Goal: Task Accomplishment & Management: Use online tool/utility

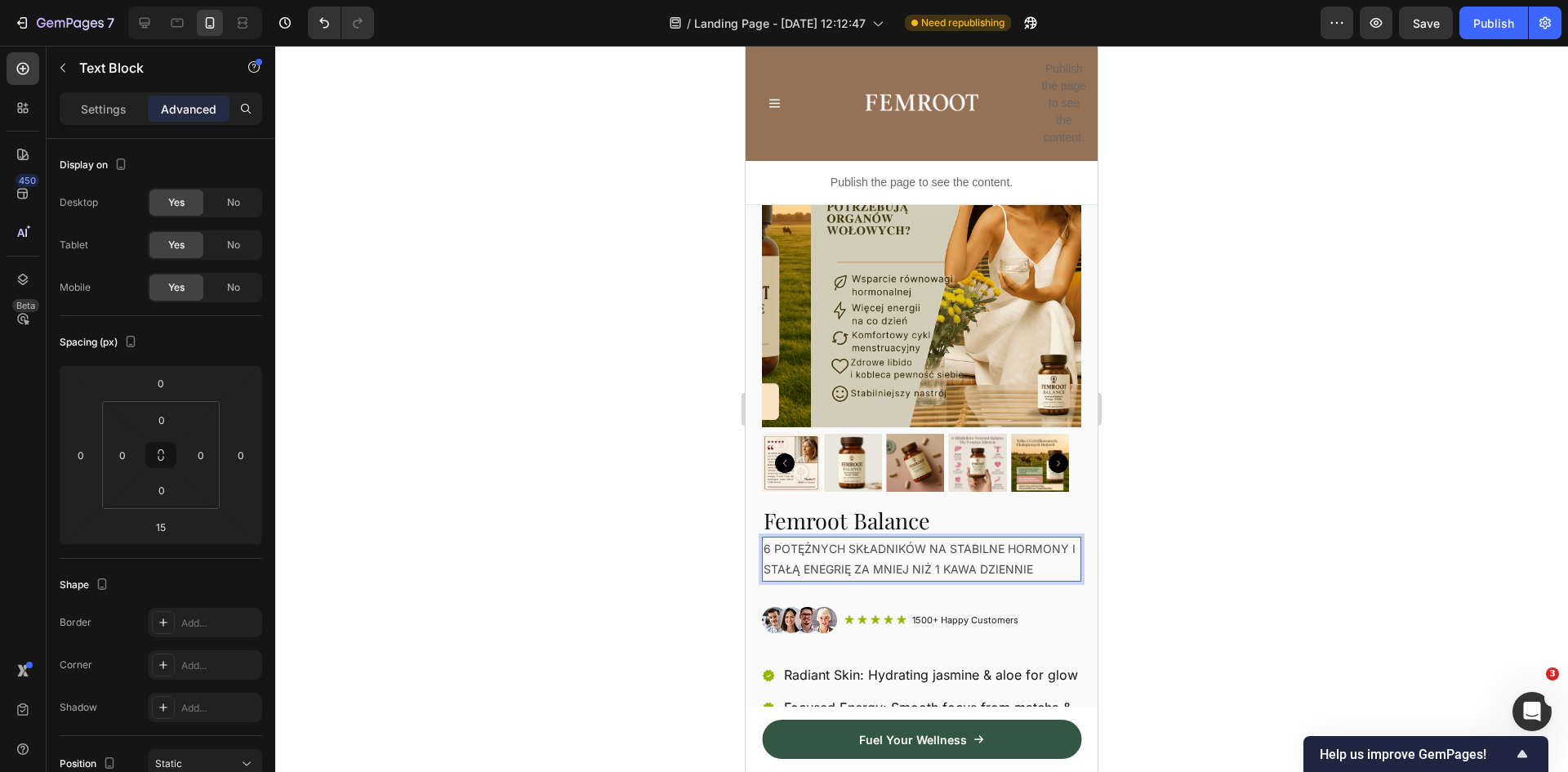
click at [867, 538] on p "6 POTĘŻNYCH SKŁADNIKÓW NA STABILNE HORMONY I STAŁĄ ENEGRIĘ ZA MNIEJ NIŻ 1 KAWA …" at bounding box center [921, 559] width 316 height 41
click at [113, 116] on p "Settings" at bounding box center [103, 109] width 46 height 17
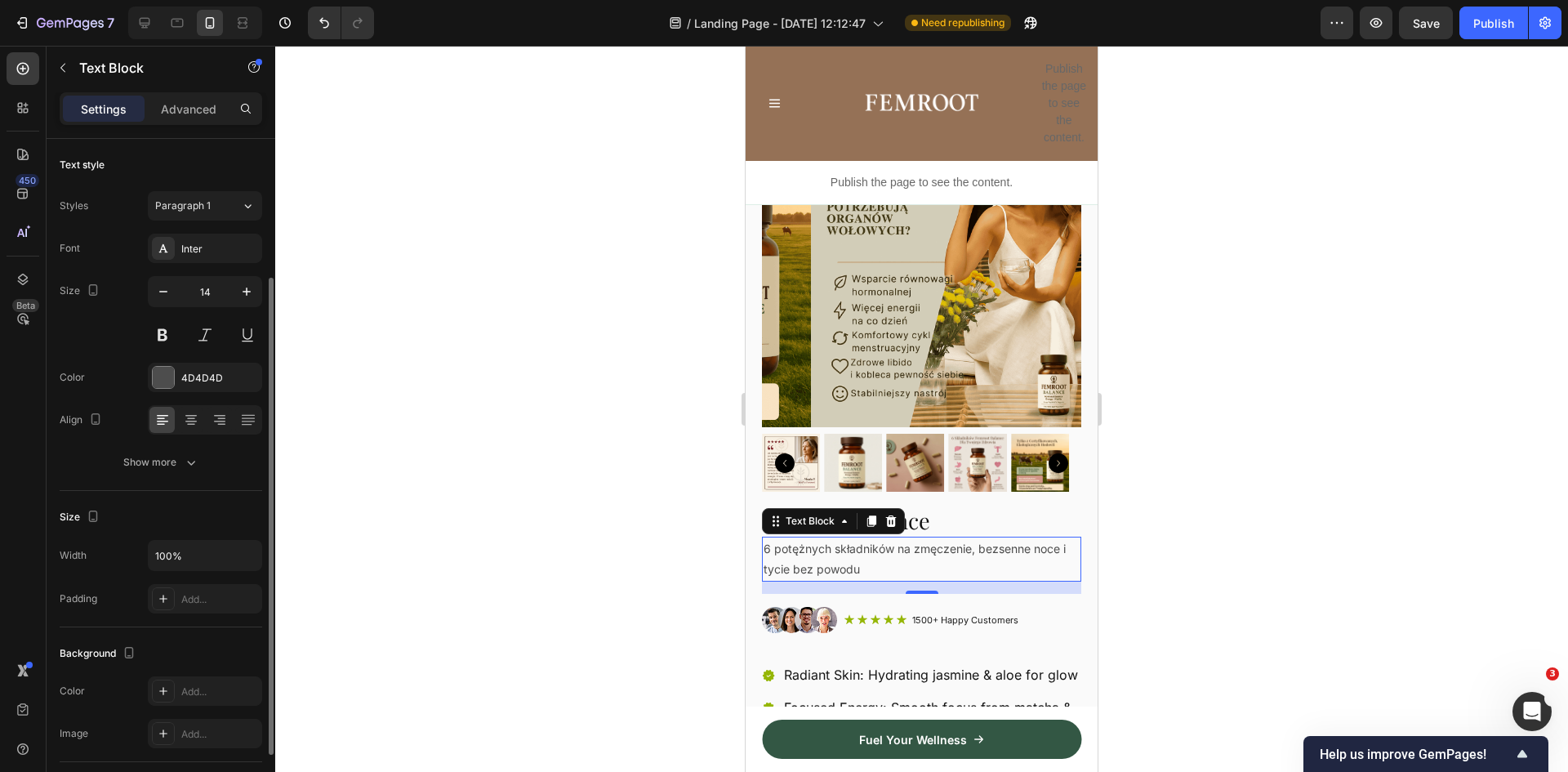
scroll to position [82, 0]
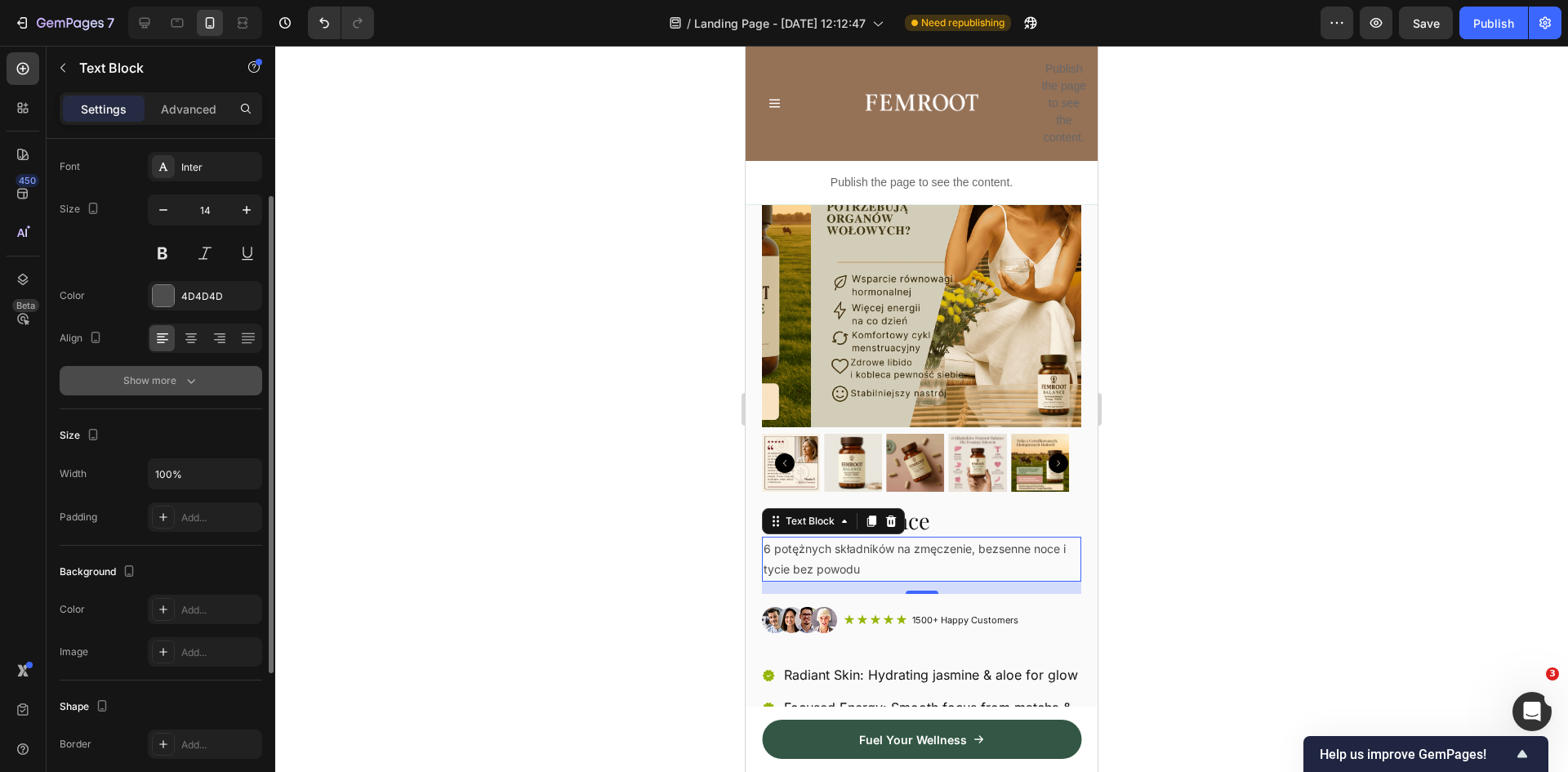
click at [177, 381] on div "Show more" at bounding box center [161, 380] width 76 height 16
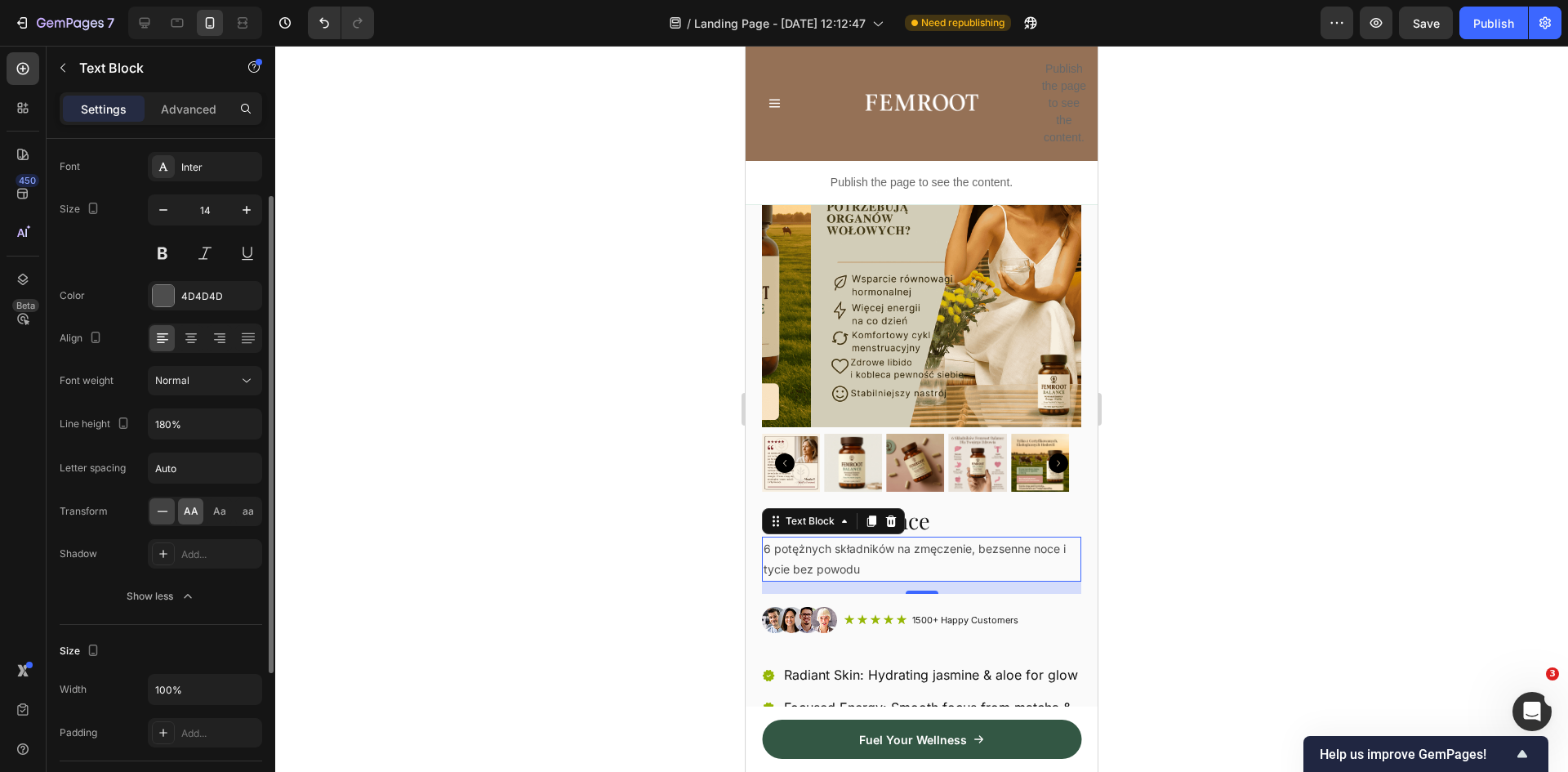
click at [190, 510] on span "AA" at bounding box center [191, 511] width 15 height 15
click at [169, 426] on input "180%" at bounding box center [204, 424] width 112 height 29
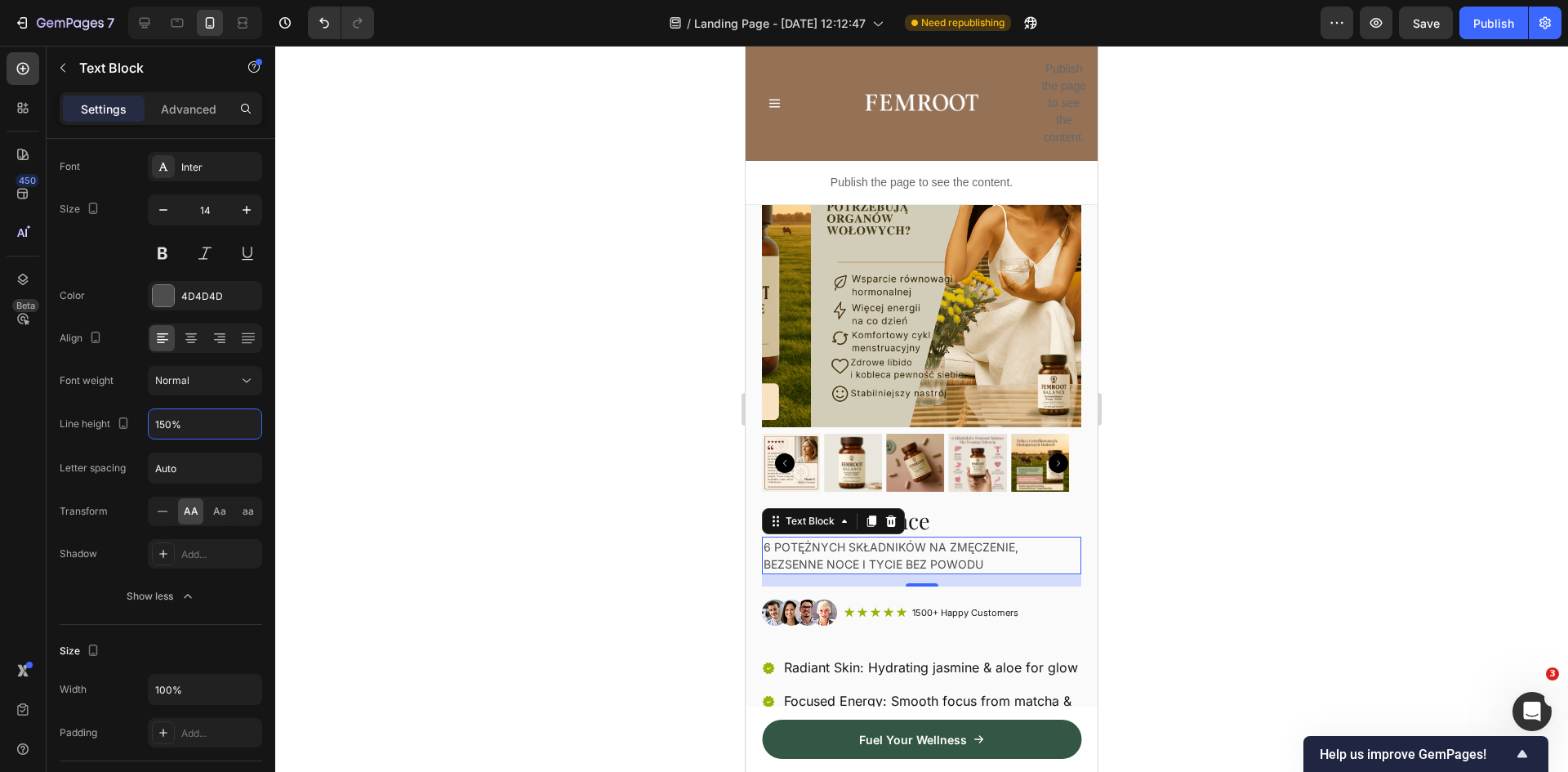
type input "150%"
click at [1122, 542] on div at bounding box center [922, 409] width 1293 height 726
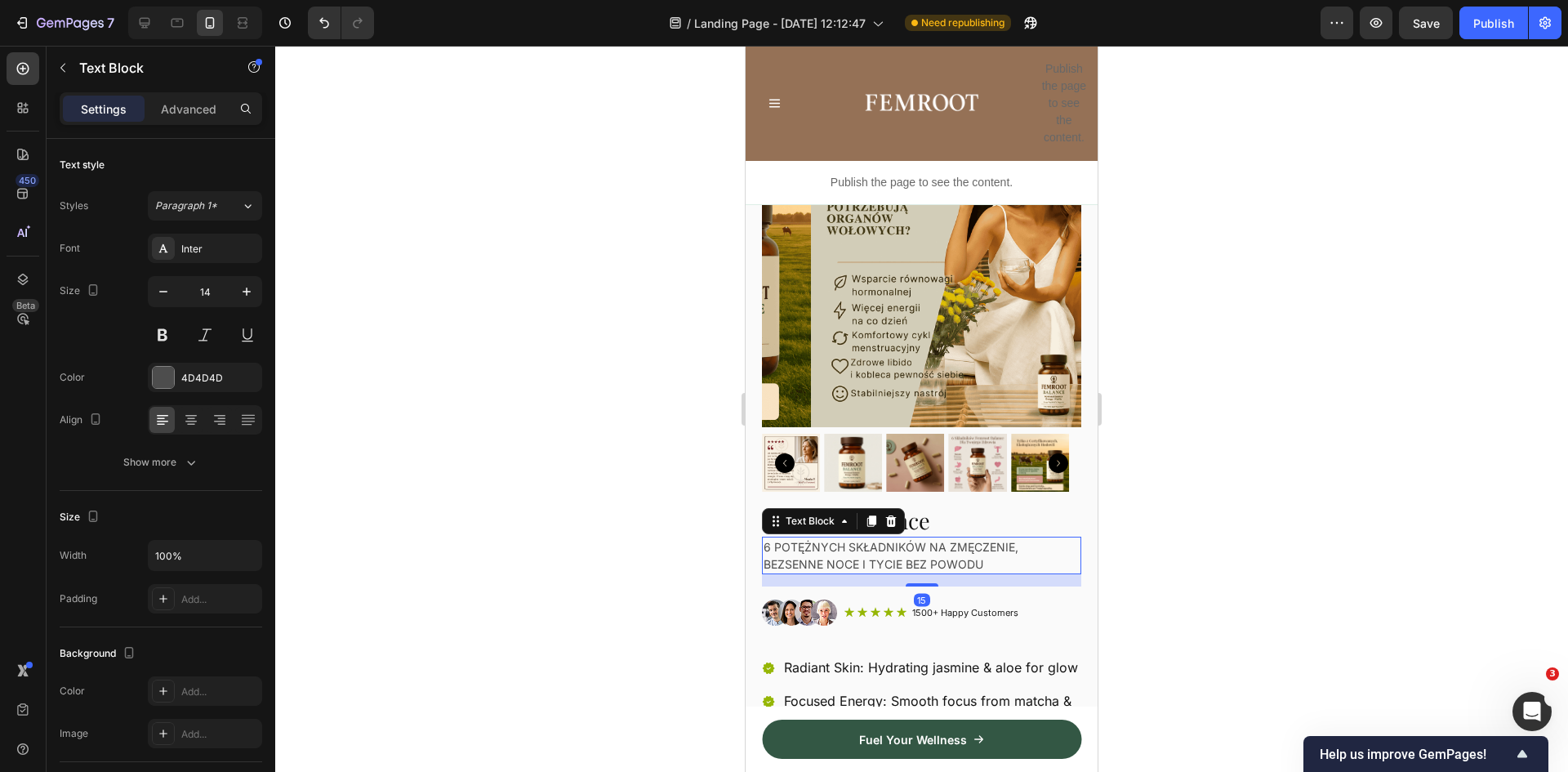
click at [941, 544] on p "6 potężnych składników na zmęczenie, bezsenne noce i tycie bez powodu" at bounding box center [921, 556] width 316 height 34
click at [169, 371] on div at bounding box center [163, 377] width 21 height 21
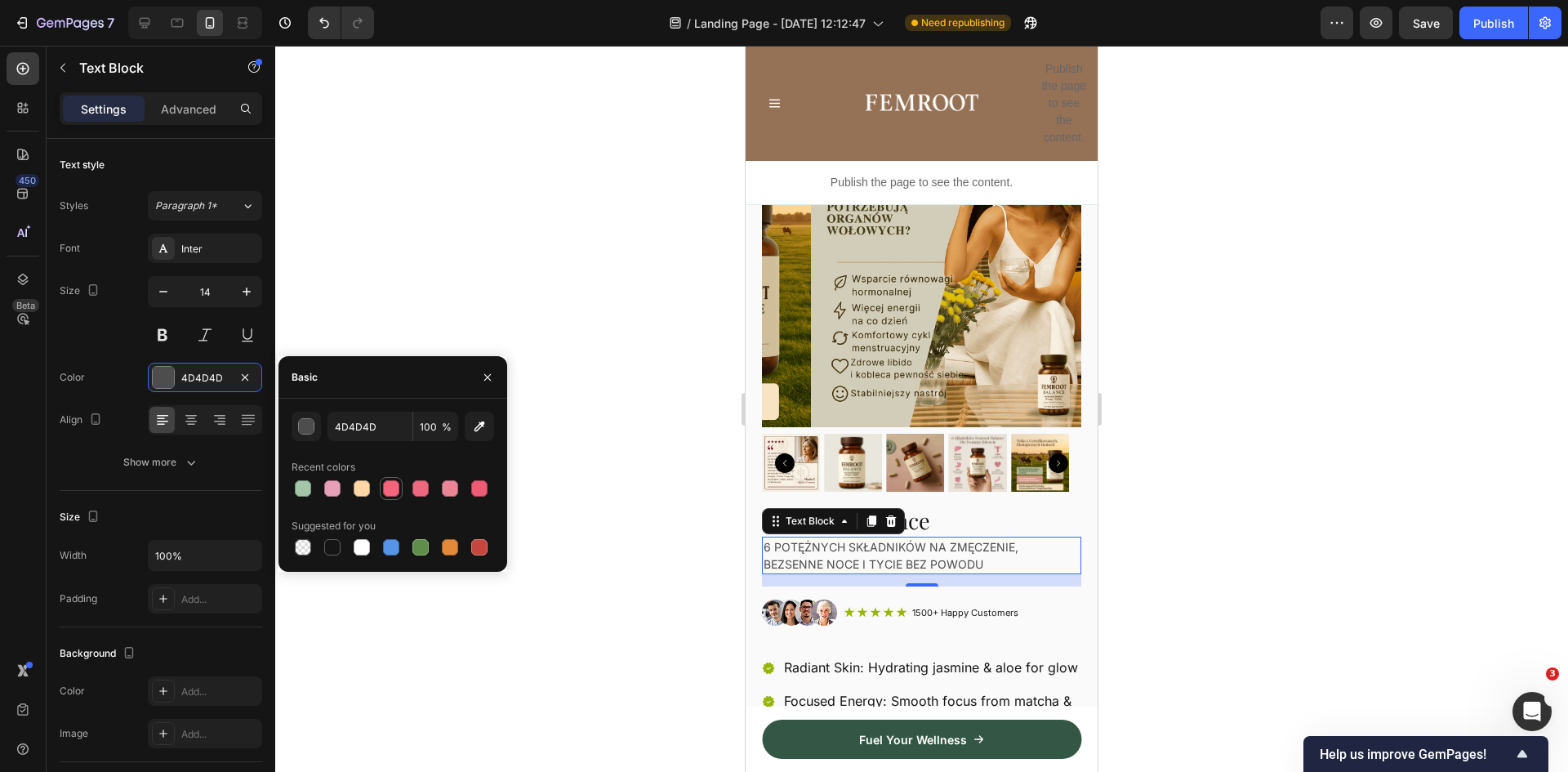
click at [395, 489] on div at bounding box center [391, 488] width 16 height 16
click at [334, 491] on div at bounding box center [332, 488] width 16 height 16
click at [397, 493] on div at bounding box center [391, 488] width 16 height 16
click at [362, 434] on input "F4647C" at bounding box center [369, 426] width 85 height 29
paste input "#ff91a4"
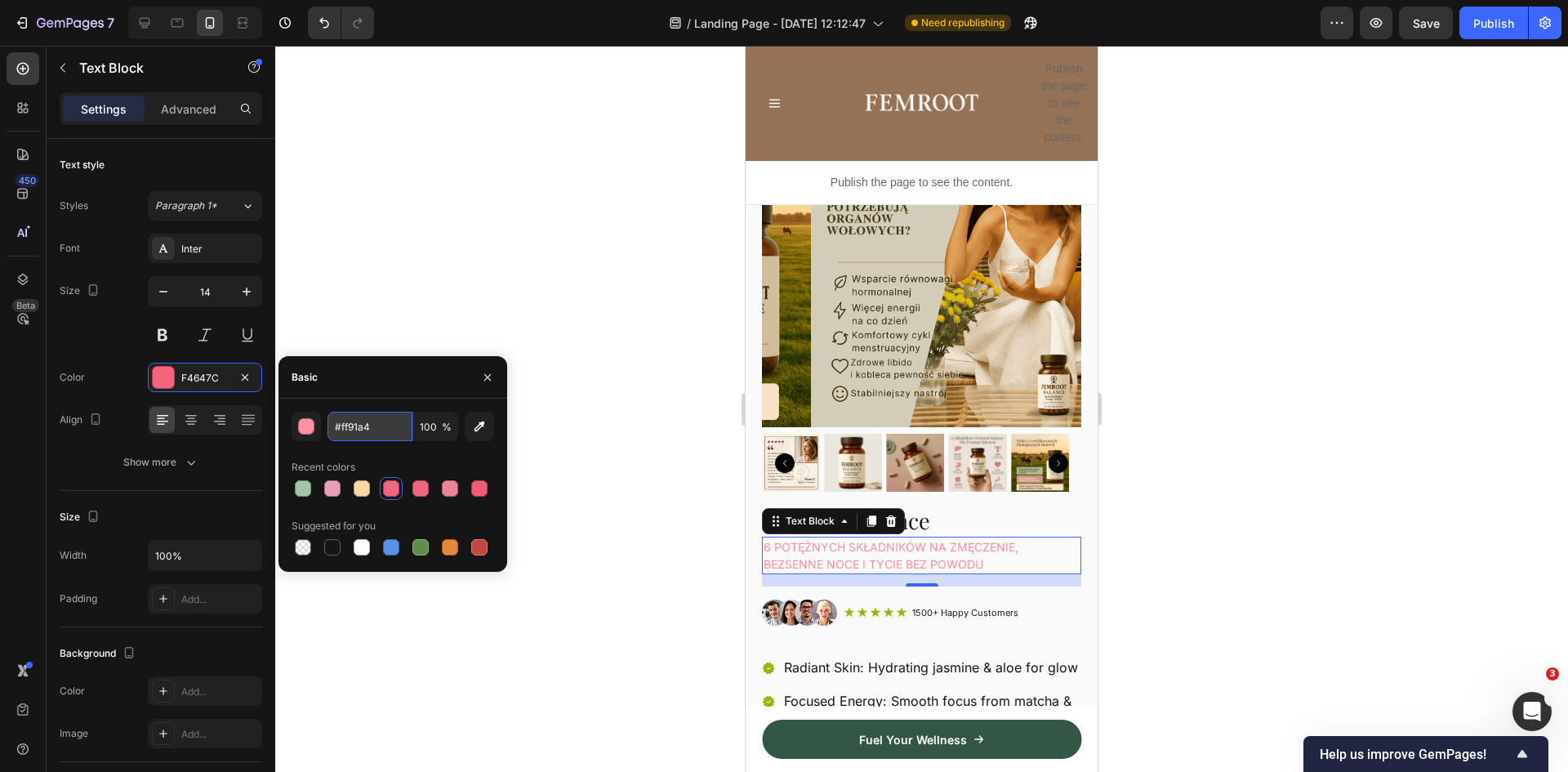
click at [360, 425] on input "#ff91a4" at bounding box center [369, 426] width 85 height 29
type input "FF91A4"
click at [410, 391] on div "Basic" at bounding box center [392, 377] width 228 height 42
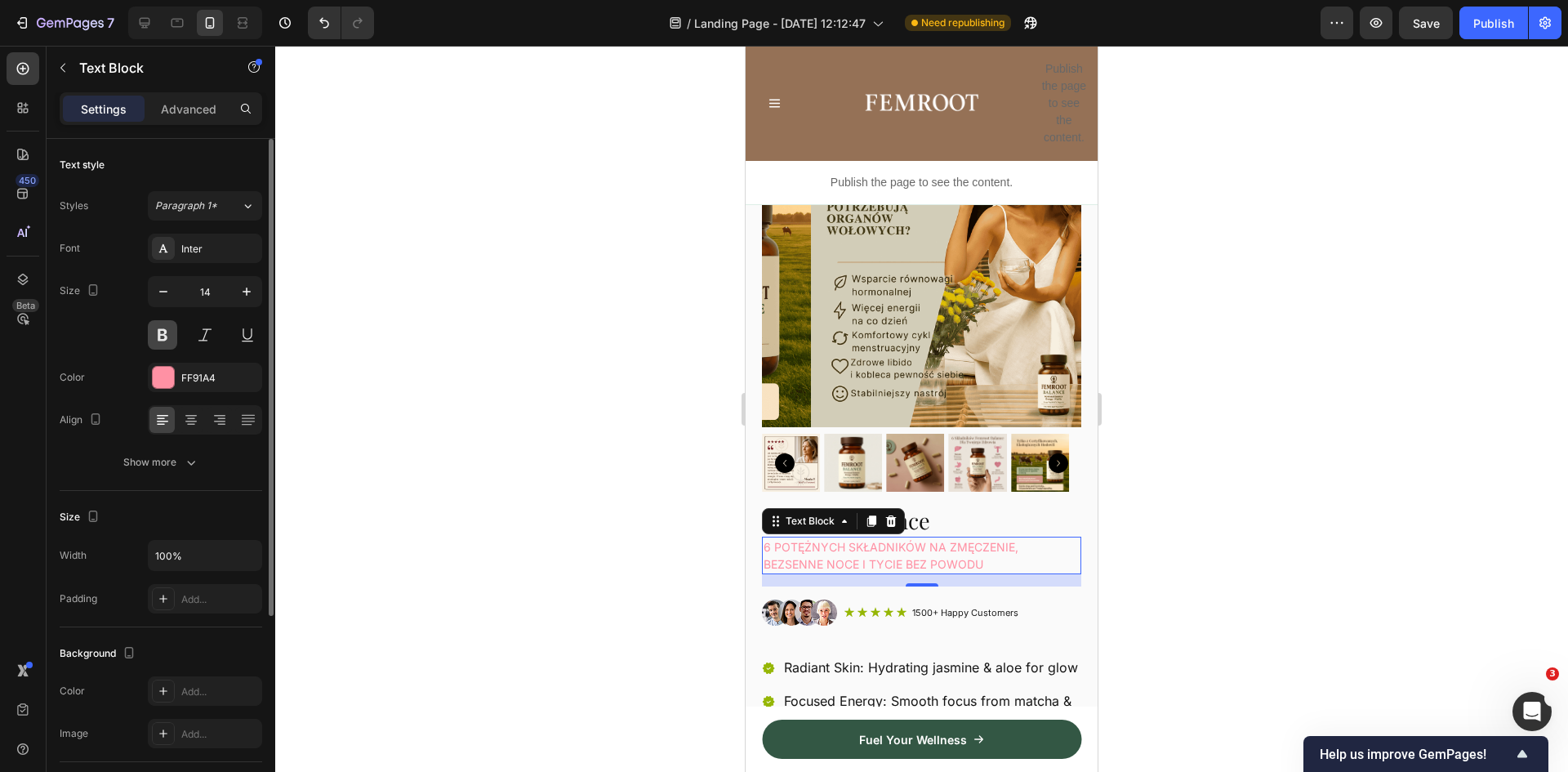
click at [160, 333] on button at bounding box center [162, 335] width 29 height 29
click at [1173, 519] on div at bounding box center [922, 409] width 1293 height 726
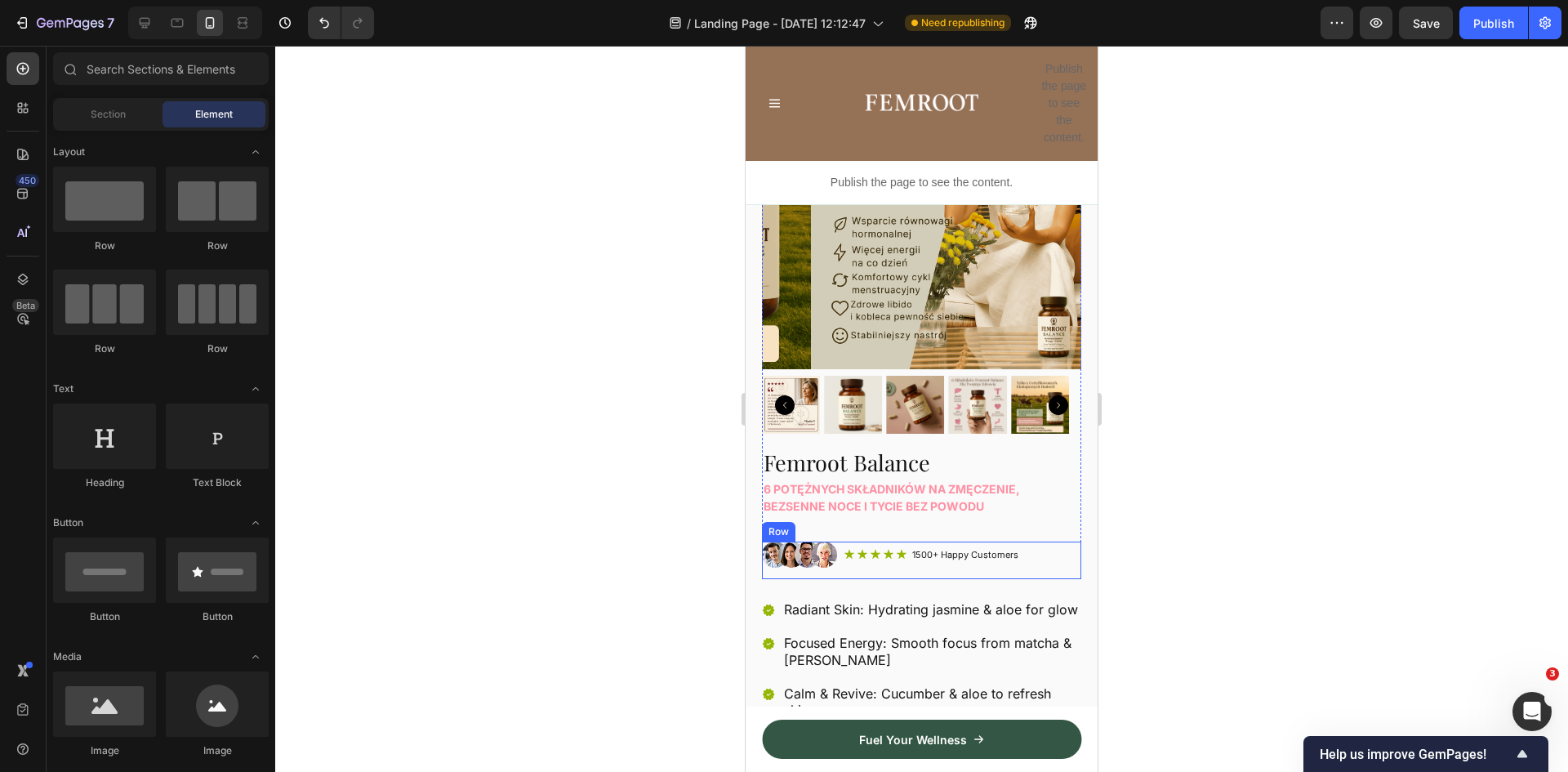
scroll to position [326, 0]
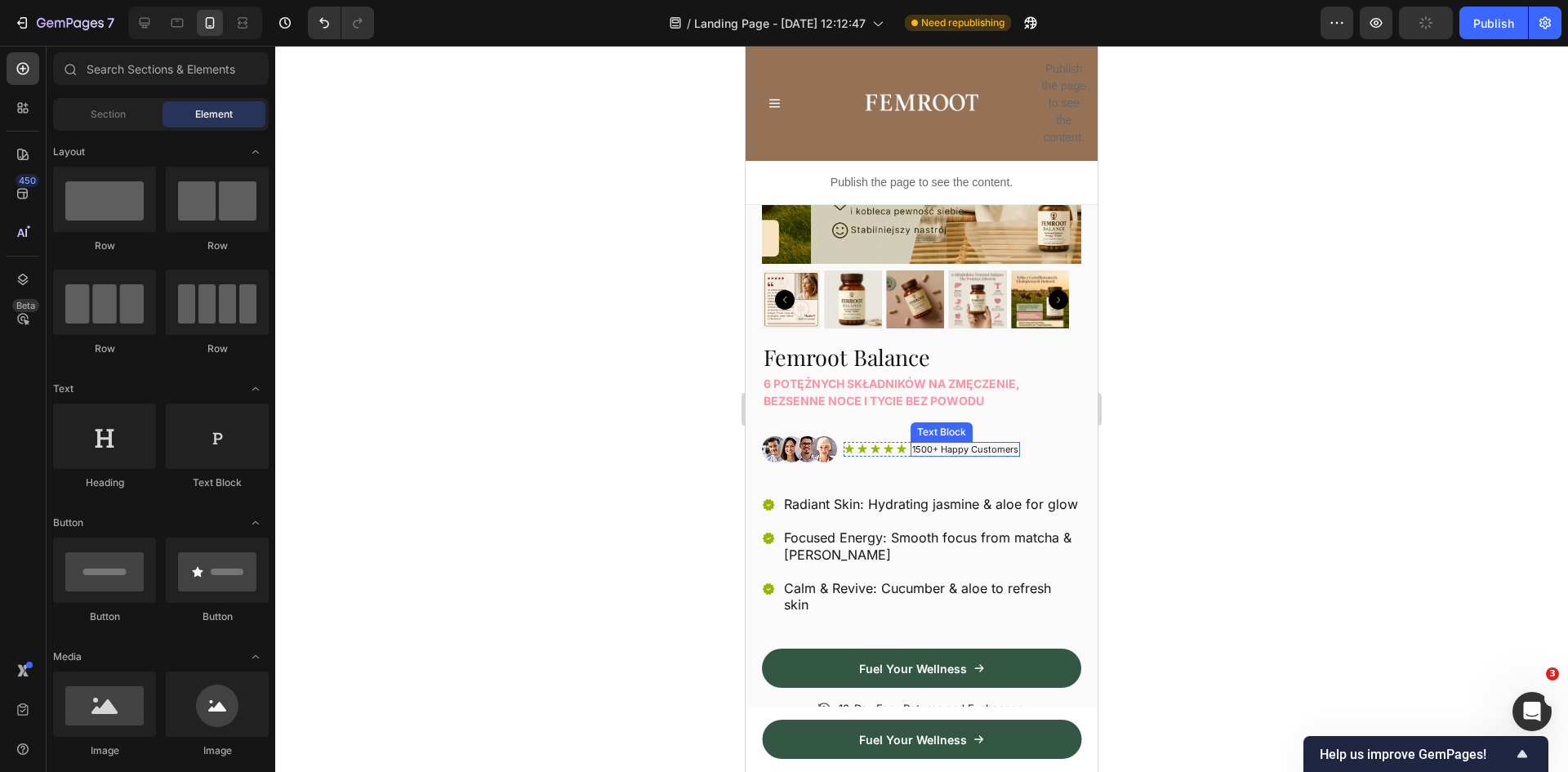
click at [964, 444] on p "1500+ Happy Customers" at bounding box center [965, 449] width 106 height 11
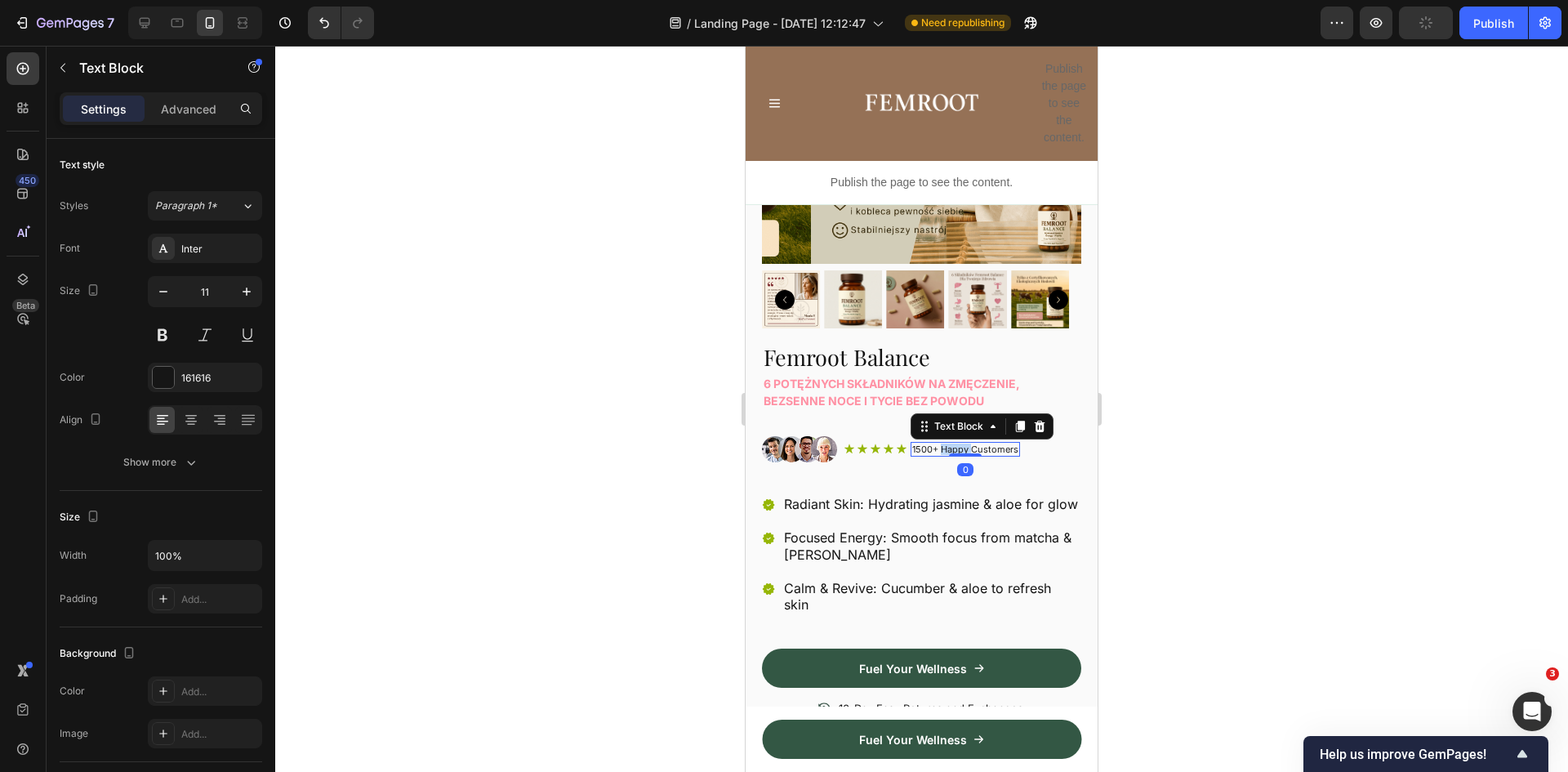
click at [964, 444] on p "1500+ Happy Customers" at bounding box center [965, 449] width 106 height 11
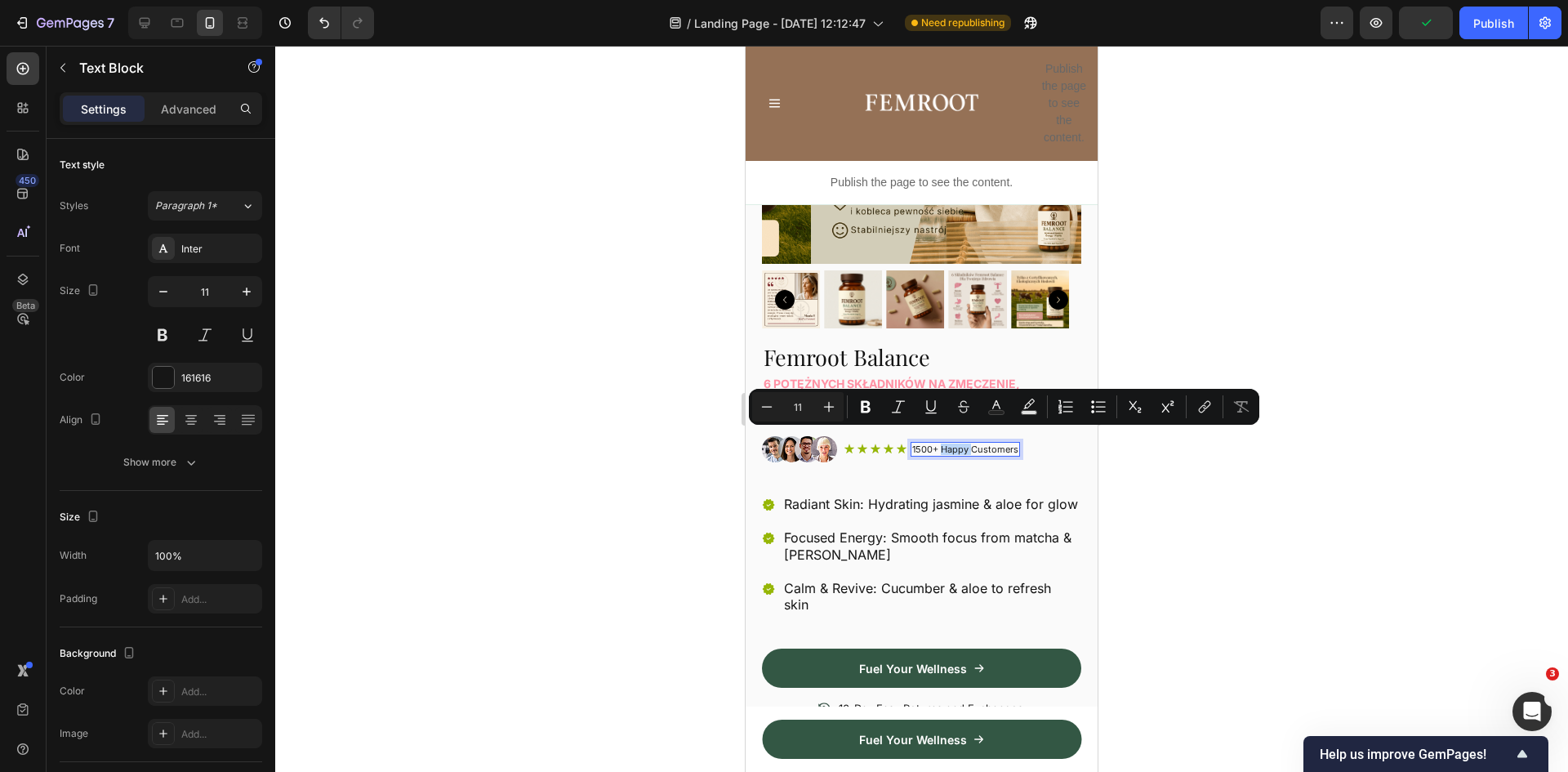
click at [962, 444] on p "1500+ Happy Customers" at bounding box center [965, 449] width 106 height 11
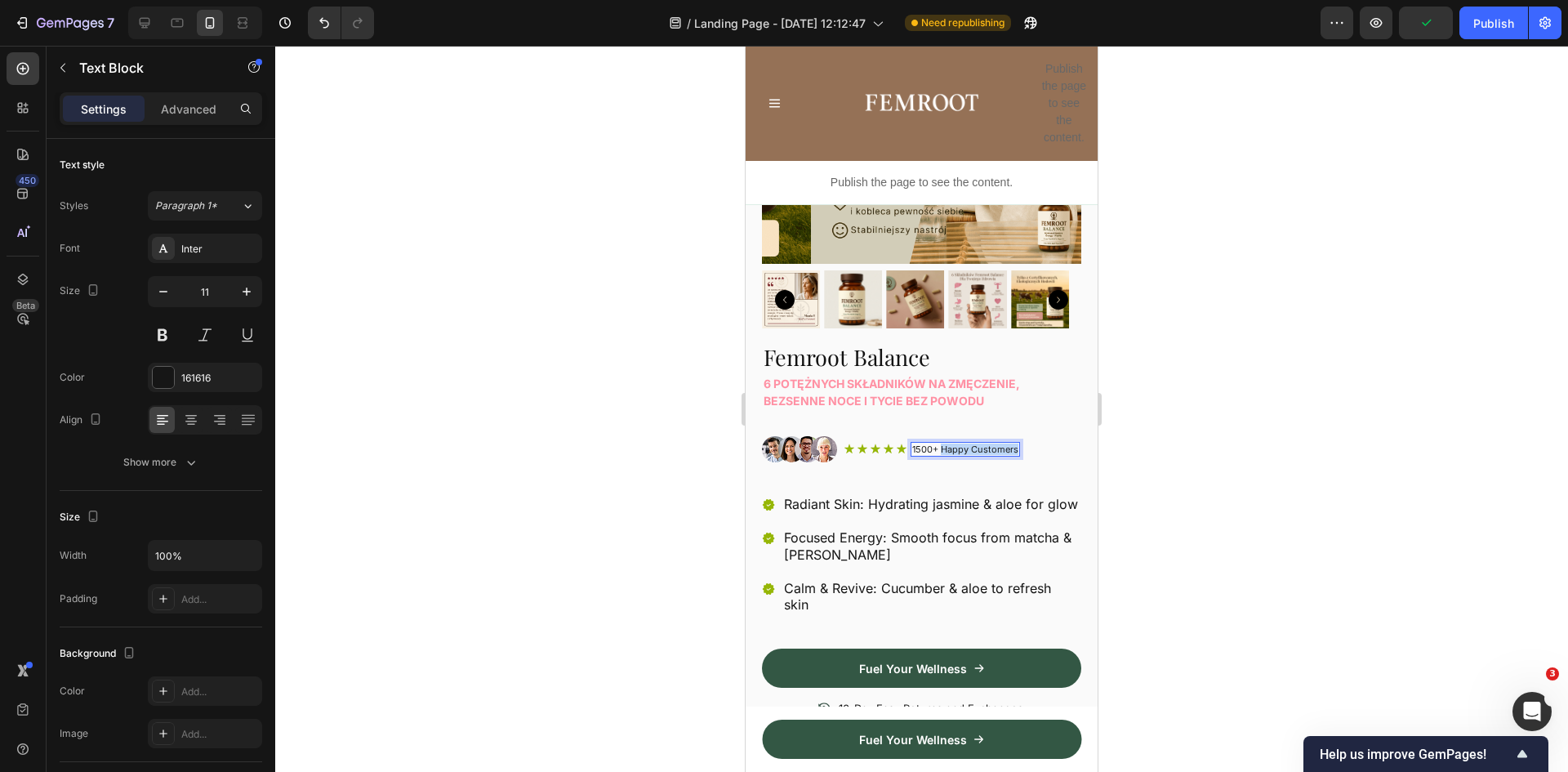
drag, startPoint x: 945, startPoint y: 434, endPoint x: 1051, endPoint y: 432, distance: 106.0
click at [1051, 436] on div "Image Icon Icon Icon Icon Icon Icon List 1500+ Happy Customers Text Block 0 Row…" at bounding box center [921, 455] width 319 height 38
click at [924, 344] on p "Femroot Balance" at bounding box center [921, 357] width 316 height 28
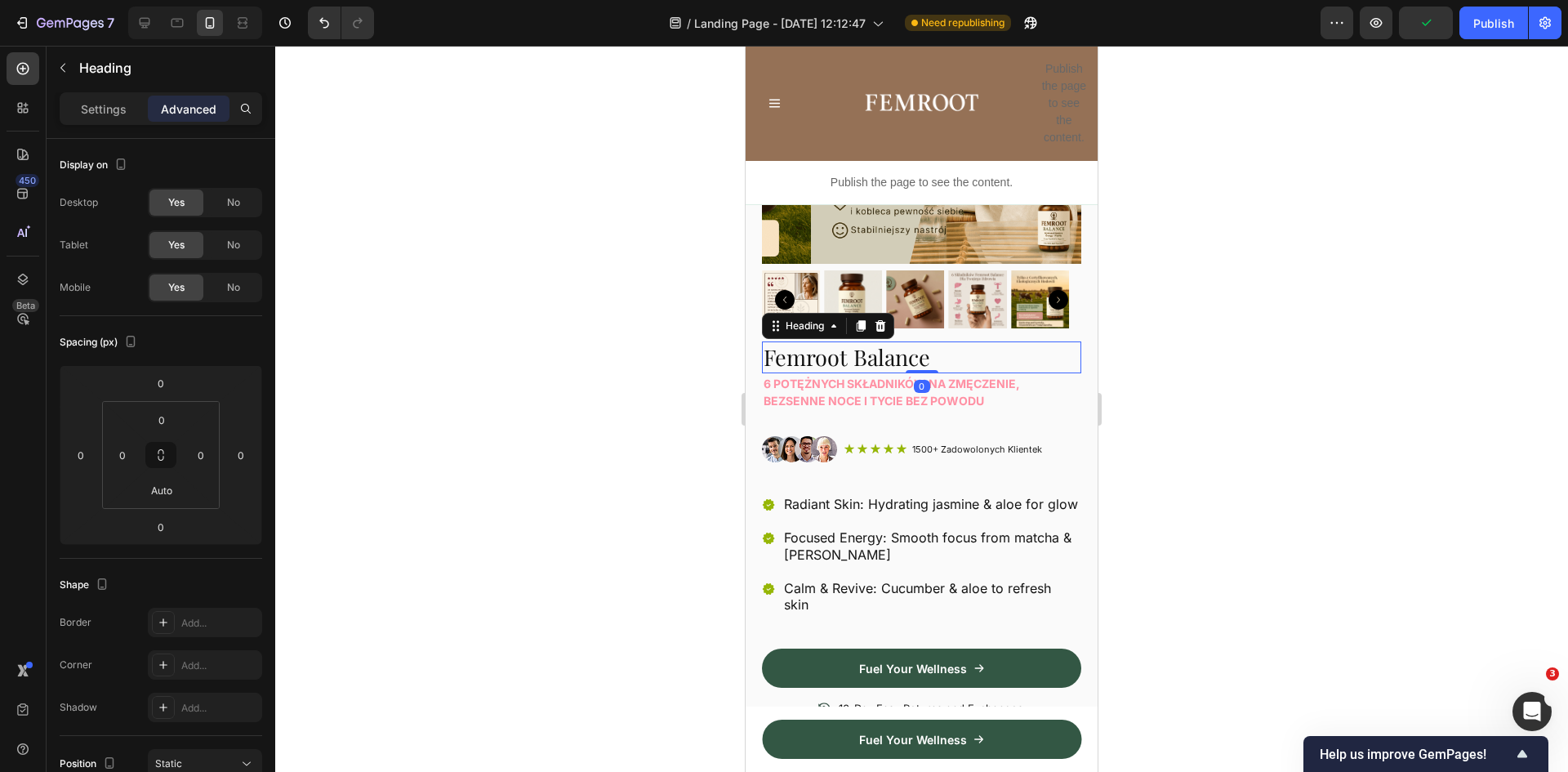
click at [949, 344] on p "Femroot Balance" at bounding box center [921, 357] width 316 height 28
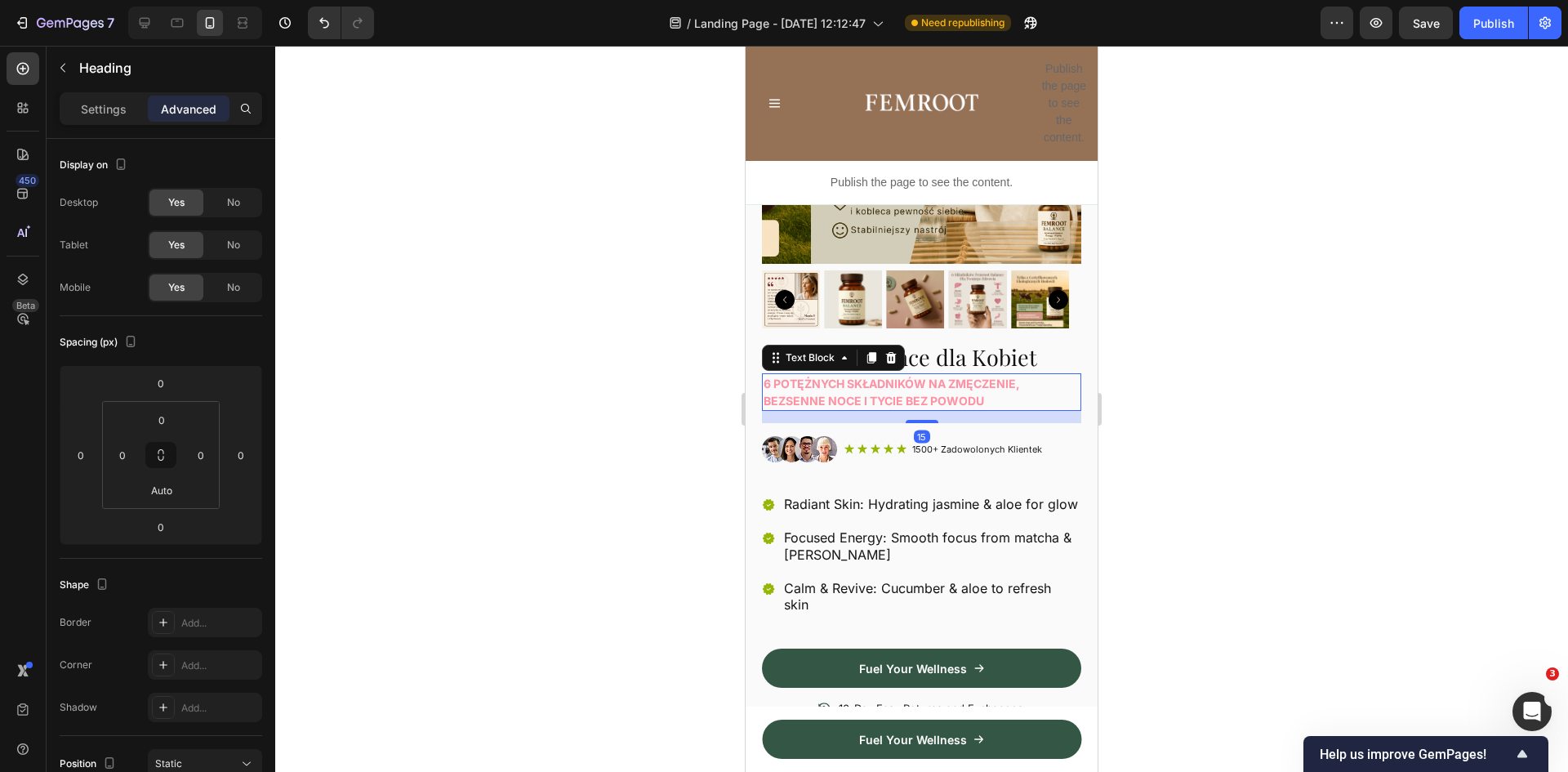
click at [998, 391] on p "6 potężnych składników na zmęczenie, bezsenne noce i tycie bez powodu" at bounding box center [921, 392] width 316 height 34
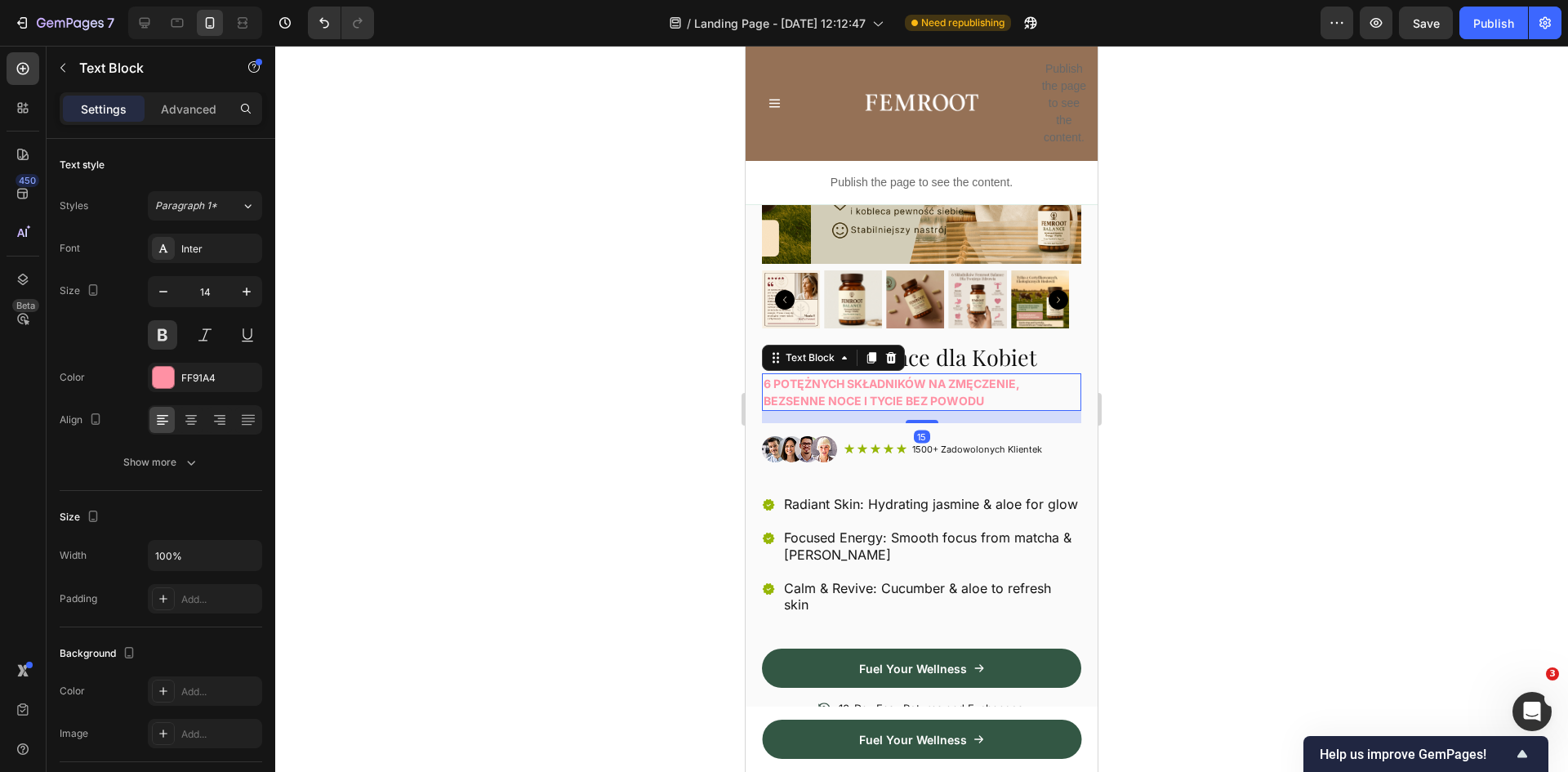
click at [1190, 358] on div at bounding box center [922, 409] width 1293 height 726
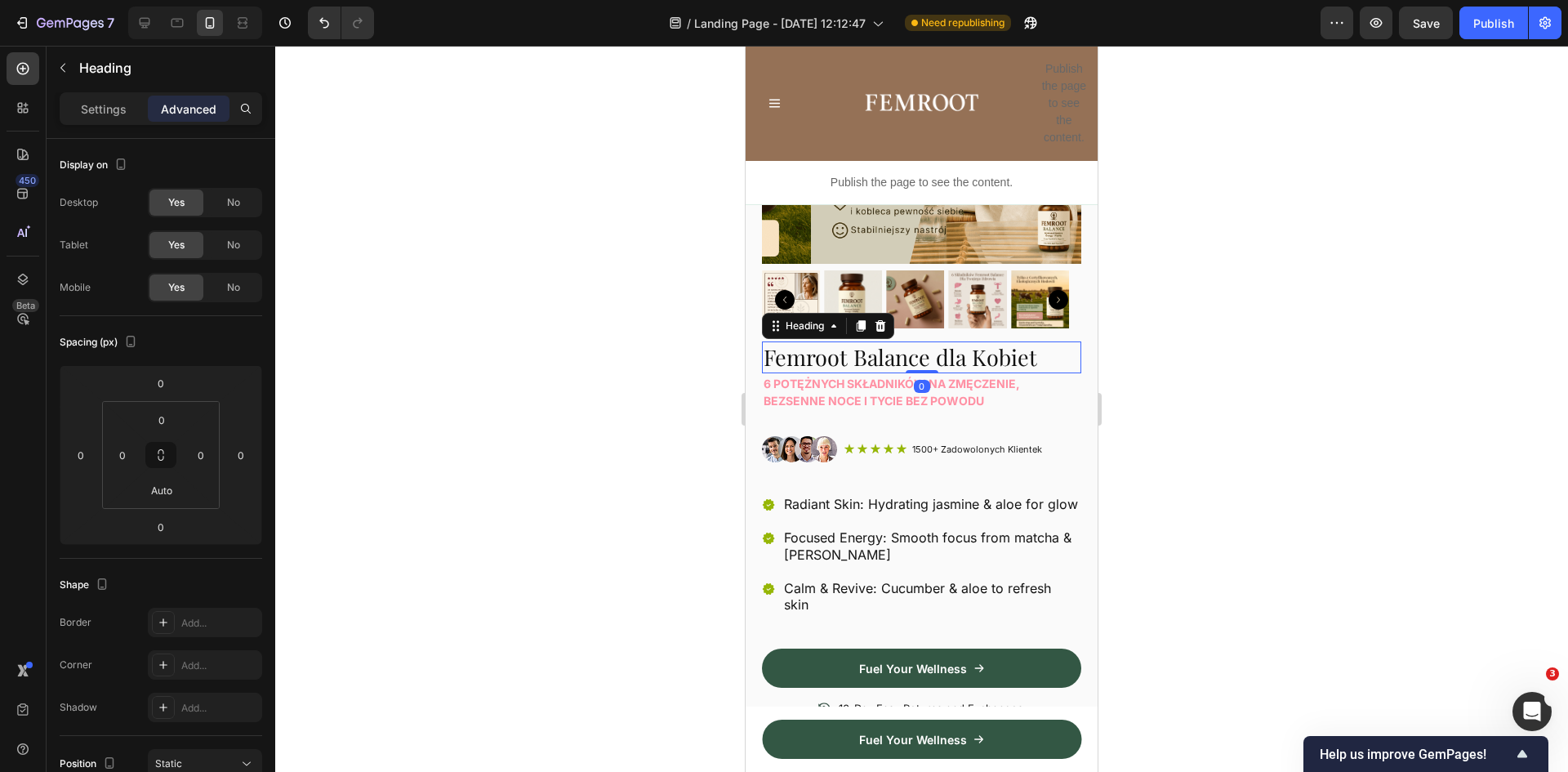
click at [964, 347] on p "Femroot Balance dla Kobiet" at bounding box center [921, 357] width 316 height 28
click at [945, 347] on p "Femroot Balance dla Kobiet" at bounding box center [921, 357] width 316 height 28
click at [937, 346] on p "Femroot Balance dla Kobiet" at bounding box center [921, 357] width 316 height 28
click at [1205, 421] on div at bounding box center [922, 409] width 1293 height 726
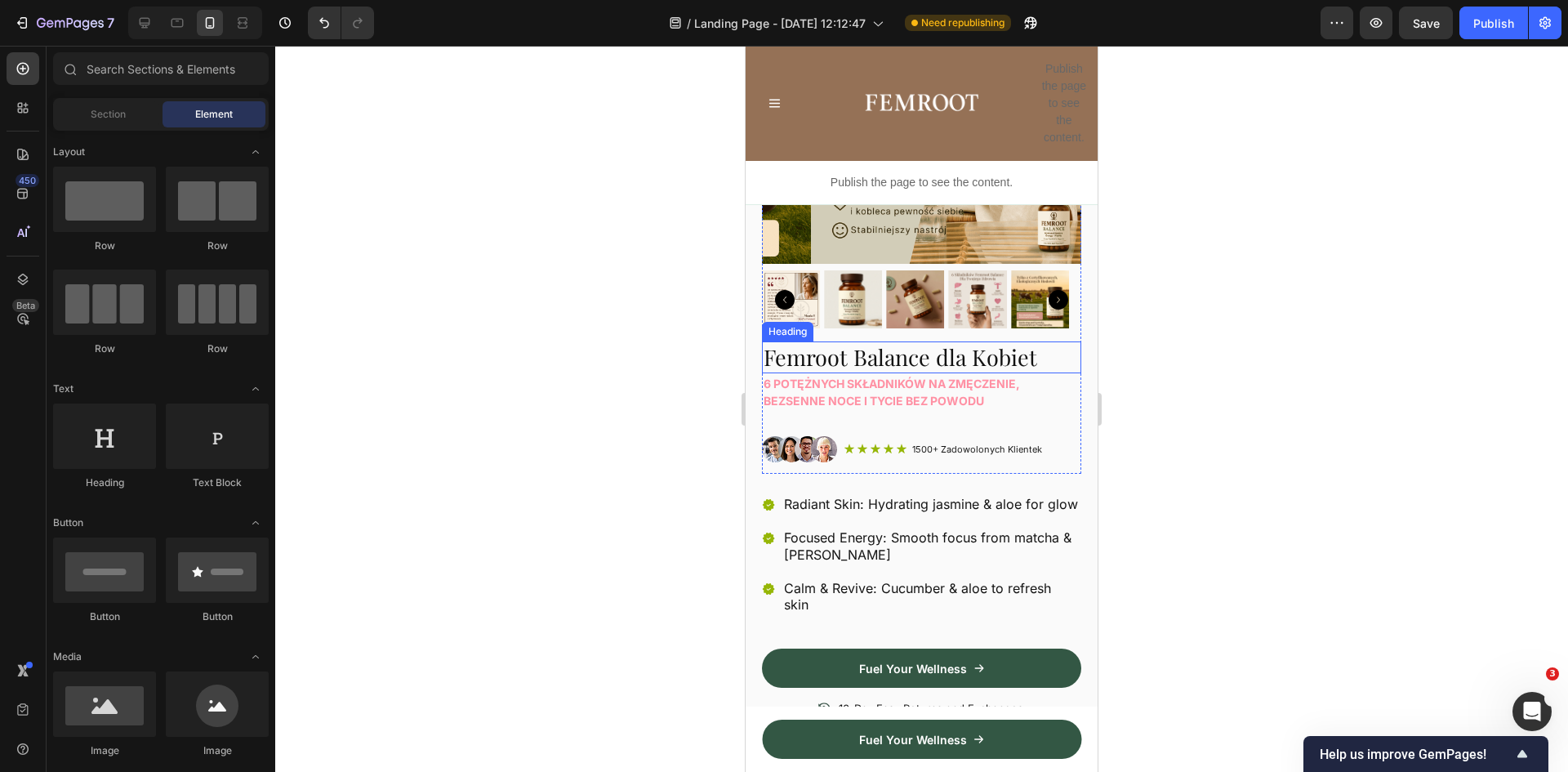
click at [977, 349] on p "Femroot Balance dla Kobiet" at bounding box center [921, 357] width 316 height 28
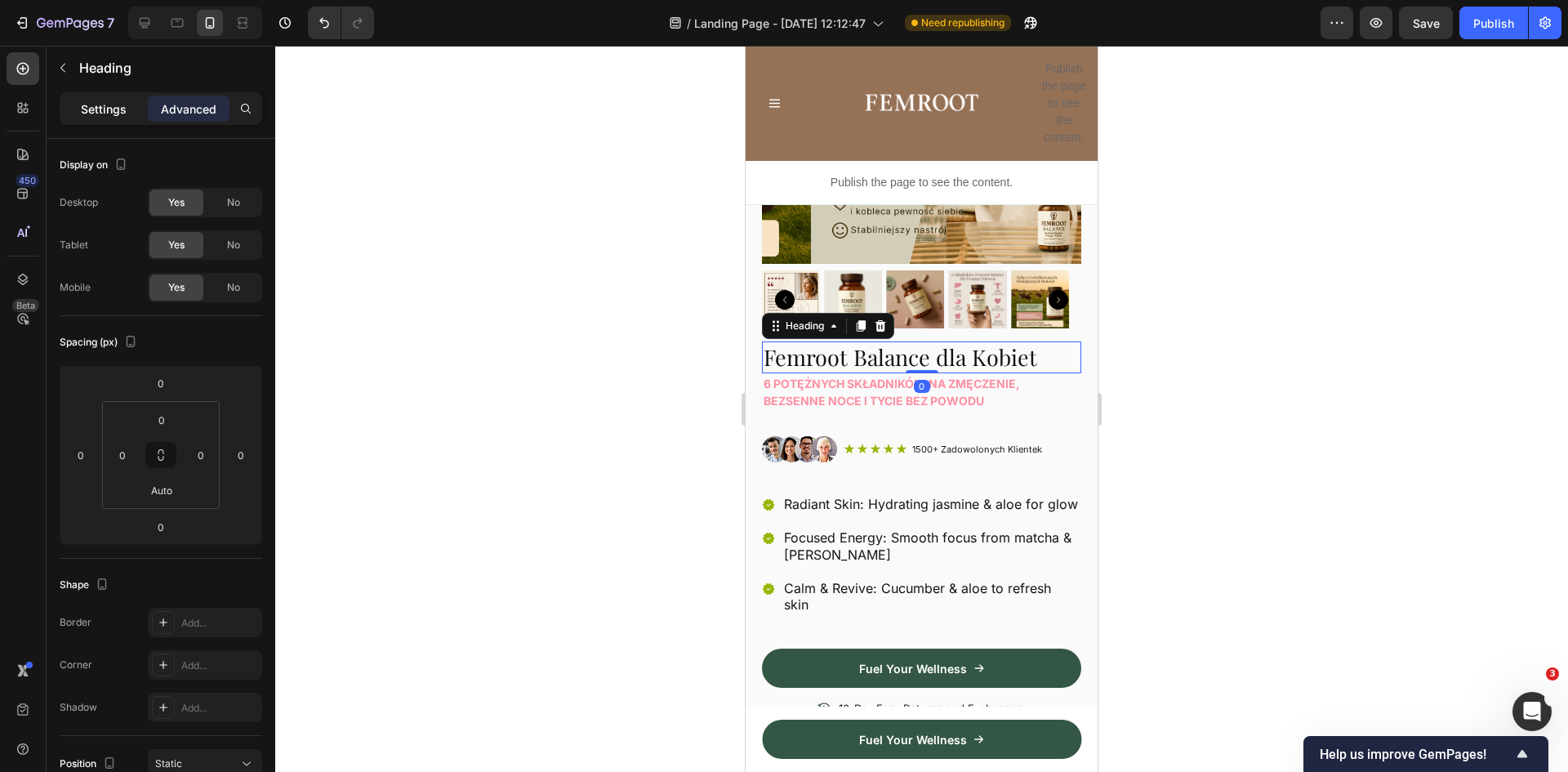
click at [90, 112] on p "Settings" at bounding box center [103, 109] width 46 height 17
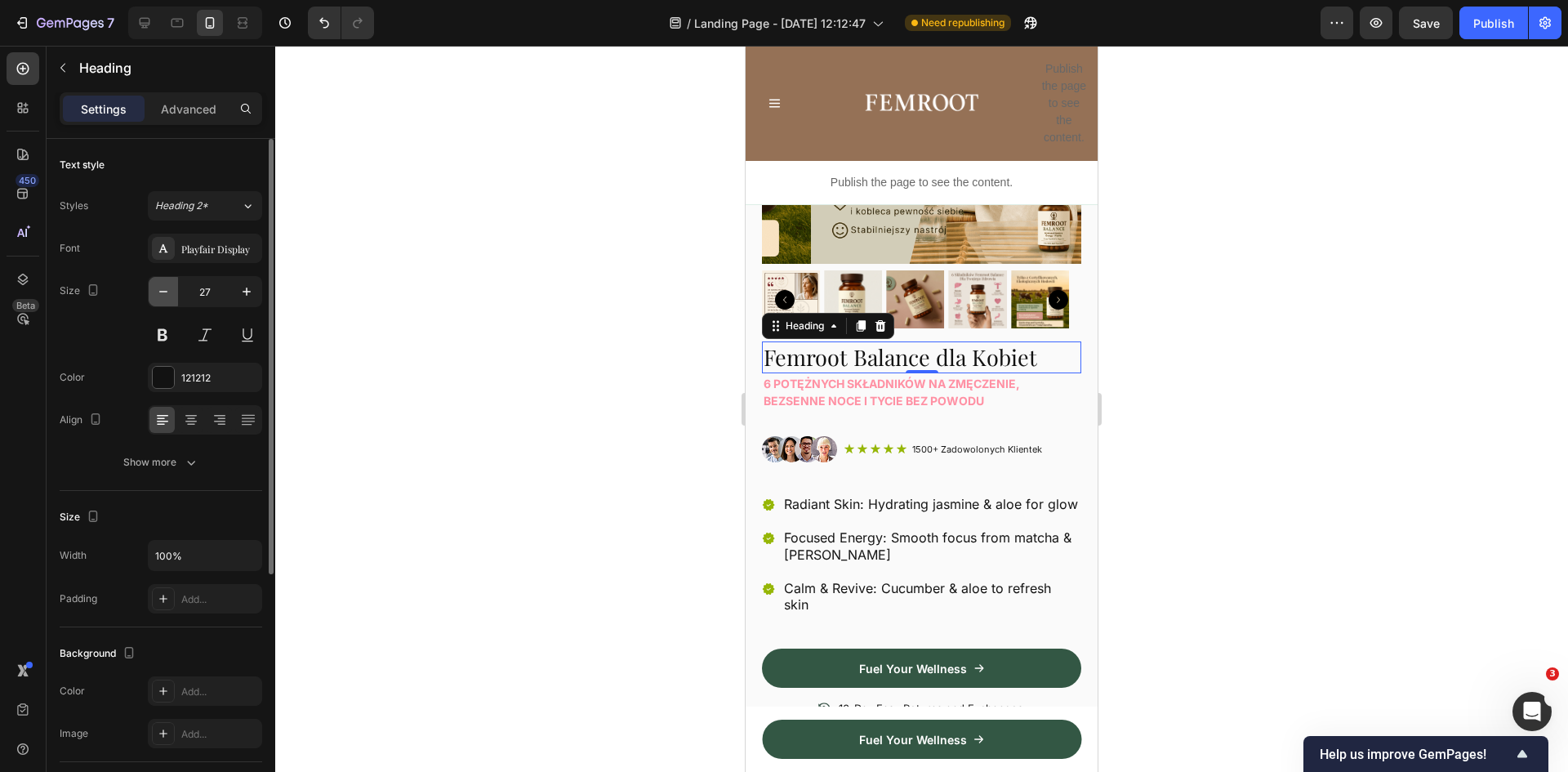
click at [168, 293] on icon "button" at bounding box center [163, 291] width 16 height 16
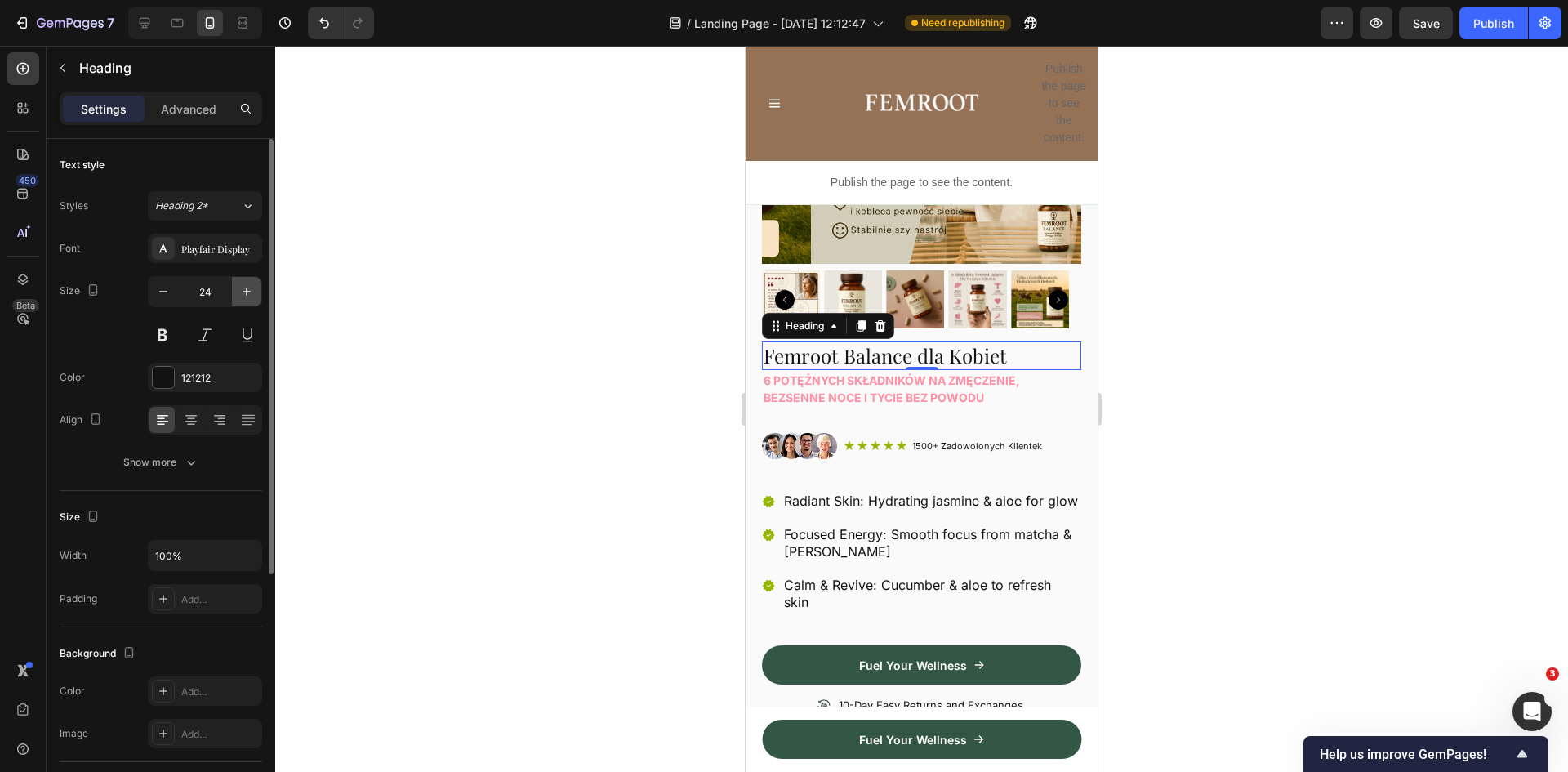
click at [249, 294] on icon "button" at bounding box center [246, 291] width 16 height 16
type input "25"
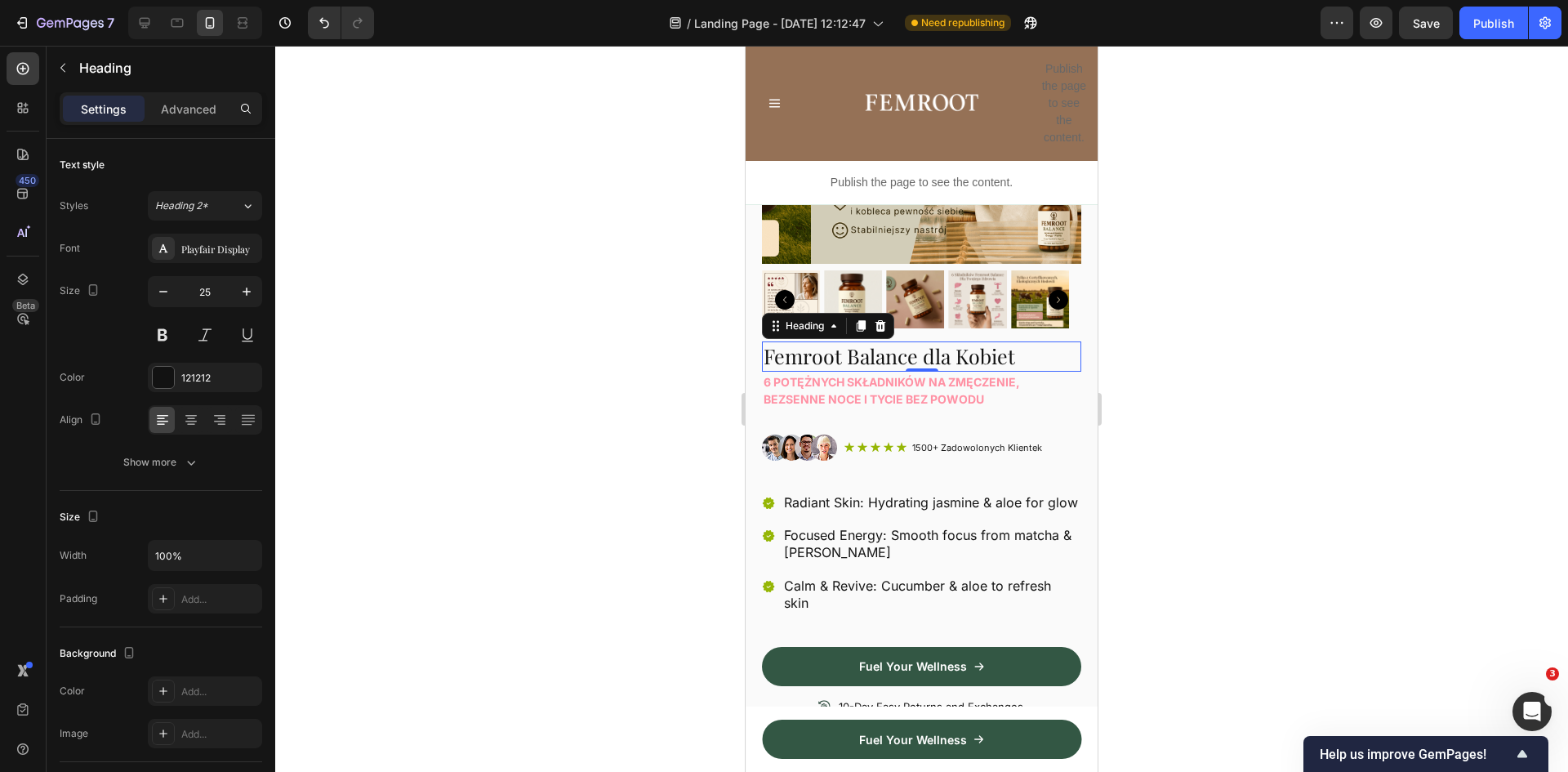
click at [1189, 374] on div at bounding box center [922, 409] width 1293 height 726
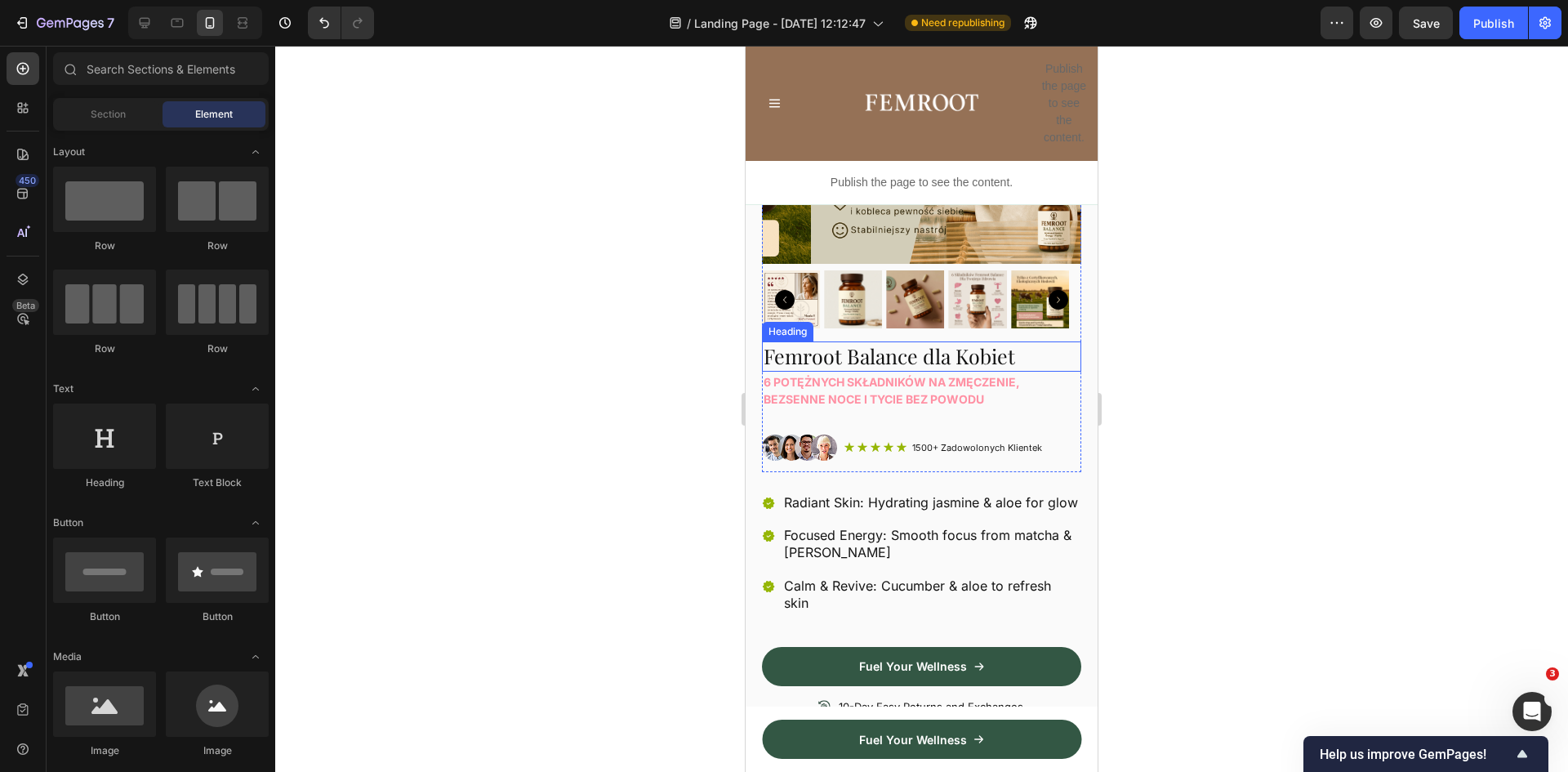
click at [976, 345] on p "Femroot Balance dla Kobiet" at bounding box center [921, 356] width 316 height 27
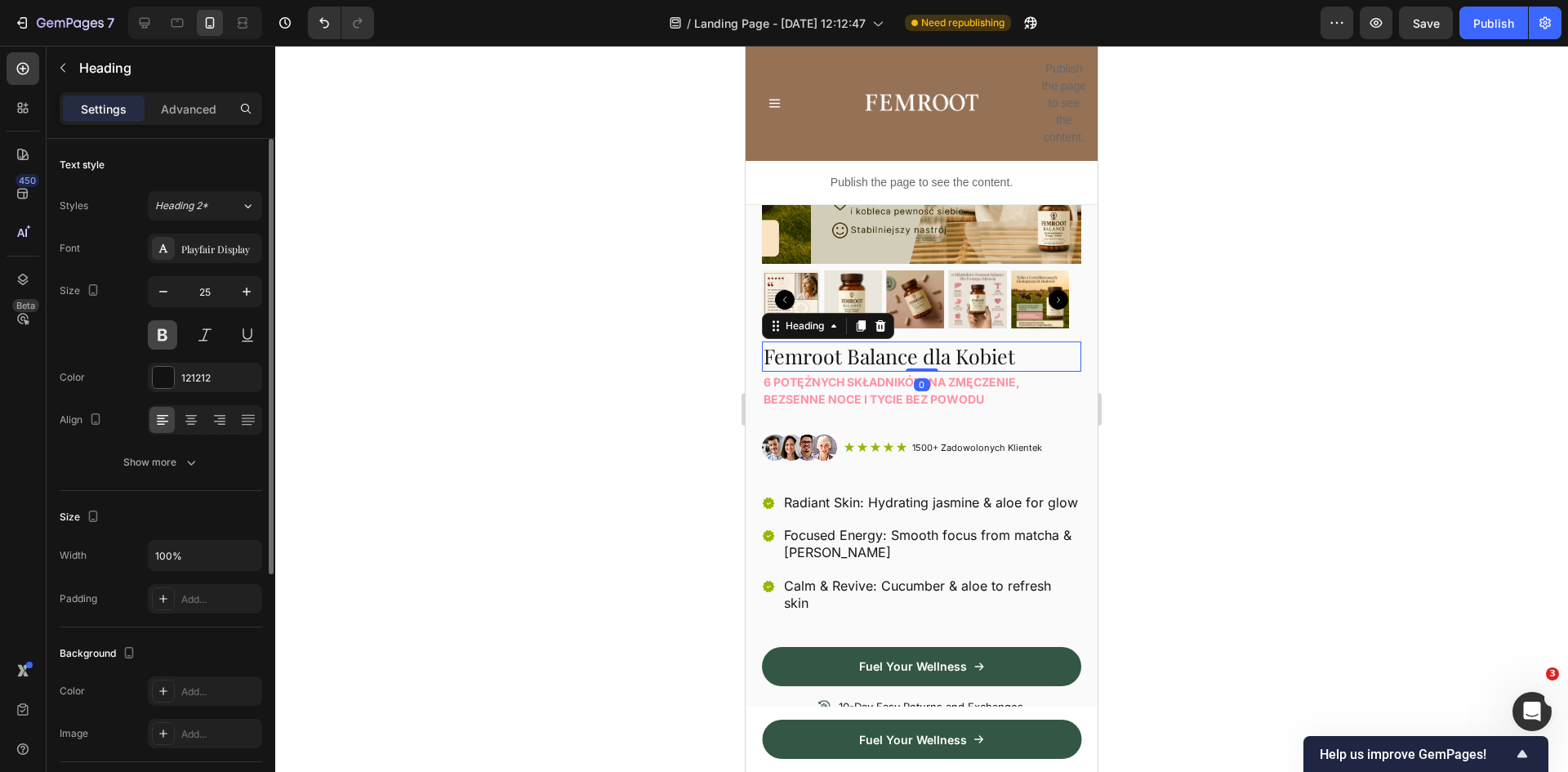
click at [164, 334] on button at bounding box center [162, 335] width 29 height 29
click at [769, 435] on img at bounding box center [799, 447] width 76 height 26
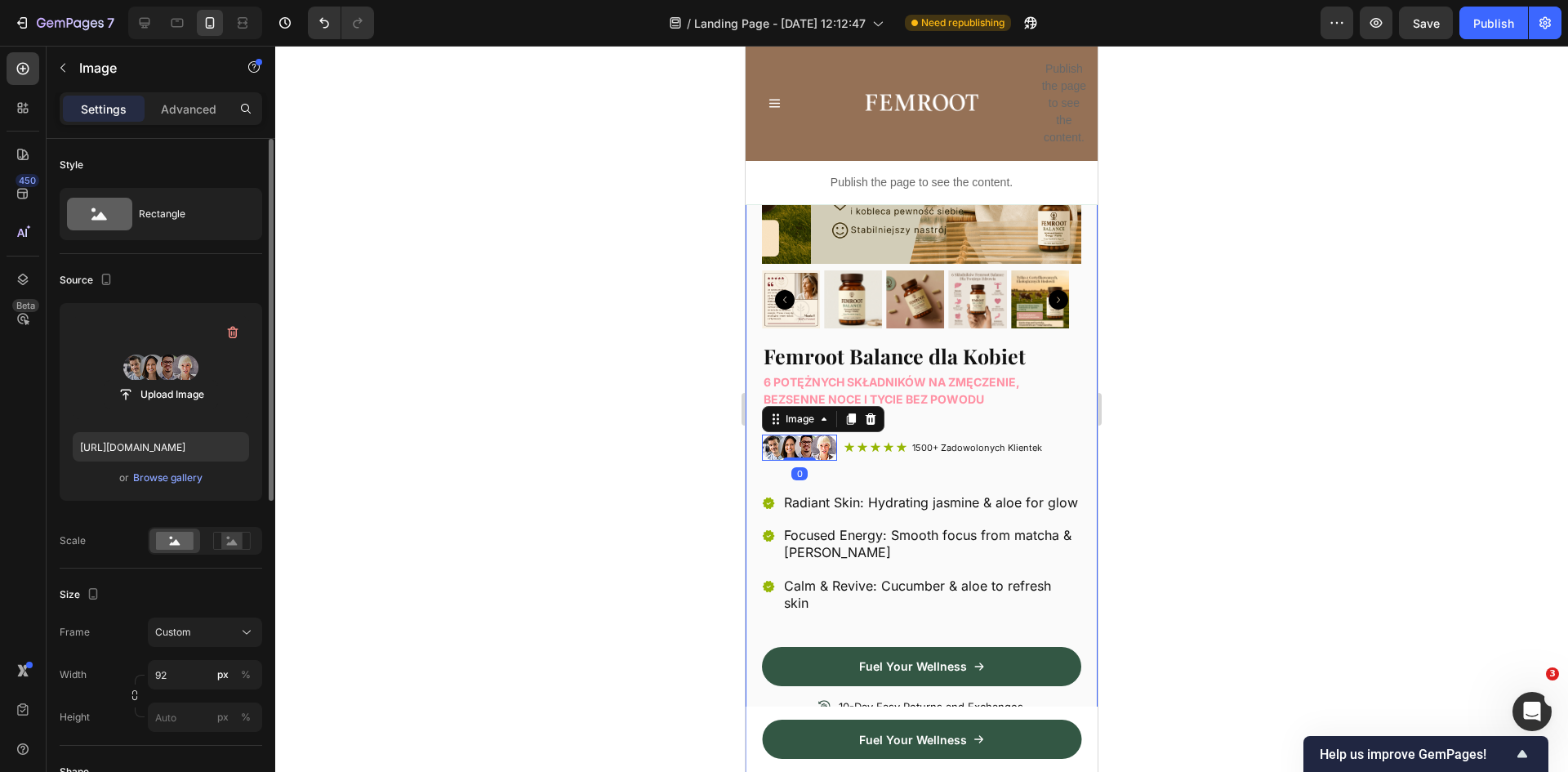
click at [156, 362] on label at bounding box center [161, 368] width 176 height 103
click at [156, 380] on input "file" at bounding box center [161, 394] width 112 height 27
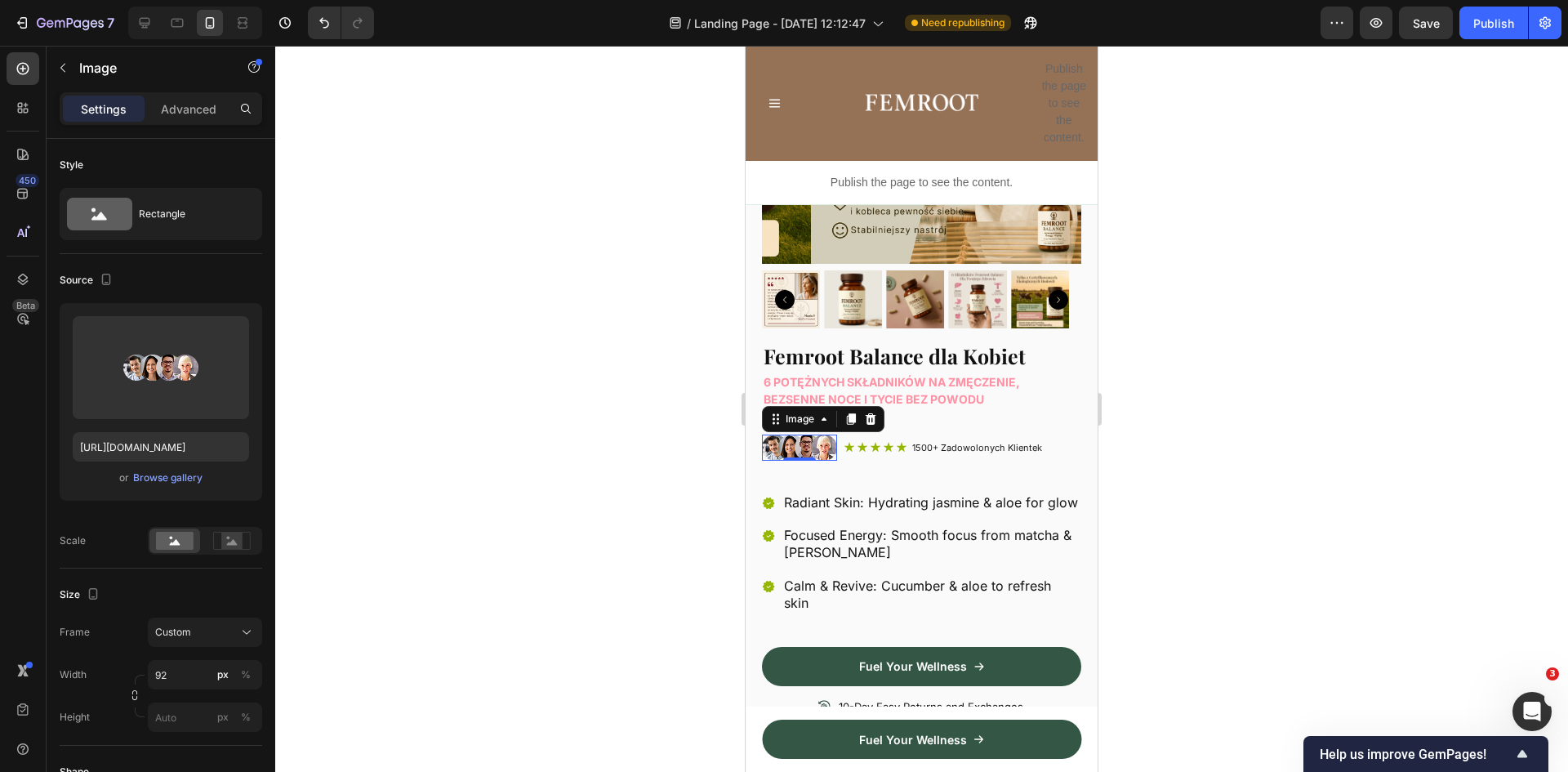
click at [1181, 457] on div at bounding box center [922, 409] width 1293 height 726
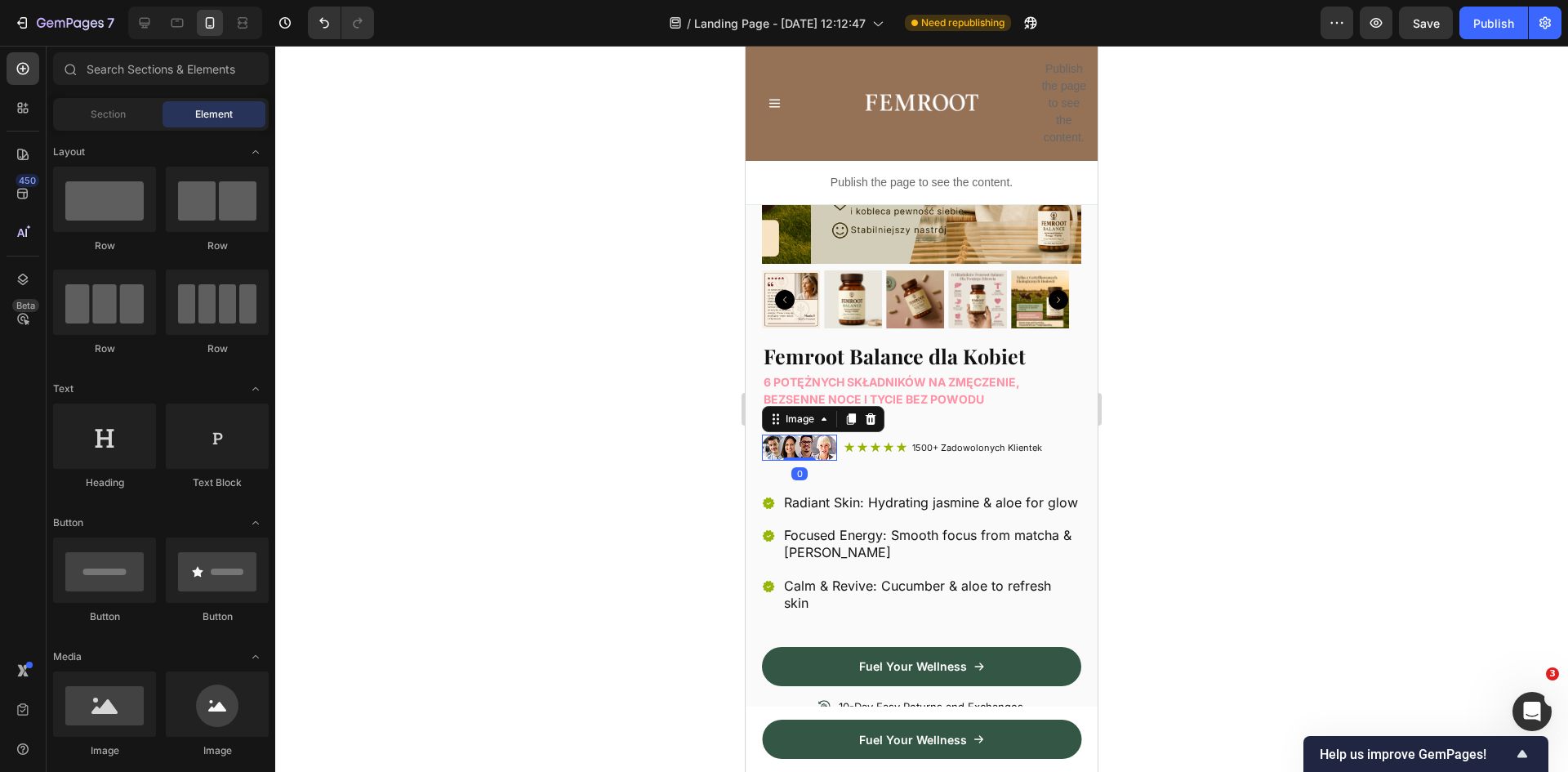
click at [808, 435] on img at bounding box center [799, 447] width 76 height 26
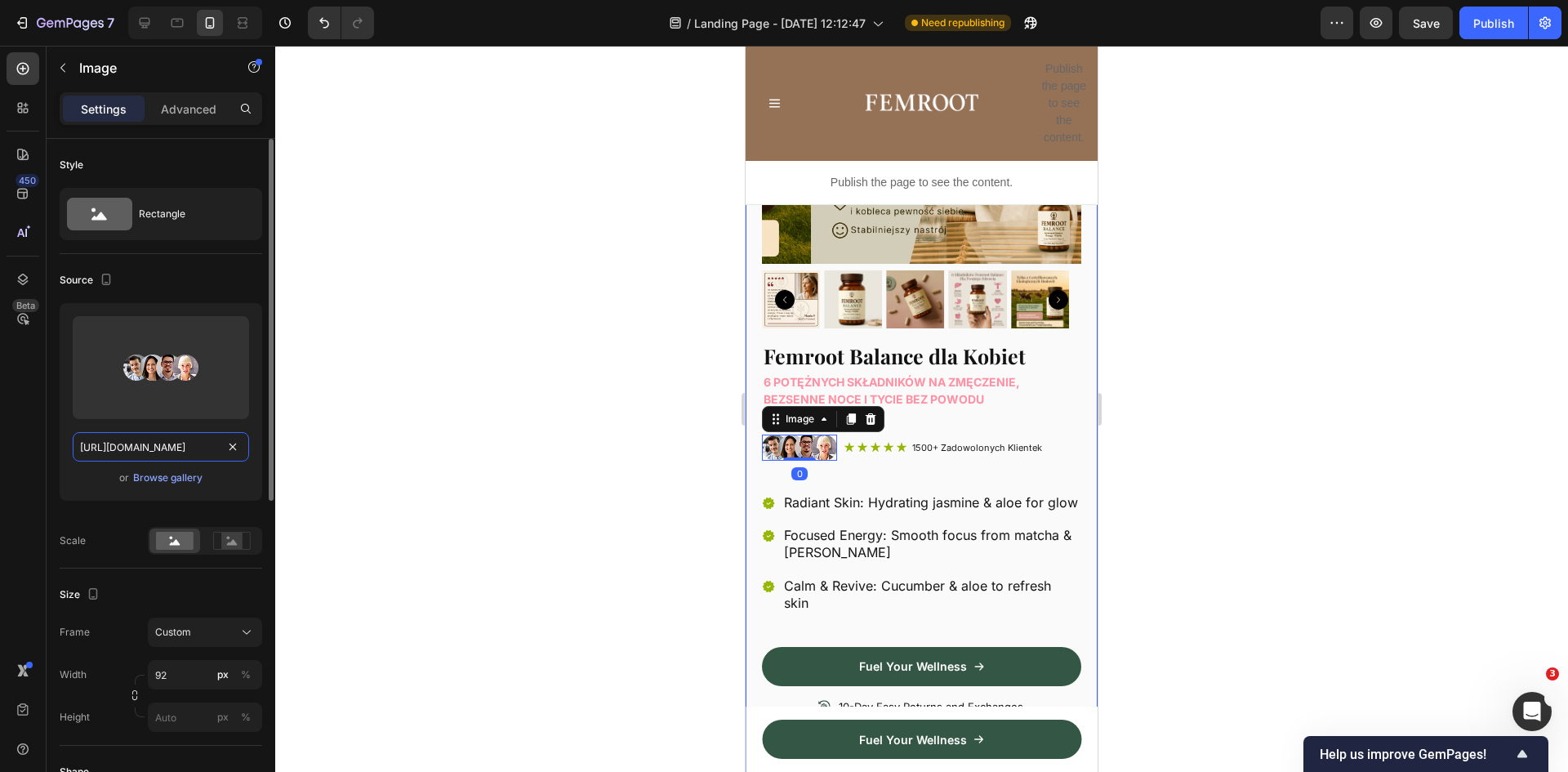
click at [187, 447] on input "[URL][DOMAIN_NAME]" at bounding box center [161, 447] width 176 height 29
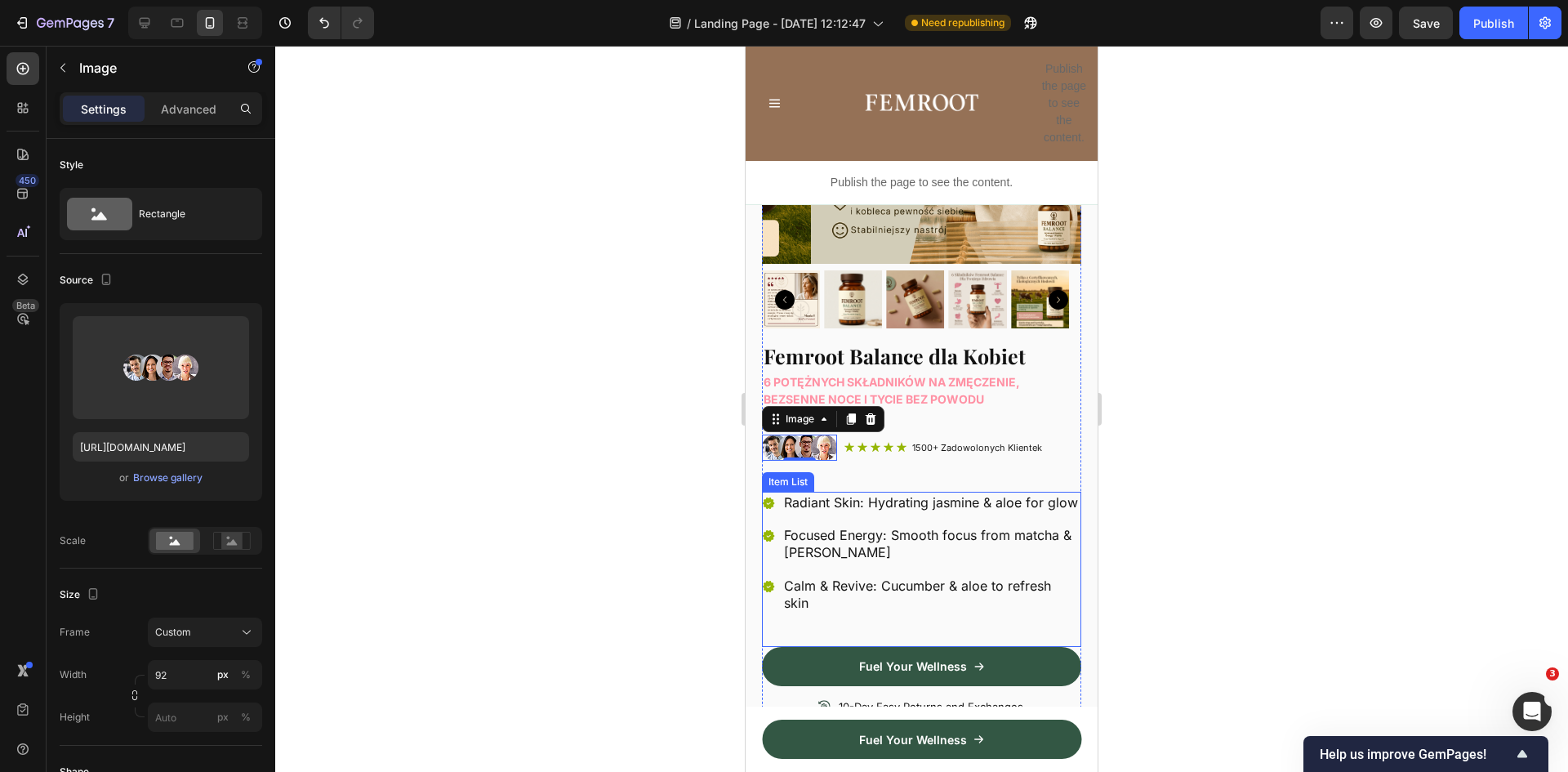
click at [845, 494] on p "Radiant Skin: Hydrating jasmine & aloe for glow" at bounding box center [931, 502] width 295 height 17
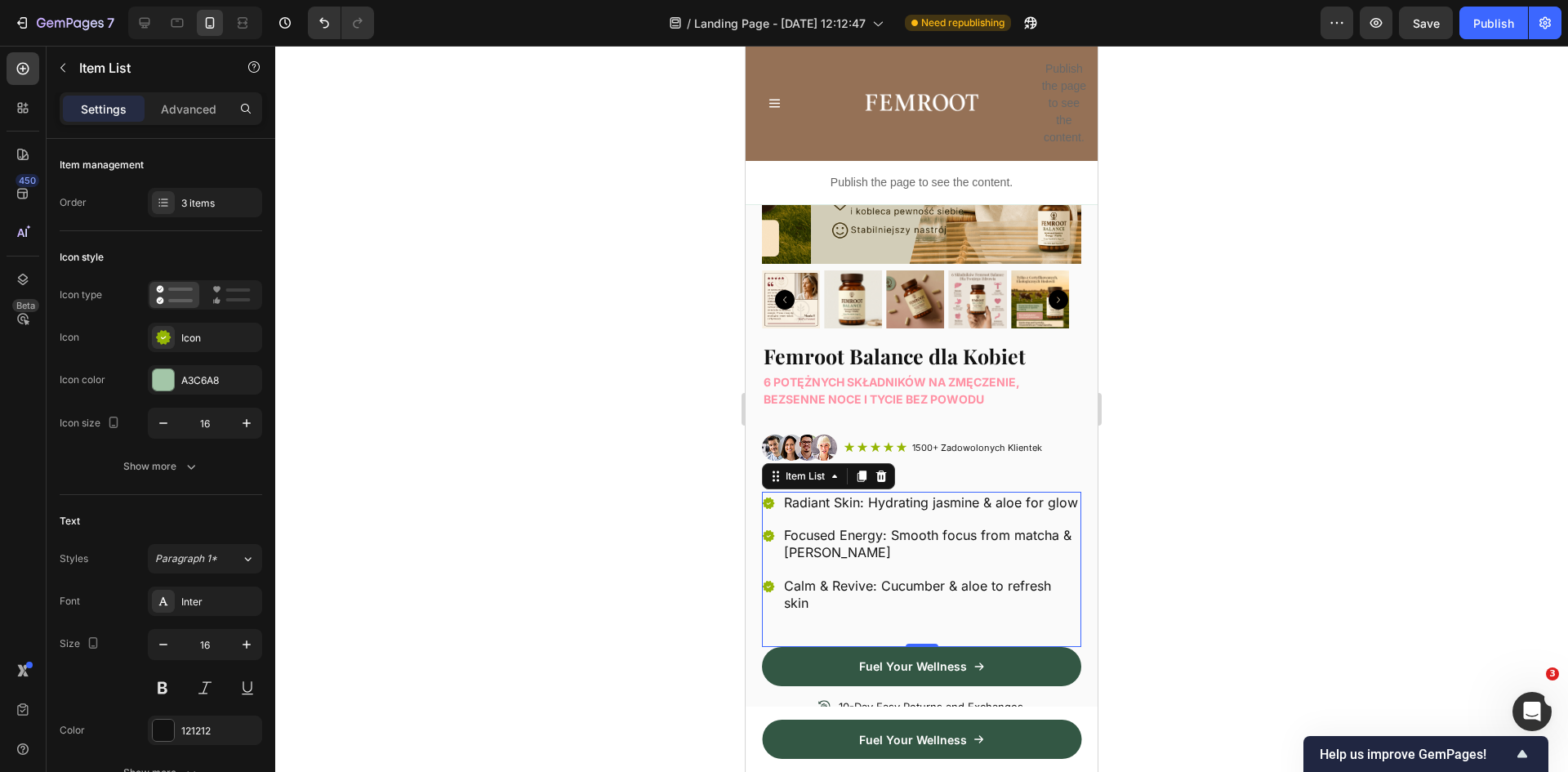
click at [772, 507] on div "Radiant Skin: Hydrating jasmine & aloe for glow" at bounding box center [921, 503] width 319 height 22
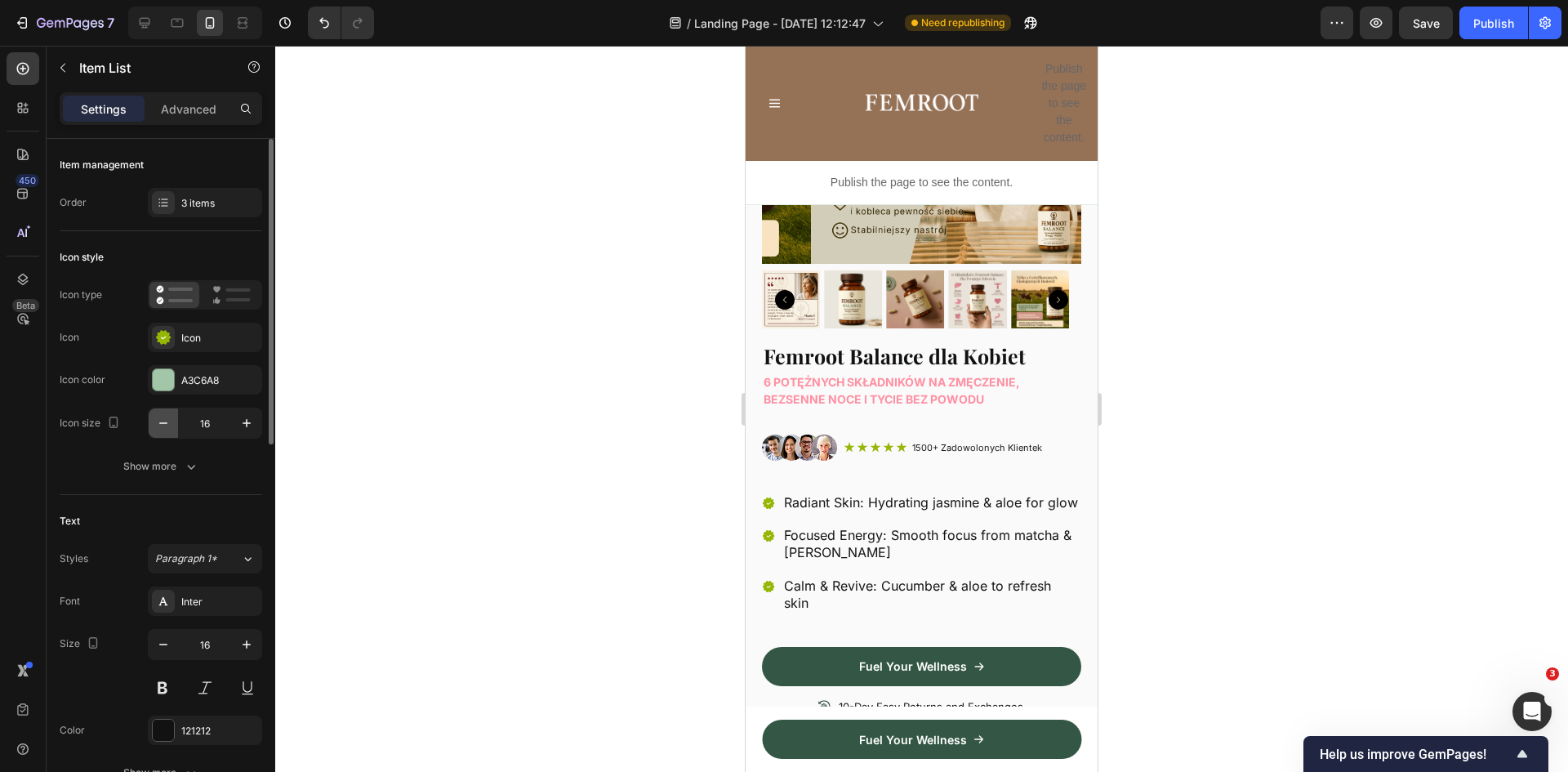
click at [159, 414] on button "button" at bounding box center [163, 423] width 29 height 29
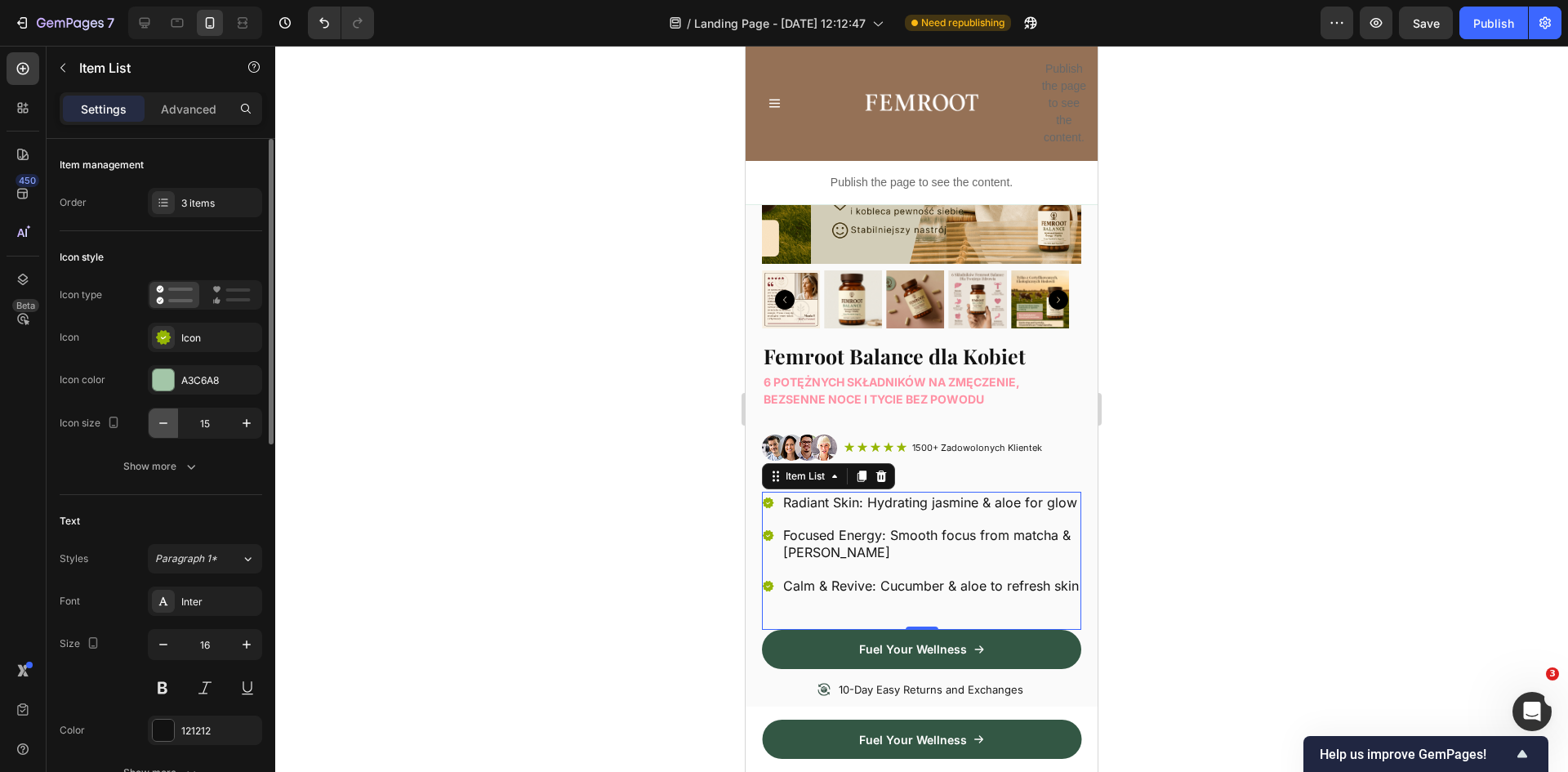
type input "14"
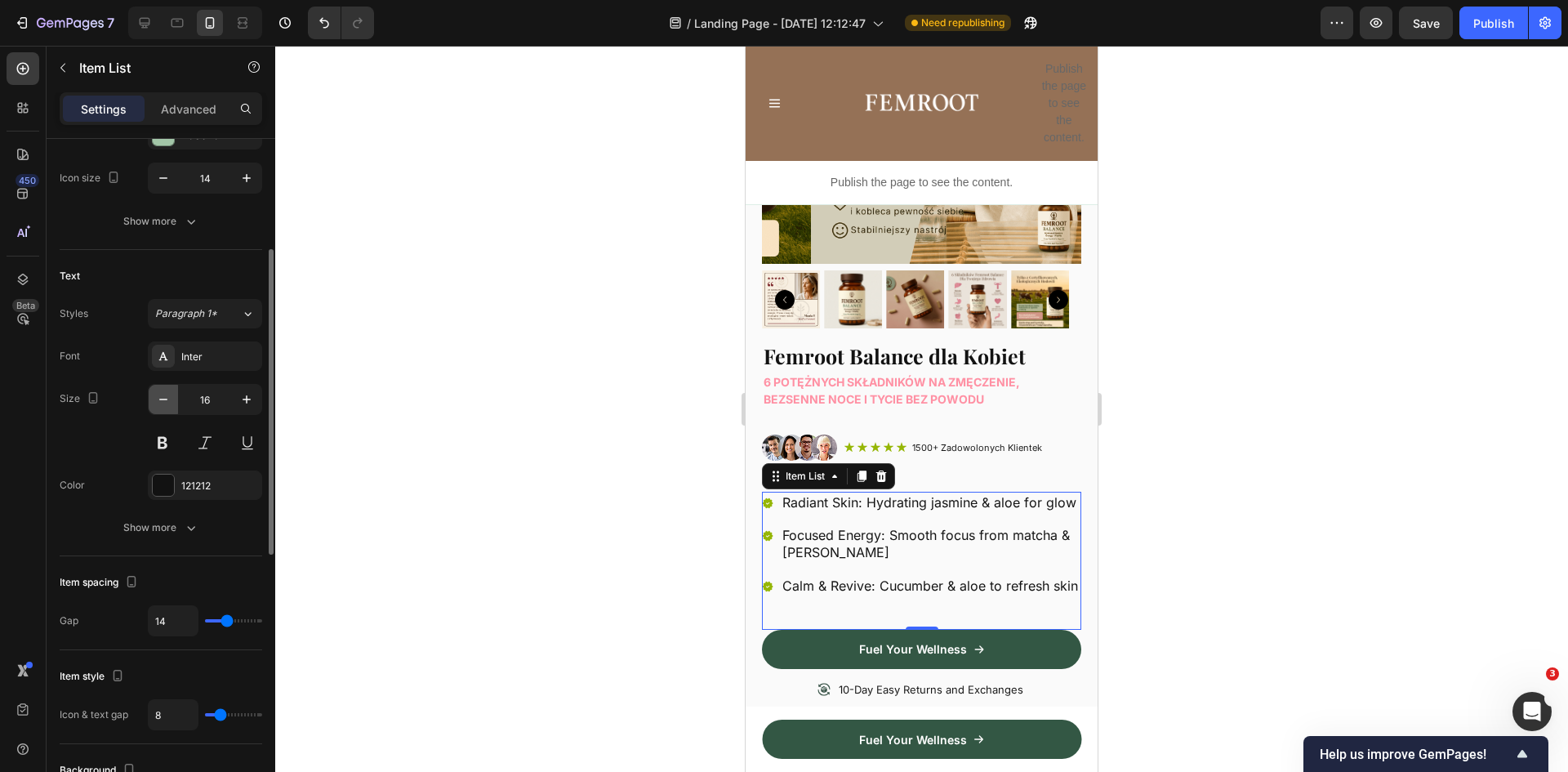
click at [163, 401] on icon "button" at bounding box center [163, 399] width 16 height 16
type input "14"
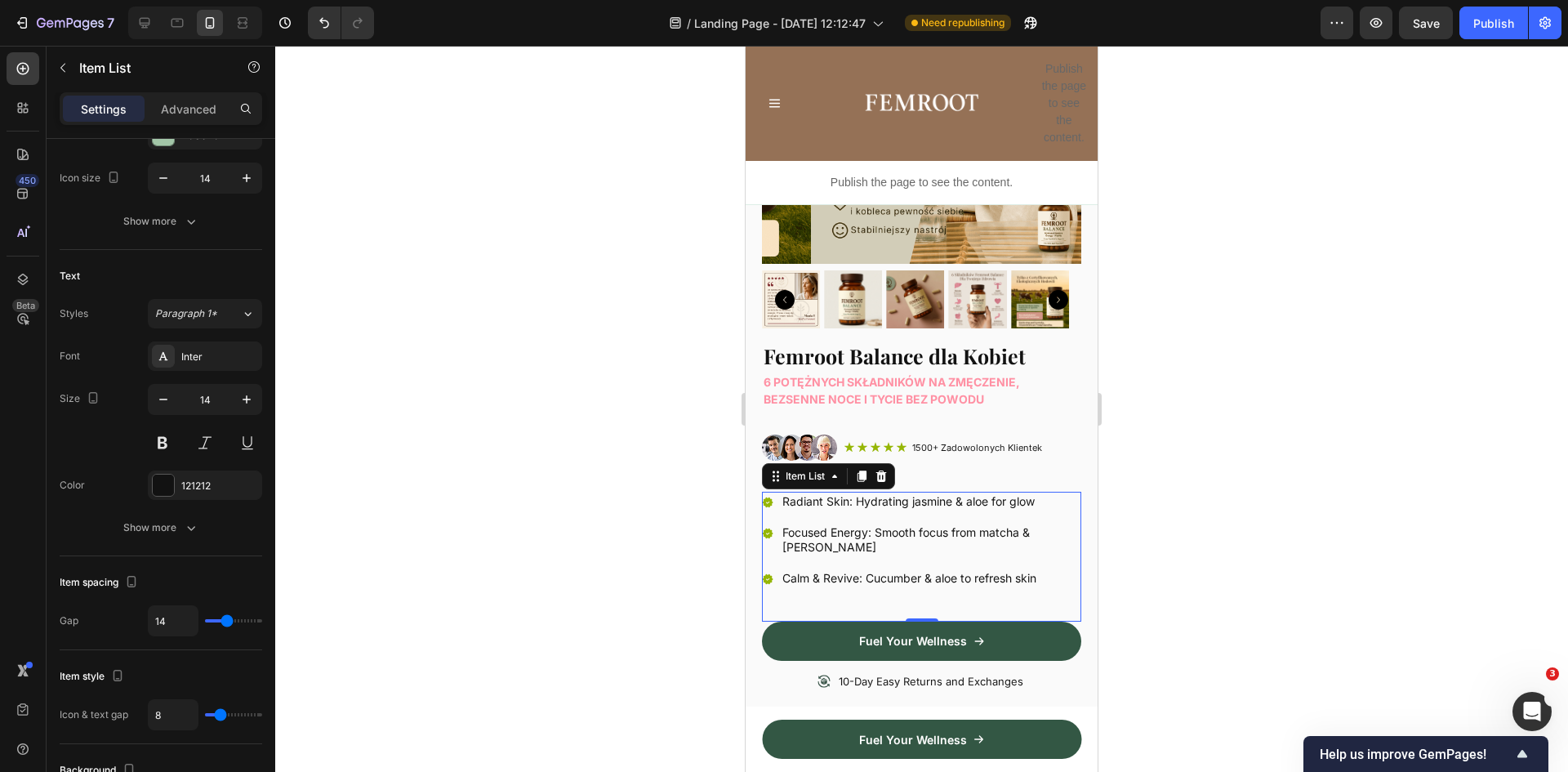
click at [771, 548] on div "Radiant Skin: Hydrating jasmine & aloe for glow Focused Energy: Smooth focus fr…" at bounding box center [921, 540] width 319 height 97
type input "4"
type input "3"
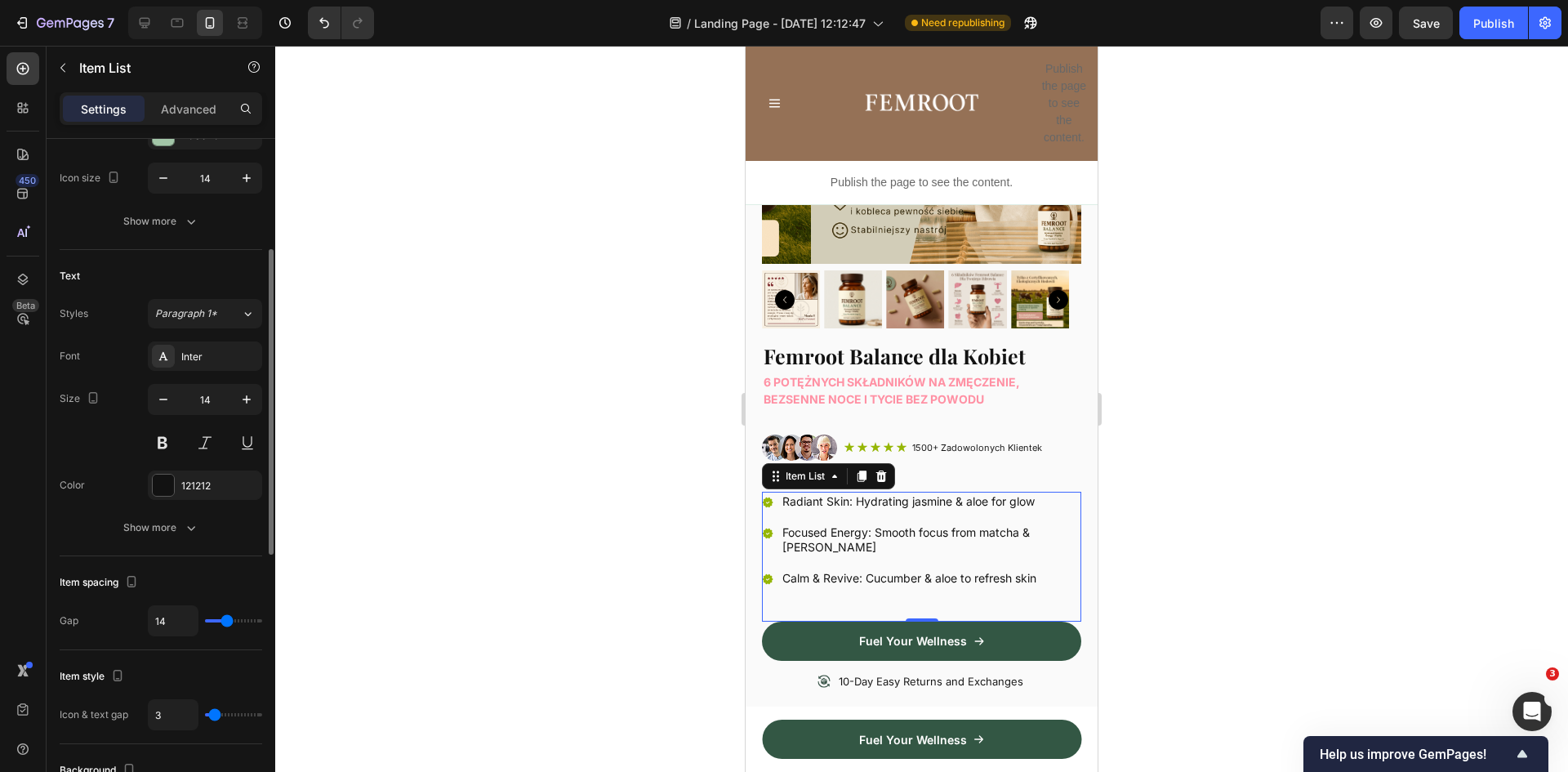
type input "2"
type input "1"
type input "0"
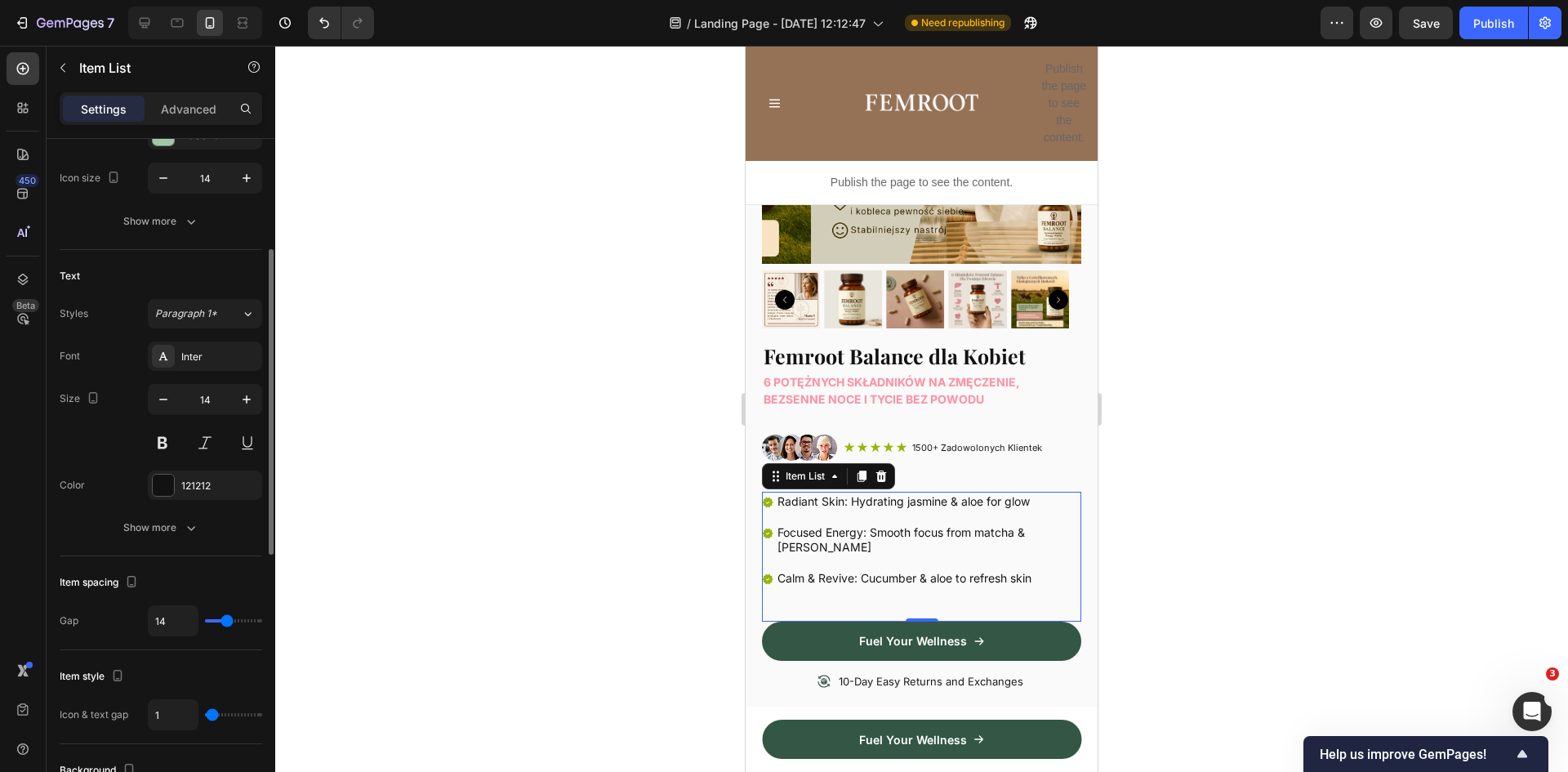
type input "0"
type input "1"
type input "2"
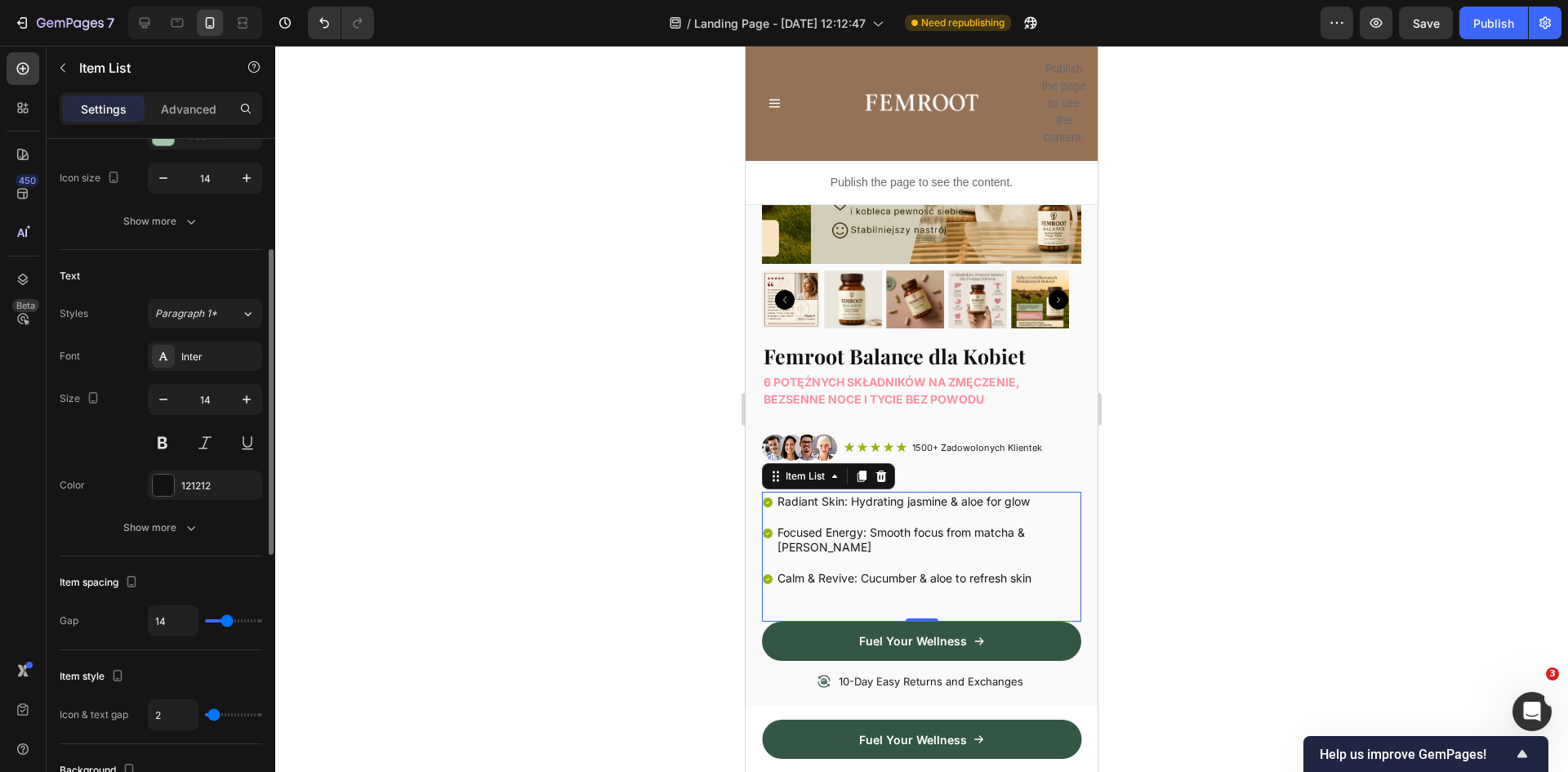
type input "3"
type input "4"
type input "6"
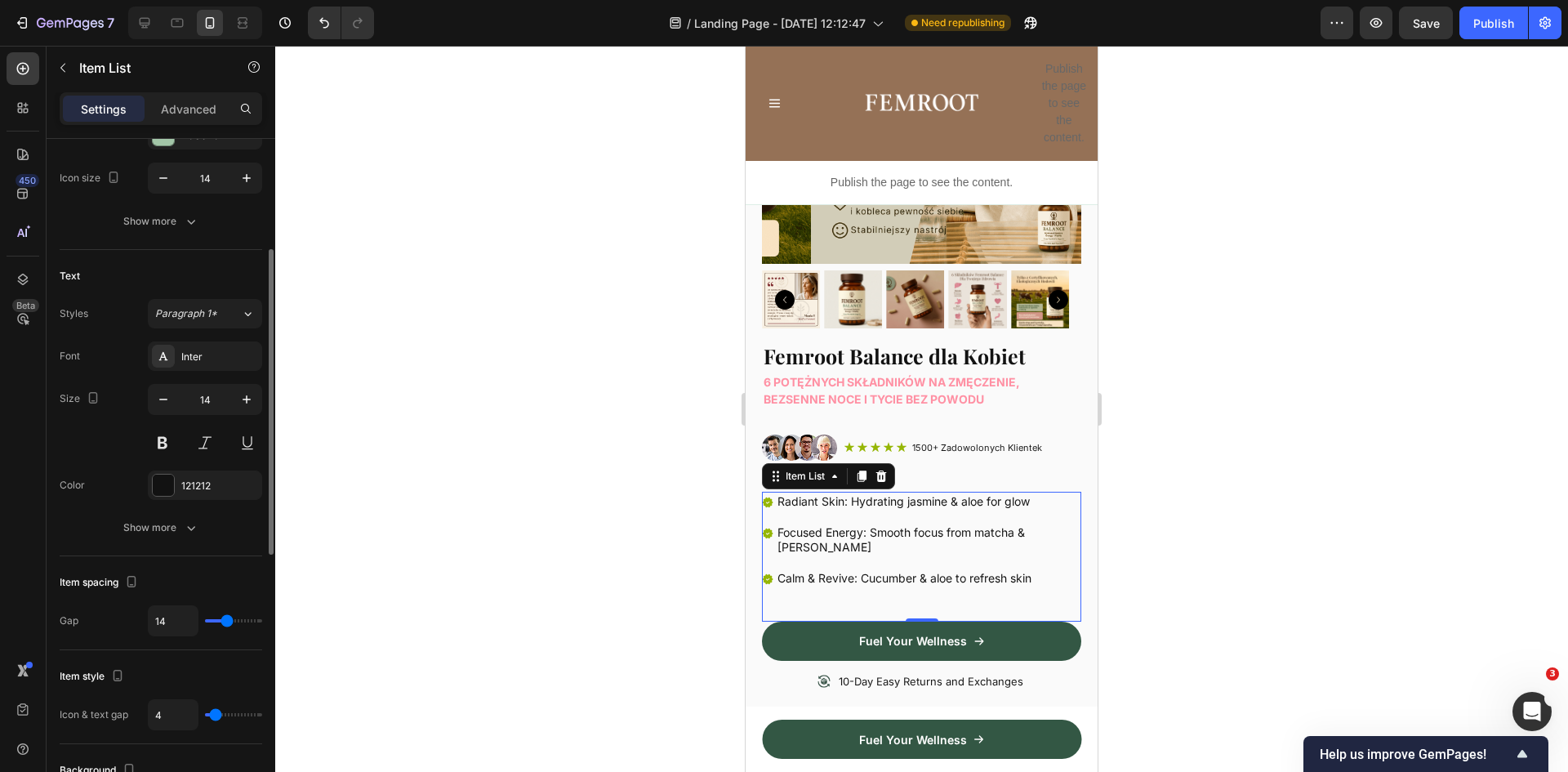
type input "6"
type input "7"
type input "8"
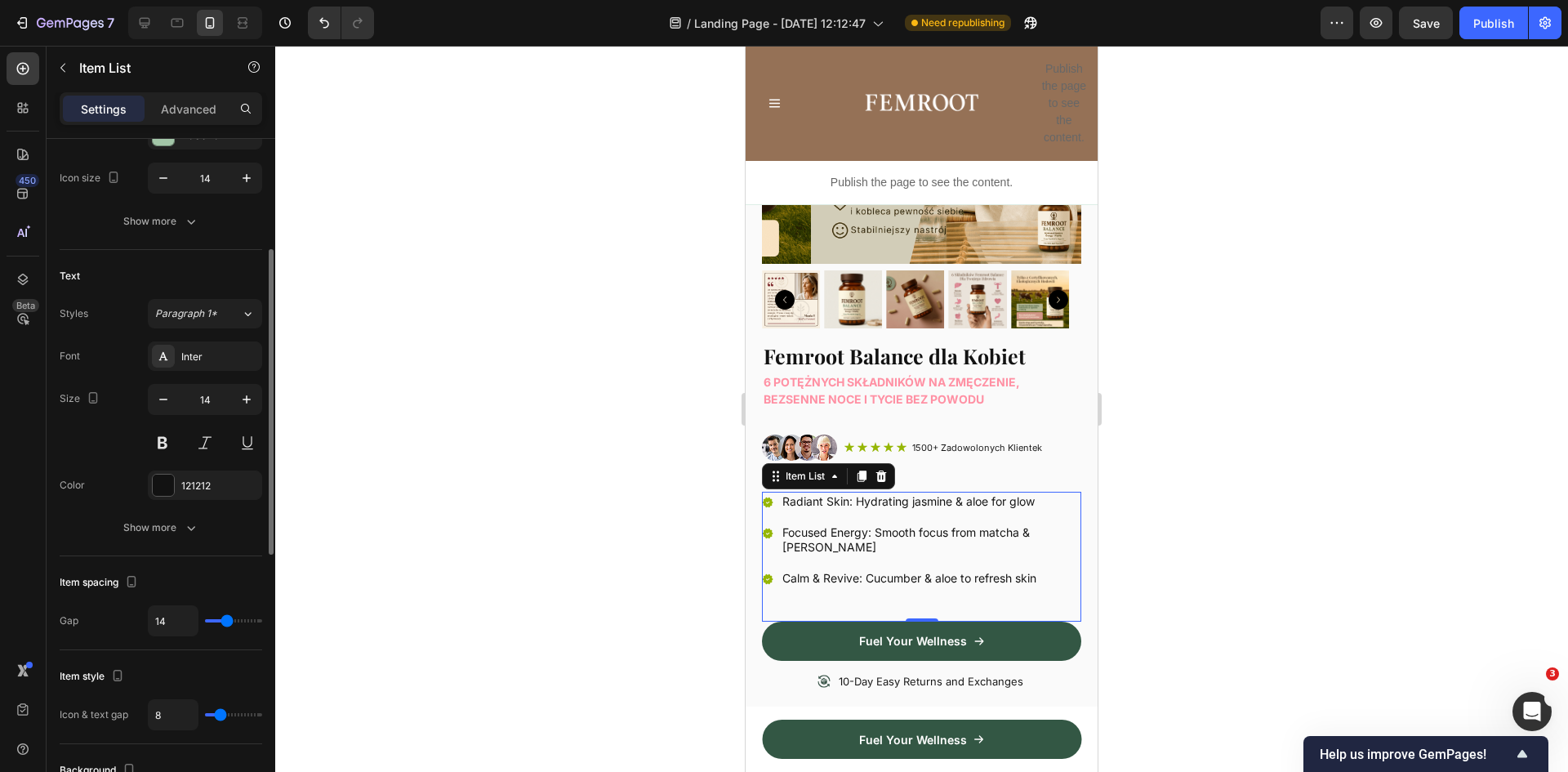
click at [221, 714] on input "range" at bounding box center [234, 714] width 58 height 3
type input "0"
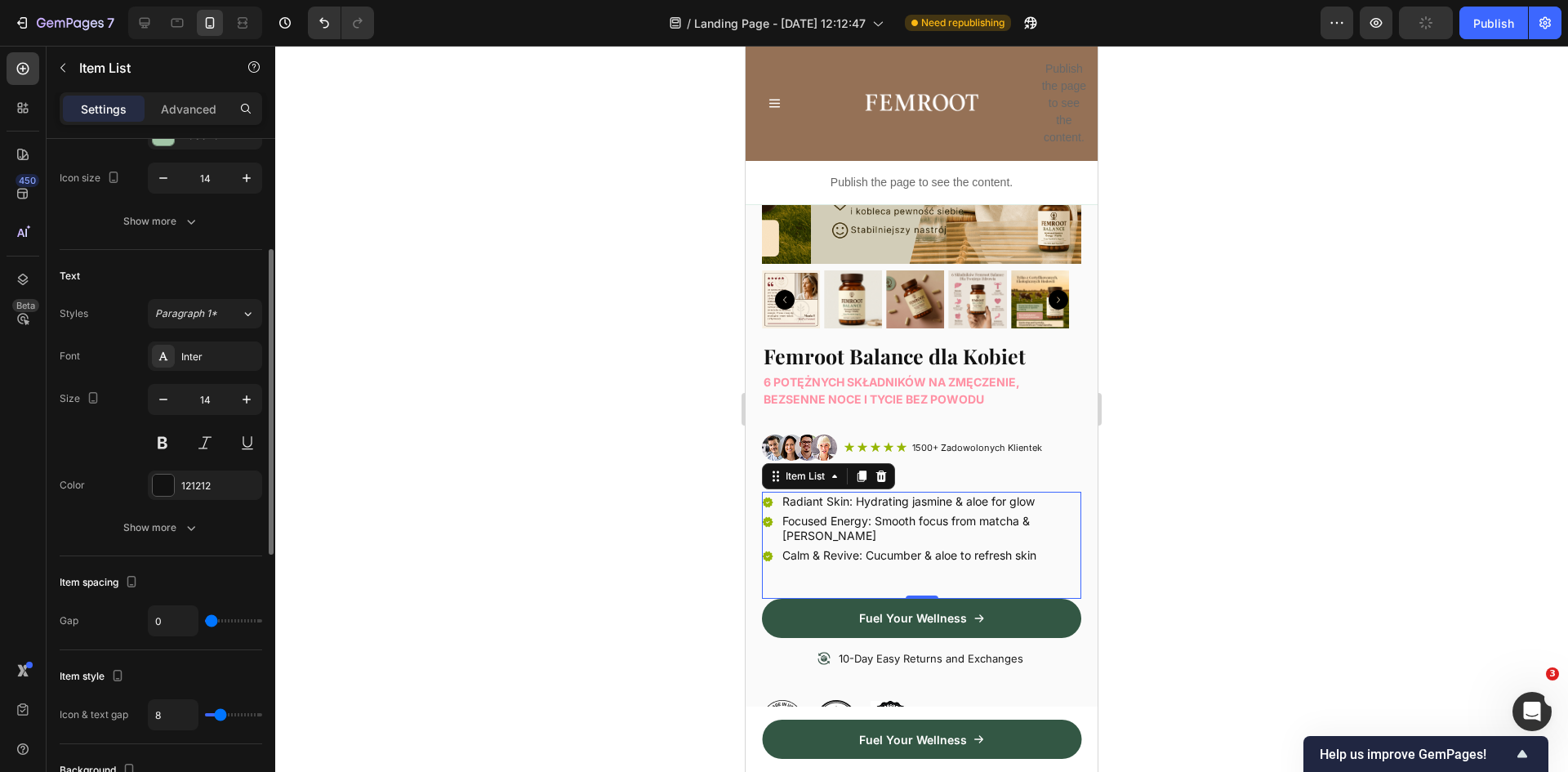
type input "1"
type input "2"
type input "3"
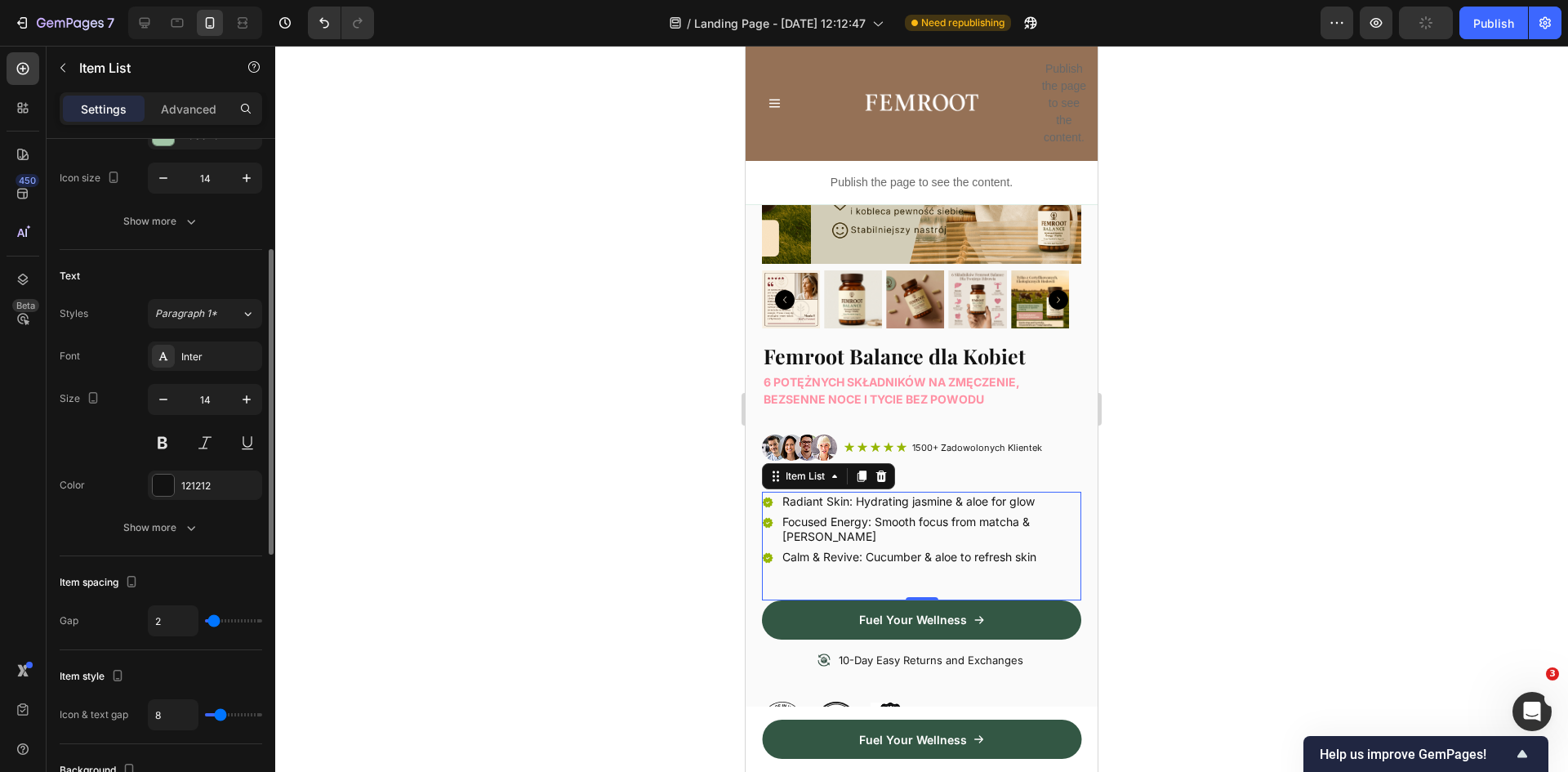
type input "3"
type input "4"
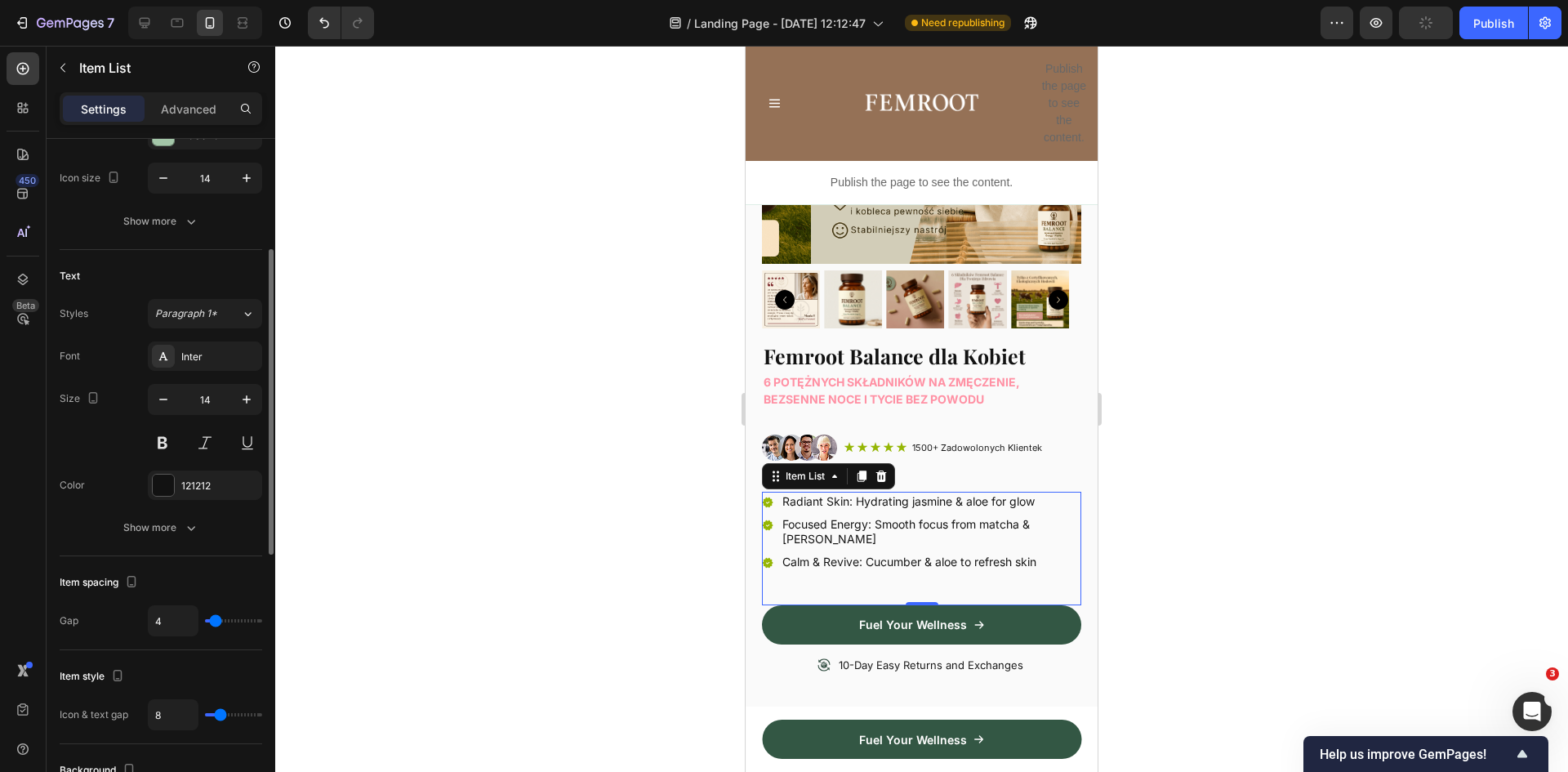
type input "2"
type input "1"
type input "0"
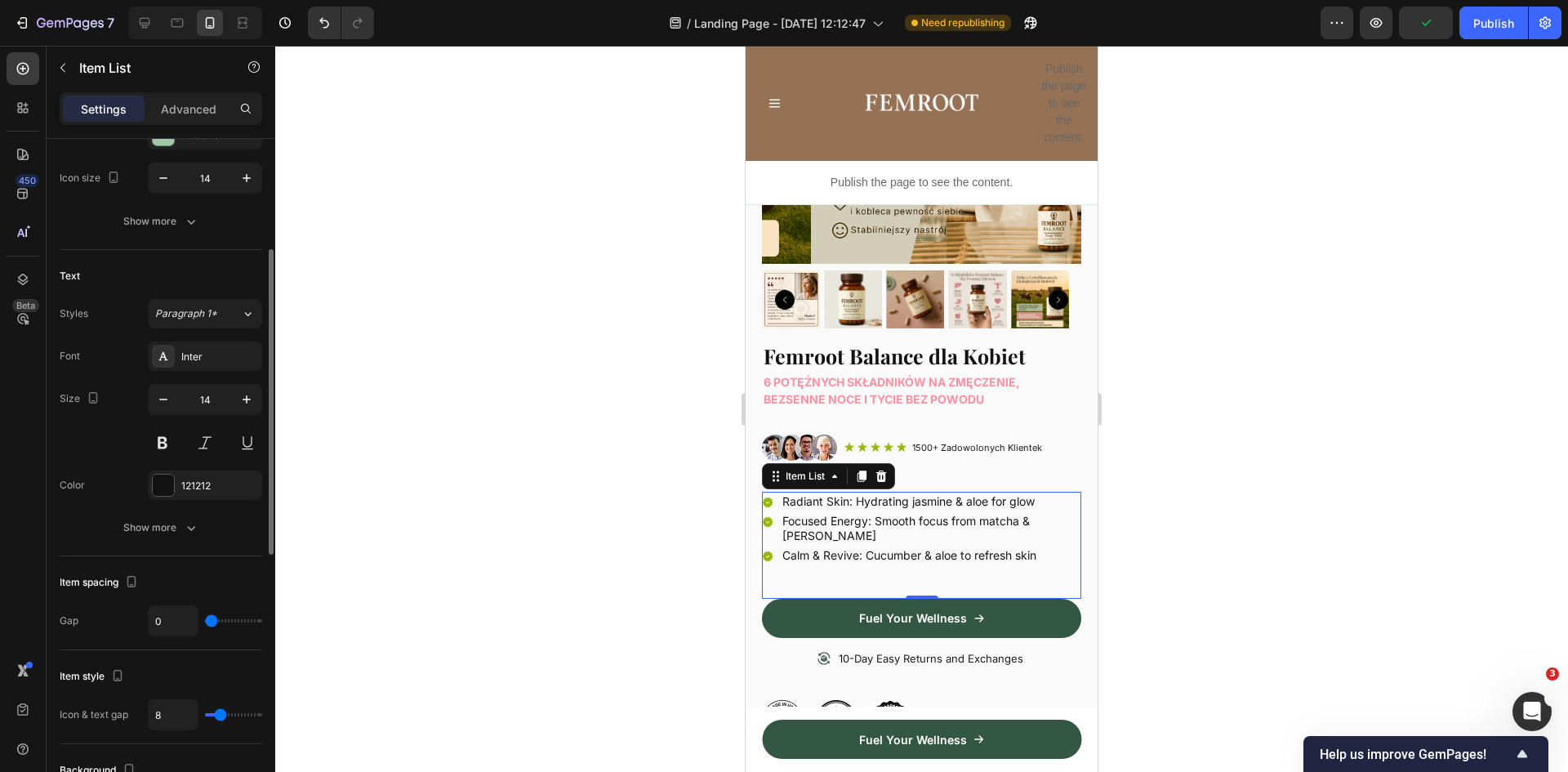
drag, startPoint x: 224, startPoint y: 619, endPoint x: 211, endPoint y: 618, distance: 13.0
type input "0"
click at [211, 619] on input "range" at bounding box center [234, 621] width 58 height 3
click at [1194, 463] on div at bounding box center [922, 409] width 1293 height 726
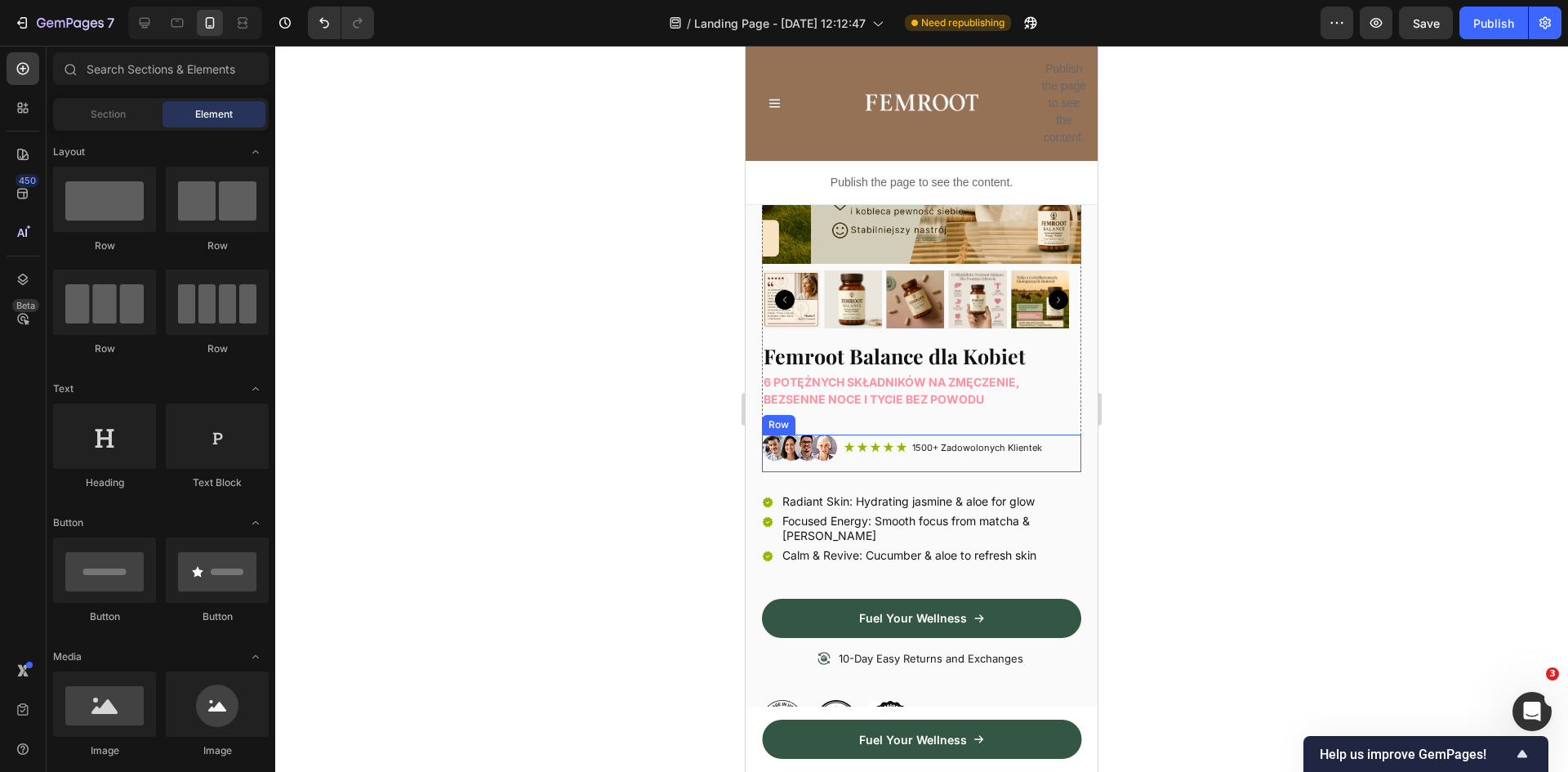
click at [848, 457] on div "Image Icon Icon Icon Icon Icon Icon List 1500+ Zadowolonych Klientek Text [GEOG…" at bounding box center [921, 453] width 319 height 38
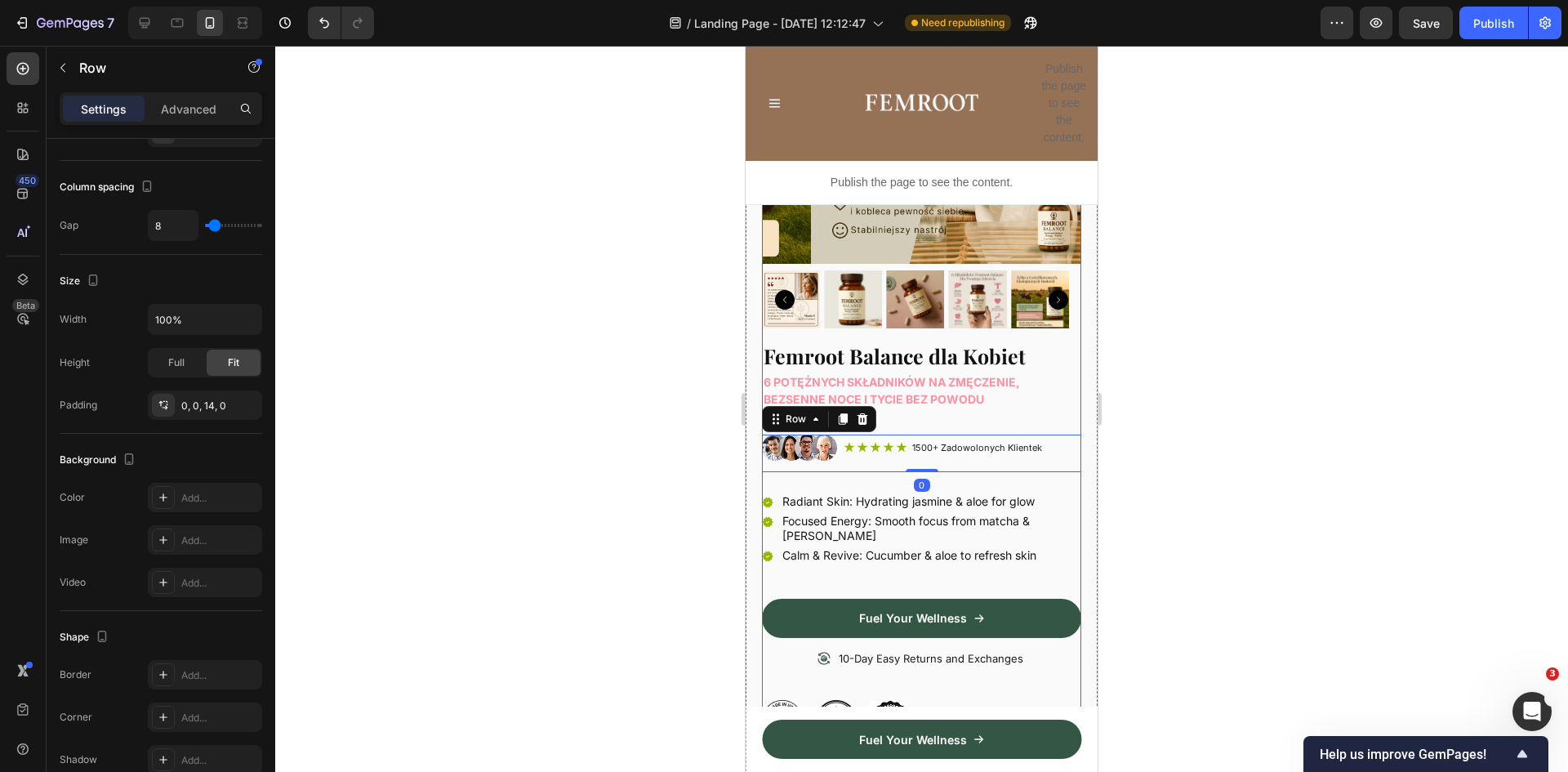
click at [841, 468] on div "Product Images Femroot Balance dla Kobiet Heading 6 potężnych składników na zmę…" at bounding box center [921, 342] width 319 height 796
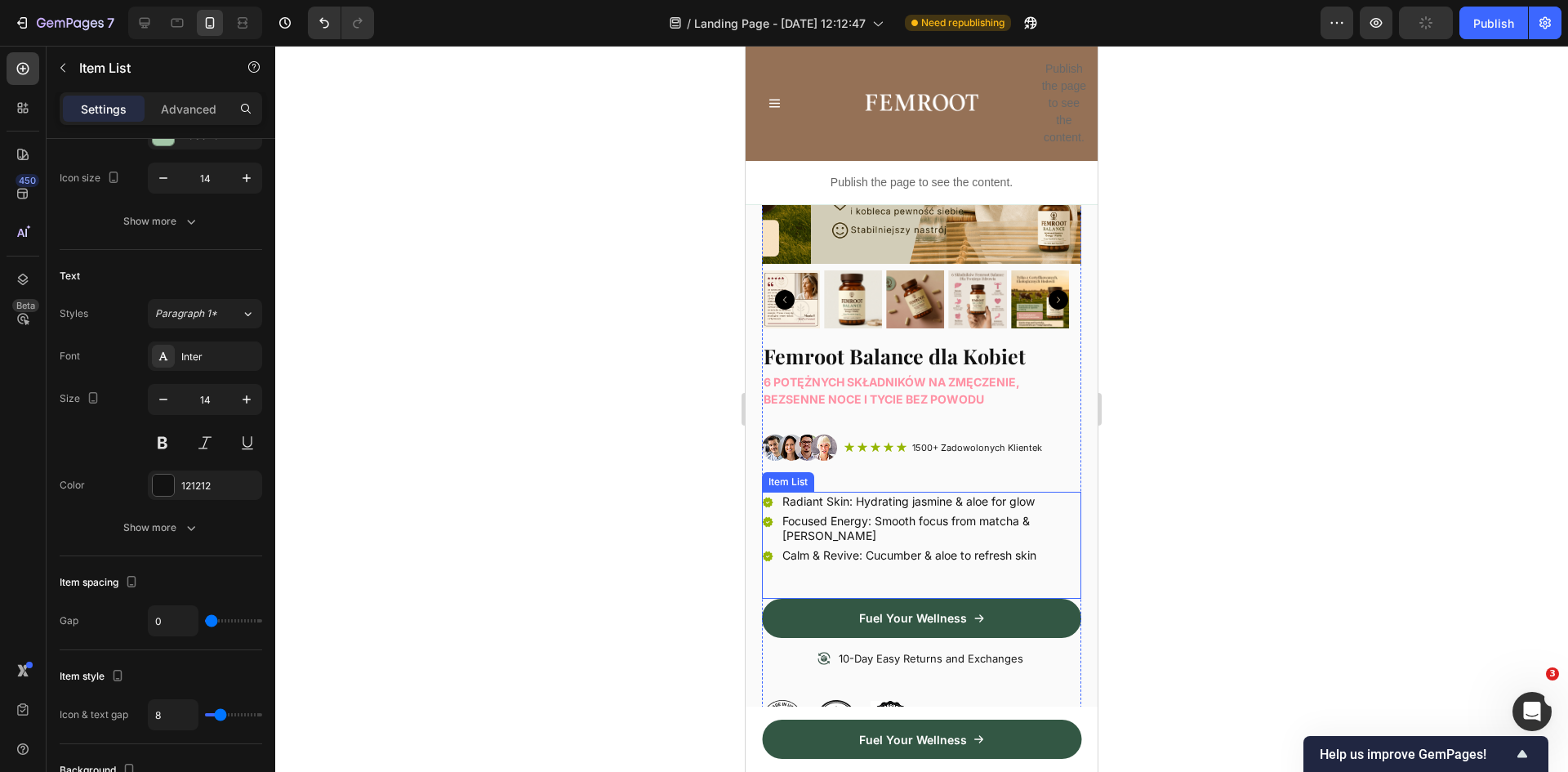
click at [770, 496] on icon at bounding box center [767, 501] width 11 height 11
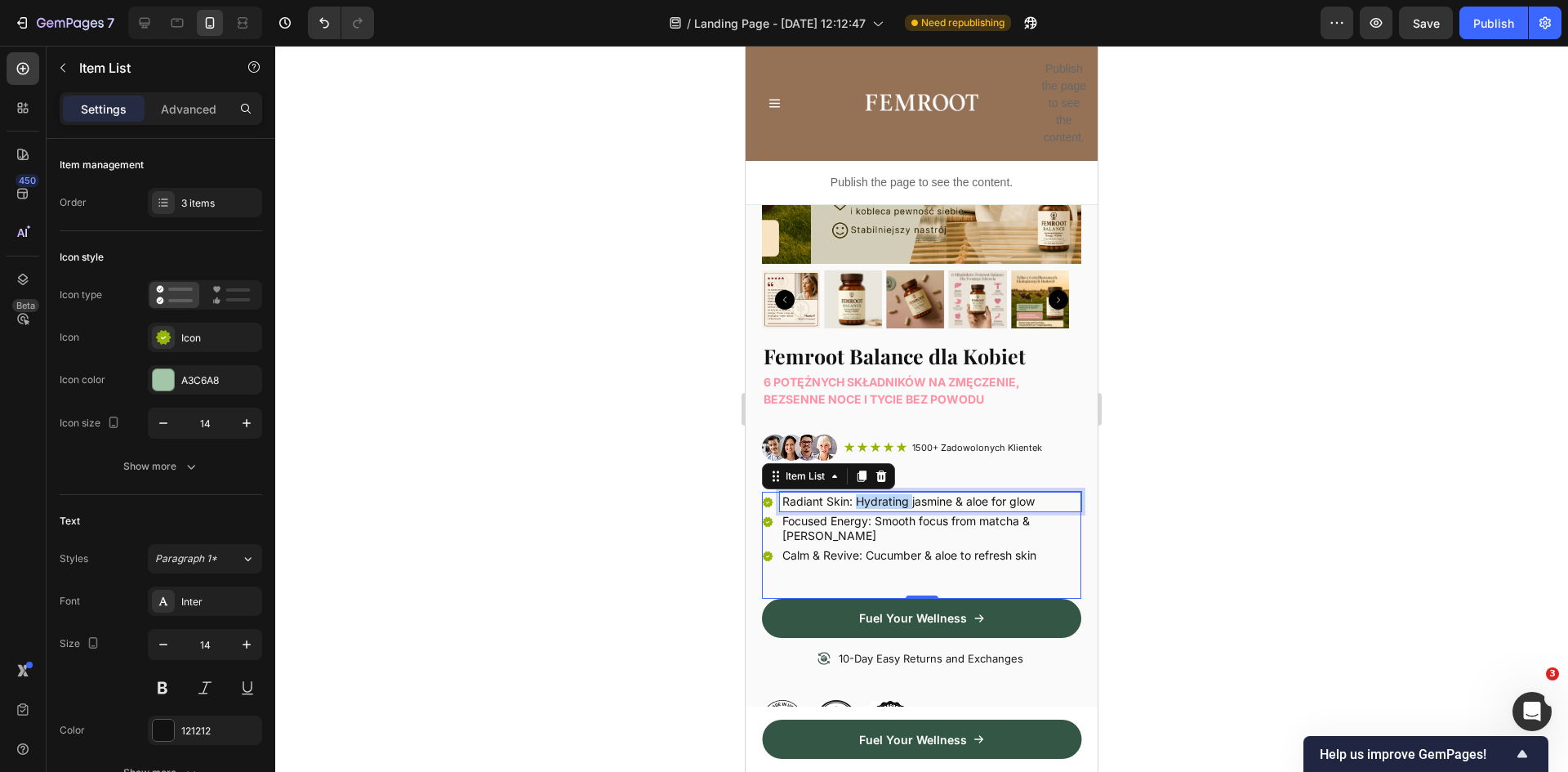
click at [893, 494] on p "Radiant Skin: Hydrating jasmine & aloe for glow" at bounding box center [930, 501] width 296 height 15
click at [829, 494] on p "6 Niezwykłych Ekstraktów z organów" at bounding box center [930, 501] width 296 height 15
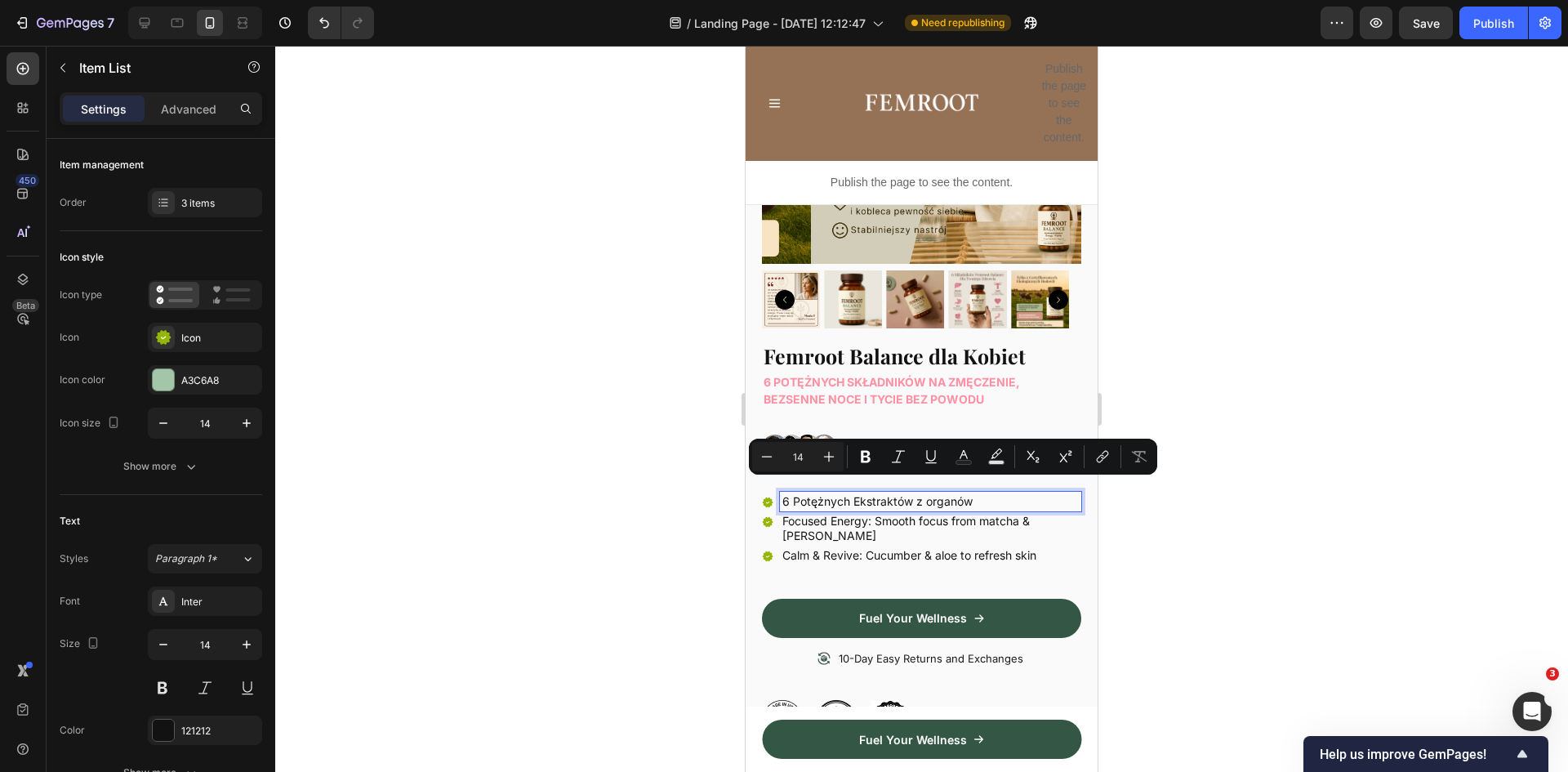
drag, startPoint x: 988, startPoint y: 489, endPoint x: 888, endPoint y: 495, distance: 100.2
click at [781, 495] on div "6 Potężnych Ekstraktów z organów" at bounding box center [930, 501] width 301 height 20
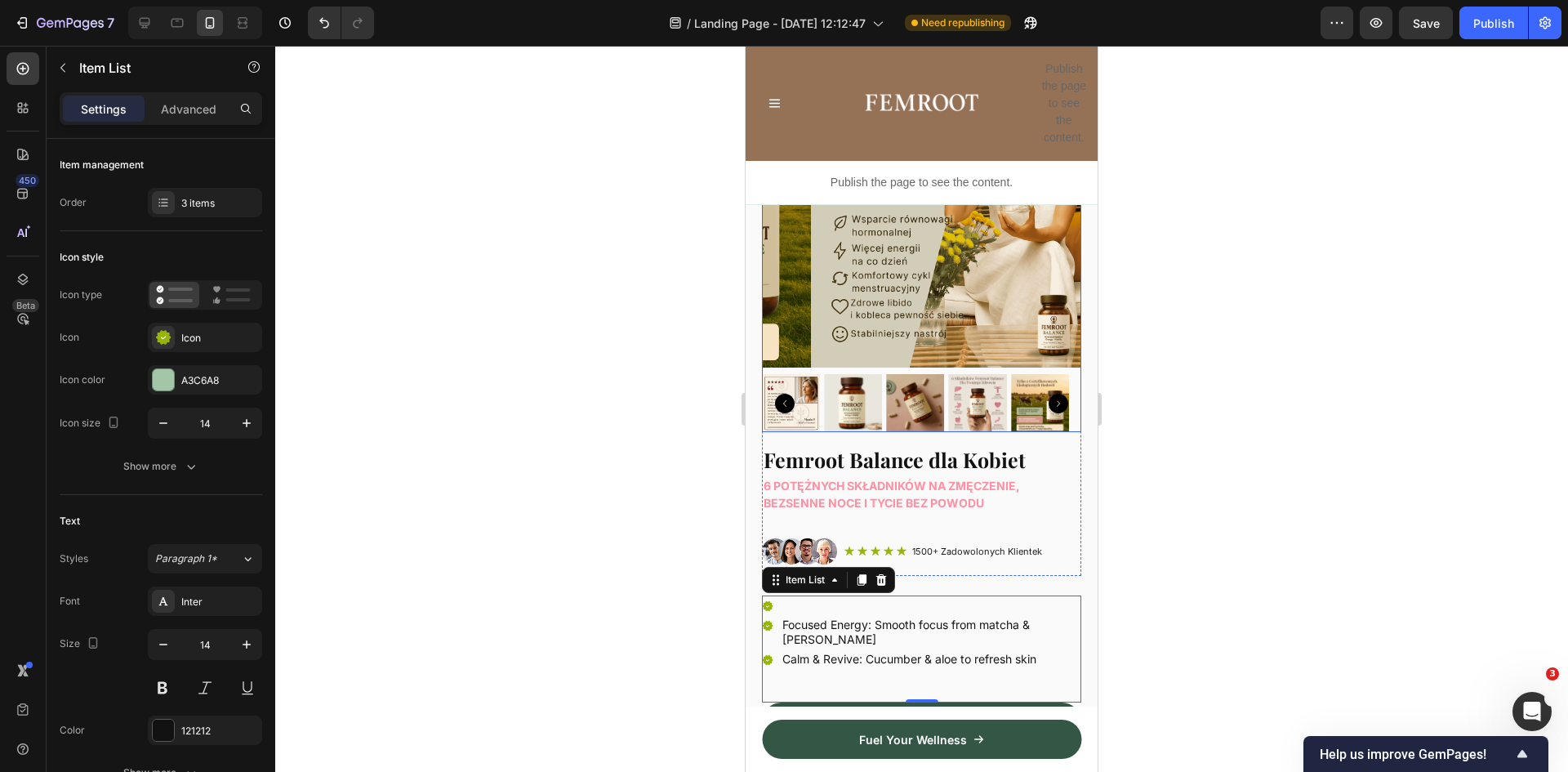
scroll to position [326, 0]
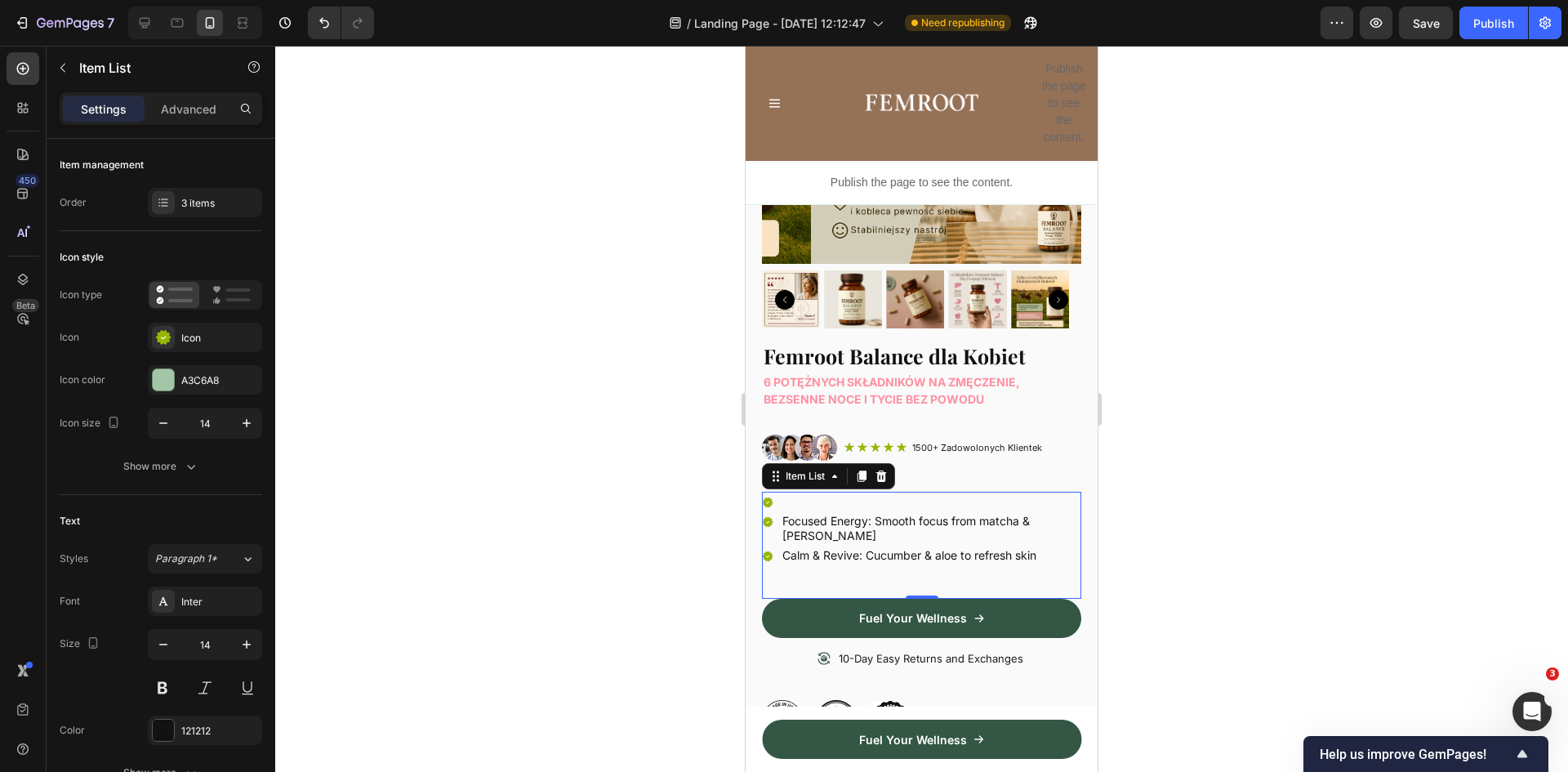
click at [1242, 317] on div at bounding box center [922, 409] width 1293 height 726
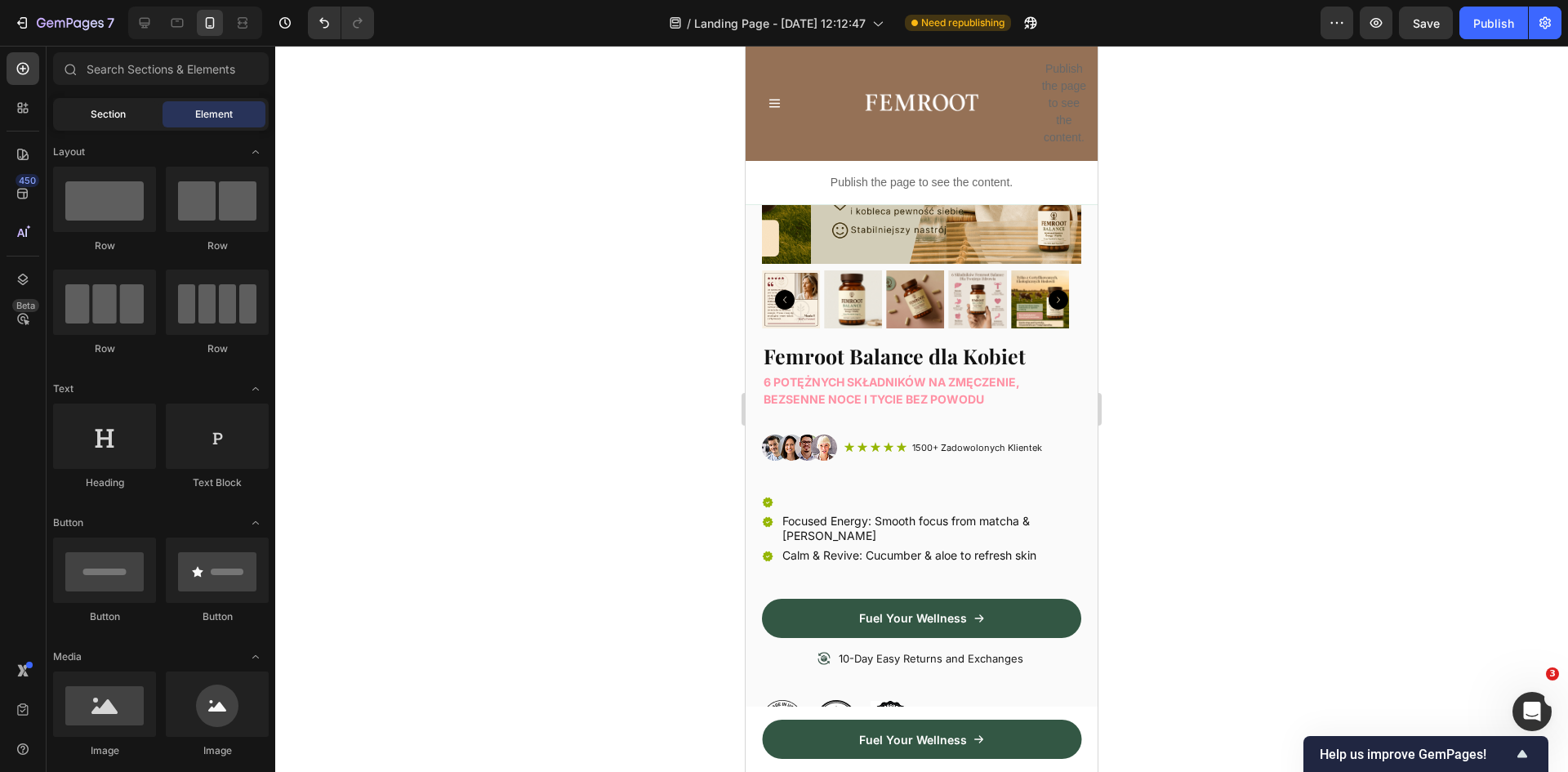
click at [105, 105] on div "Section" at bounding box center [108, 114] width 103 height 26
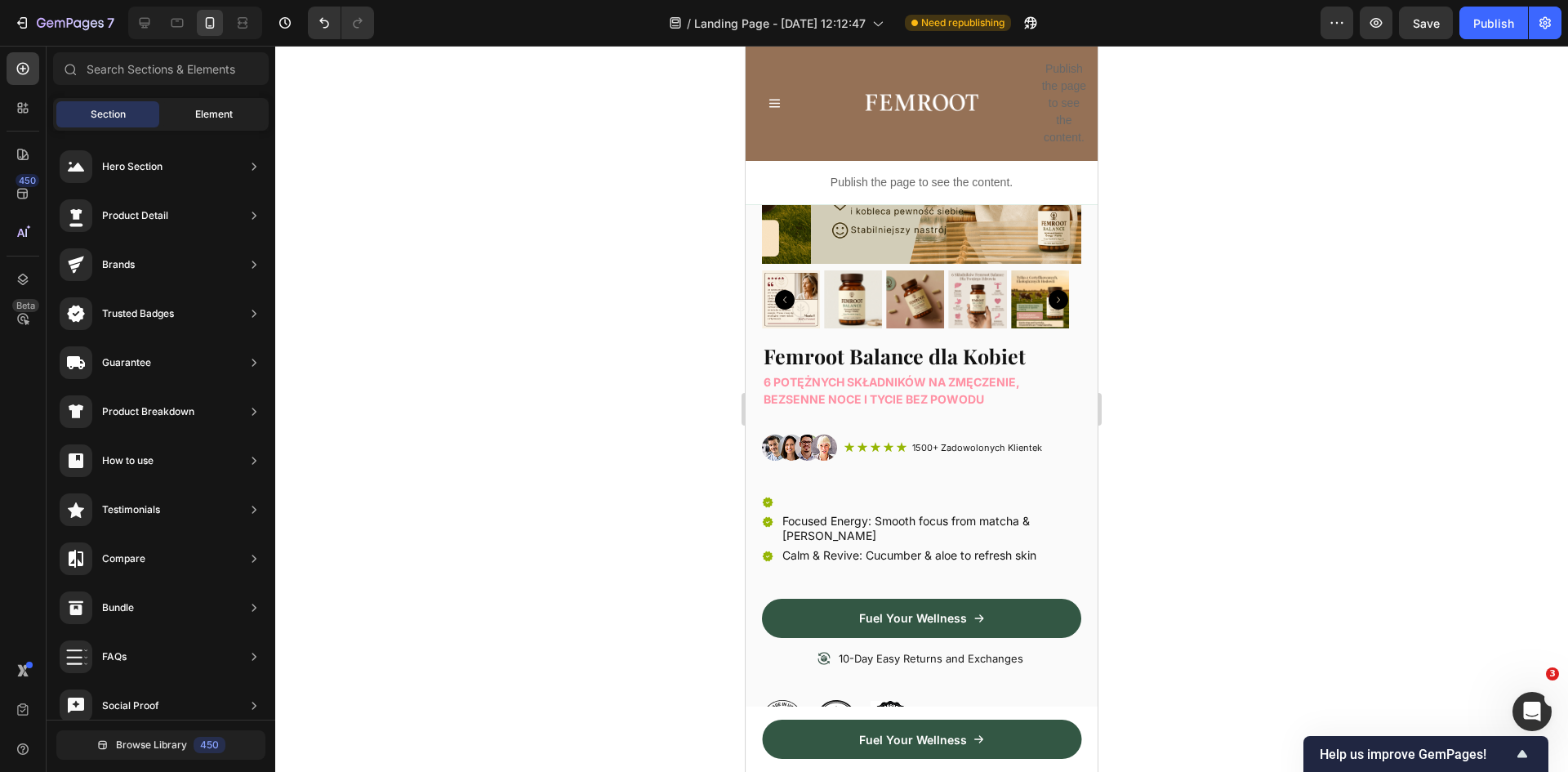
click at [220, 110] on span "Element" at bounding box center [214, 114] width 38 height 15
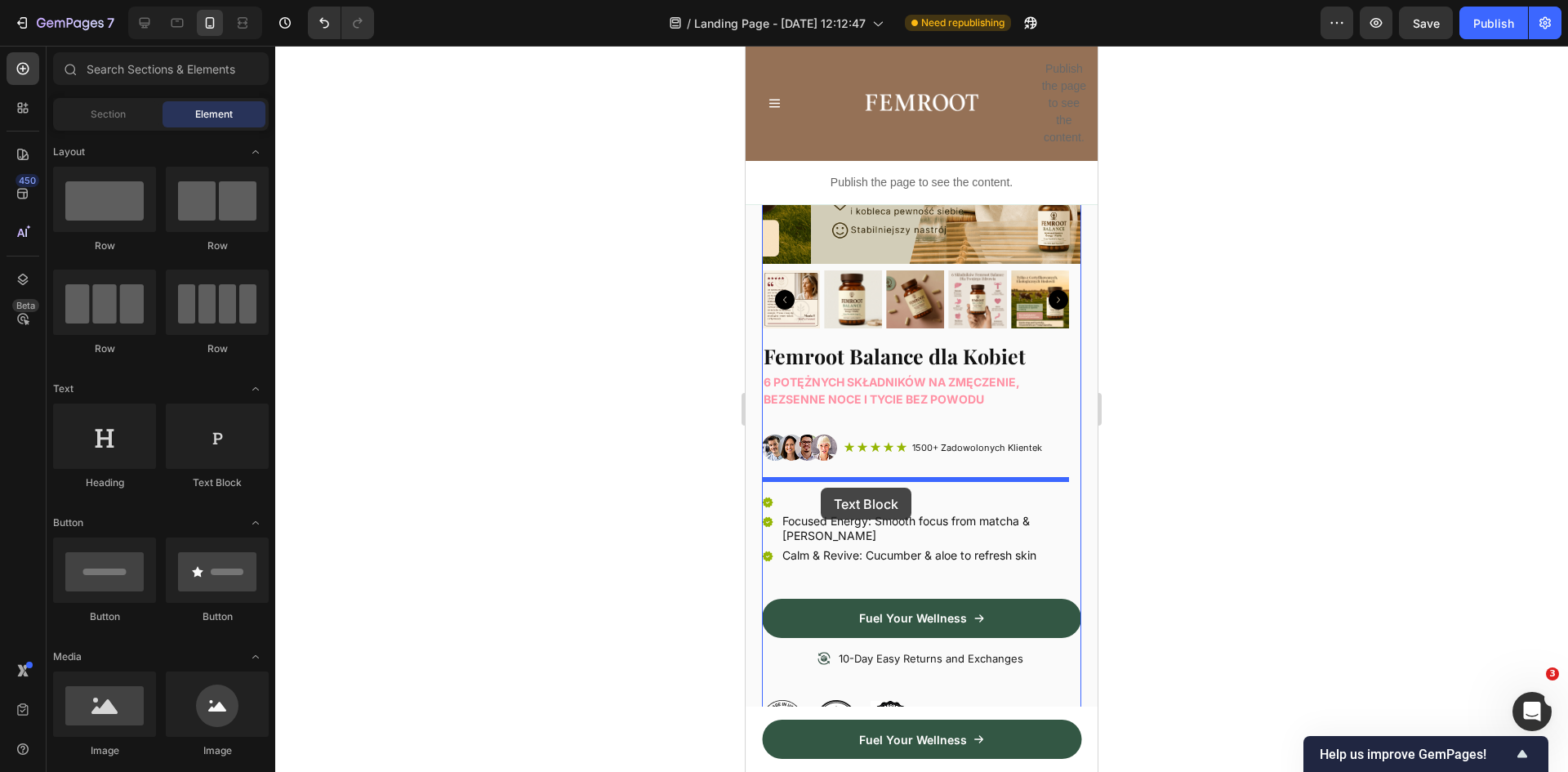
drag, startPoint x: 951, startPoint y: 489, endPoint x: 821, endPoint y: 488, distance: 130.0
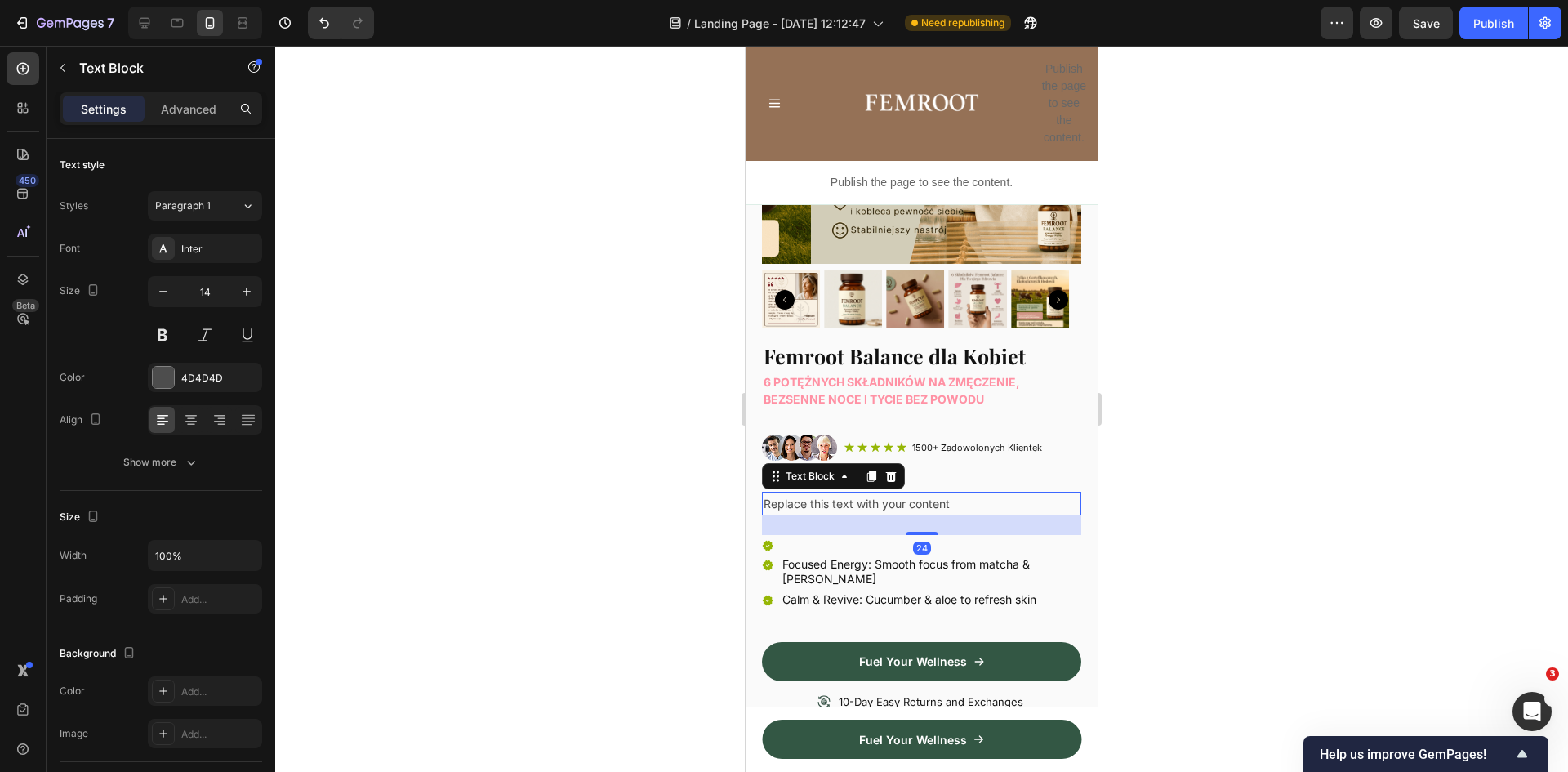
click at [874, 494] on div "Replace this text with your content" at bounding box center [921, 504] width 319 height 24
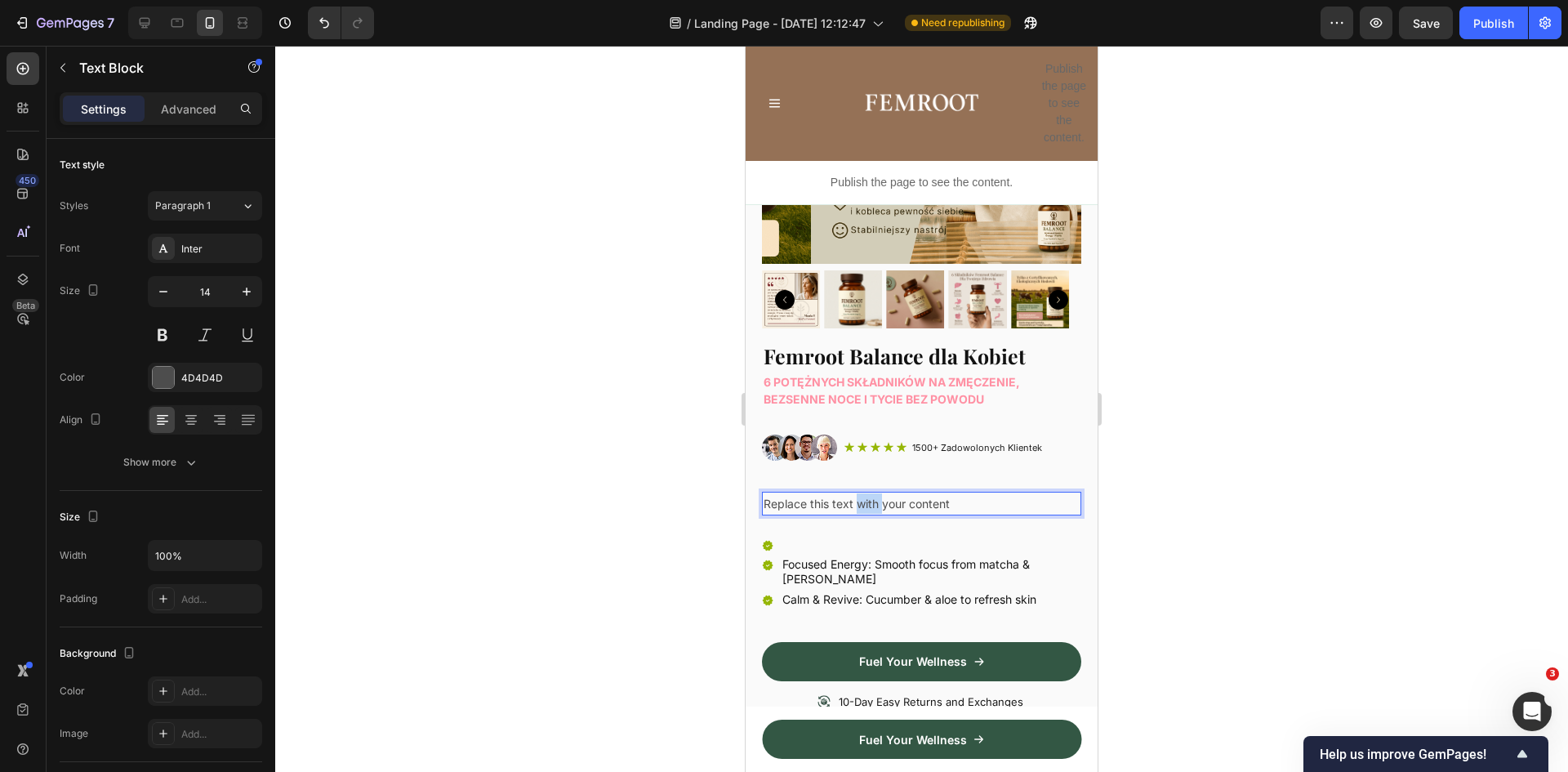
click at [874, 494] on p "Replace this text with your content" at bounding box center [921, 504] width 316 height 21
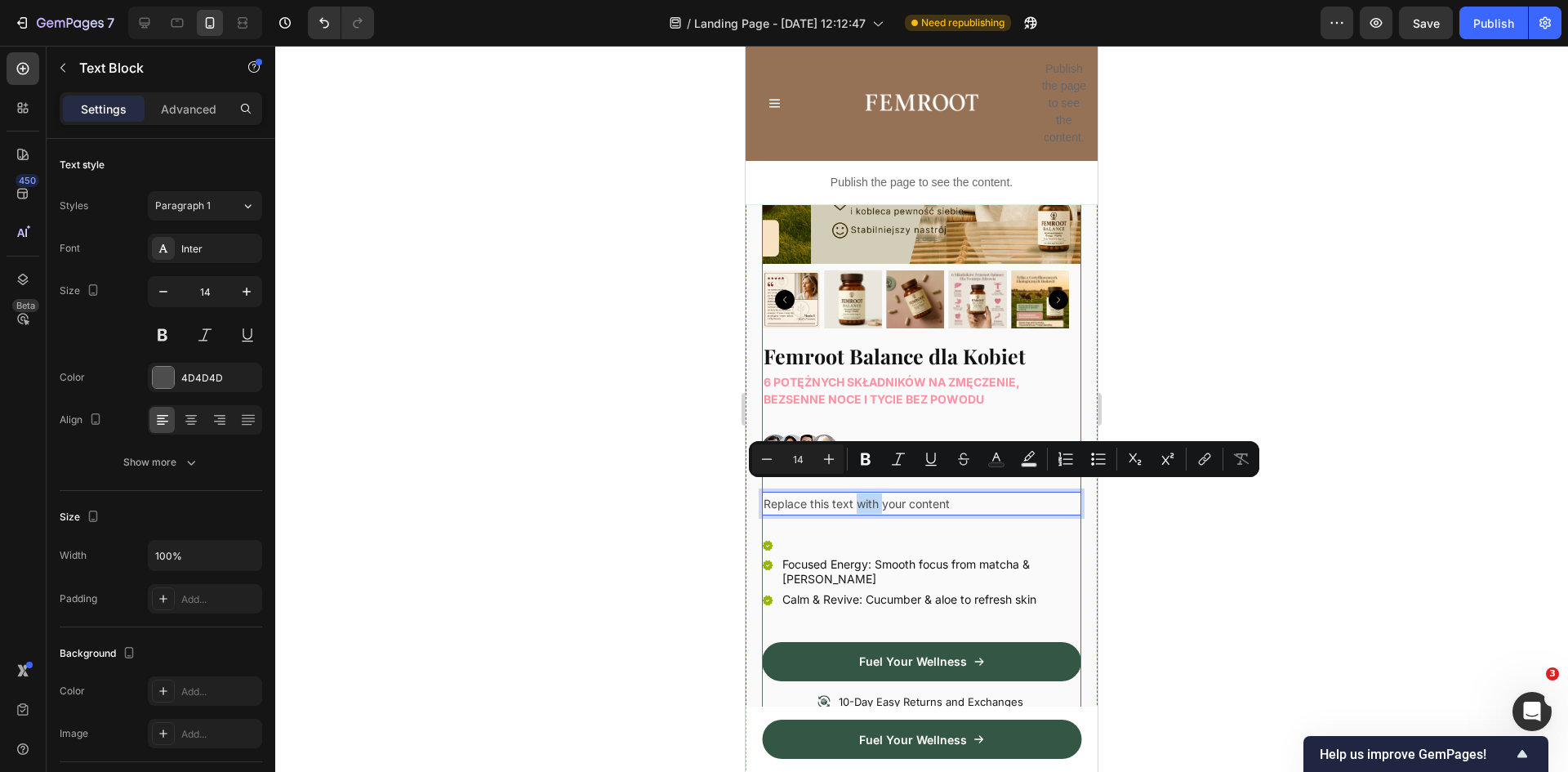
click at [931, 511] on div "Product Images Femroot Balance dla Kobiet Heading 6 potężnych składników na zmę…" at bounding box center [921, 364] width 319 height 841
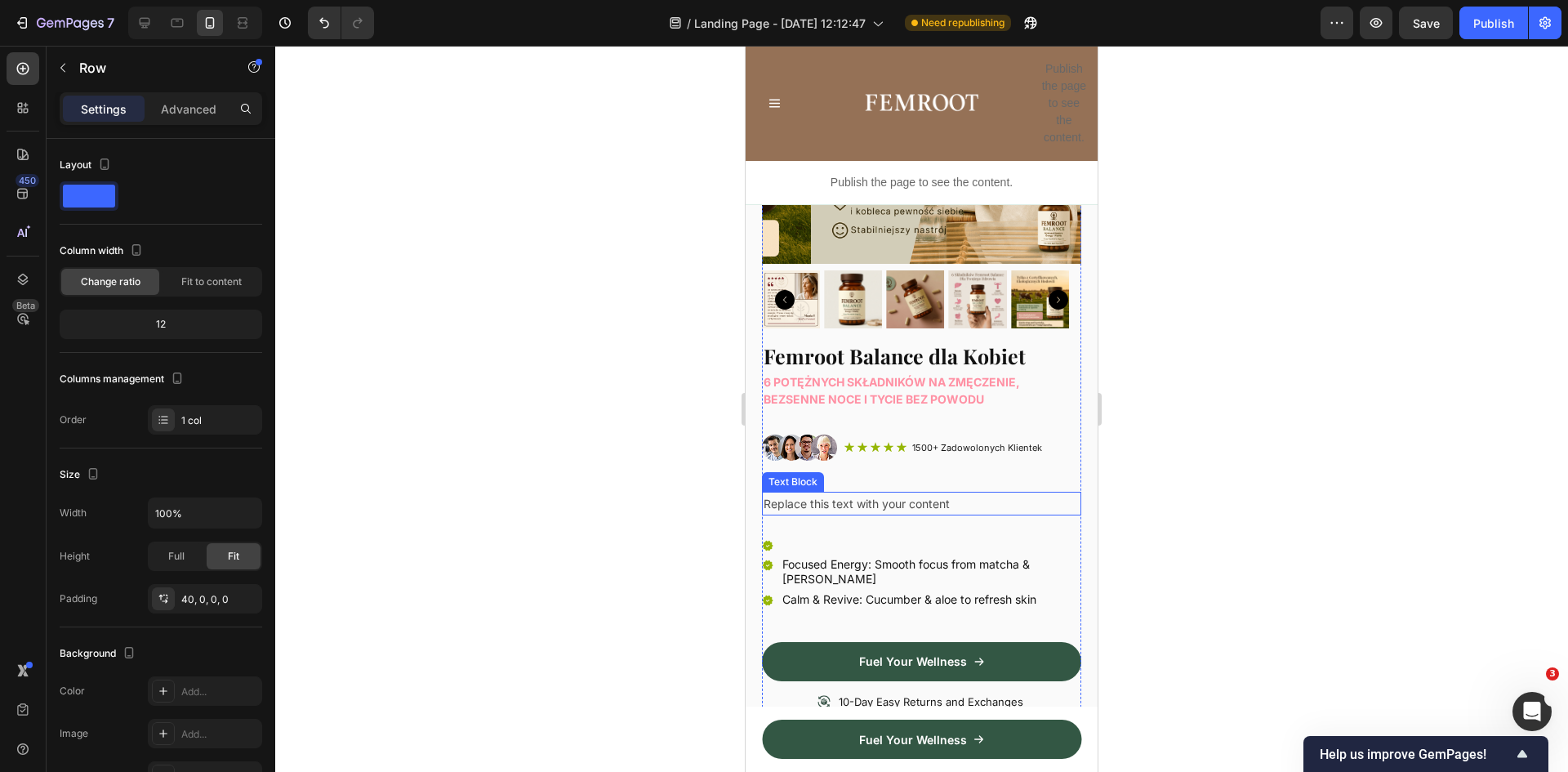
click at [903, 494] on p "Replace this text with your content" at bounding box center [921, 504] width 316 height 21
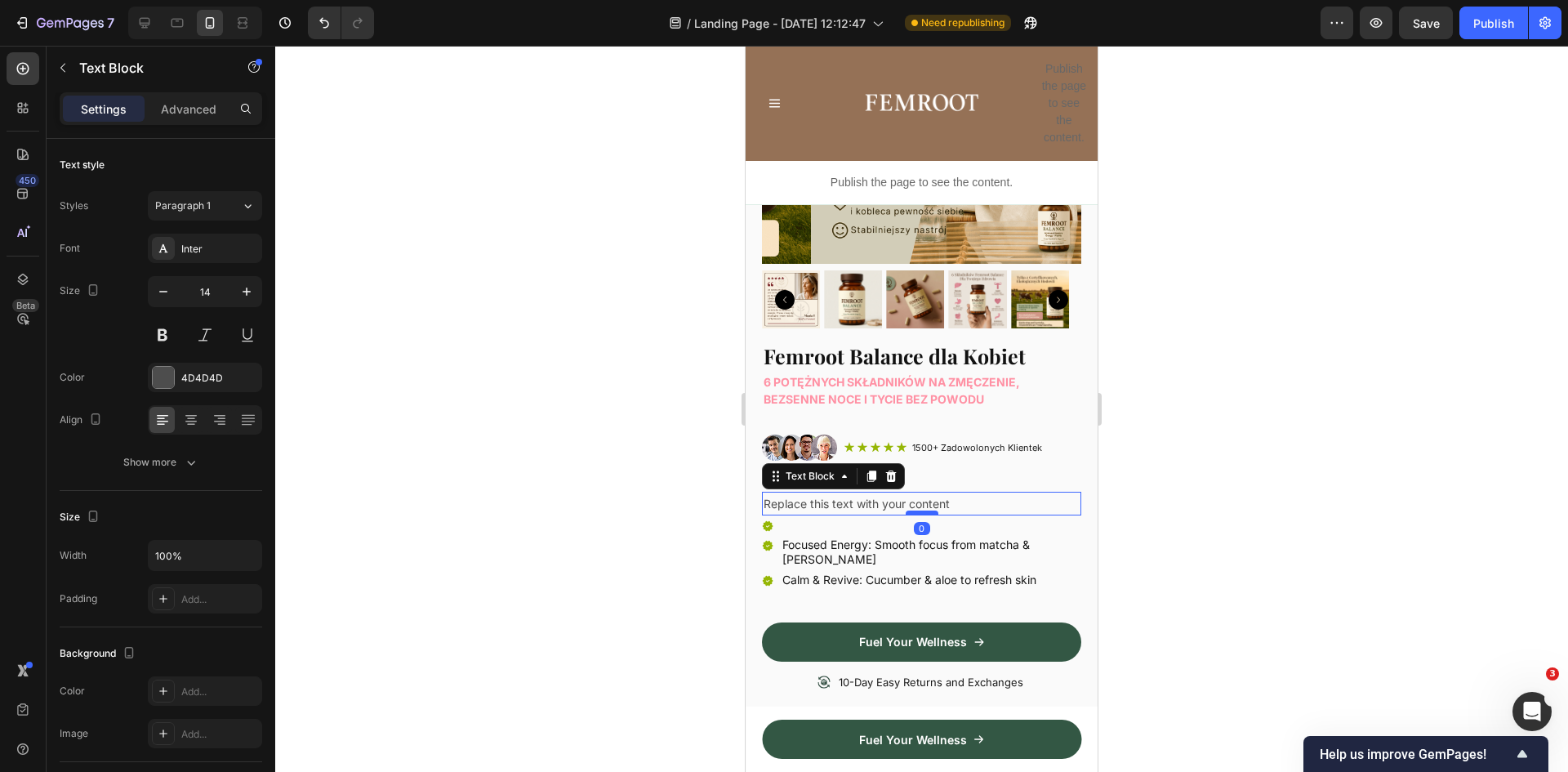
drag, startPoint x: 911, startPoint y: 521, endPoint x: 915, endPoint y: 499, distance: 22.4
click at [915, 510] on div at bounding box center [922, 513] width 33 height 5
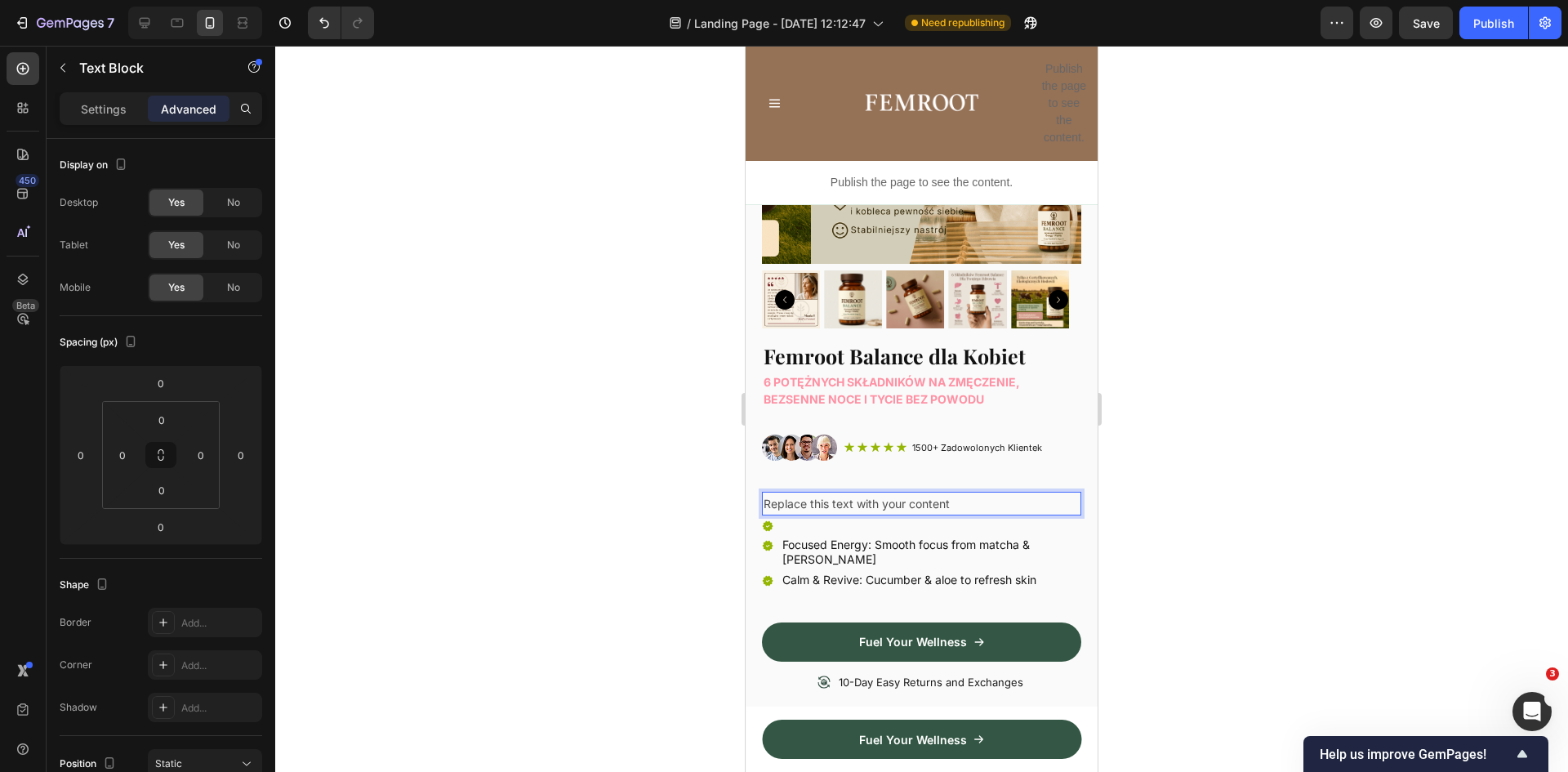
click at [884, 494] on p "Replace this text with your content" at bounding box center [921, 504] width 316 height 21
click at [821, 494] on p "Co dają Ci zdrowe hormony?" at bounding box center [921, 504] width 316 height 21
click at [811, 518] on p "Rich Text Editor. Editing area: main" at bounding box center [930, 525] width 296 height 15
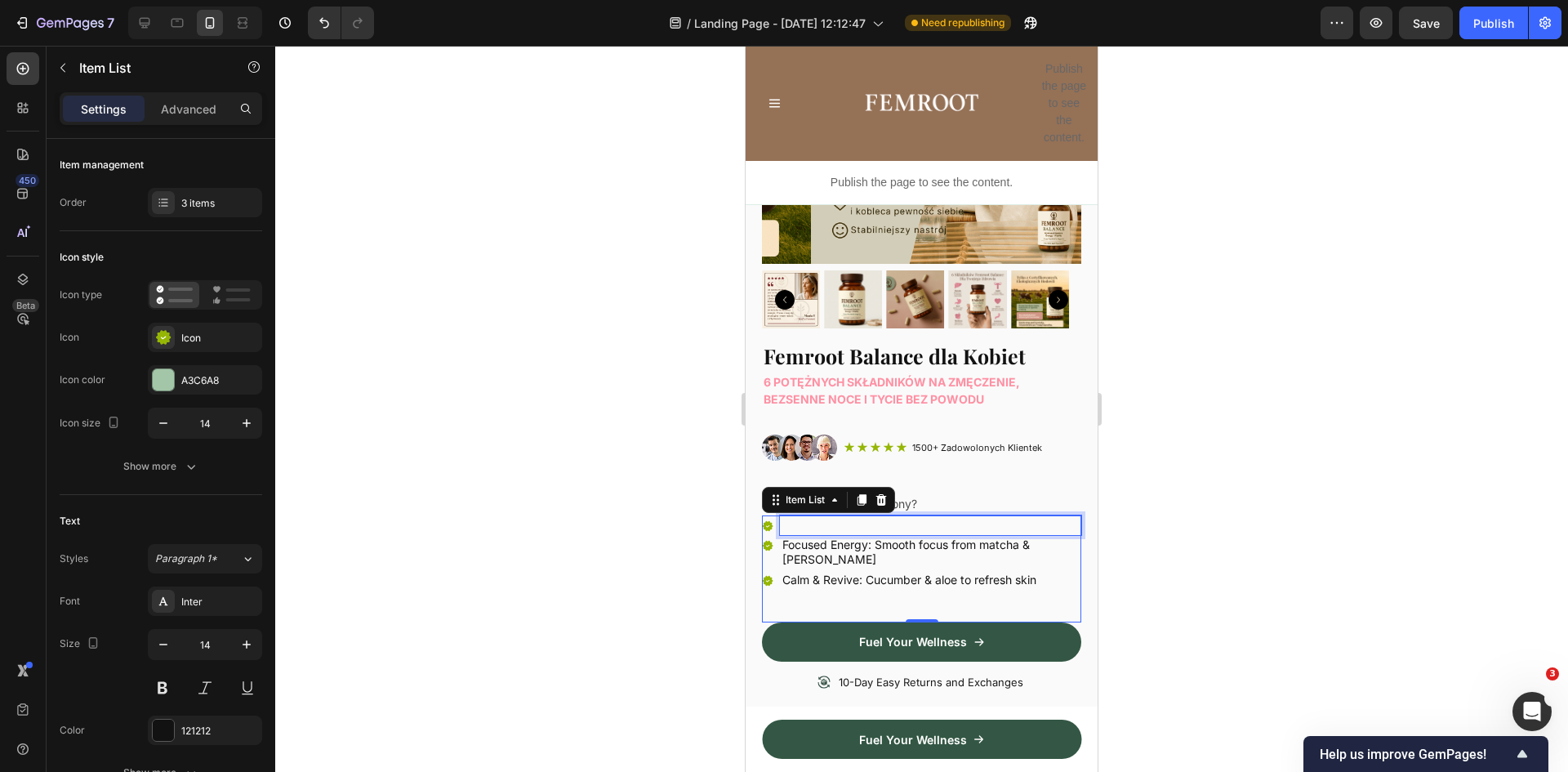
click at [813, 518] on p "Rich Text Editor. Editing area: main" at bounding box center [930, 525] width 296 height 15
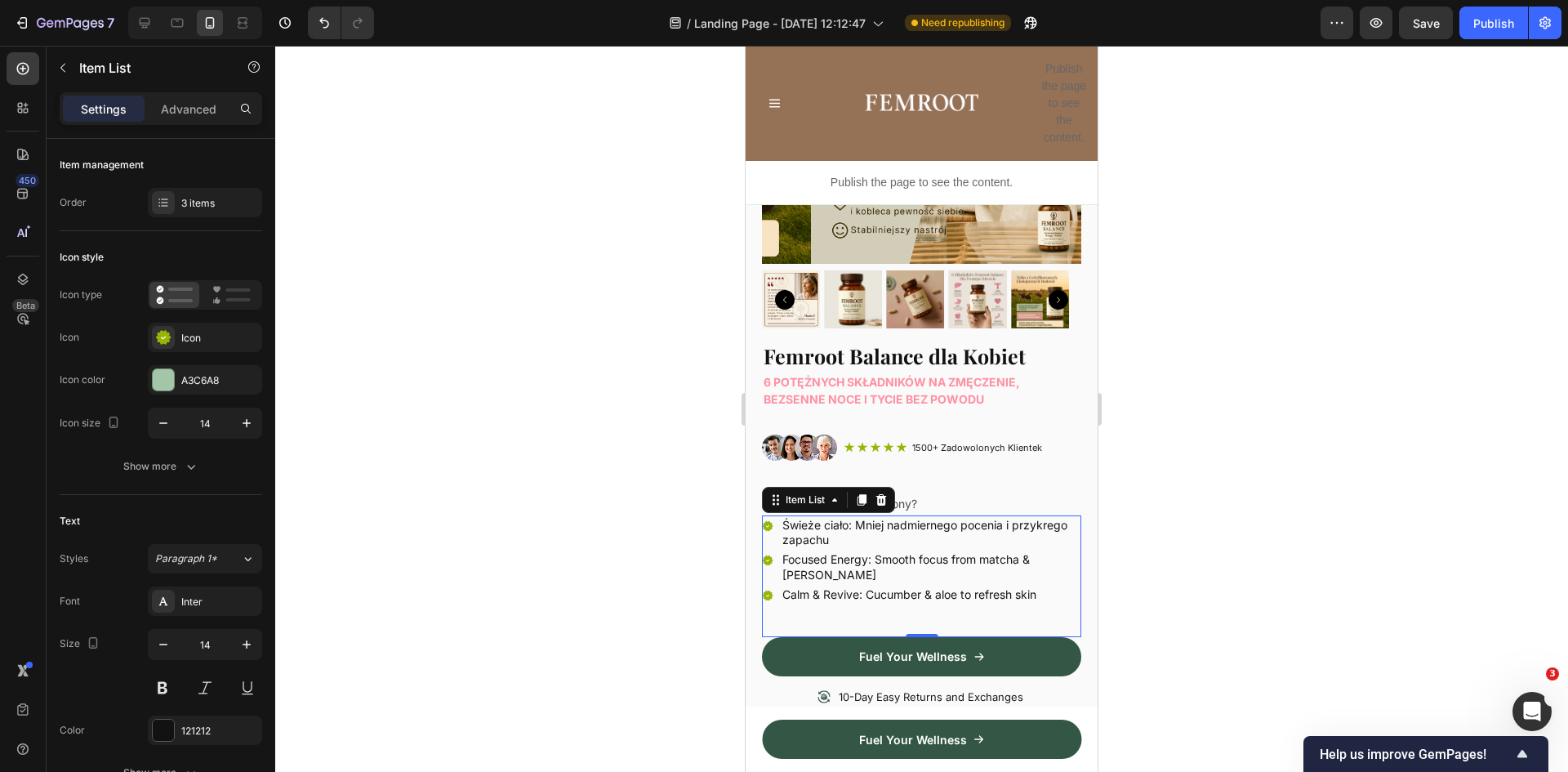
click at [903, 552] on p "Focused Energy: Smooth focus from matcha & [PERSON_NAME]" at bounding box center [930, 567] width 296 height 29
click at [880, 587] on p "Calm & Revive: Cucumber & aloe to refresh skin" at bounding box center [930, 594] width 296 height 15
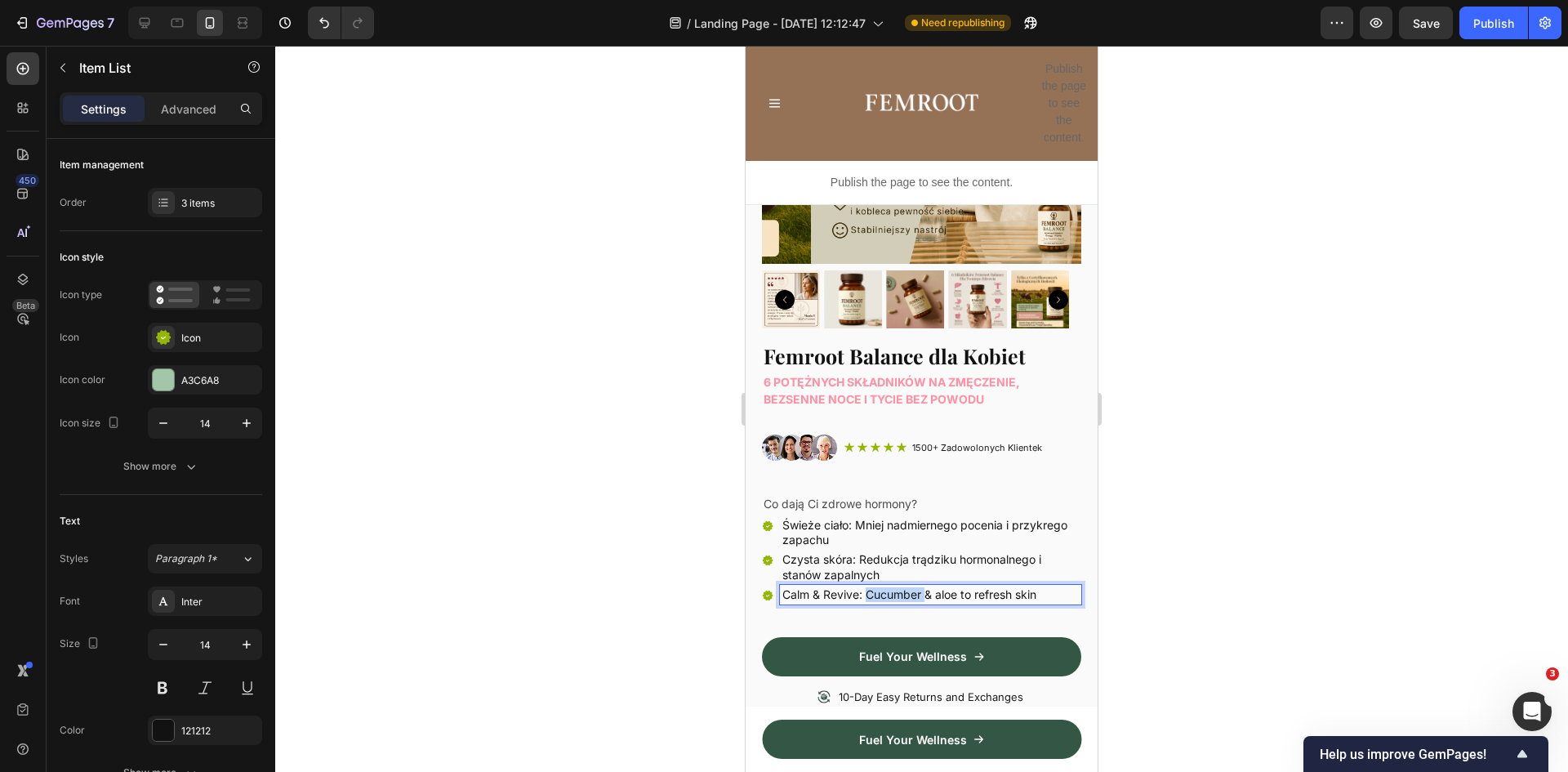
click at [880, 587] on p "Calm & Revive: Cucumber & aloe to refresh skin" at bounding box center [930, 594] width 296 height 15
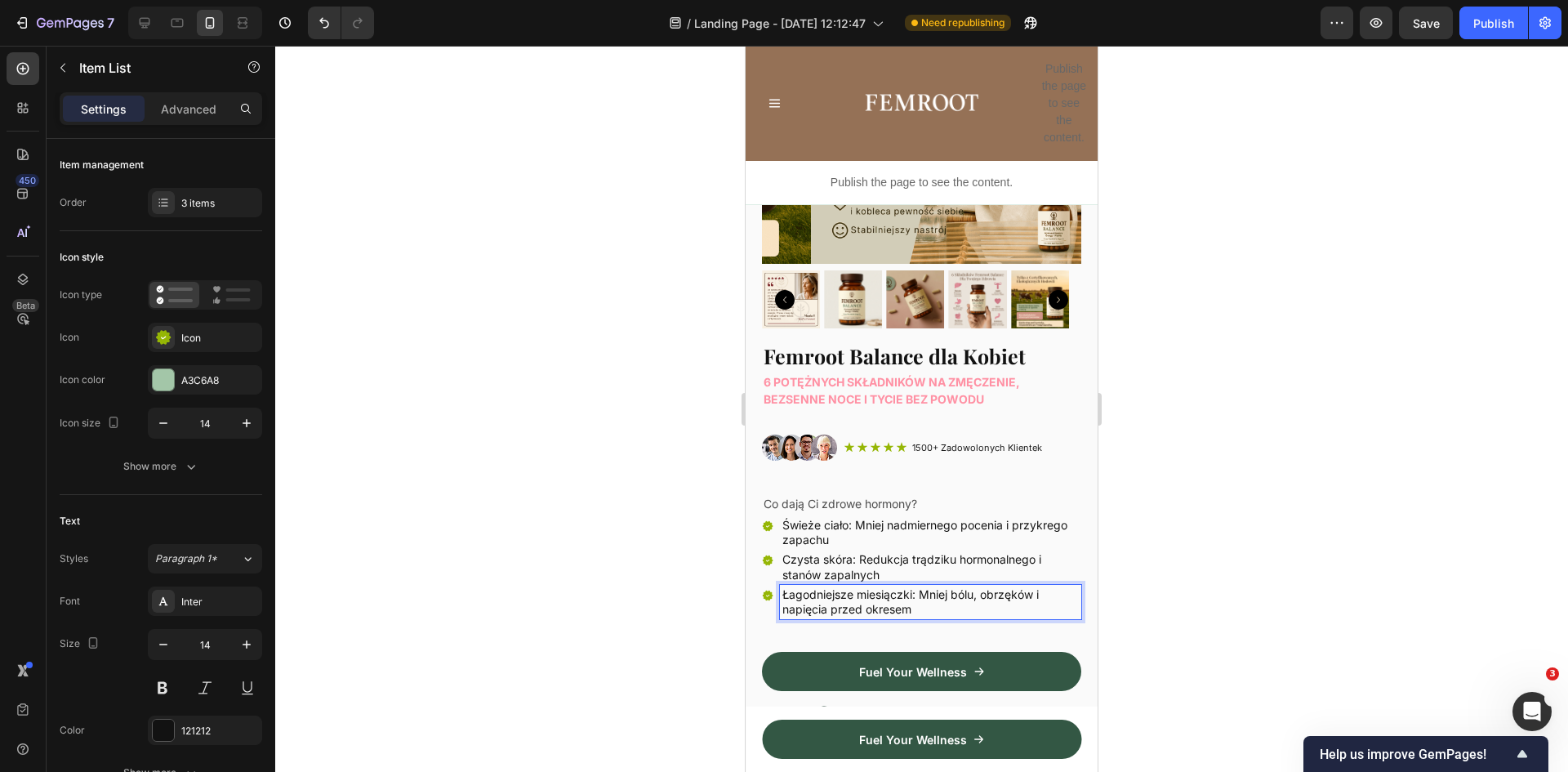
click at [1182, 547] on div at bounding box center [922, 409] width 1293 height 726
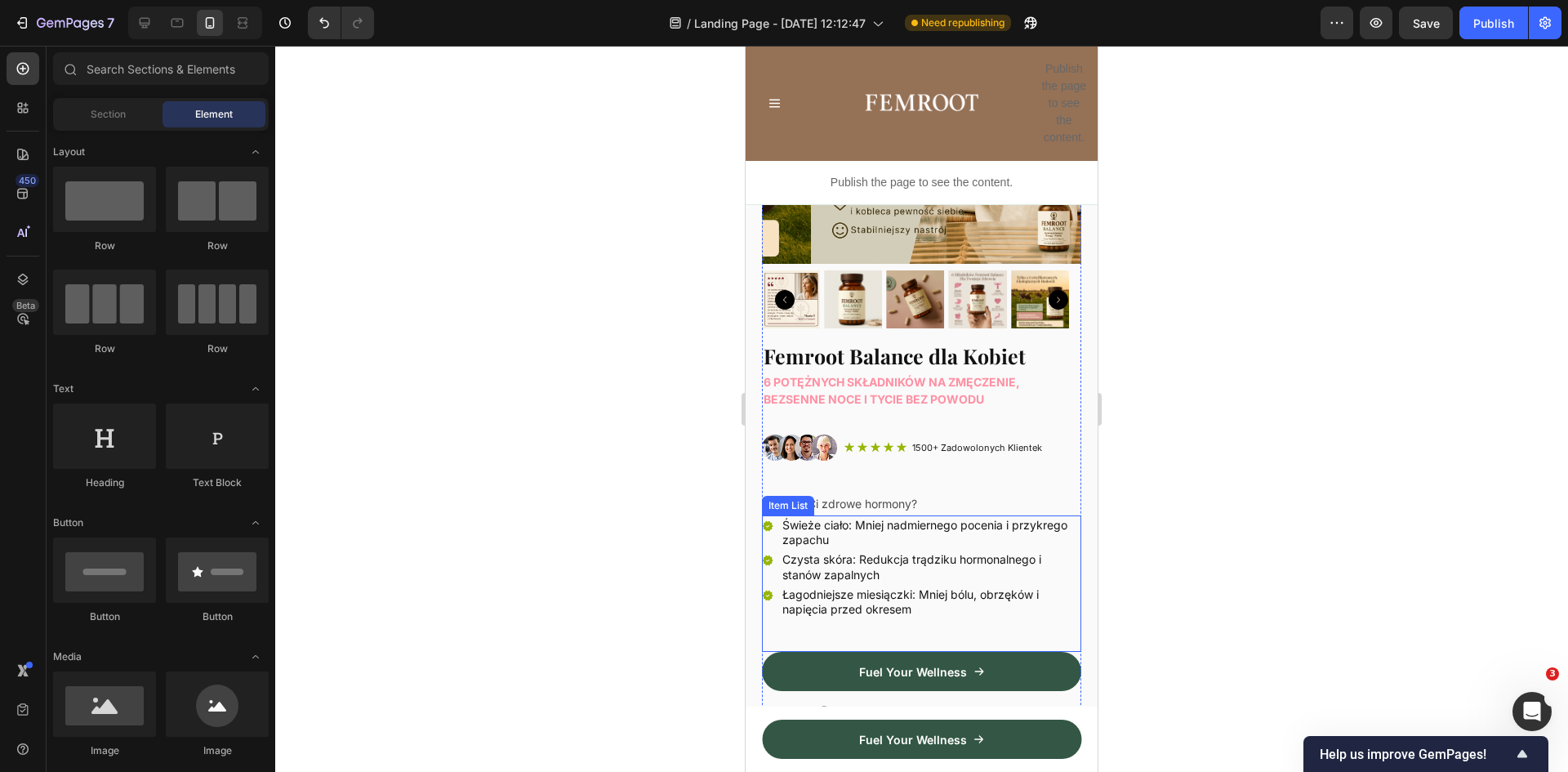
click at [861, 519] on p "Świeże ciało: Mniej nadmiernego pocenia i przykrego zapachu" at bounding box center [930, 532] width 296 height 29
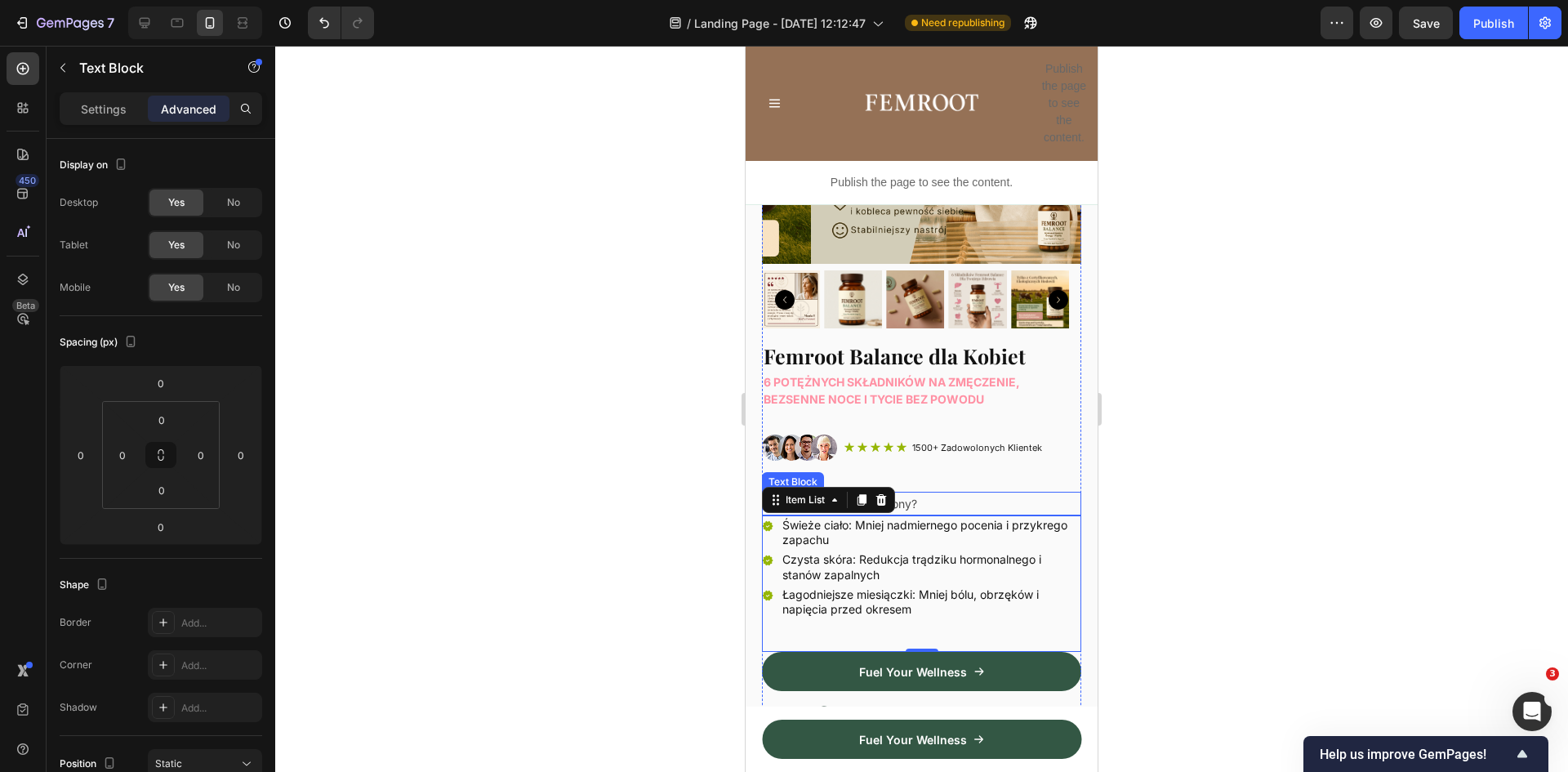
click at [931, 494] on p "Co dają Ci zdrowe hormony?" at bounding box center [921, 504] width 316 height 21
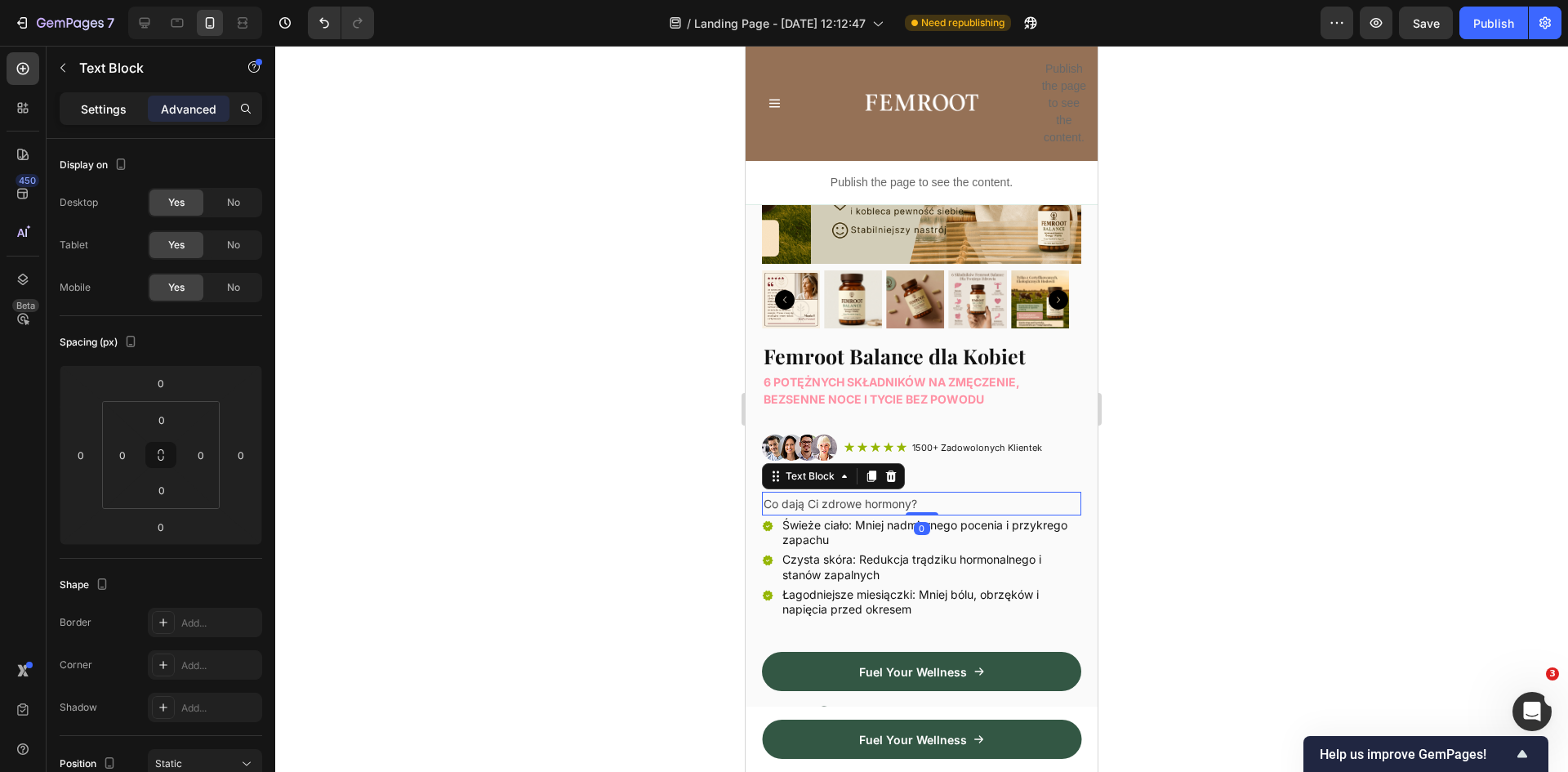
click at [87, 109] on p "Settings" at bounding box center [103, 109] width 46 height 17
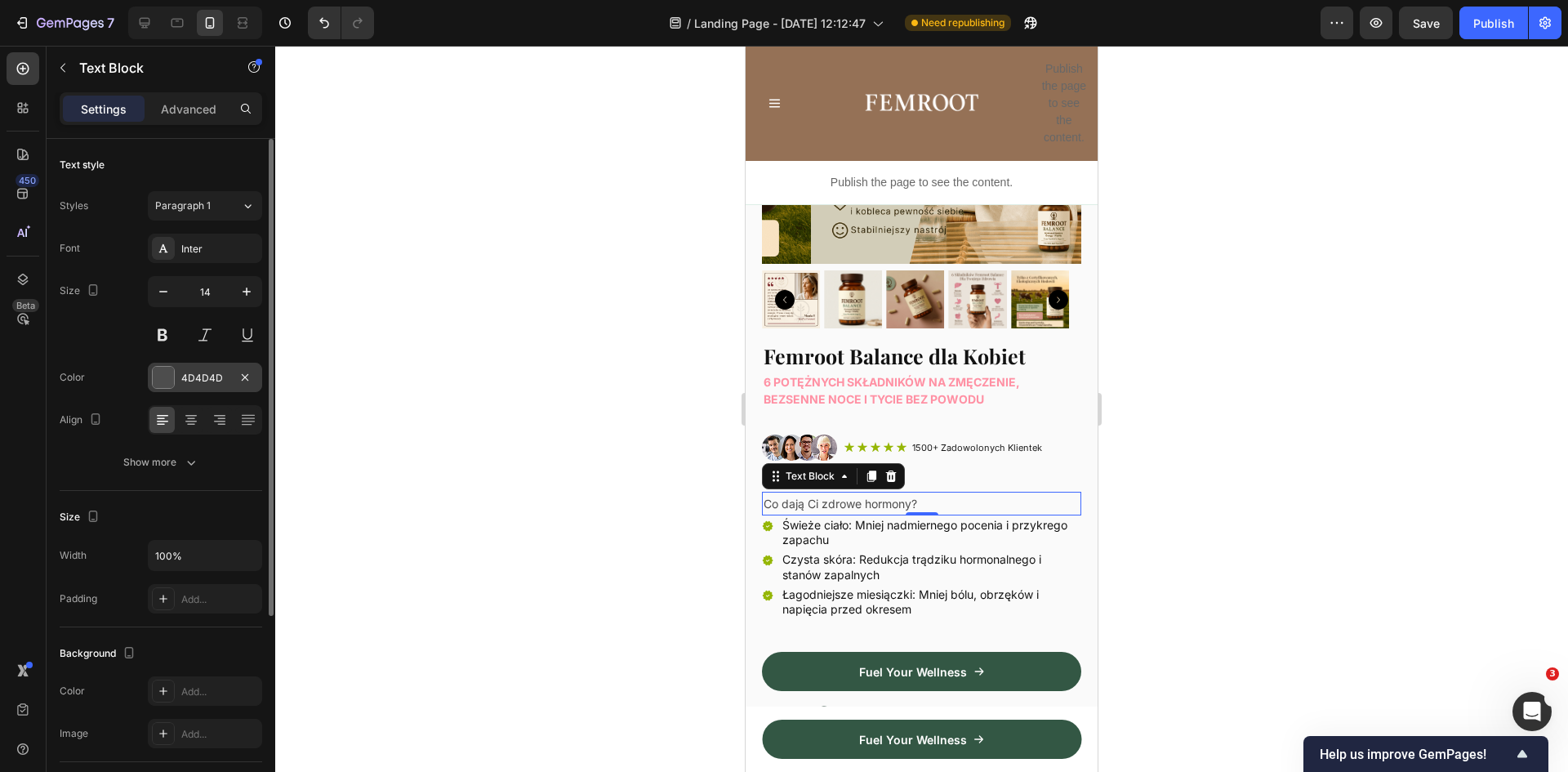
click at [169, 383] on div at bounding box center [163, 377] width 21 height 21
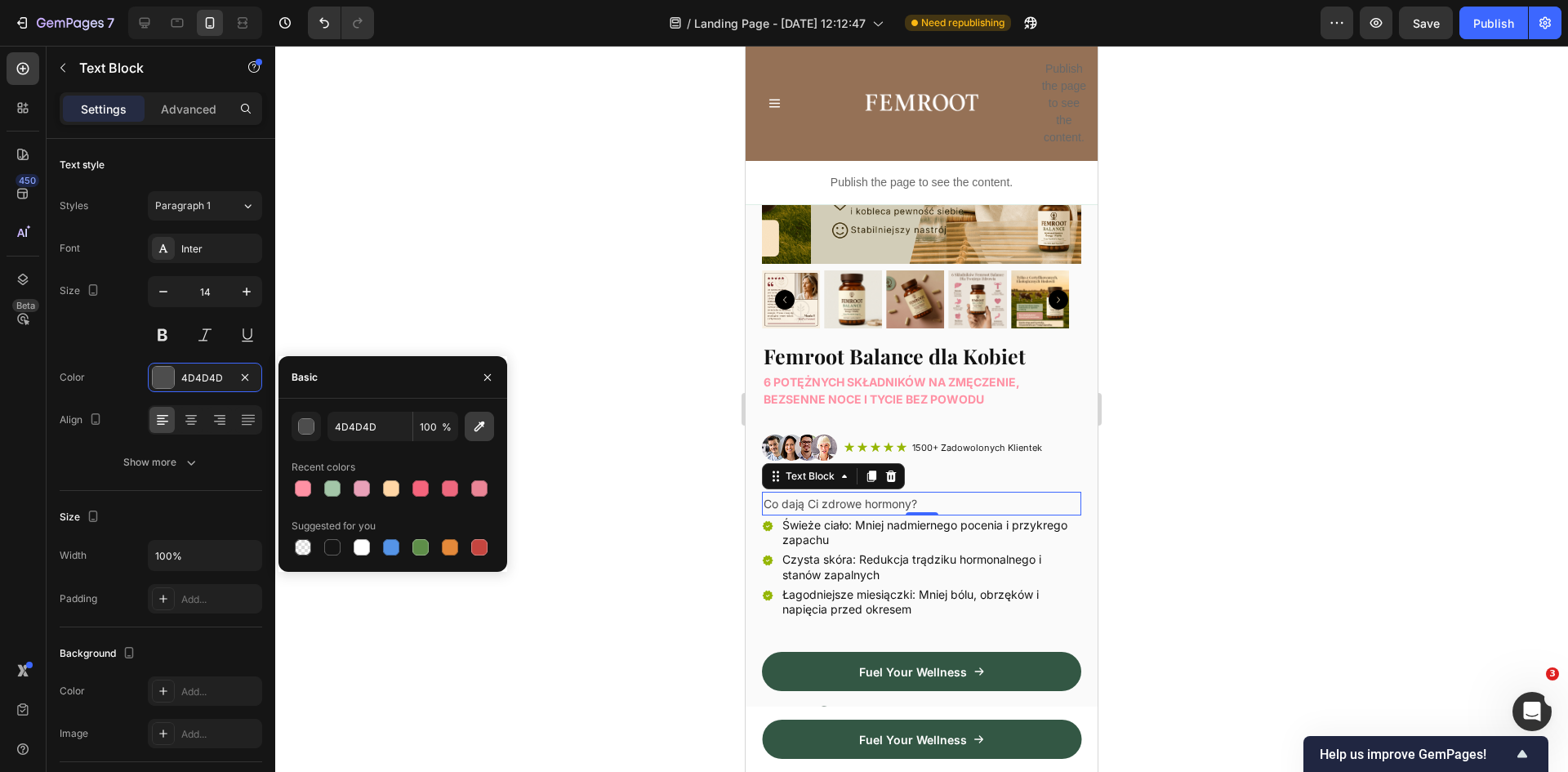
click at [477, 429] on icon "button" at bounding box center [479, 426] width 16 height 16
click at [333, 547] on div at bounding box center [332, 547] width 16 height 16
type input "151515"
click at [247, 294] on icon "button" at bounding box center [246, 291] width 16 height 16
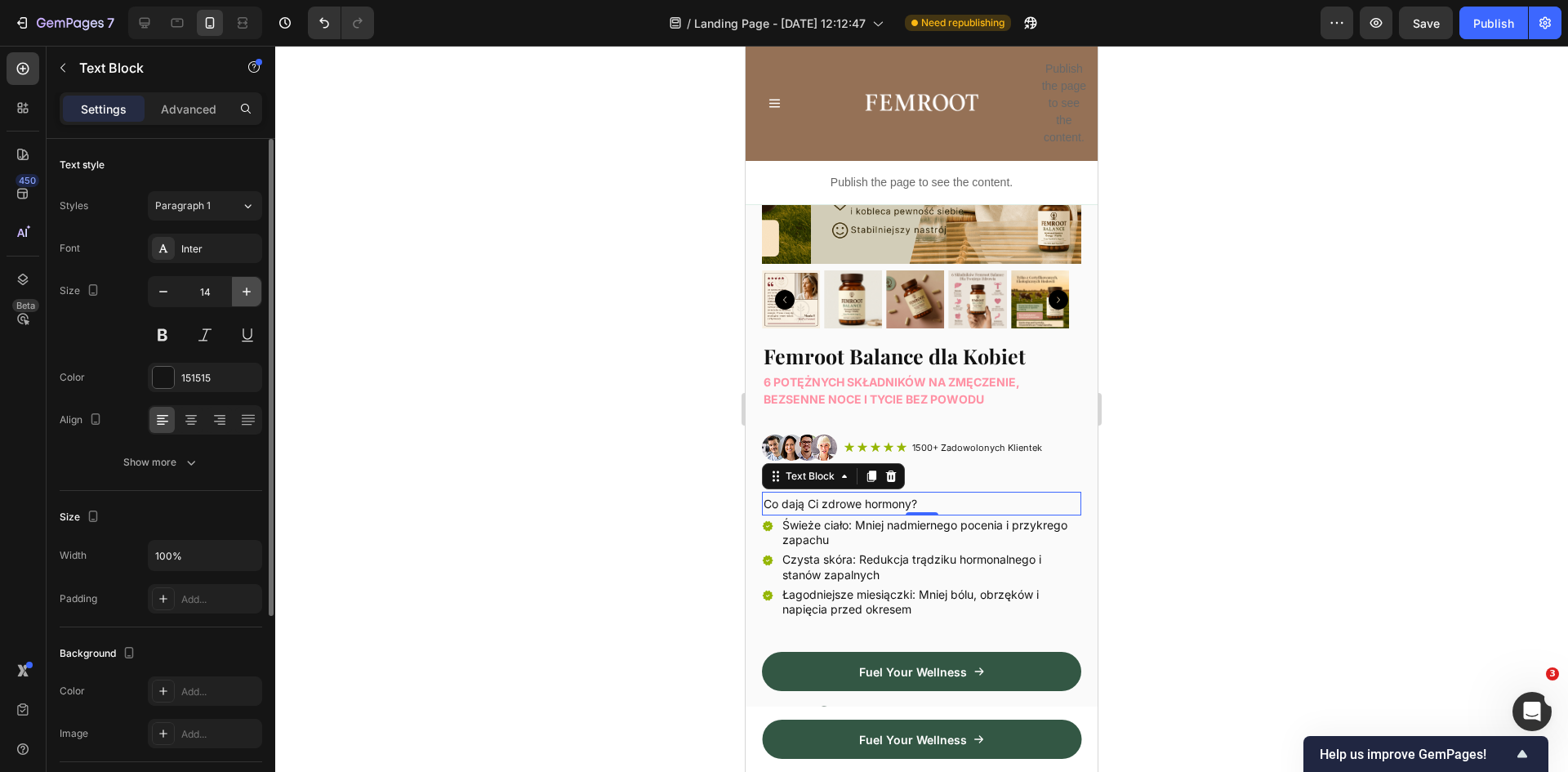
type input "15"
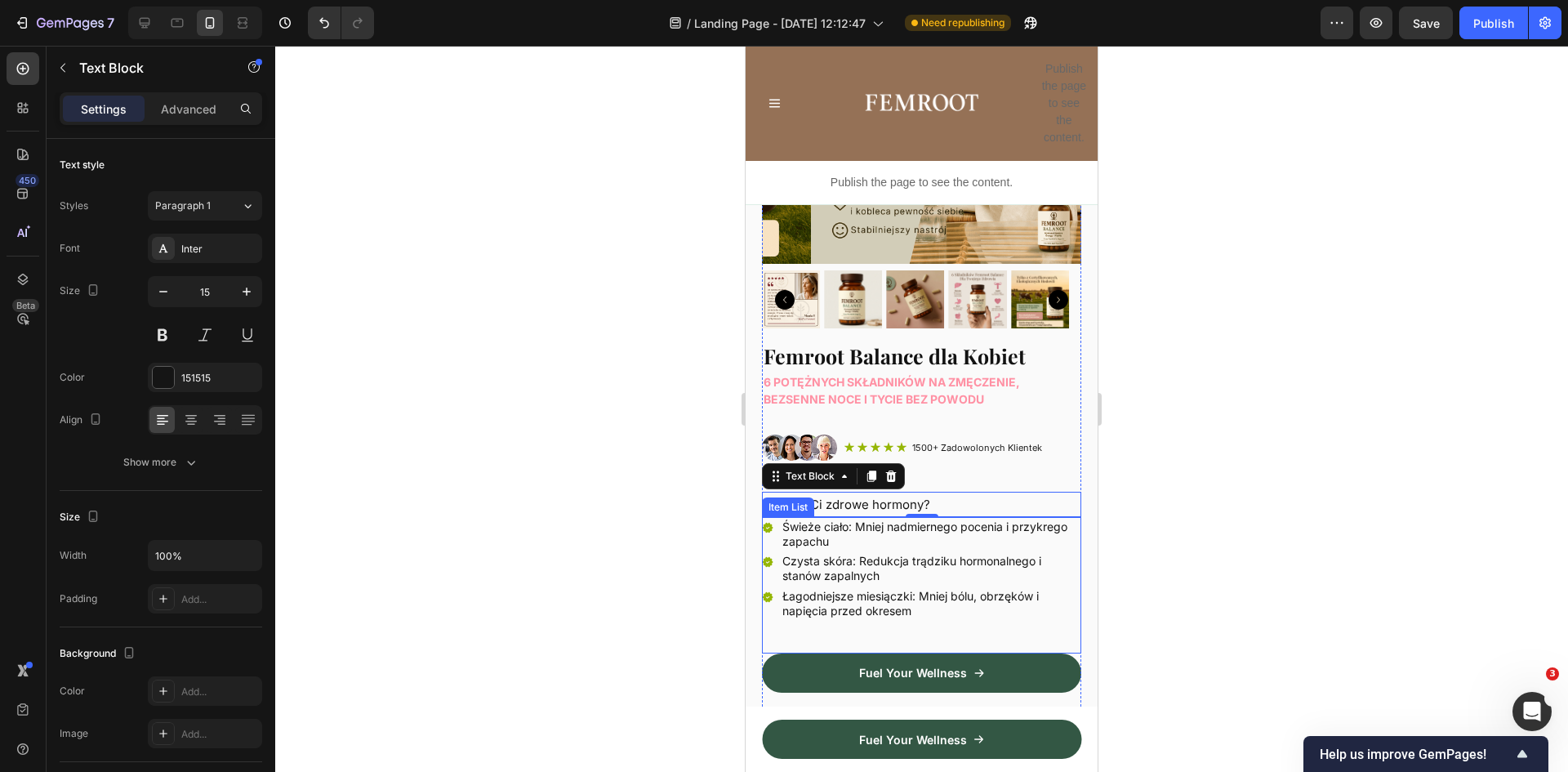
click at [963, 538] on div "Świeże ciało: Mniej nadmiernego pocenia i przykrego zapachu" at bounding box center [930, 534] width 301 height 34
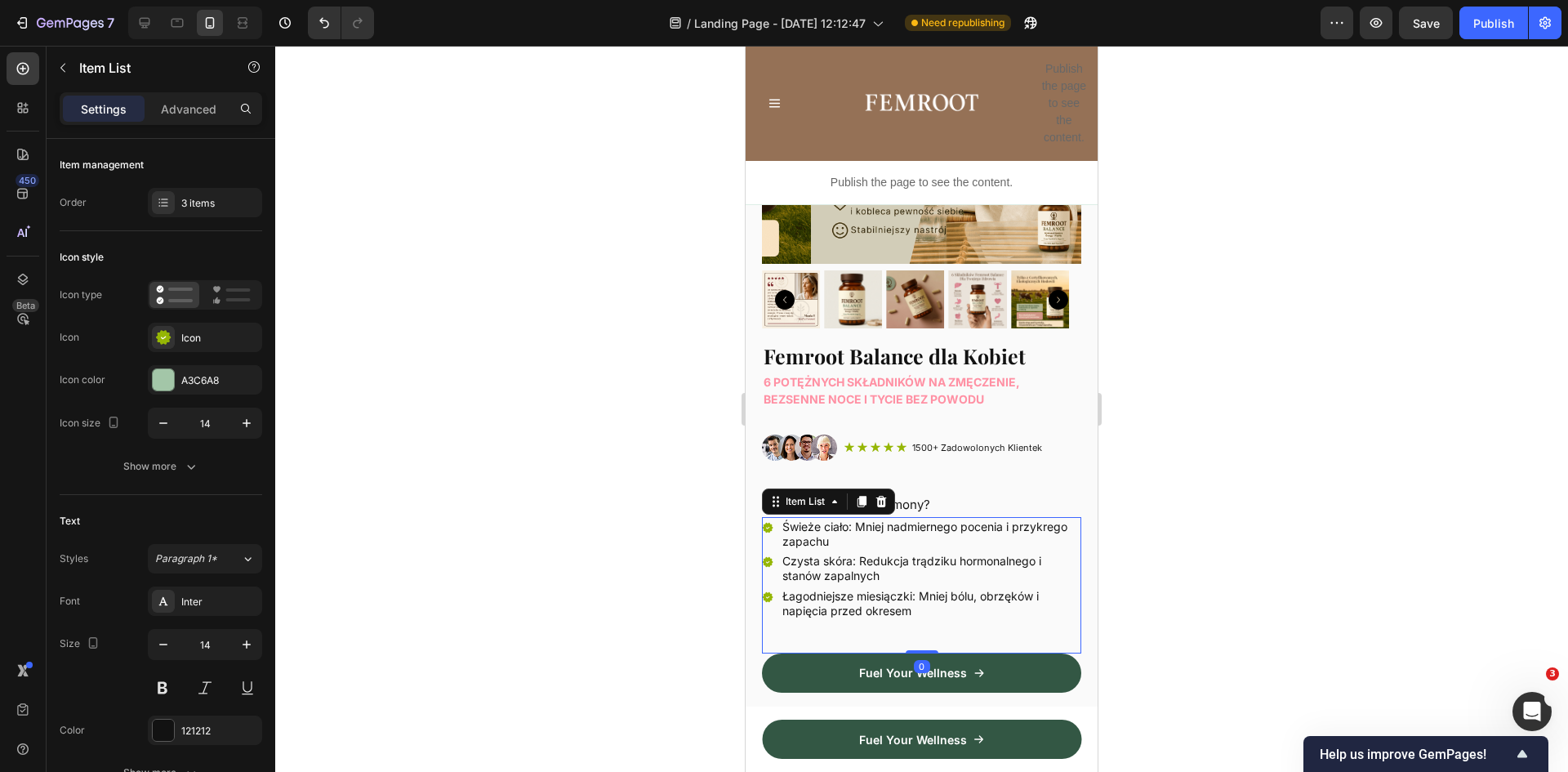
click at [1269, 522] on div at bounding box center [922, 409] width 1293 height 726
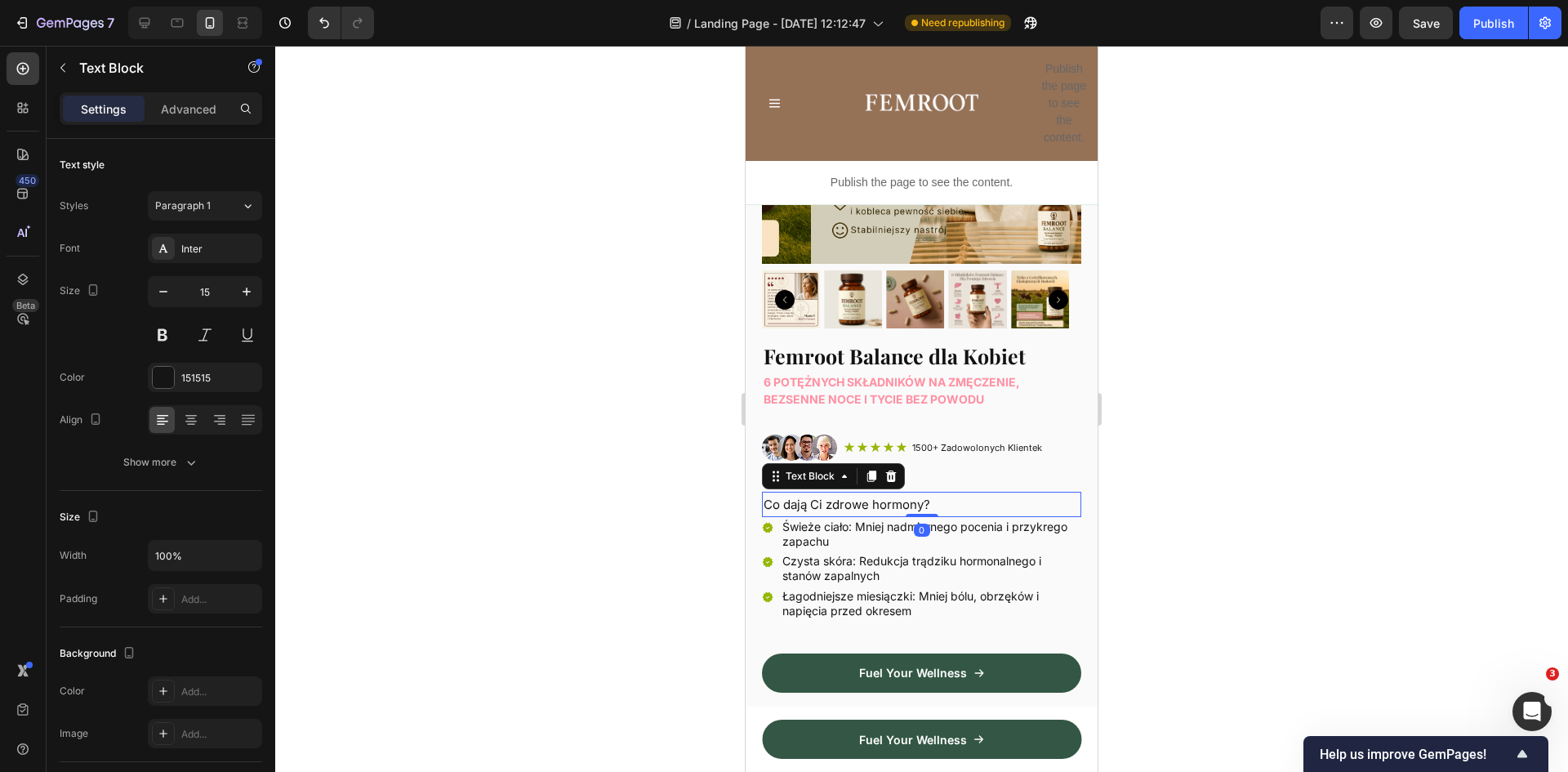
click at [881, 494] on p "Co dają Ci zdrowe hormony?" at bounding box center [921, 505] width 316 height 22
click at [170, 380] on div at bounding box center [163, 377] width 21 height 21
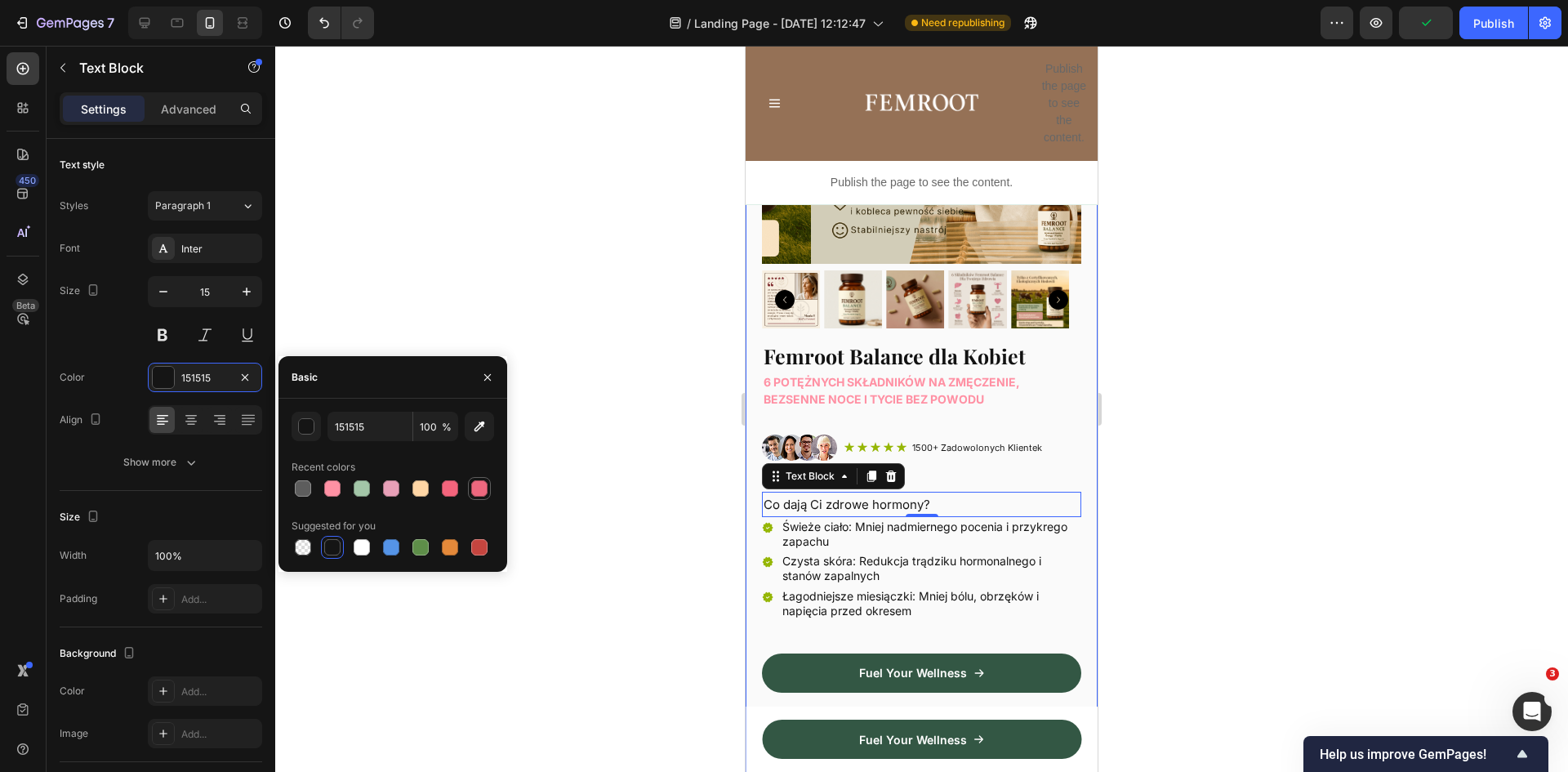
click at [475, 487] on div at bounding box center [479, 488] width 16 height 16
click at [452, 488] on div at bounding box center [450, 488] width 16 height 16
click at [339, 493] on div at bounding box center [332, 488] width 16 height 16
click at [389, 488] on div at bounding box center [391, 488] width 16 height 16
click at [332, 488] on div at bounding box center [332, 488] width 16 height 16
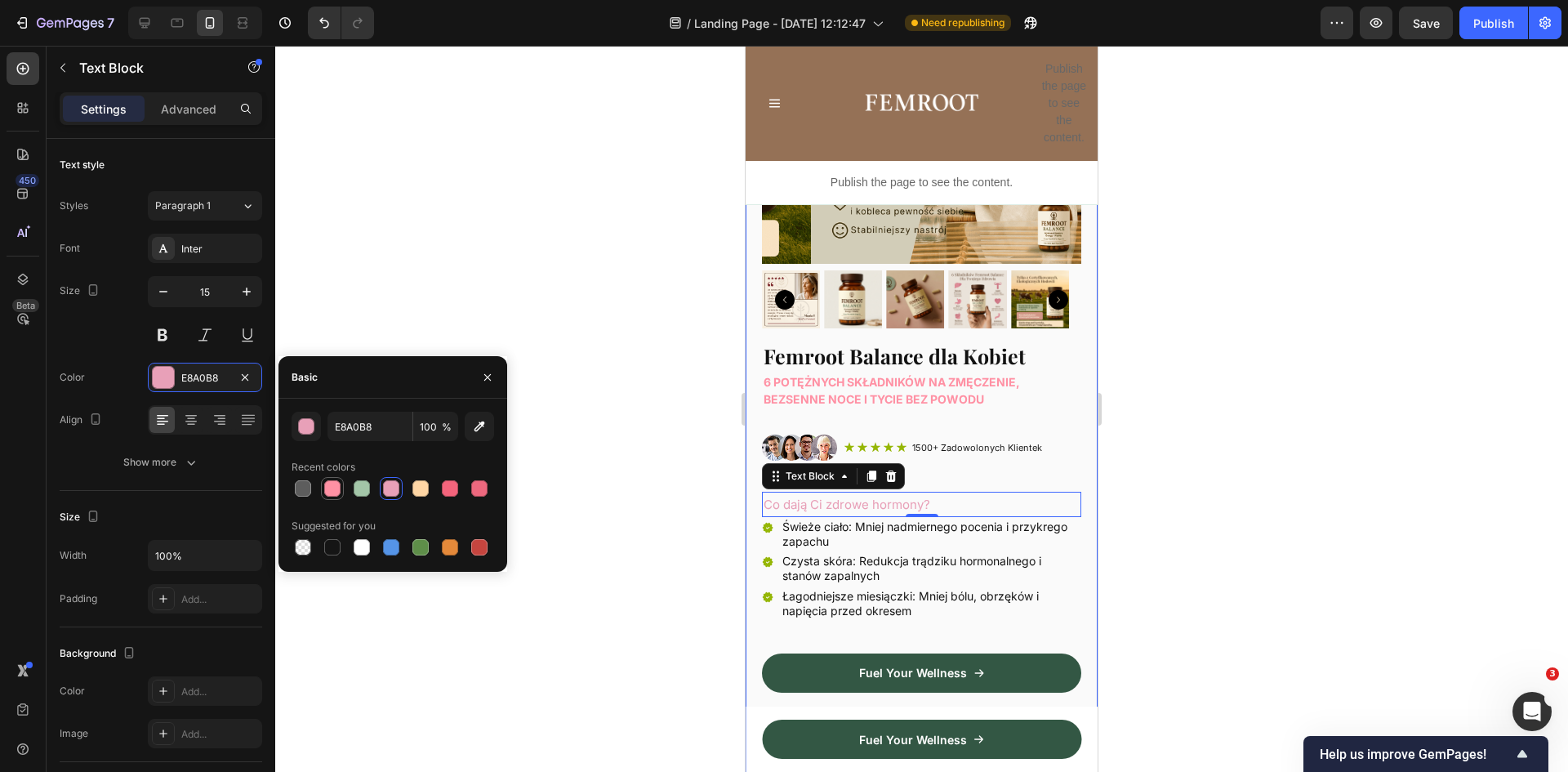
type input "FF91A4"
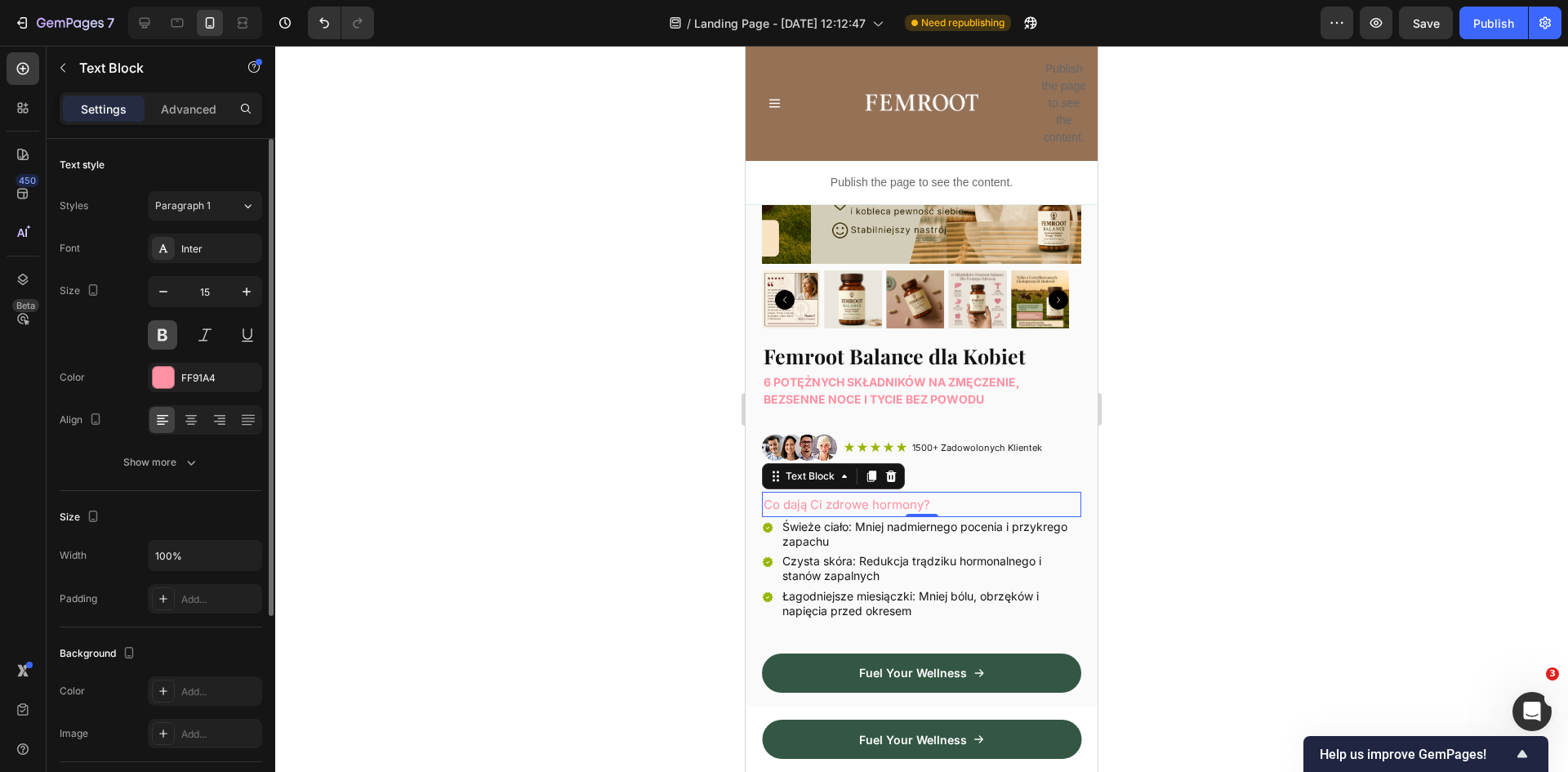
click at [159, 334] on button at bounding box center [162, 335] width 29 height 29
click at [1211, 486] on div at bounding box center [922, 409] width 1293 height 726
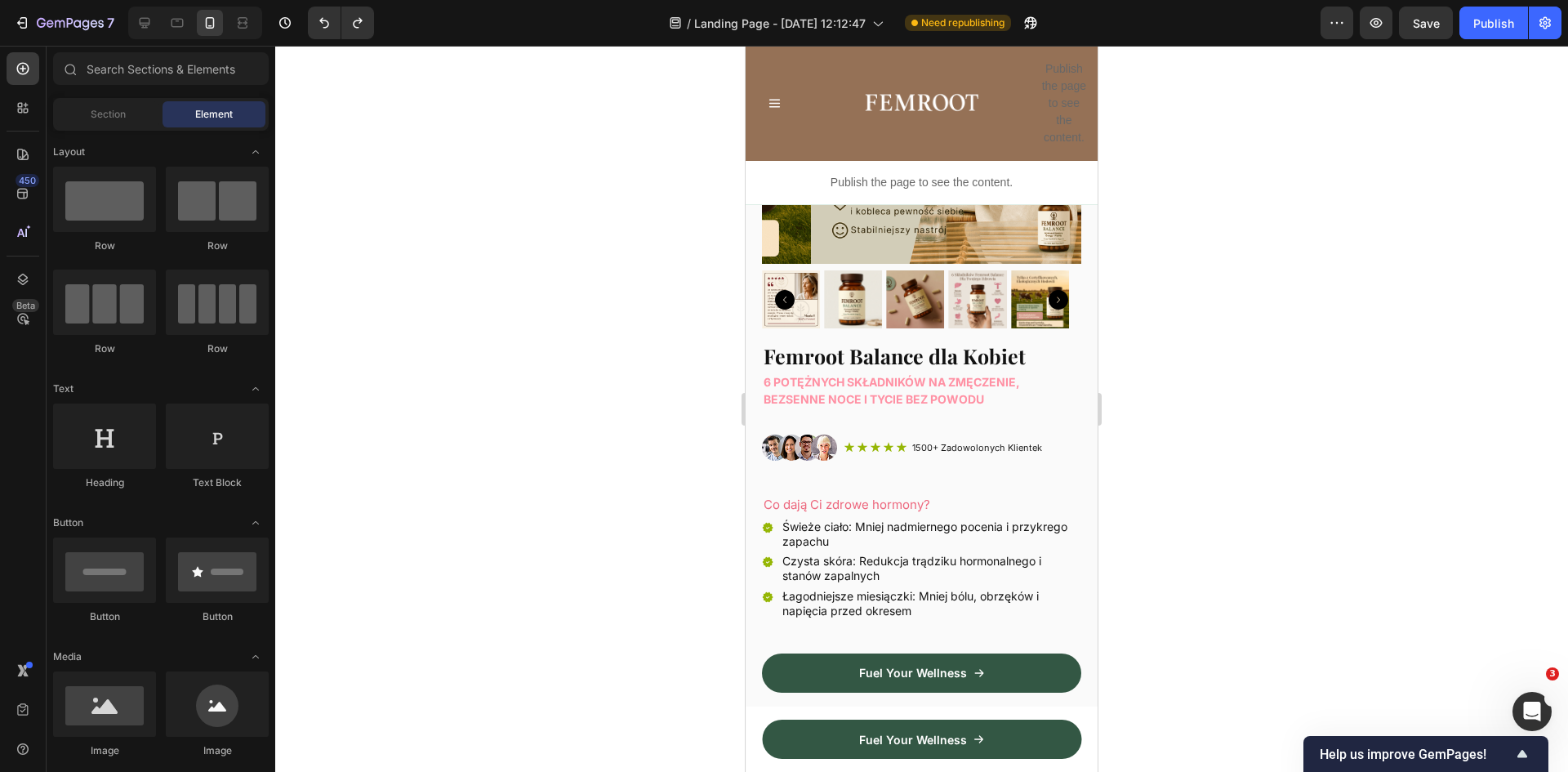
click at [1296, 481] on div at bounding box center [922, 409] width 1293 height 726
click at [362, 16] on icon "Undo/Redo" at bounding box center [357, 22] width 16 height 16
click at [853, 451] on div "Image Icon Icon Icon Icon Icon Icon List 1500+ Zadowolonych Klientek Text Block…" at bounding box center [921, 453] width 319 height 38
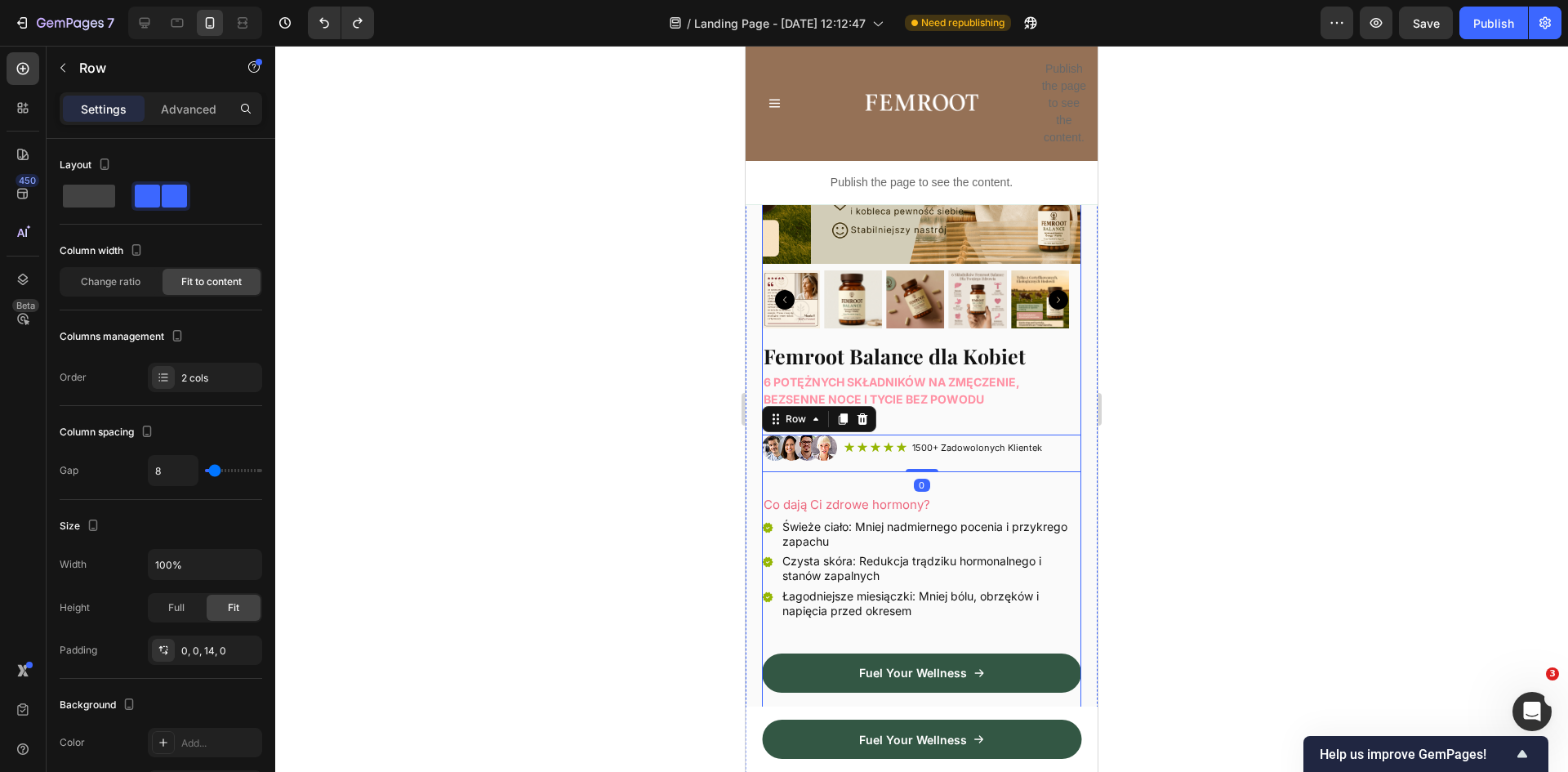
click at [825, 470] on div "Product Images Femroot Balance dla Kobiet Heading 6 potężnych składników na zmę…" at bounding box center [921, 370] width 319 height 852
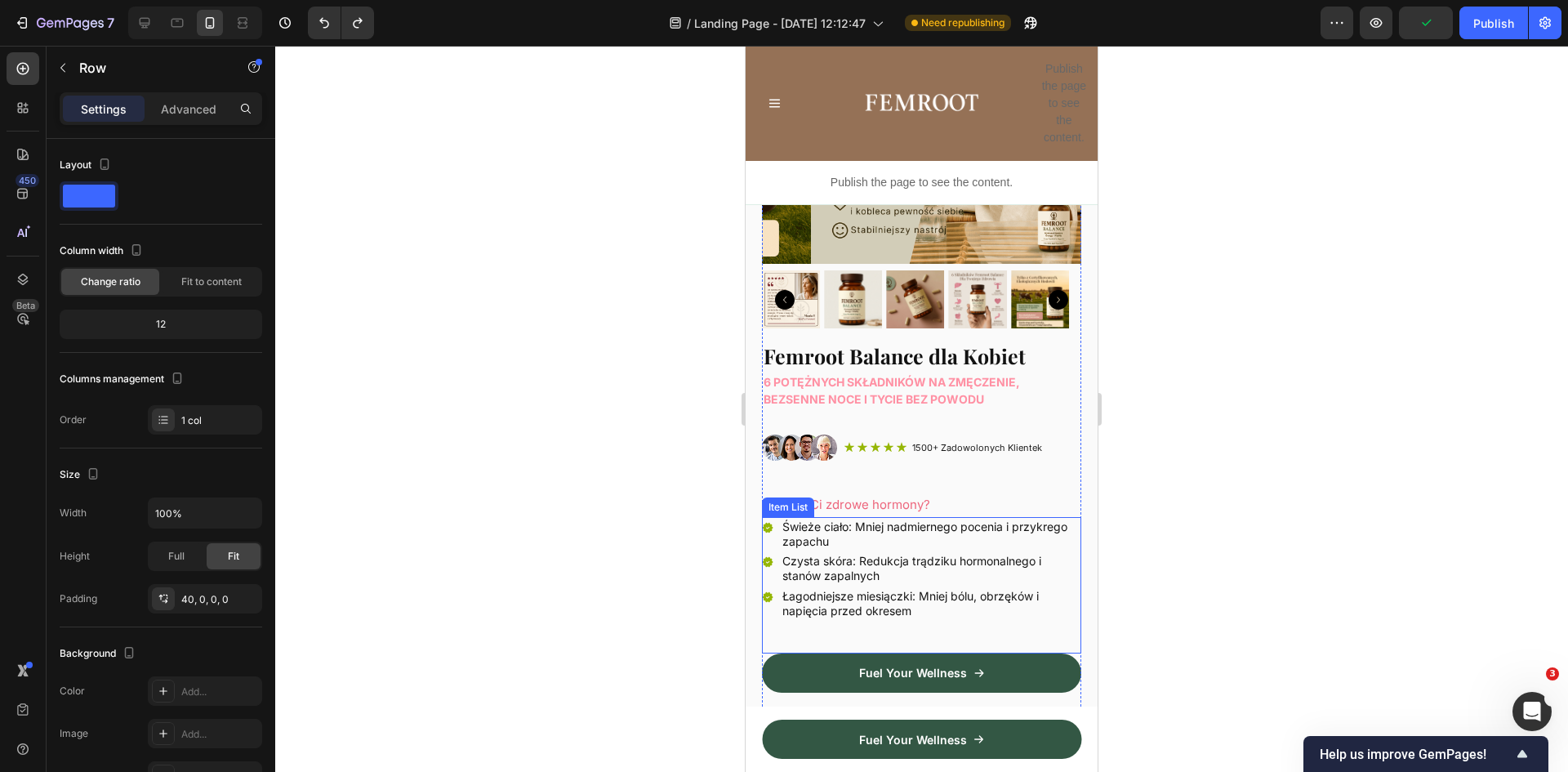
scroll to position [409, 0]
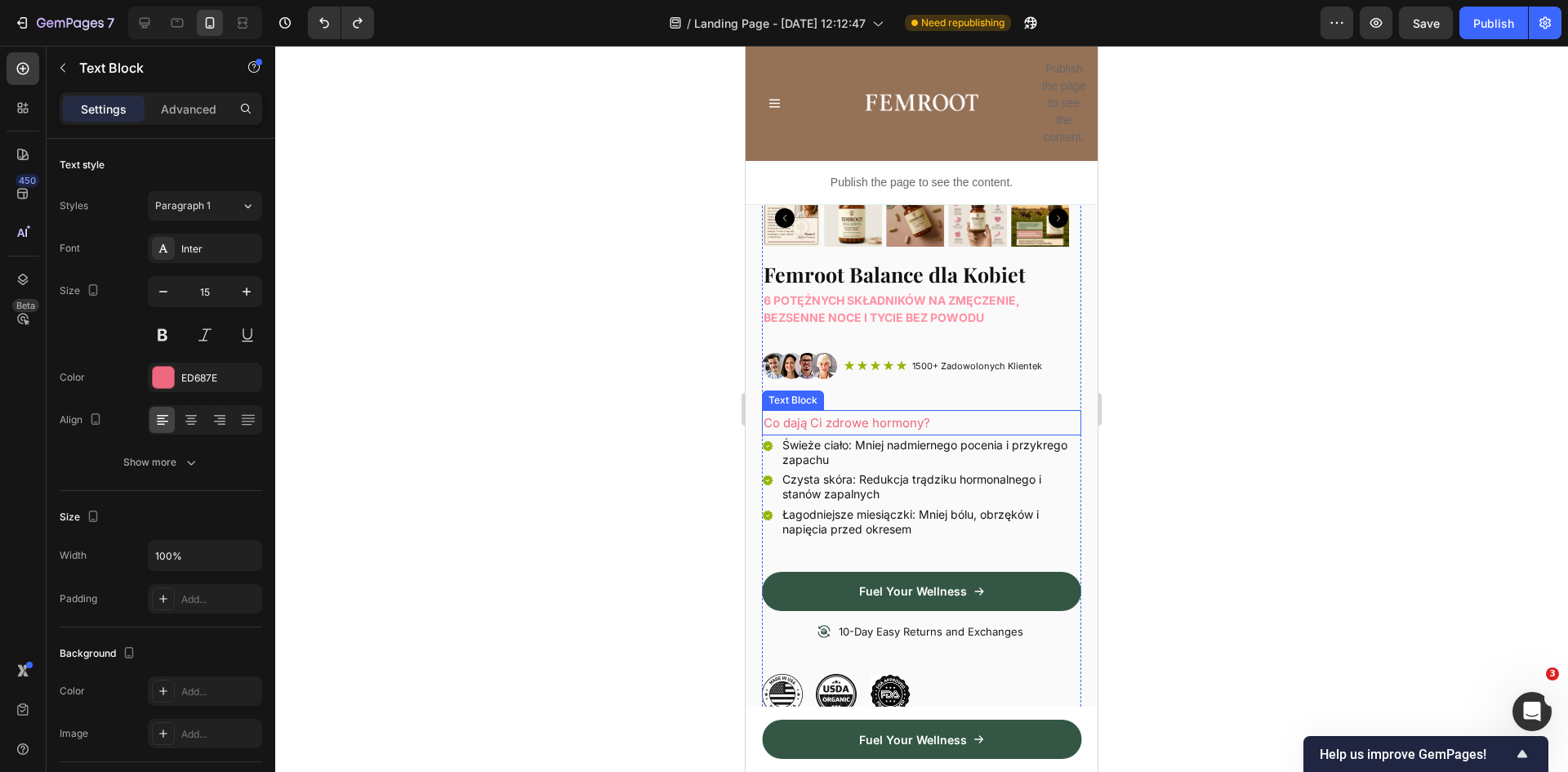
click at [798, 411] on p "Co dają Ci zdrowe hormony?" at bounding box center [921, 422] width 316 height 22
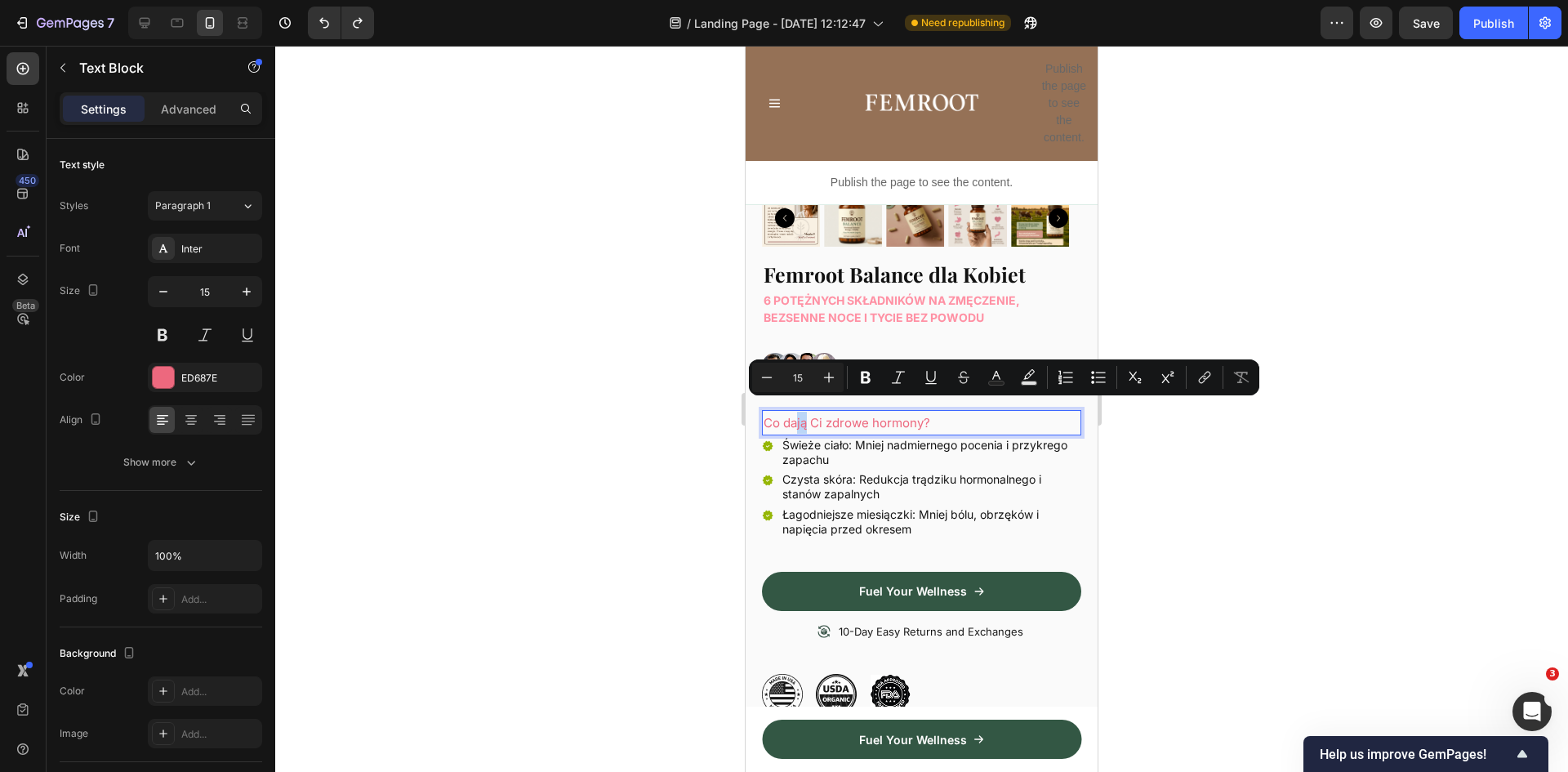
drag, startPoint x: 808, startPoint y: 415, endPoint x: 798, endPoint y: 416, distance: 10.0
click at [798, 416] on p "Co dają Ci zdrowe hormony?" at bounding box center [921, 422] width 316 height 22
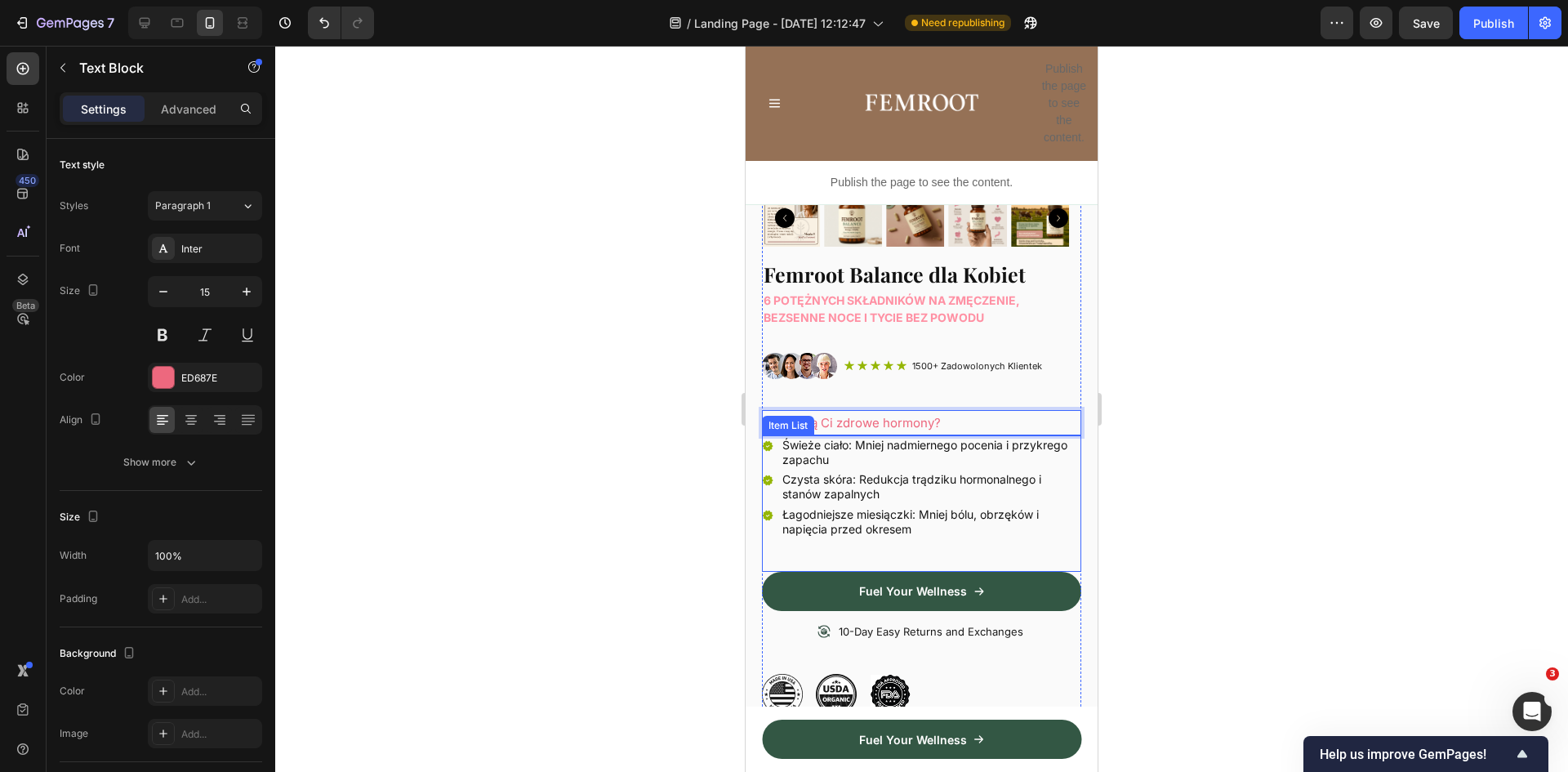
click at [931, 472] on p "Czysta skóra: Redukcja trądziku hormonalnego i stanów zapalnych" at bounding box center [930, 487] width 296 height 29
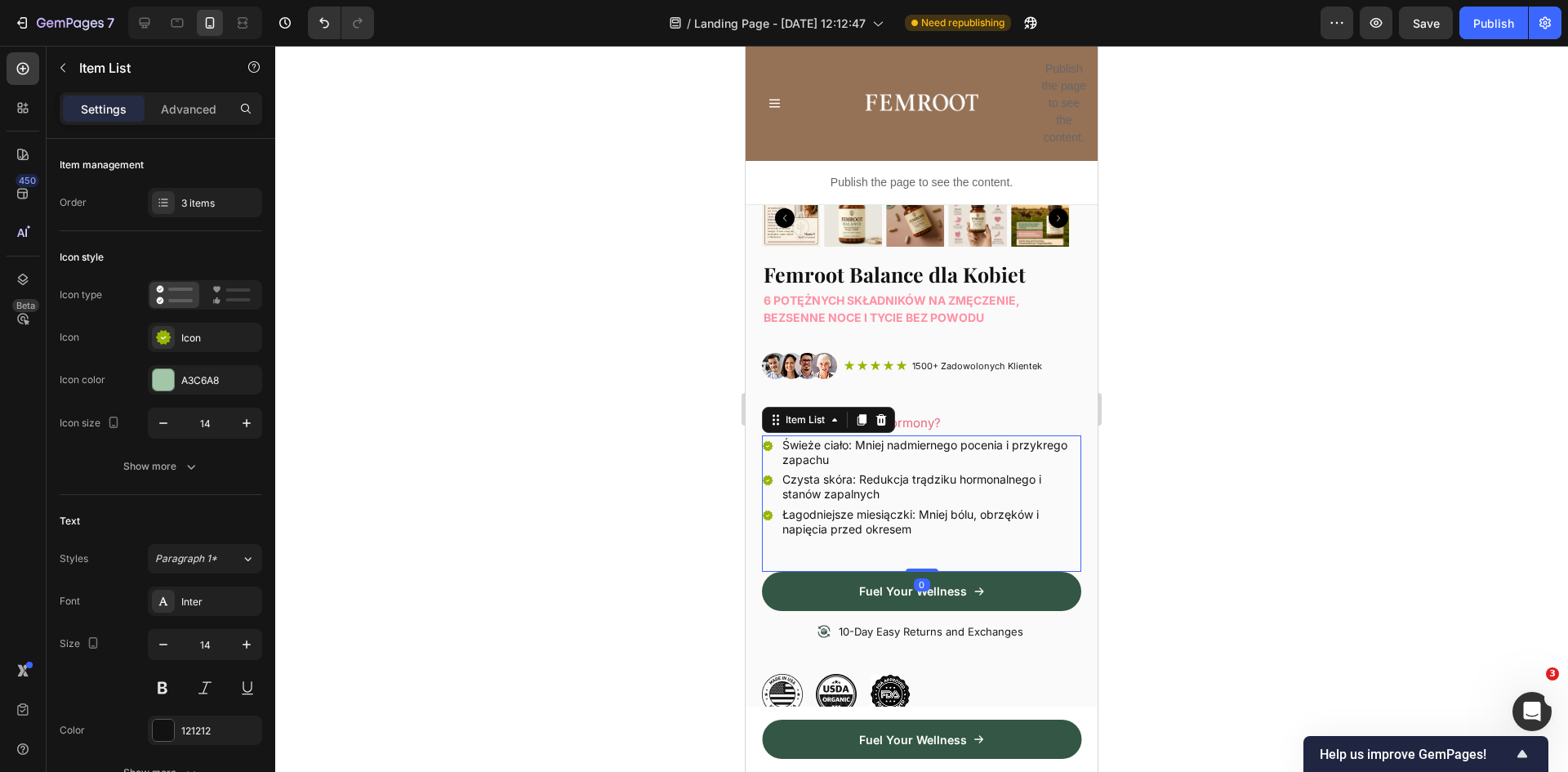
click at [961, 415] on p "Co dadzą Ci zdrowe hormony?" at bounding box center [921, 422] width 316 height 22
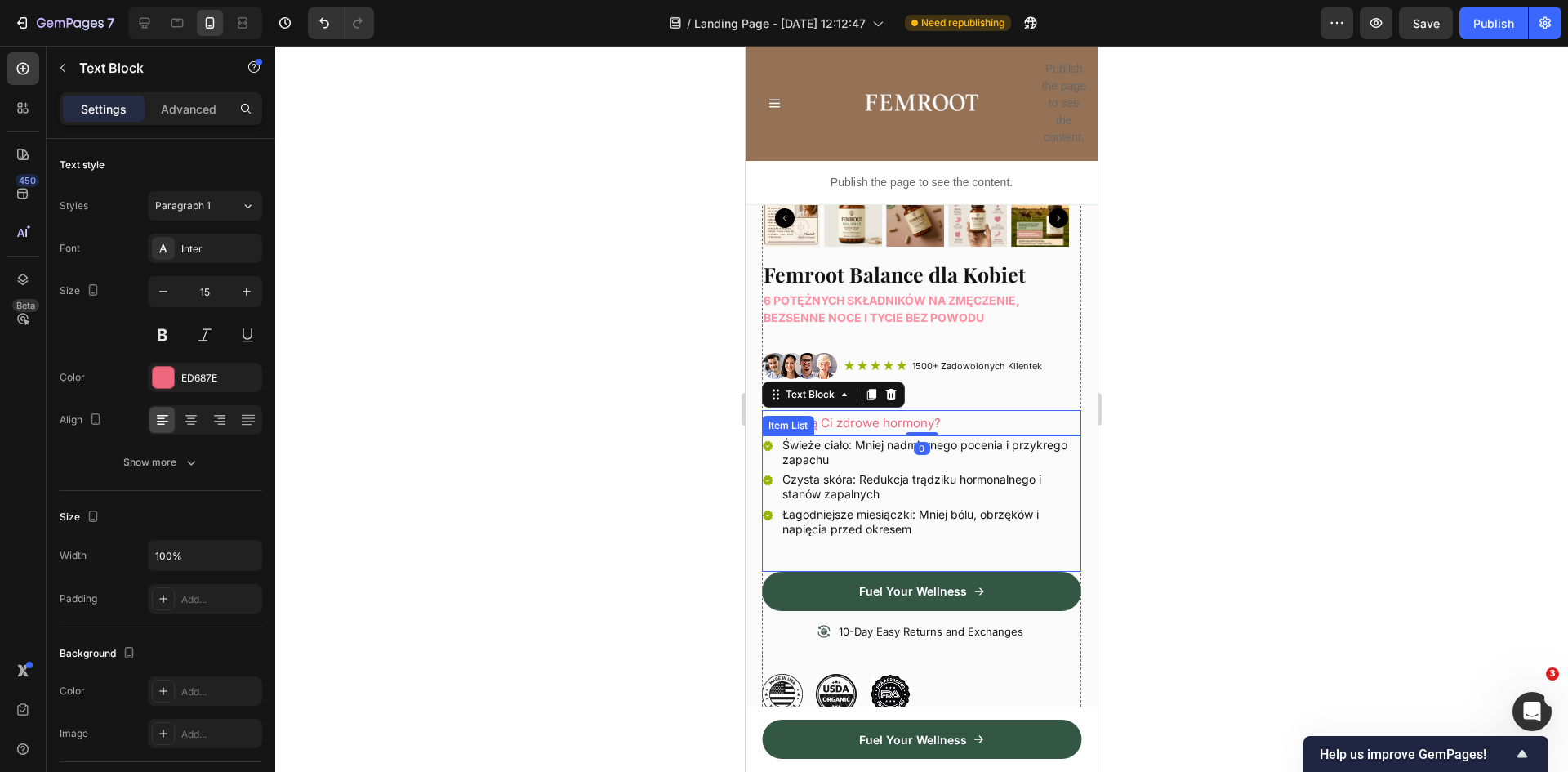
click at [969, 478] on p "Czysta skóra: Redukcja trądziku hormonalnego i stanów zapalnych" at bounding box center [930, 487] width 296 height 29
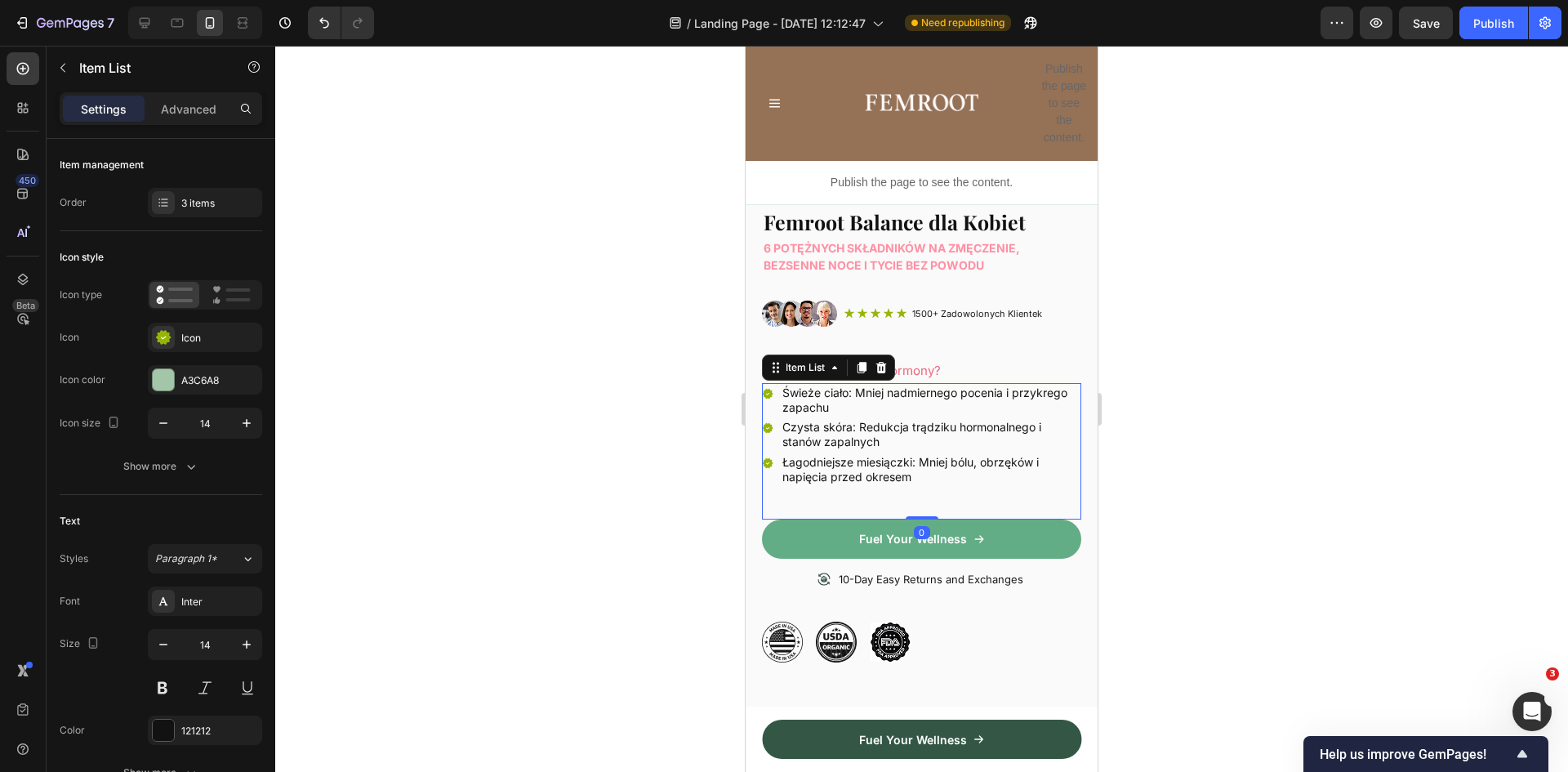
scroll to position [490, 0]
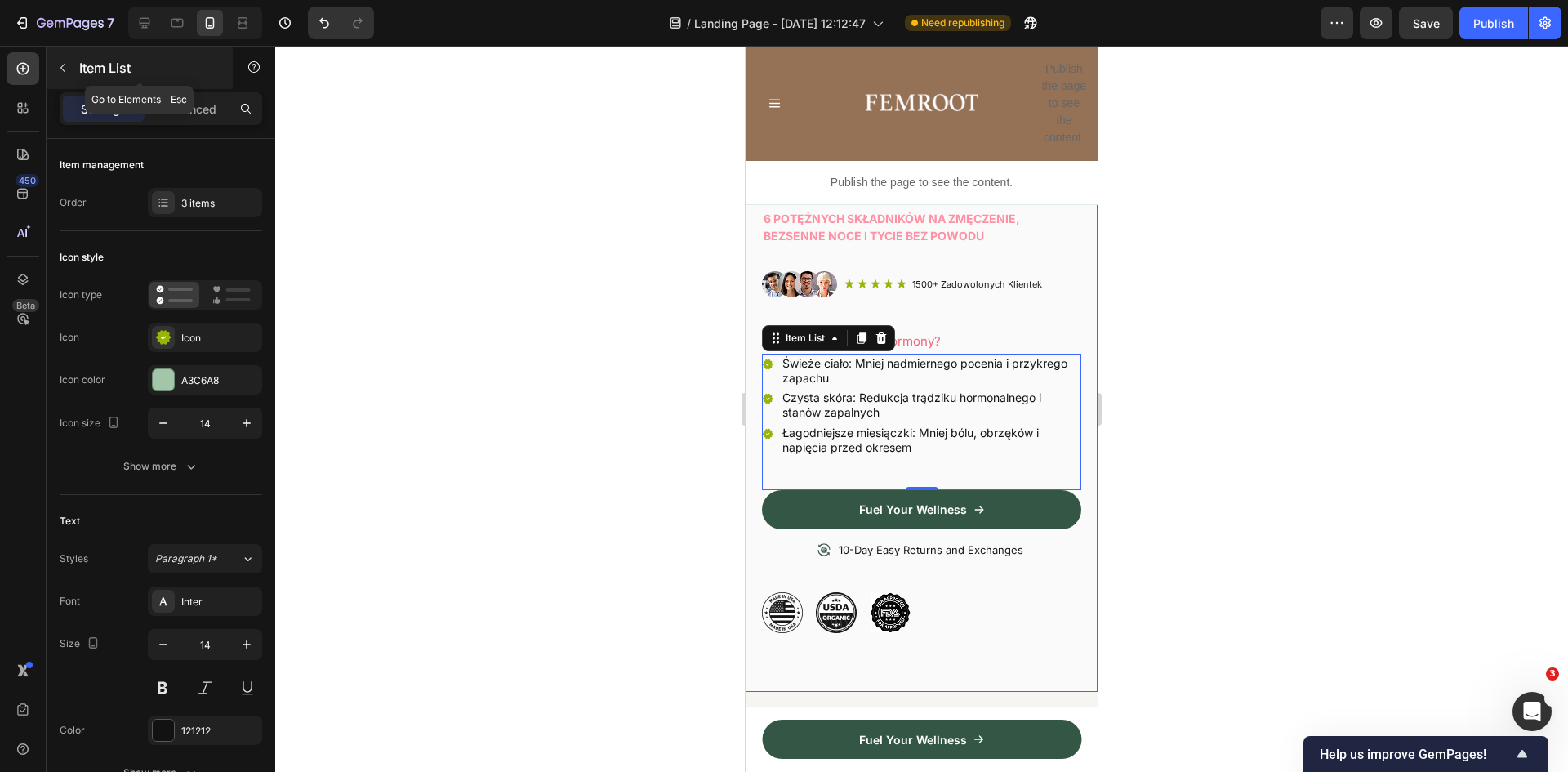
click at [53, 64] on button "button" at bounding box center [63, 68] width 26 height 26
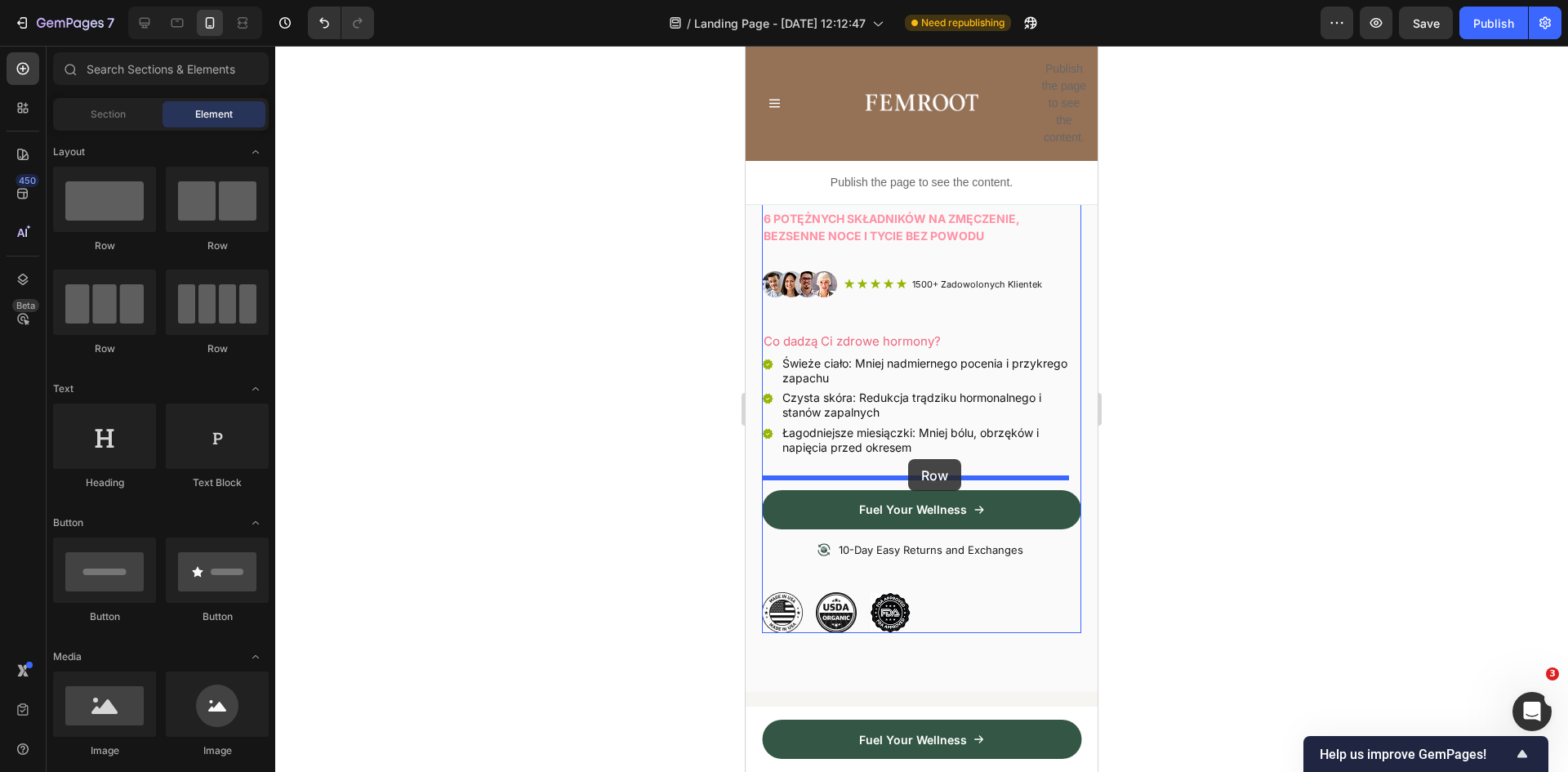
drag, startPoint x: 851, startPoint y: 250, endPoint x: 909, endPoint y: 461, distance: 218.8
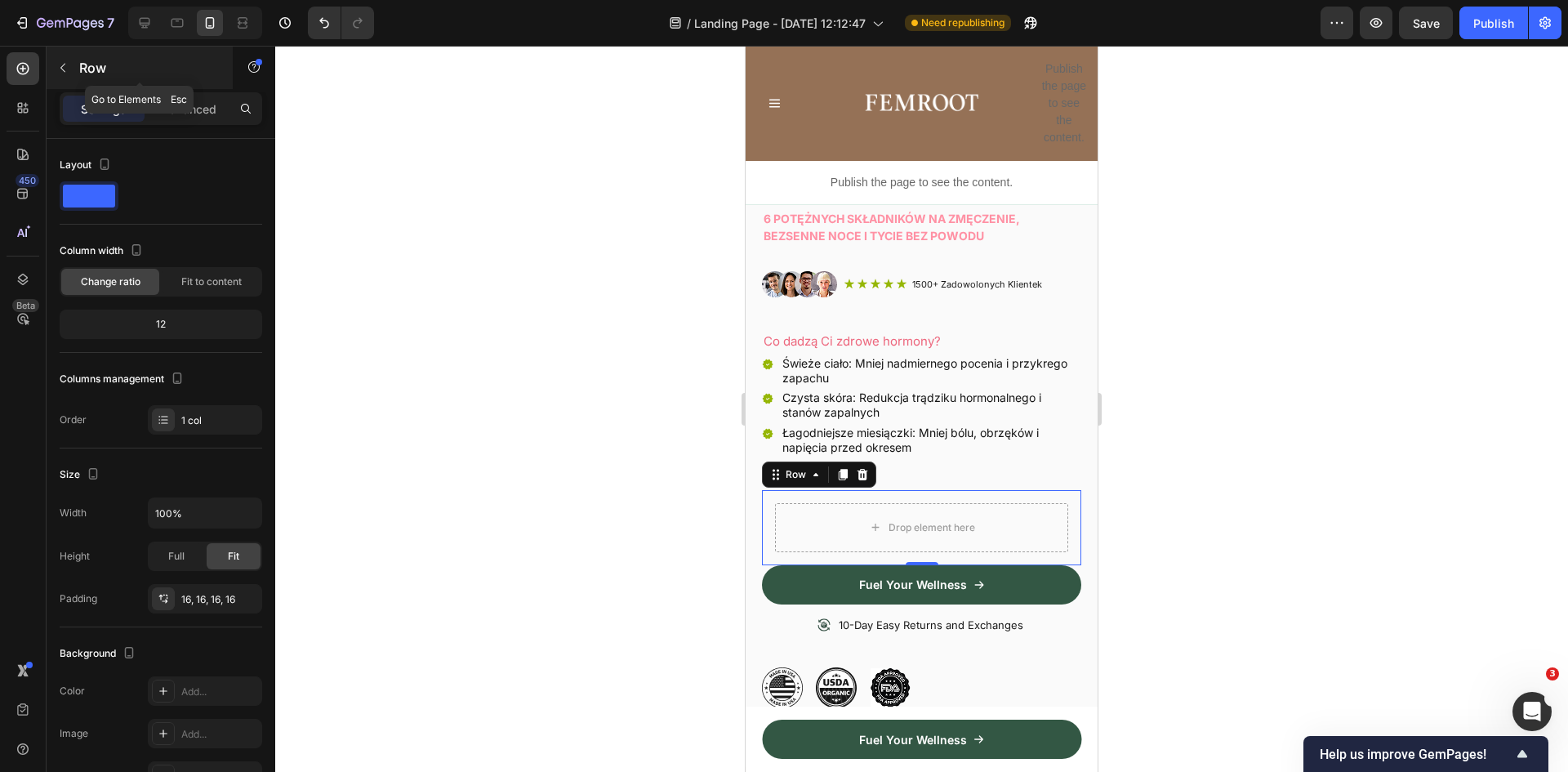
click at [61, 65] on icon "button" at bounding box center [63, 67] width 13 height 13
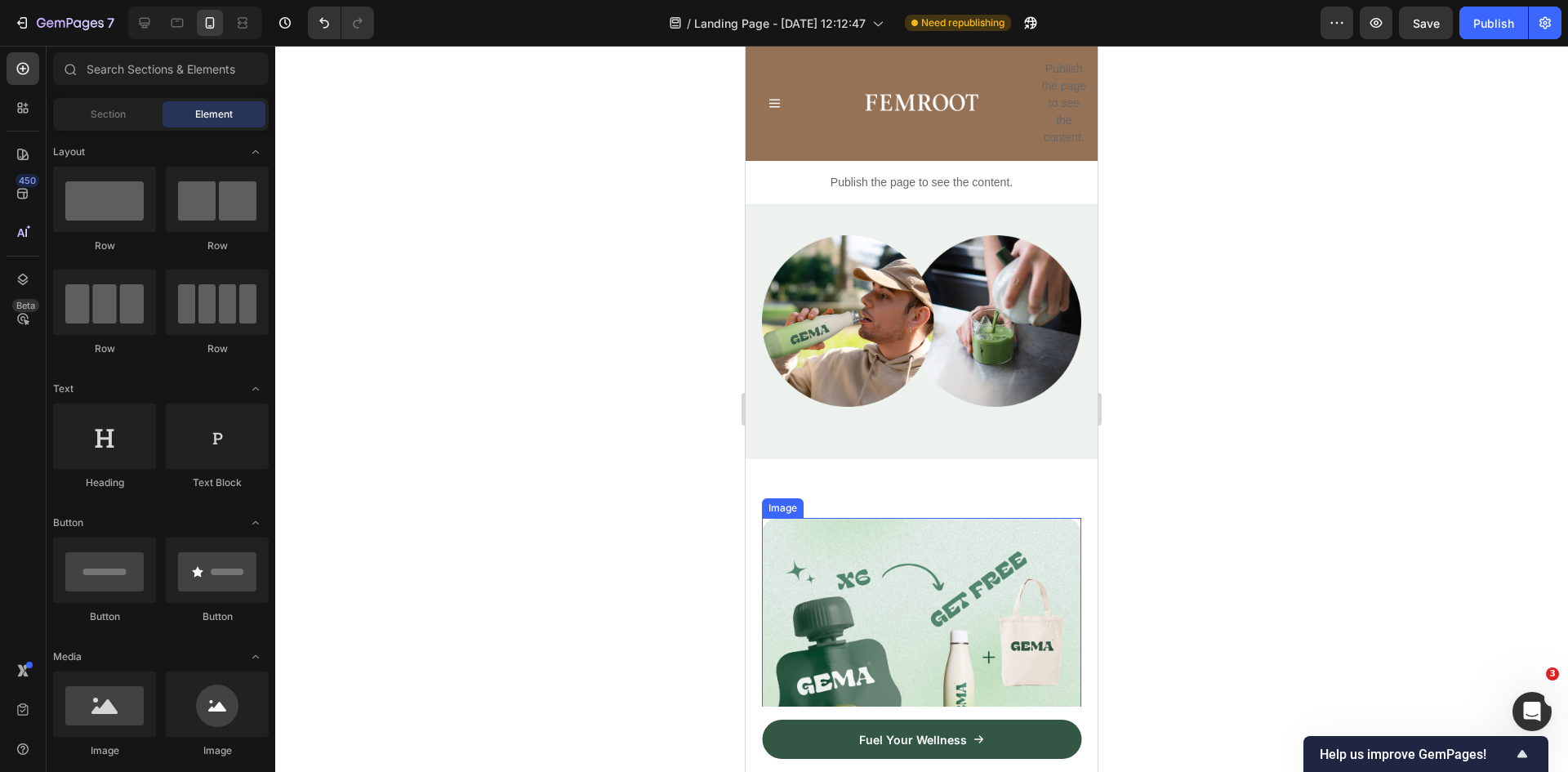
scroll to position [4166, 0]
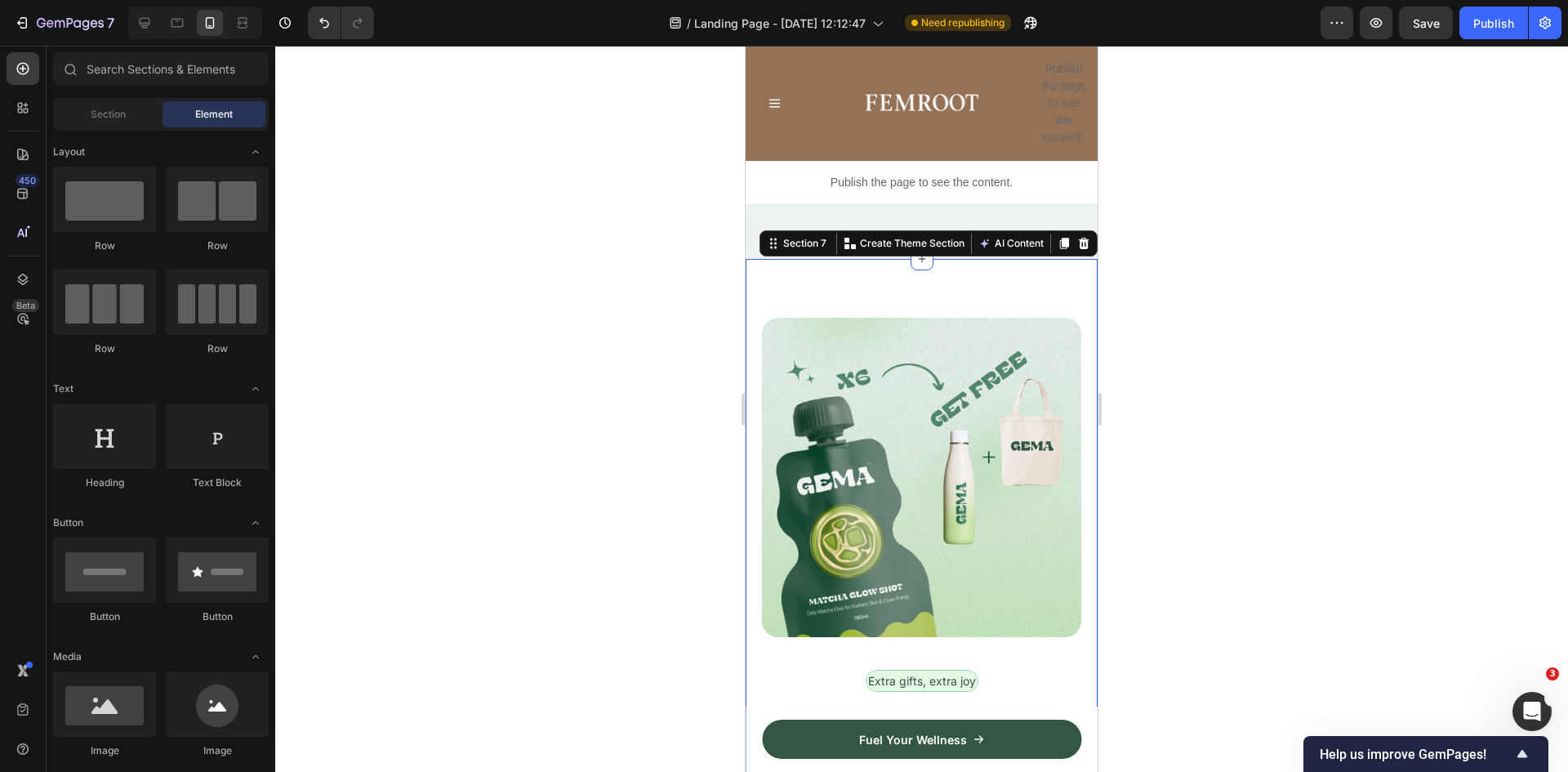
click at [767, 281] on div "Image Row Extra gifts, extra joy Text Block Row Shop 6 Pouches, Enjoy 2 Free Gi…" at bounding box center [921, 727] width 352 height 937
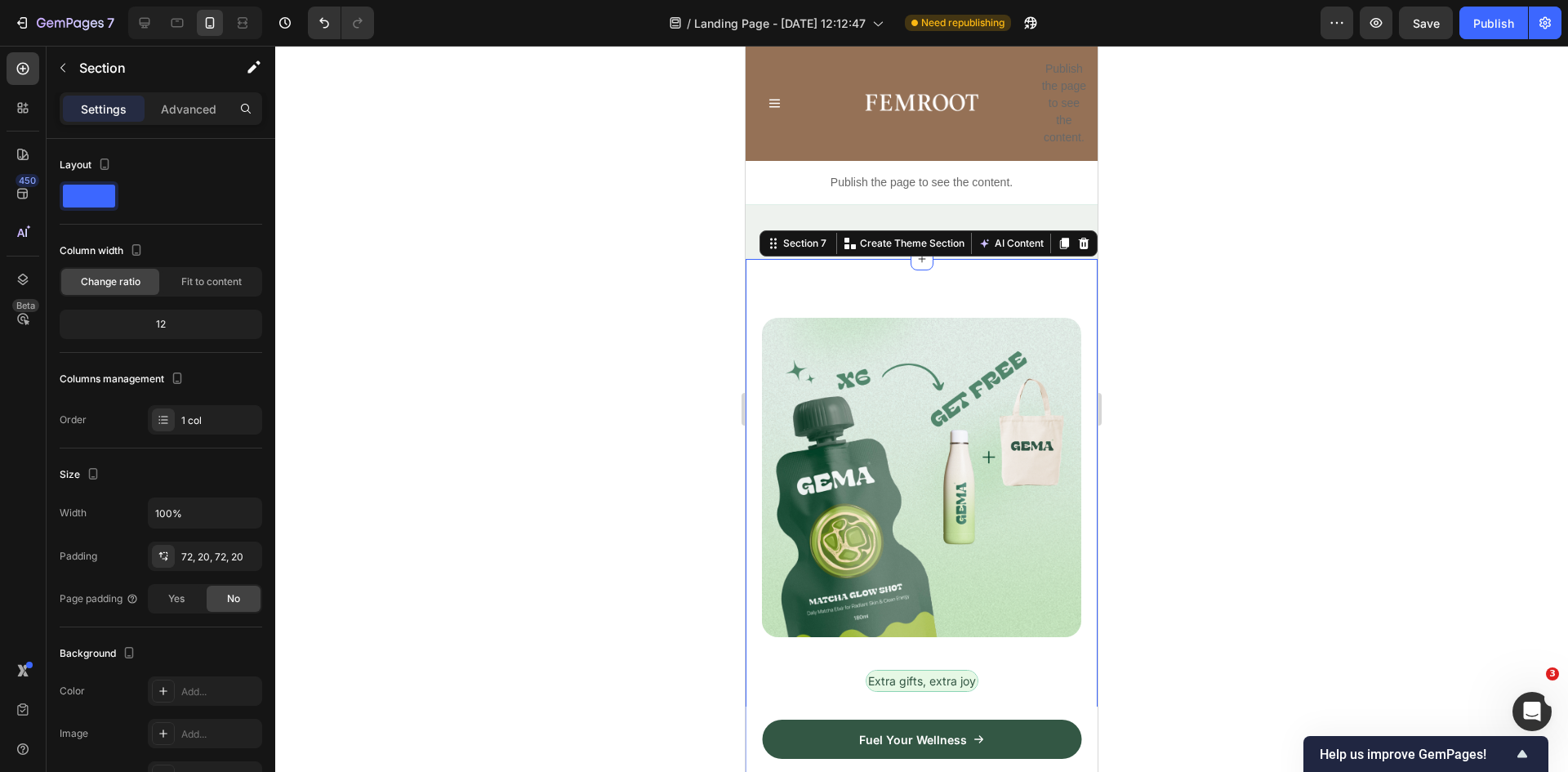
click at [1078, 237] on icon at bounding box center [1084, 243] width 13 height 13
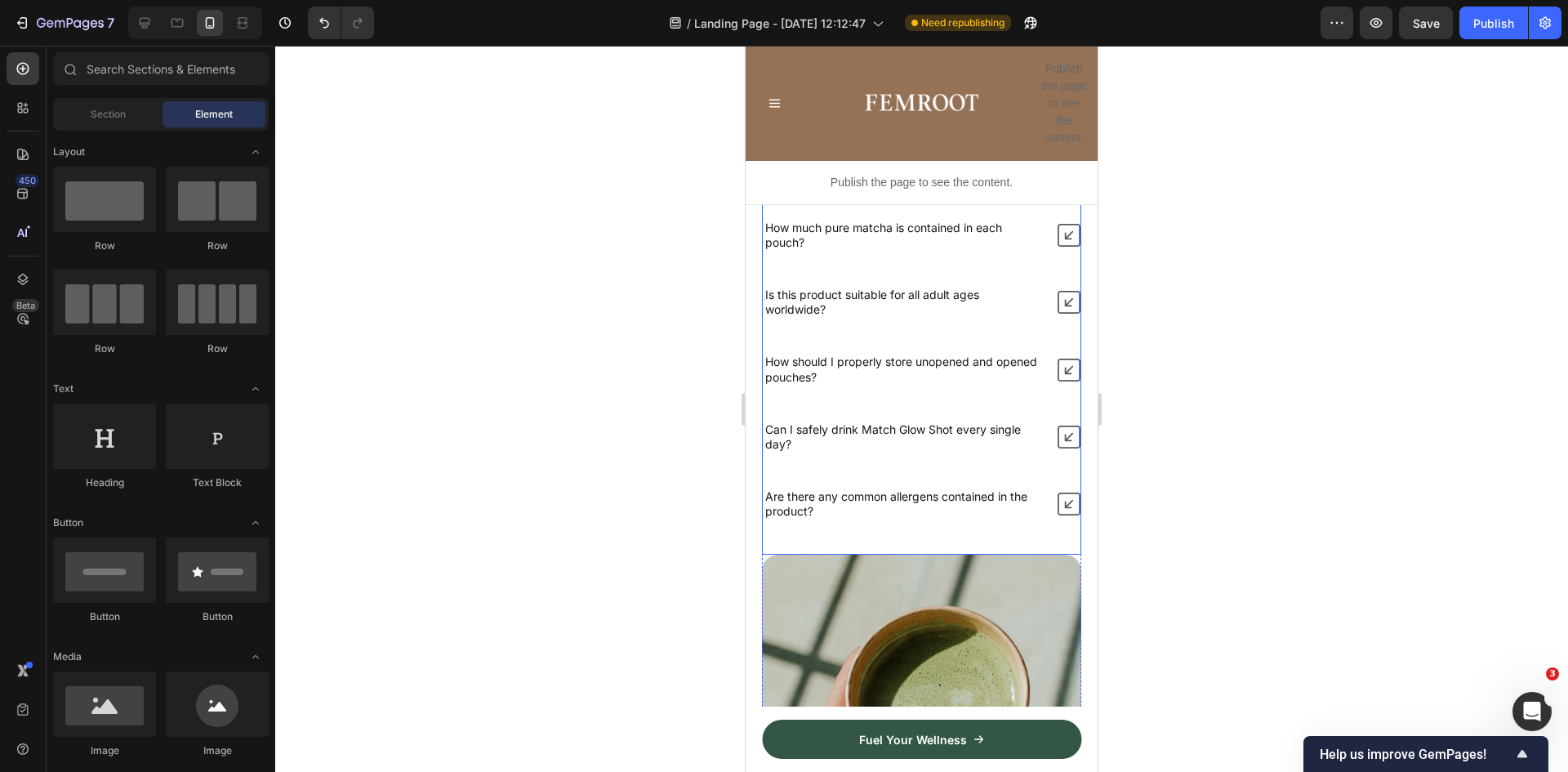
scroll to position [6126, 0]
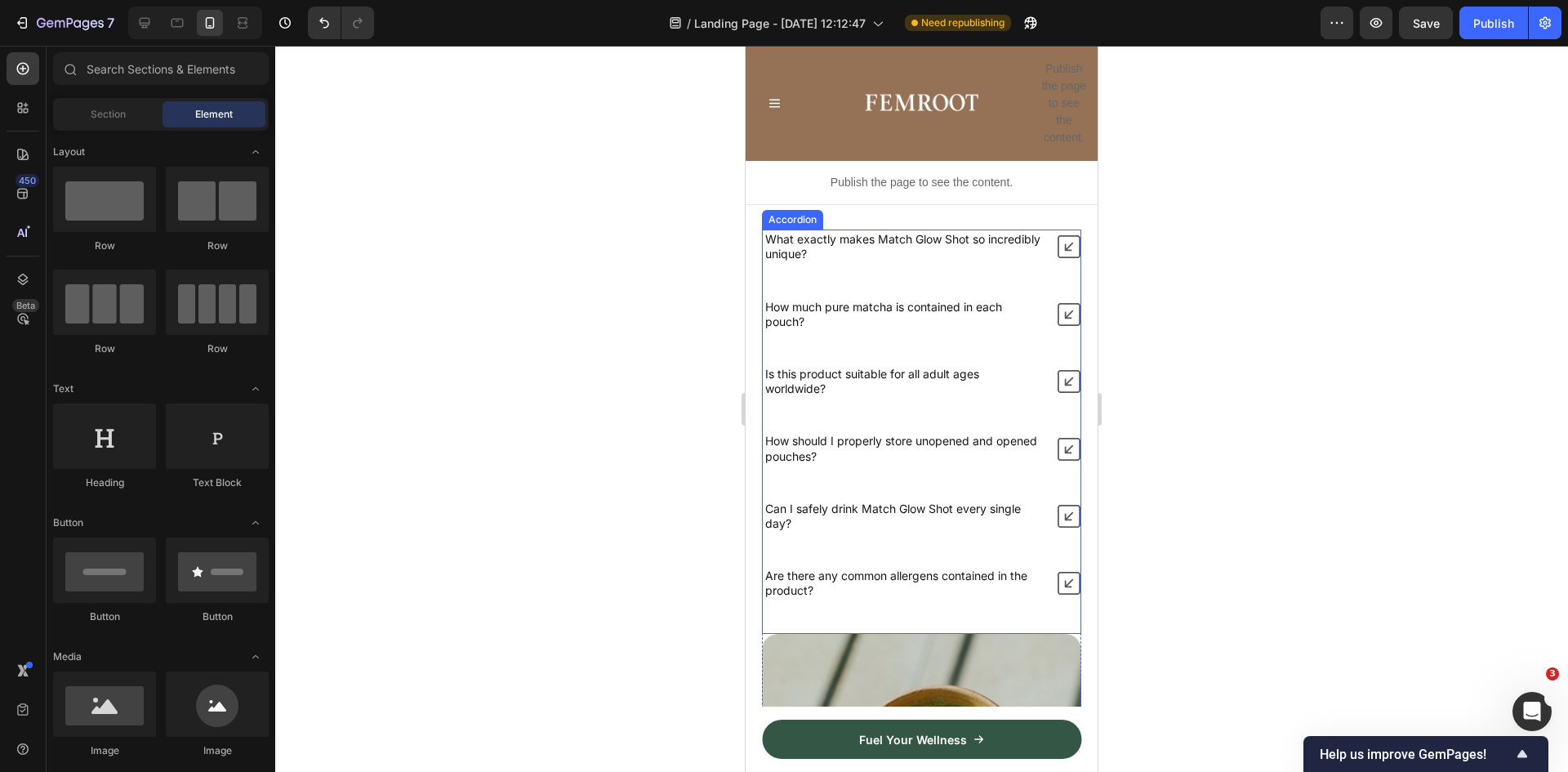
click at [1058, 258] on icon at bounding box center [1069, 246] width 23 height 23
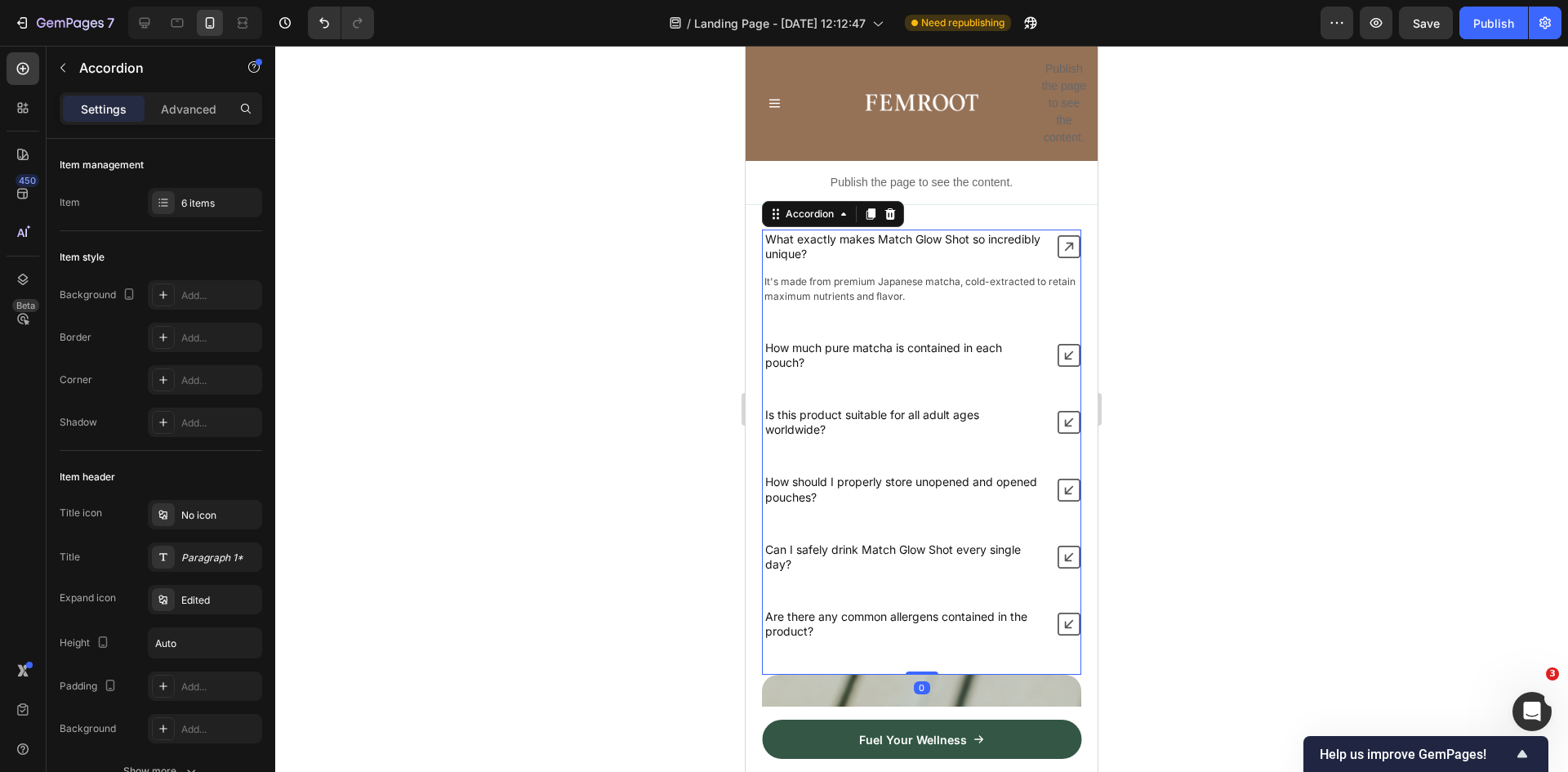
click at [1058, 258] on icon at bounding box center [1069, 246] width 23 height 23
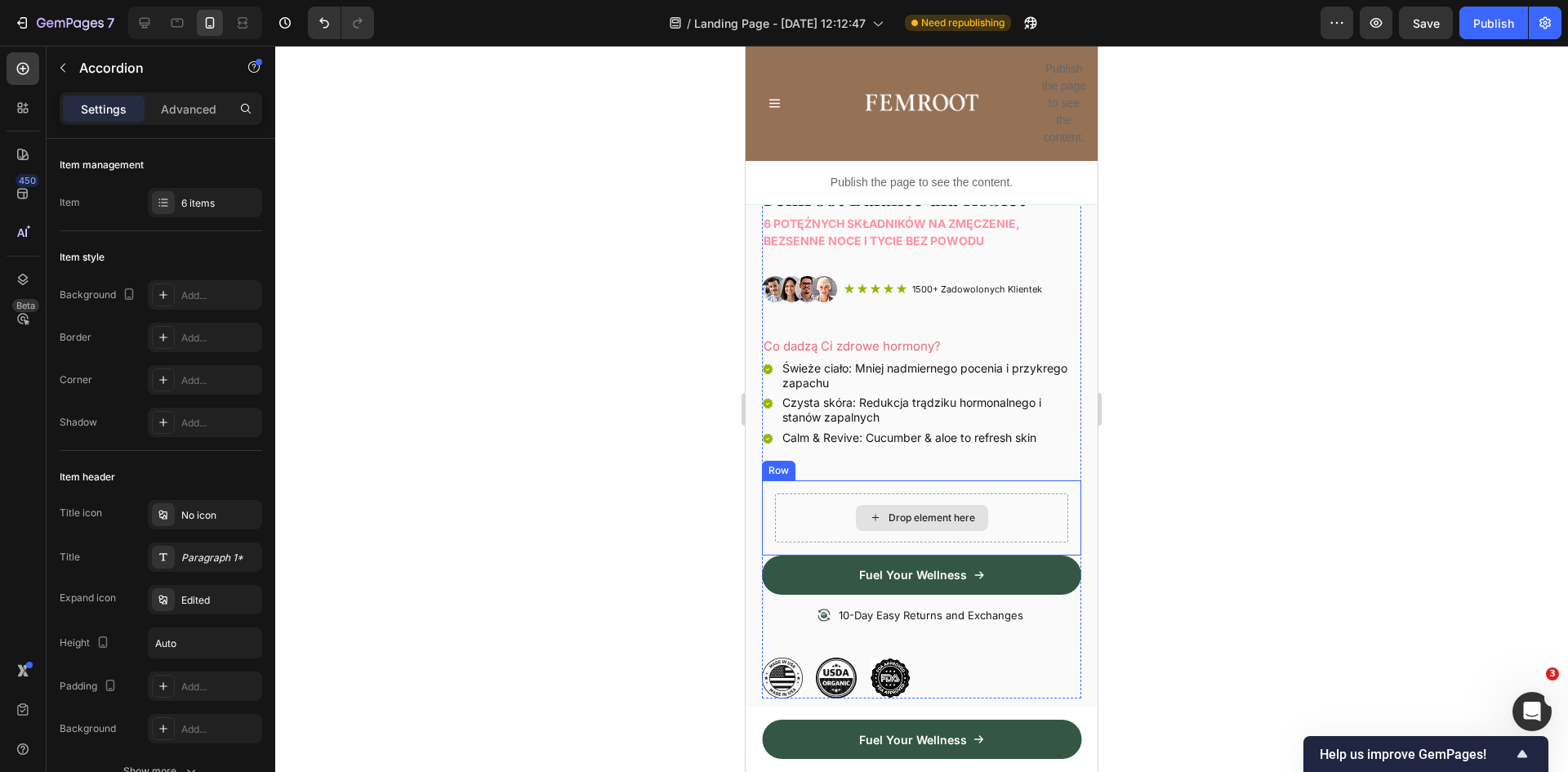
scroll to position [490, 0]
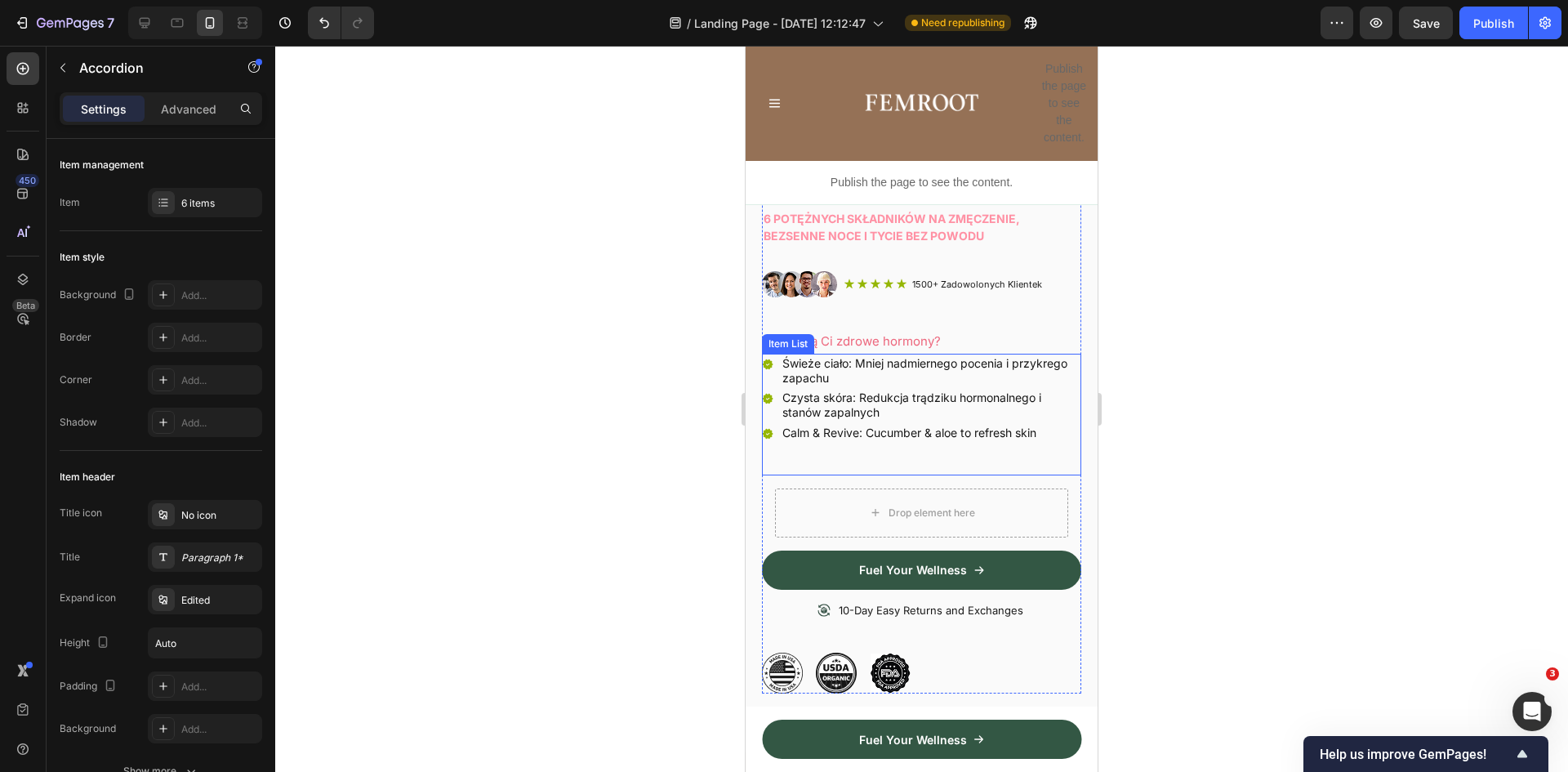
click at [857, 356] on p "Świeże ciało: Mniej nadmiernego pocenia i przykrego zapachu" at bounding box center [930, 371] width 296 height 29
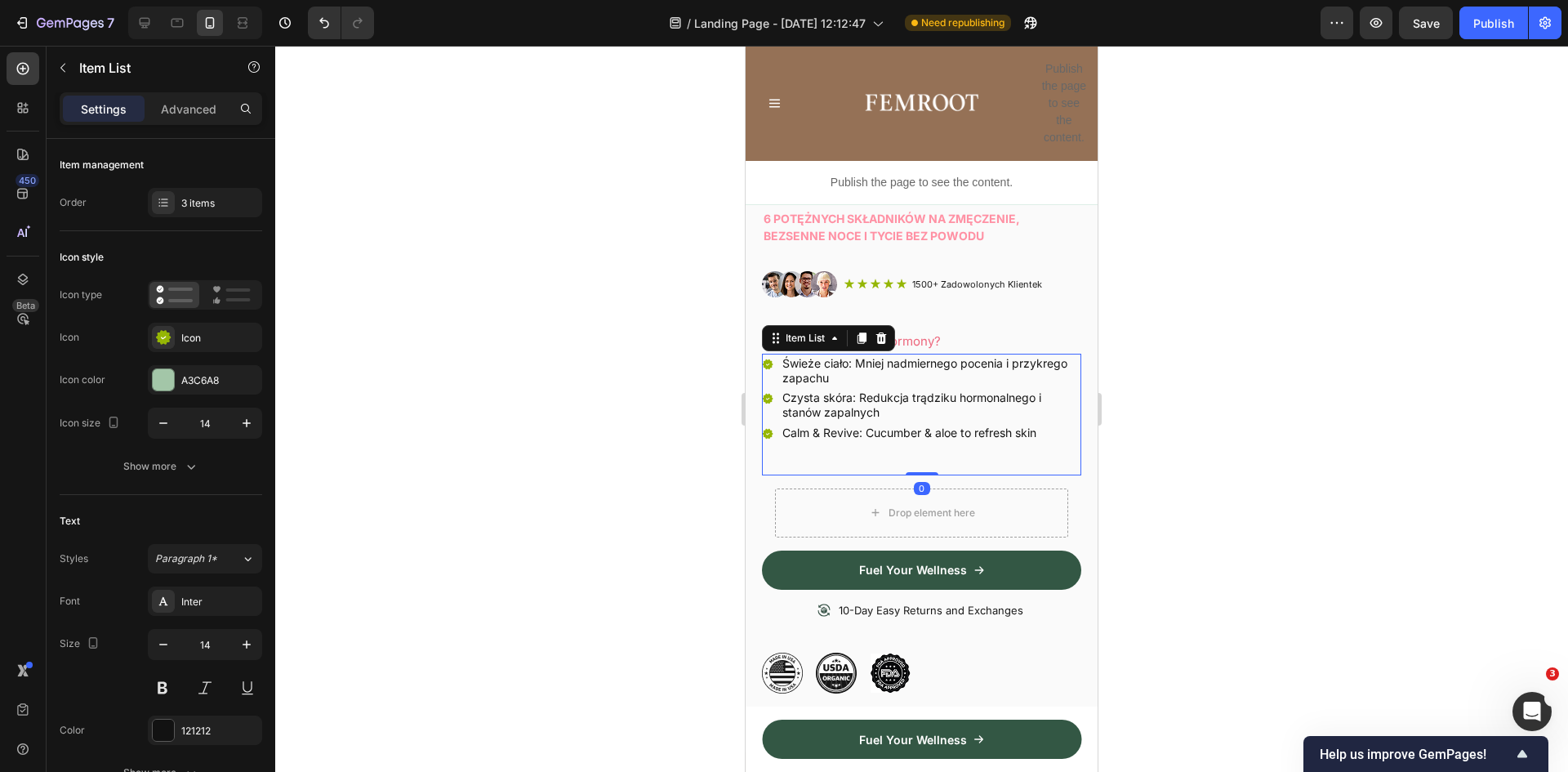
click at [857, 356] on p "Świeże ciało: Mniej nadmiernego pocenia i przykrego zapachu" at bounding box center [930, 371] width 296 height 29
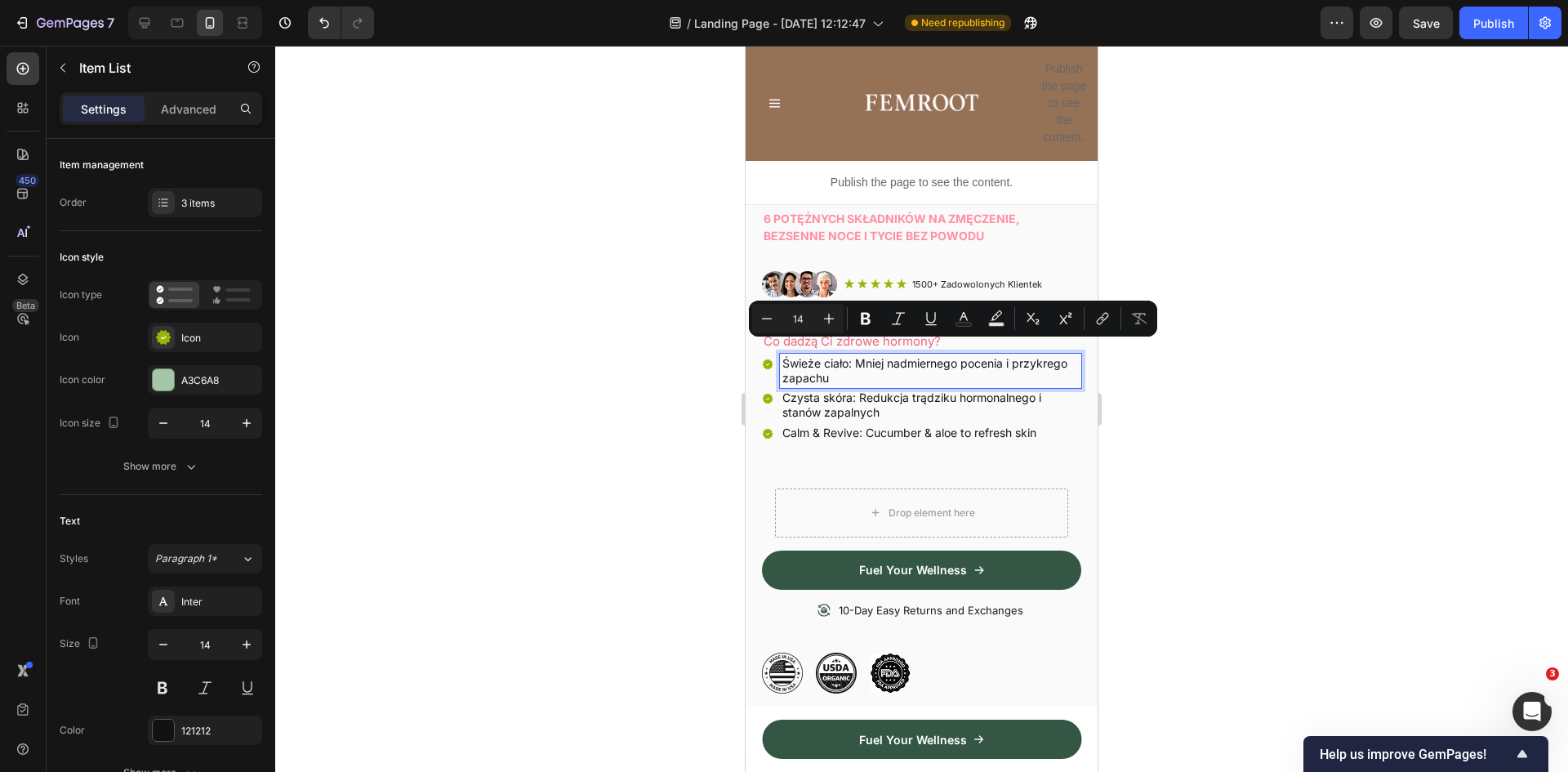
click at [849, 356] on p "Świeże ciało: Mniej nadmiernego pocenia i przykrego zapachu" at bounding box center [930, 371] width 296 height 29
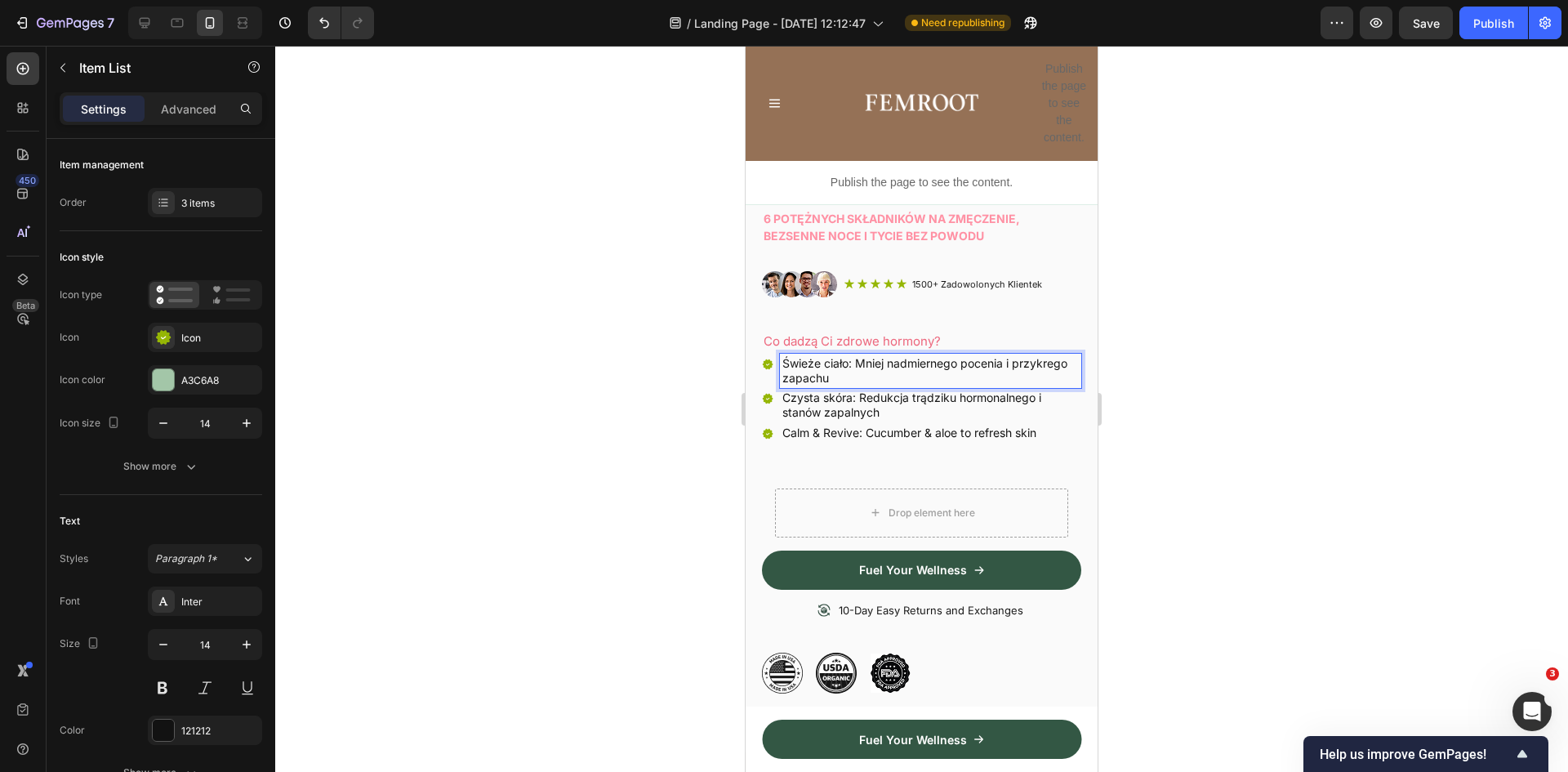
click at [856, 356] on p "Świeże ciało: Mniej nadmiernego pocenia i przykrego zapachu" at bounding box center [930, 371] width 296 height 29
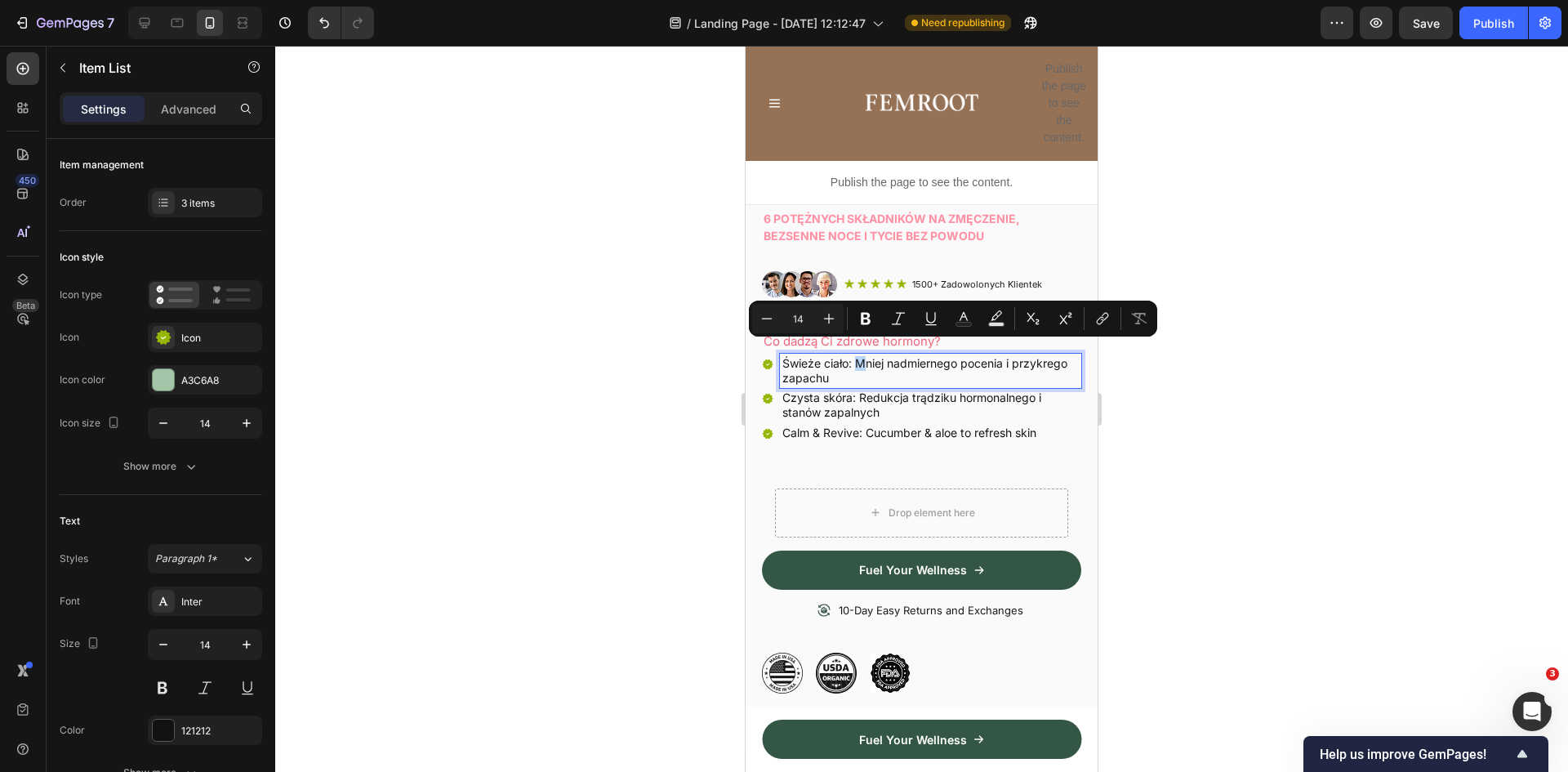
click at [862, 356] on p "Świeże ciało: Mniej nadmiernego pocenia i przykrego zapachu" at bounding box center [930, 371] width 296 height 29
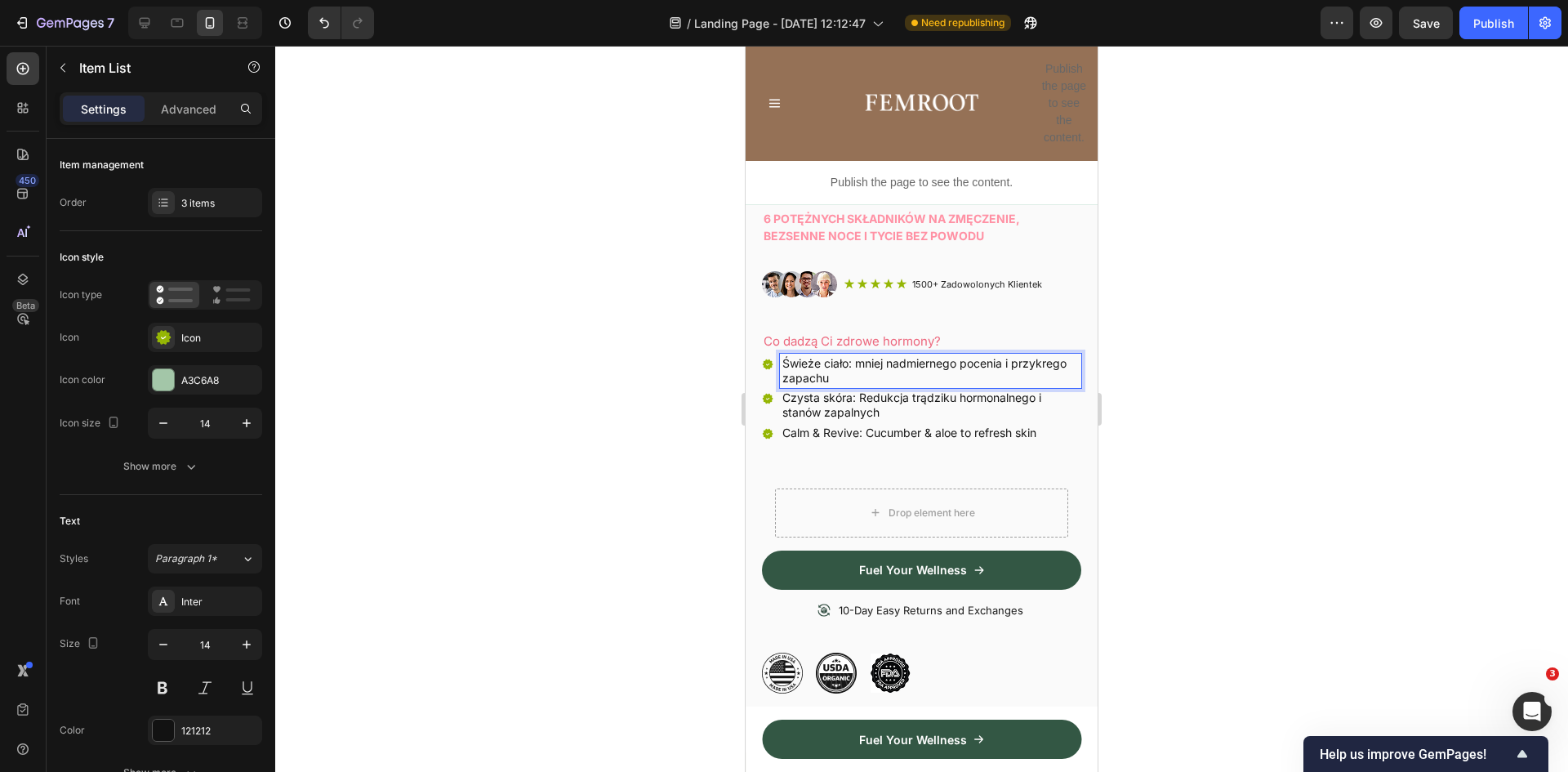
click at [857, 391] on p "Czysta skóra: Redukcja trądziku hormonalnego i stanów zapalnych" at bounding box center [930, 405] width 296 height 29
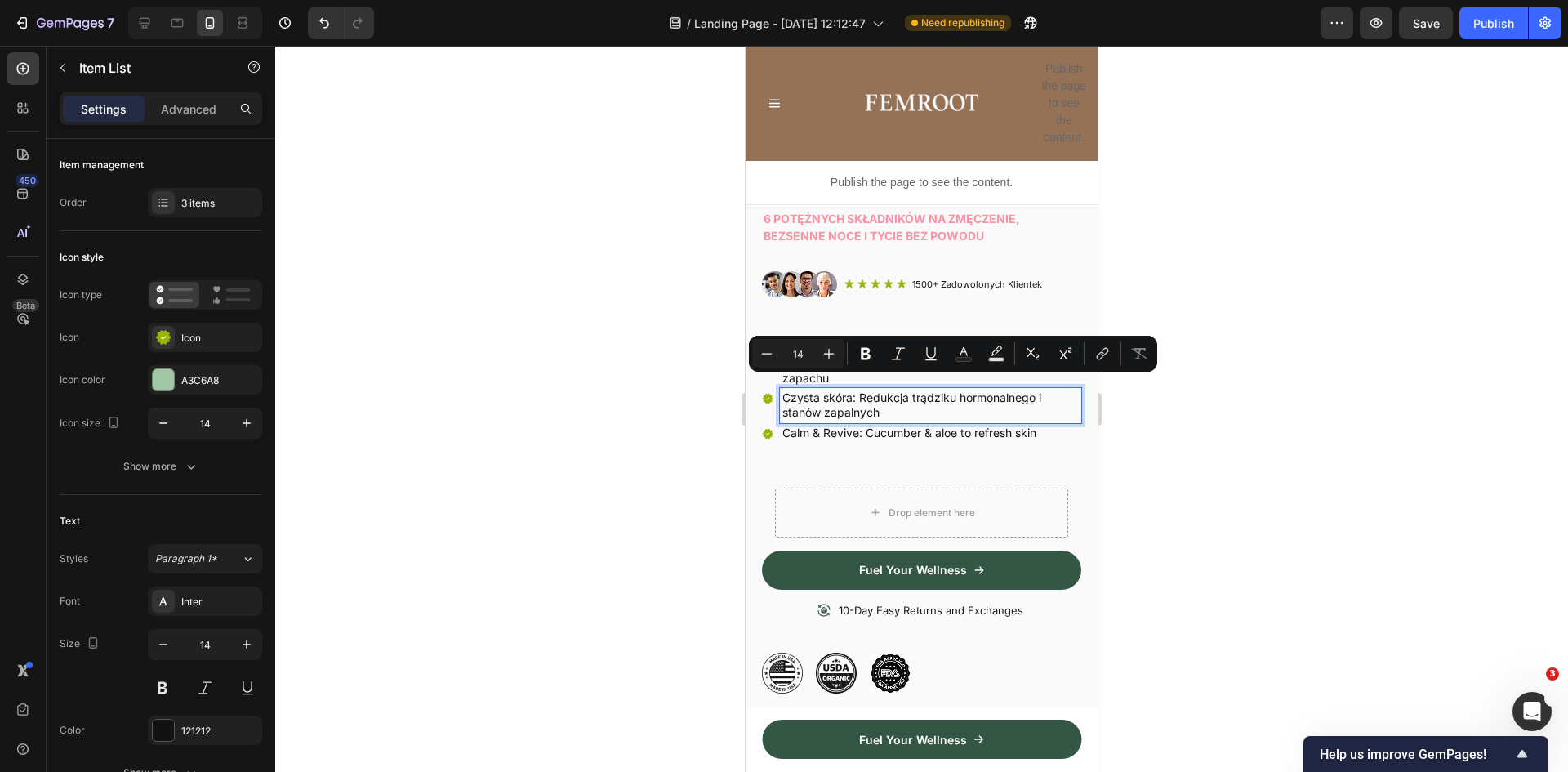
click at [855, 401] on p "Czysta skóra: Redukcja trądziku hormonalnego i stanów zapalnych" at bounding box center [930, 405] width 296 height 29
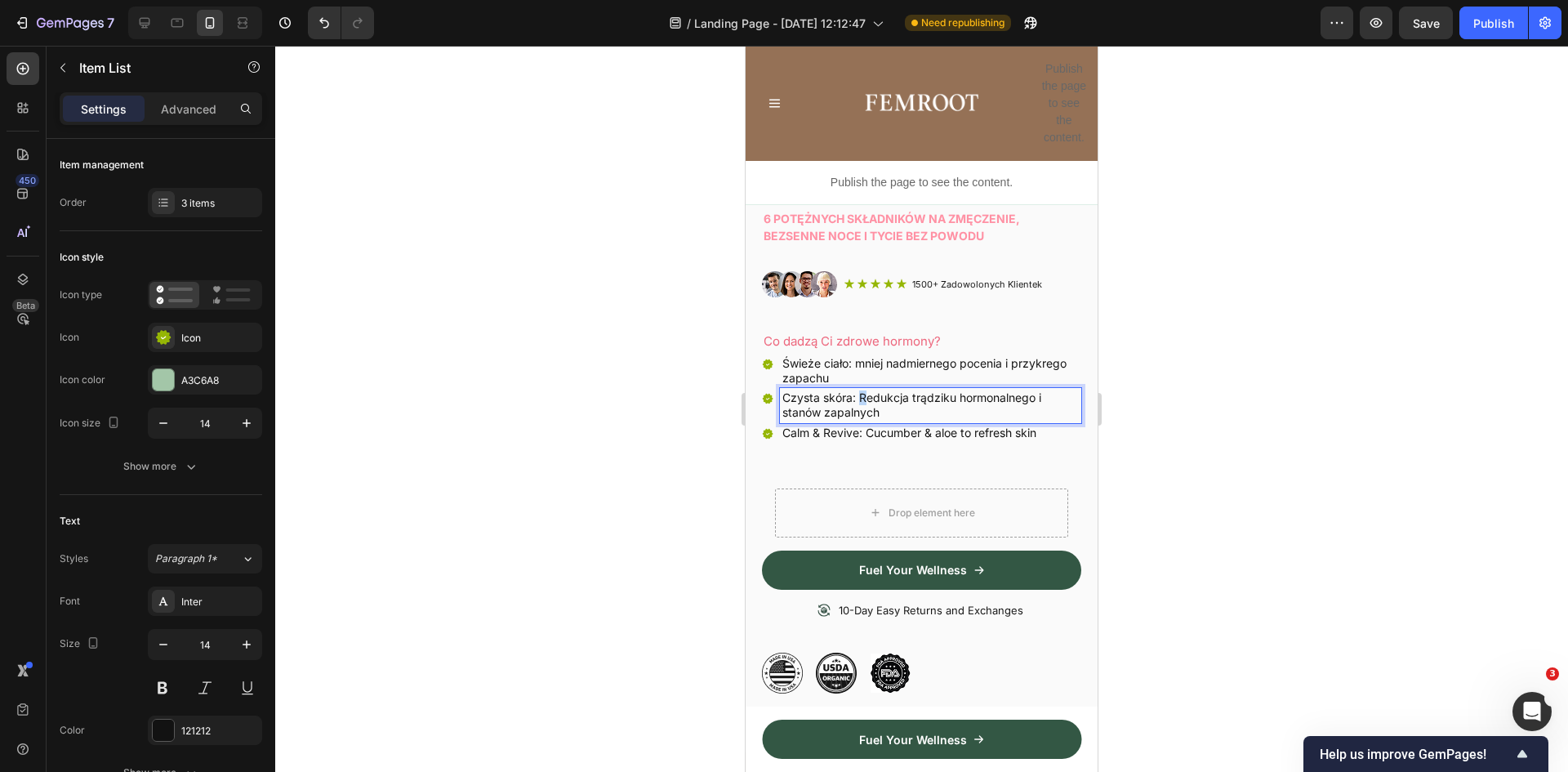
click at [862, 391] on p "Czysta skóra: Redukcja trądziku hormonalnego i stanów zapalnych" at bounding box center [930, 405] width 296 height 29
click at [857, 426] on p "Calm & Revive: Cucumber & aloe to refresh skin" at bounding box center [930, 433] width 296 height 15
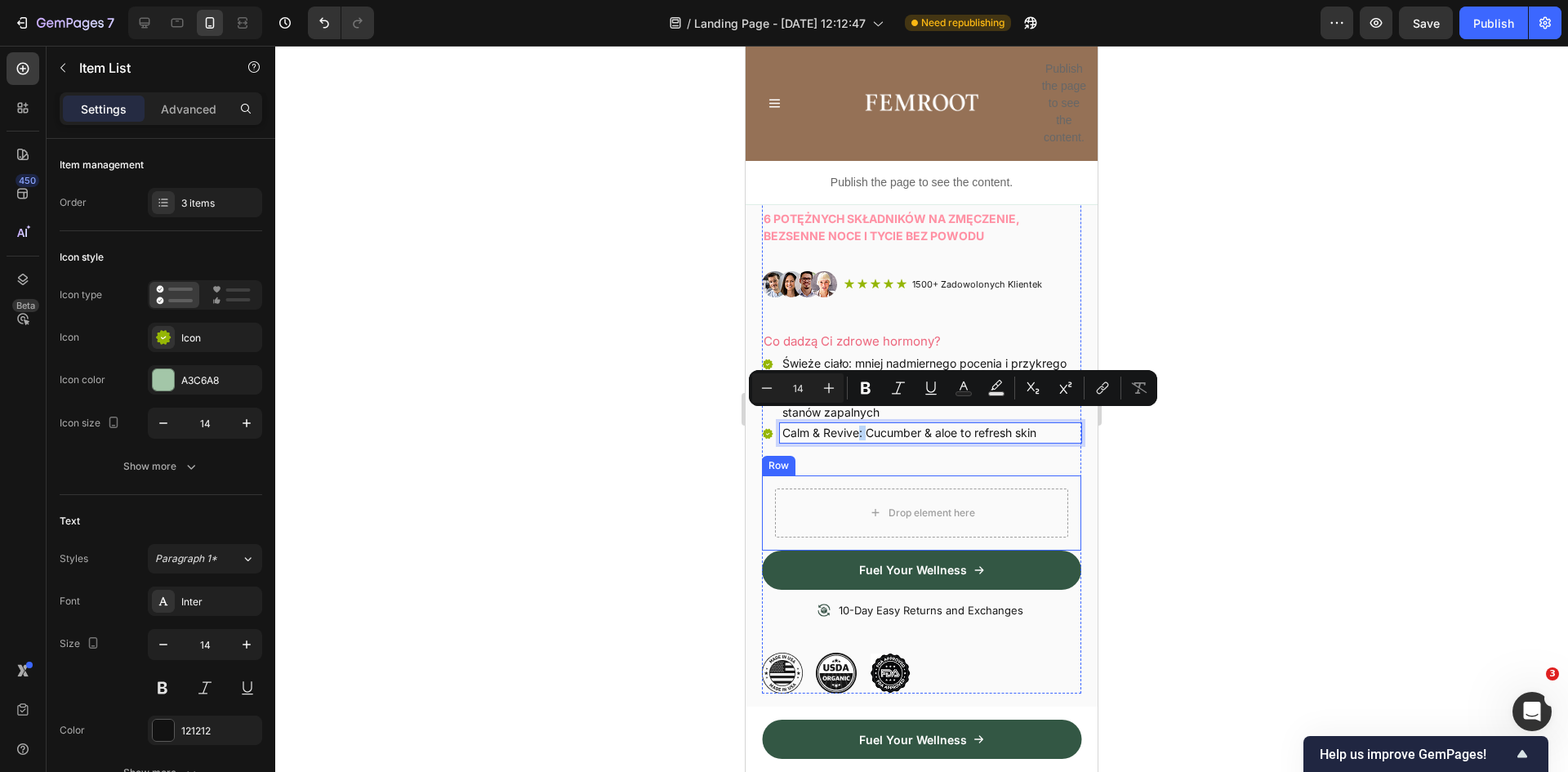
click at [915, 447] on div "Świeże ciało: mniej nadmiernego pocenia i przykrego zapachu Czysta skóra: reduk…" at bounding box center [921, 415] width 319 height 122
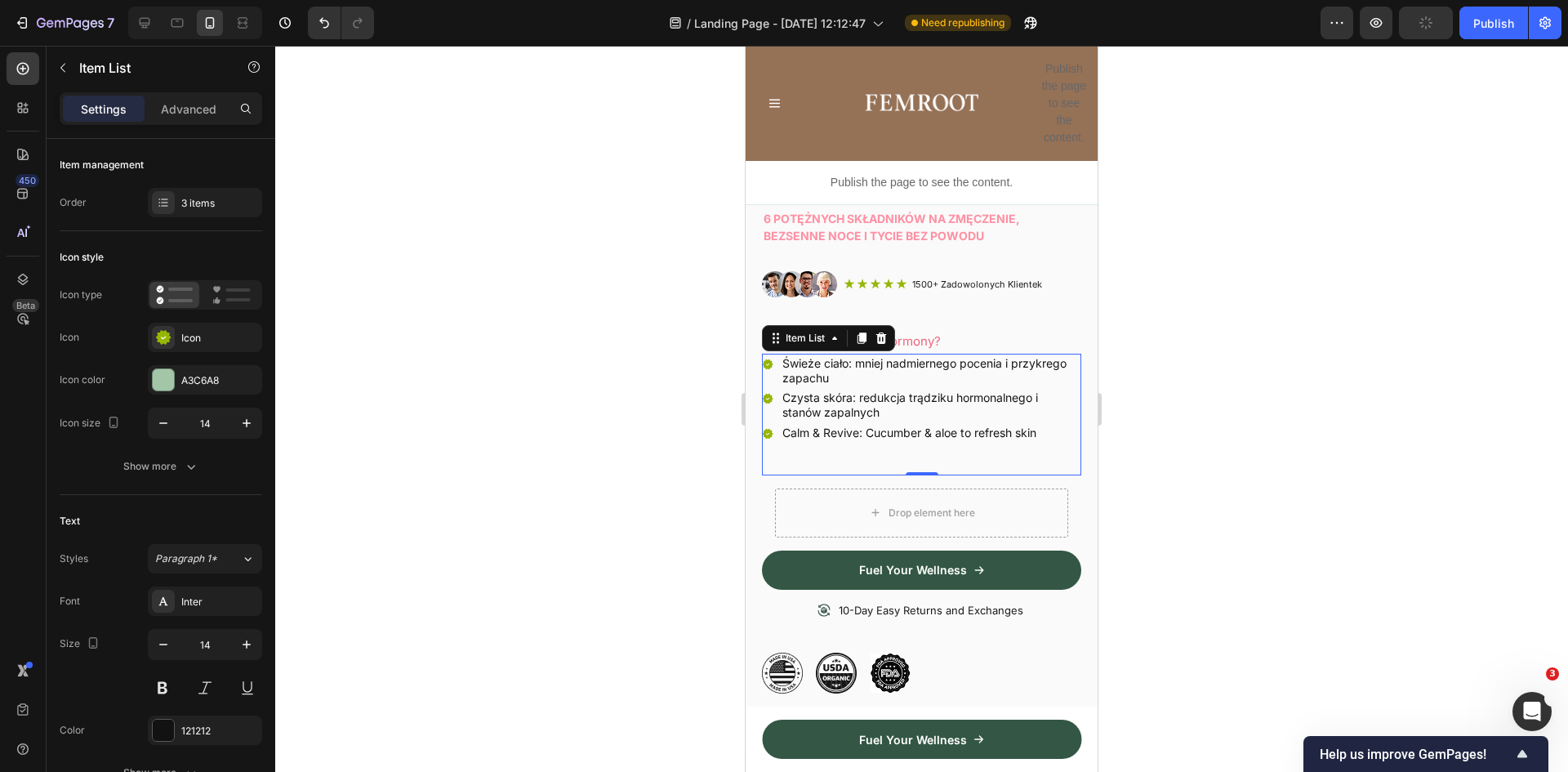
click at [818, 426] on p "Calm & Revive: Cucumber & aloe to refresh skin" at bounding box center [930, 433] width 296 height 15
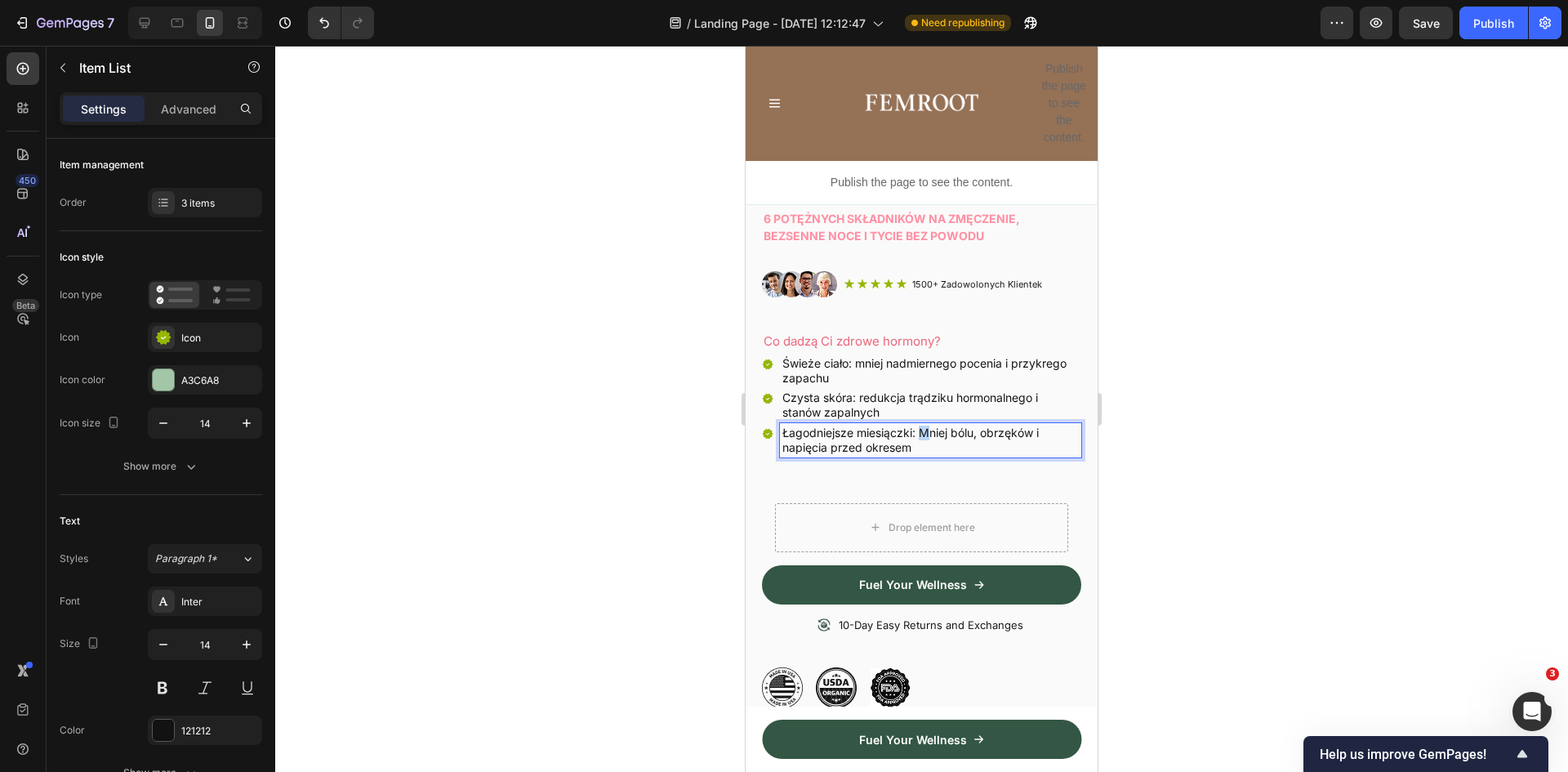
drag, startPoint x: 921, startPoint y: 420, endPoint x: 929, endPoint y: 421, distance: 8.1
click at [929, 426] on p "Łagodniejsze miesiączki: Mniej bólu, obrzęków i napięcia przed okresem" at bounding box center [930, 441] width 296 height 29
click at [1216, 412] on div at bounding box center [922, 409] width 1293 height 726
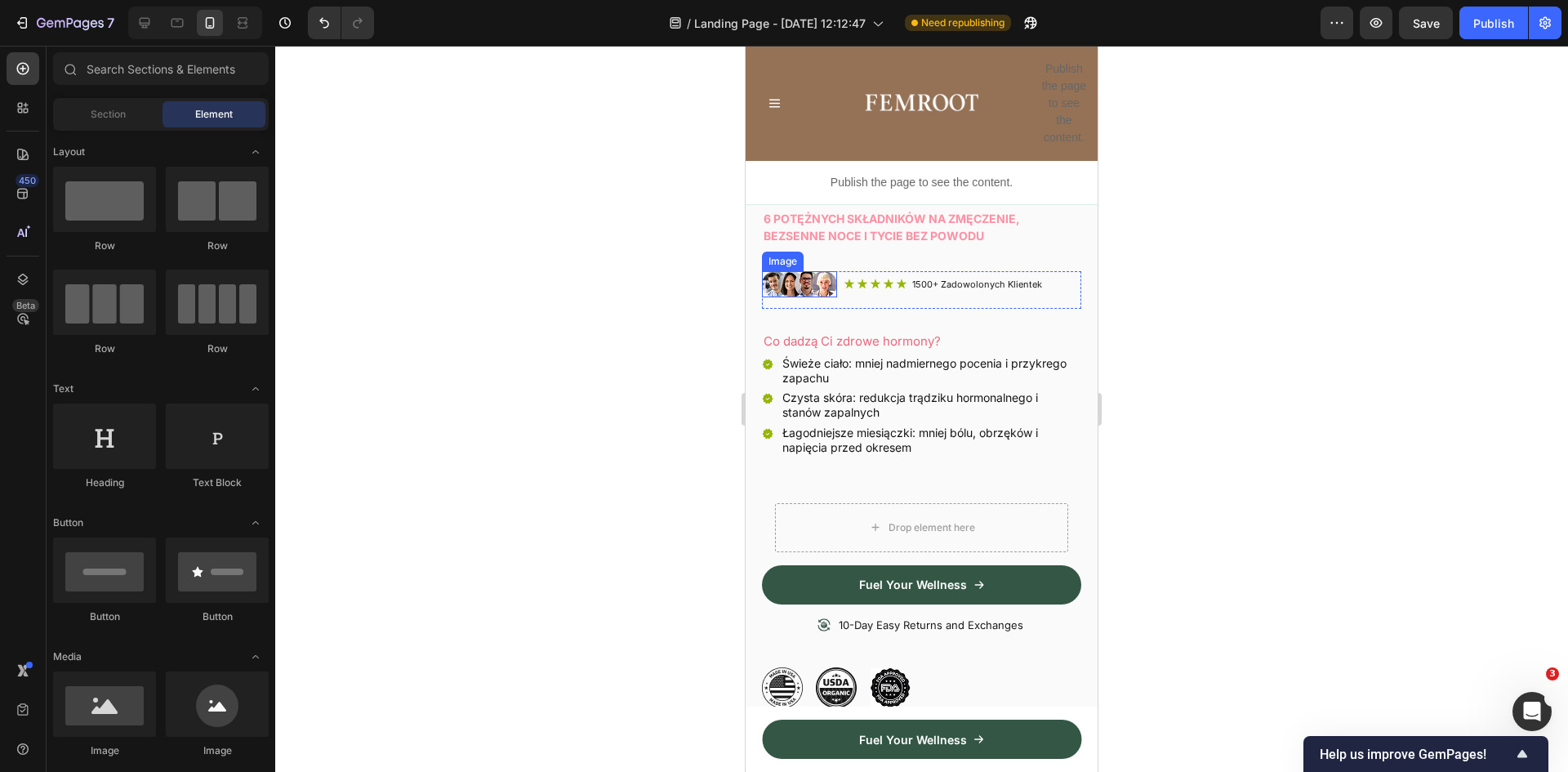
click at [803, 271] on img at bounding box center [799, 284] width 76 height 26
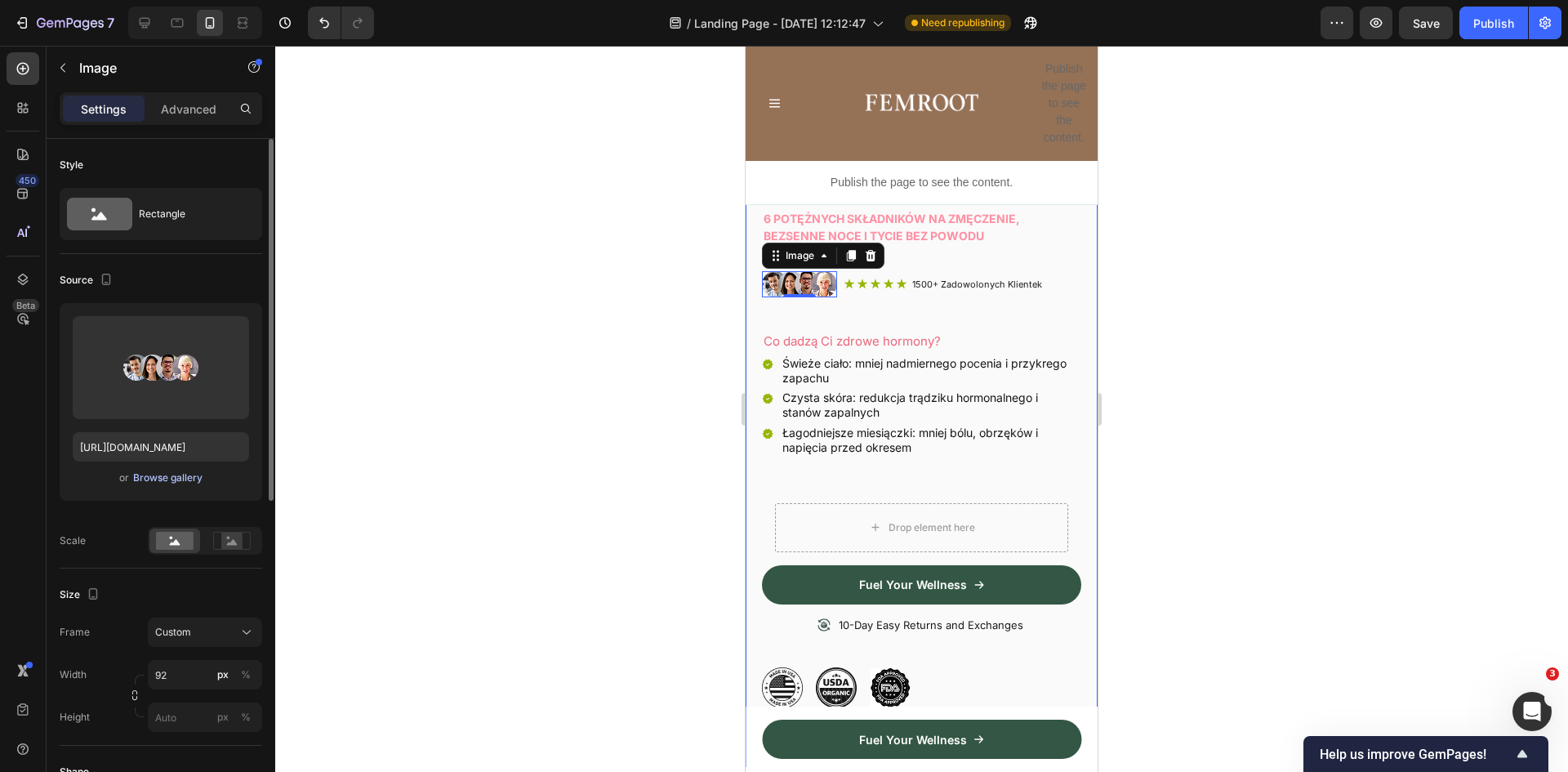
click at [159, 480] on div "Browse gallery" at bounding box center [167, 477] width 70 height 15
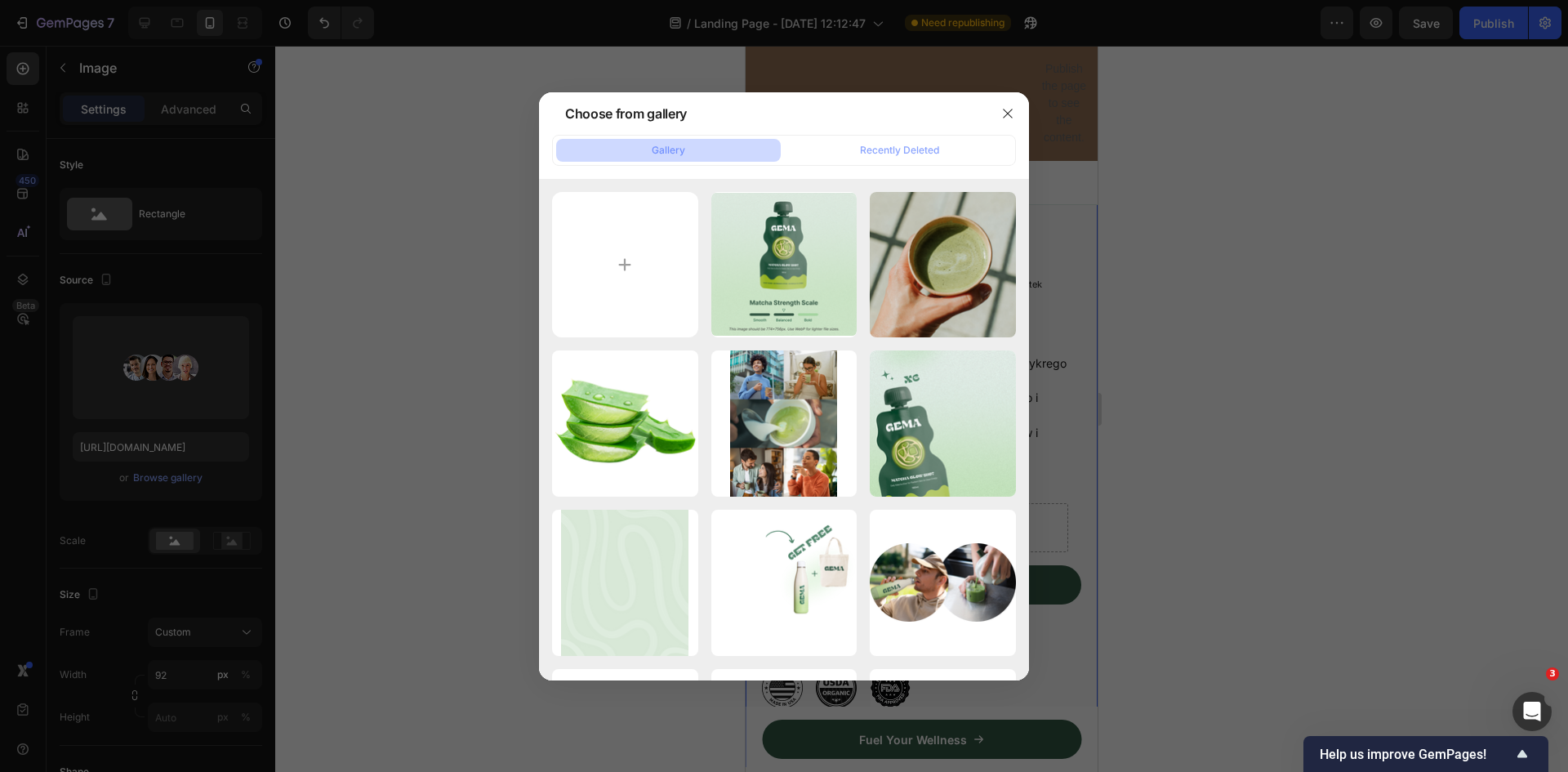
type input "C:\fakepath\Klientki Femroot.png"
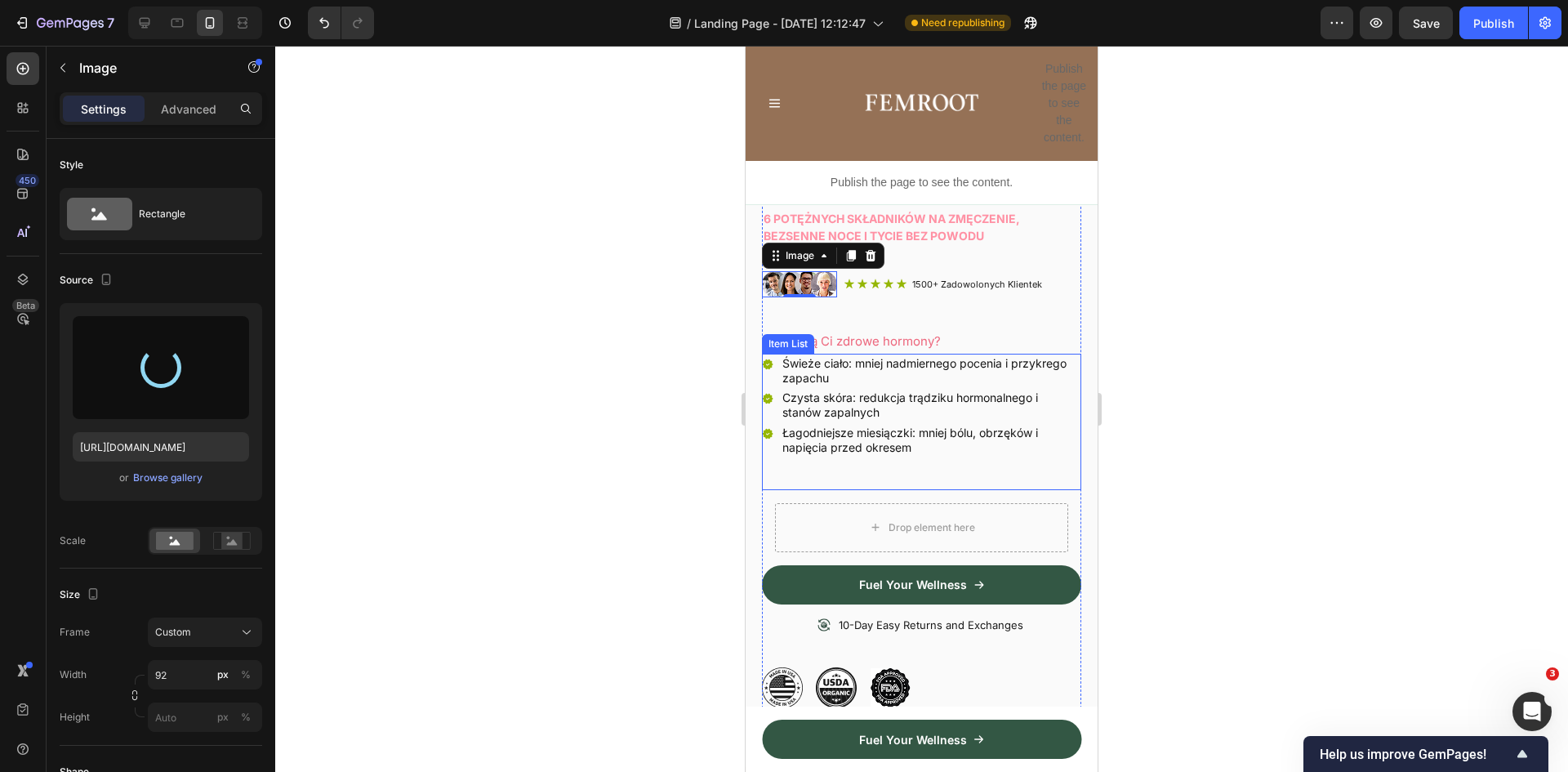
type input "[URL][DOMAIN_NAME]"
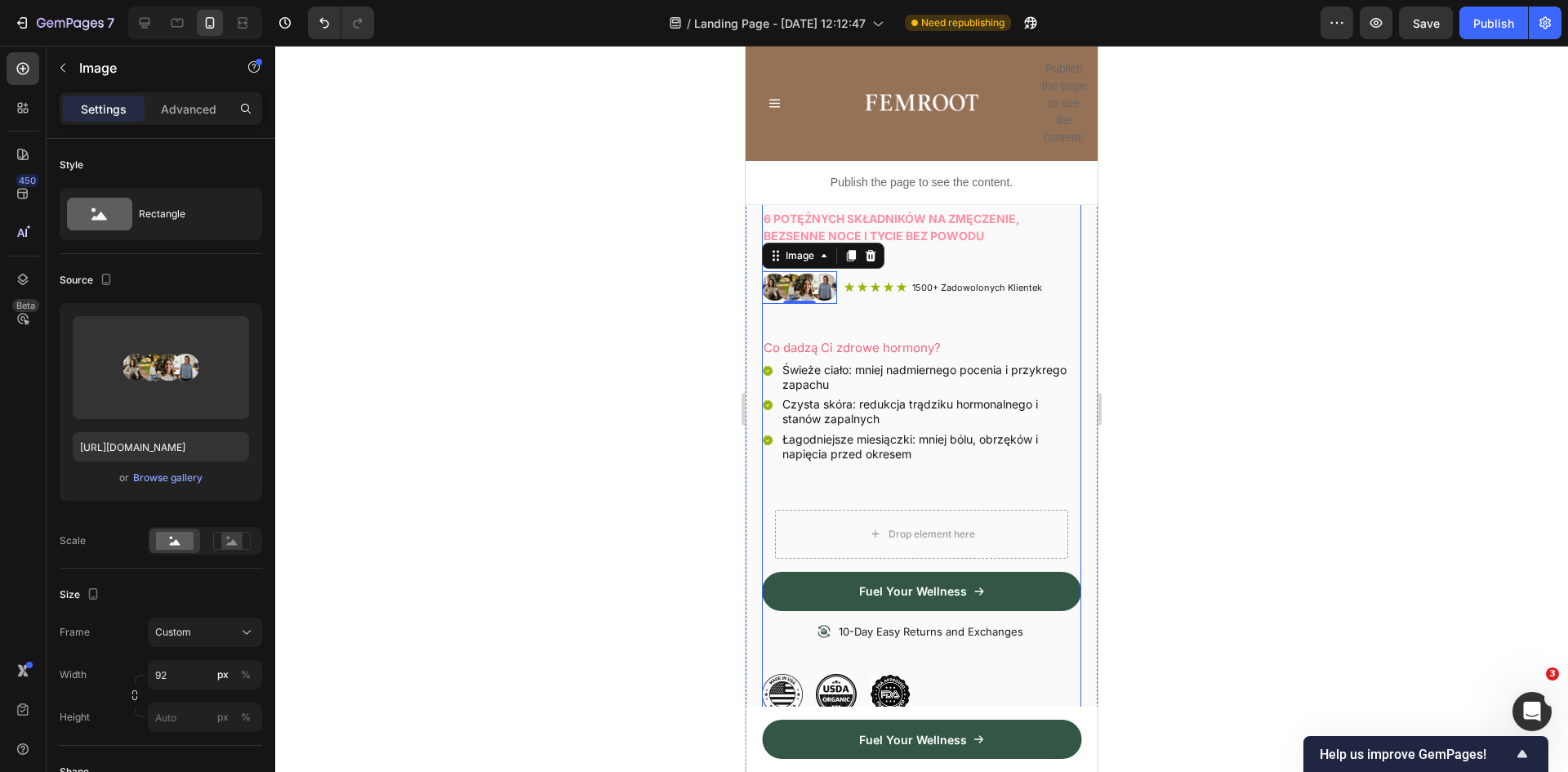
click at [945, 320] on div "Product Images Femroot Balance dla Kobiet Heading 6 potężnych składników na zmę…" at bounding box center [921, 247] width 319 height 933
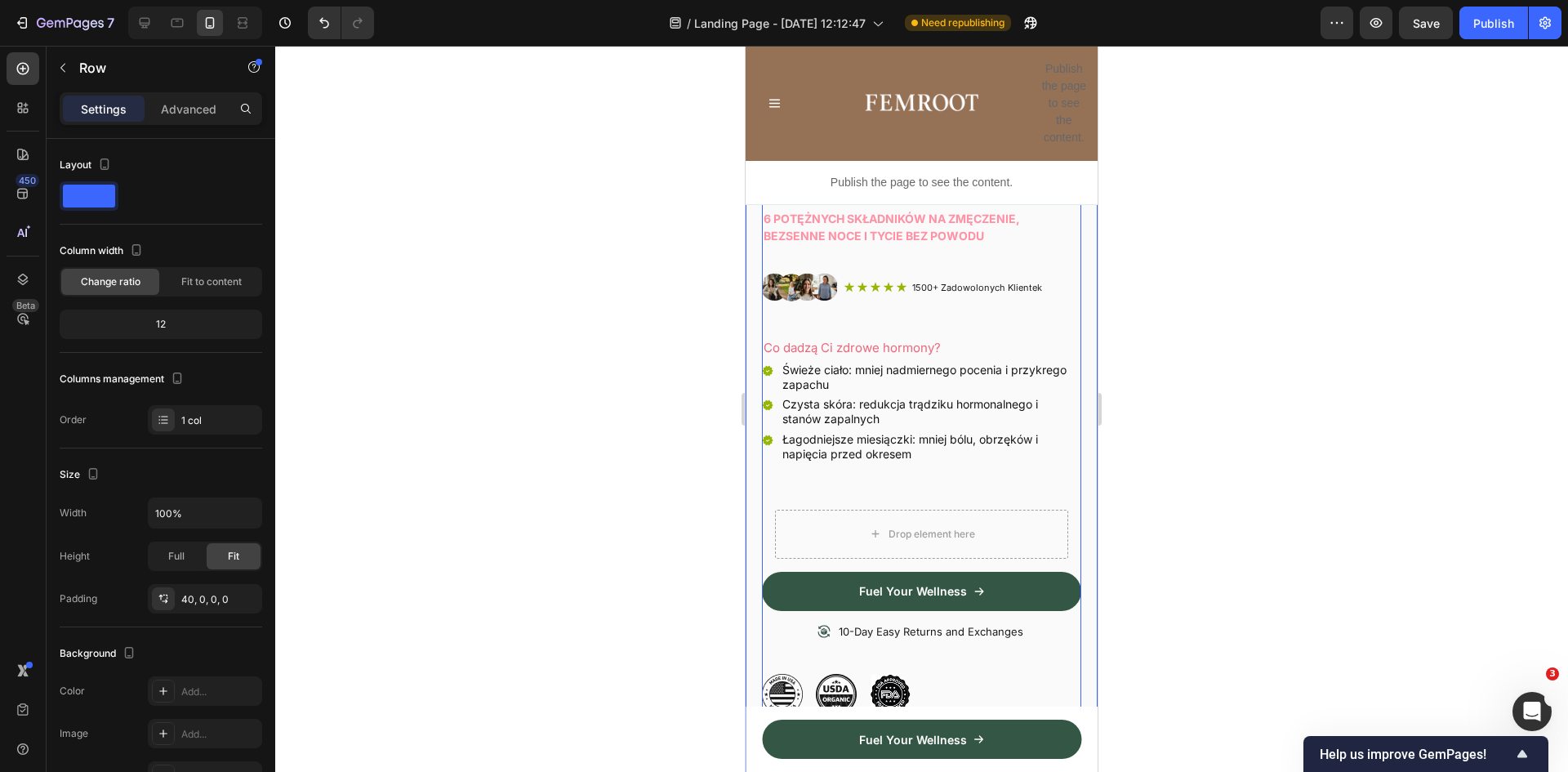
click at [1285, 368] on div at bounding box center [922, 409] width 1293 height 726
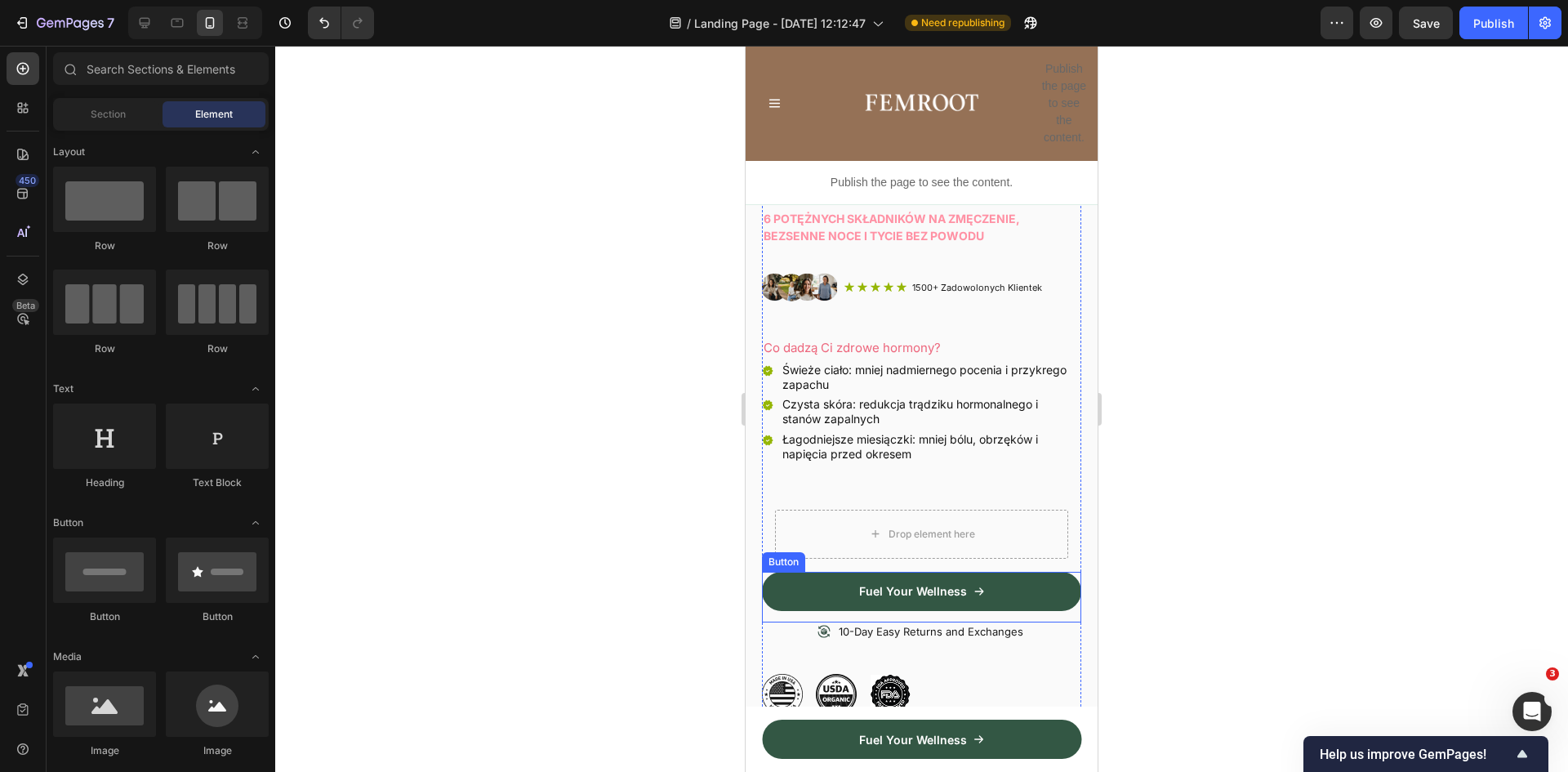
click at [764, 554] on div "Button" at bounding box center [783, 562] width 43 height 20
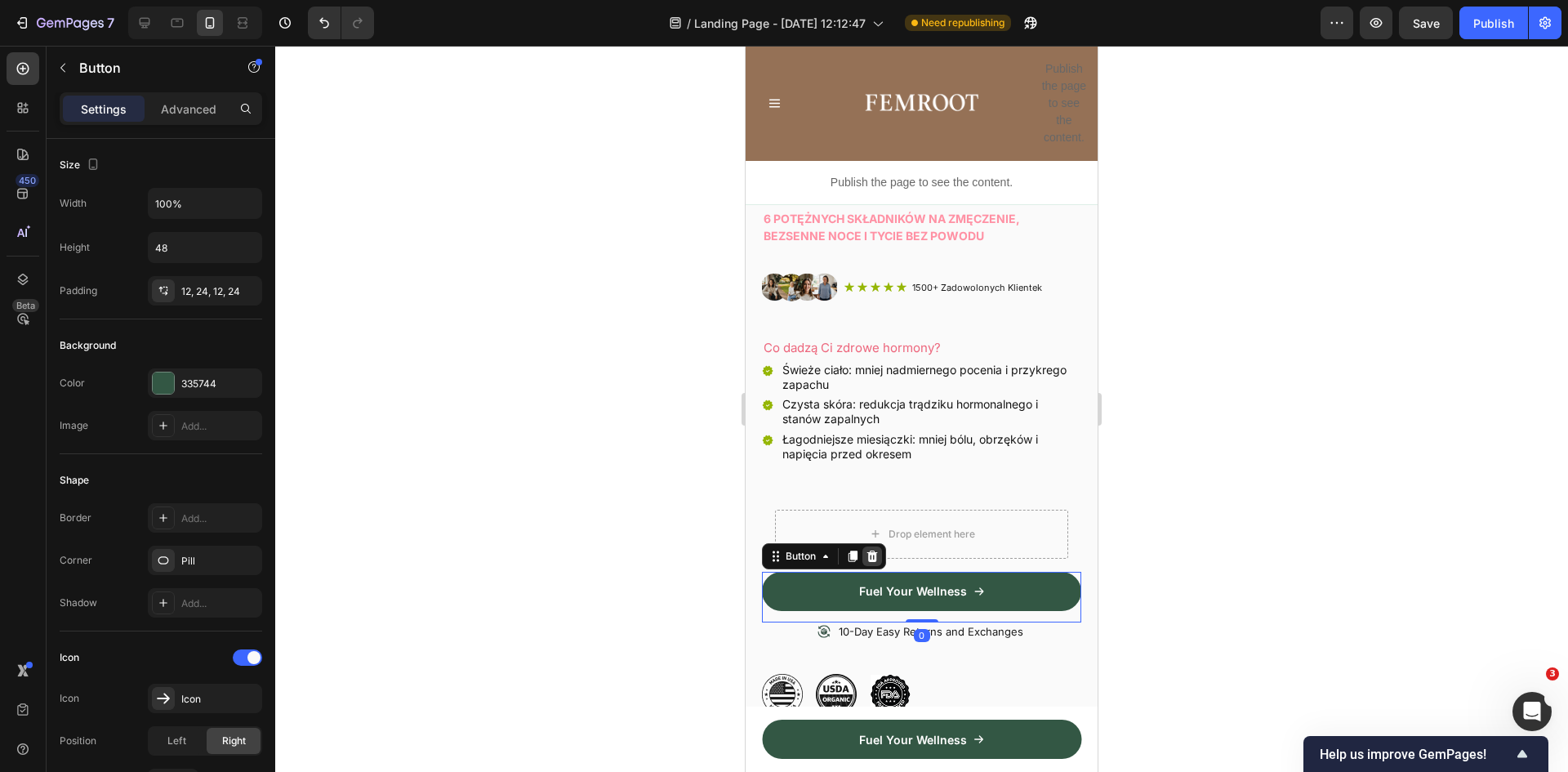
click at [875, 550] on icon at bounding box center [872, 556] width 13 height 13
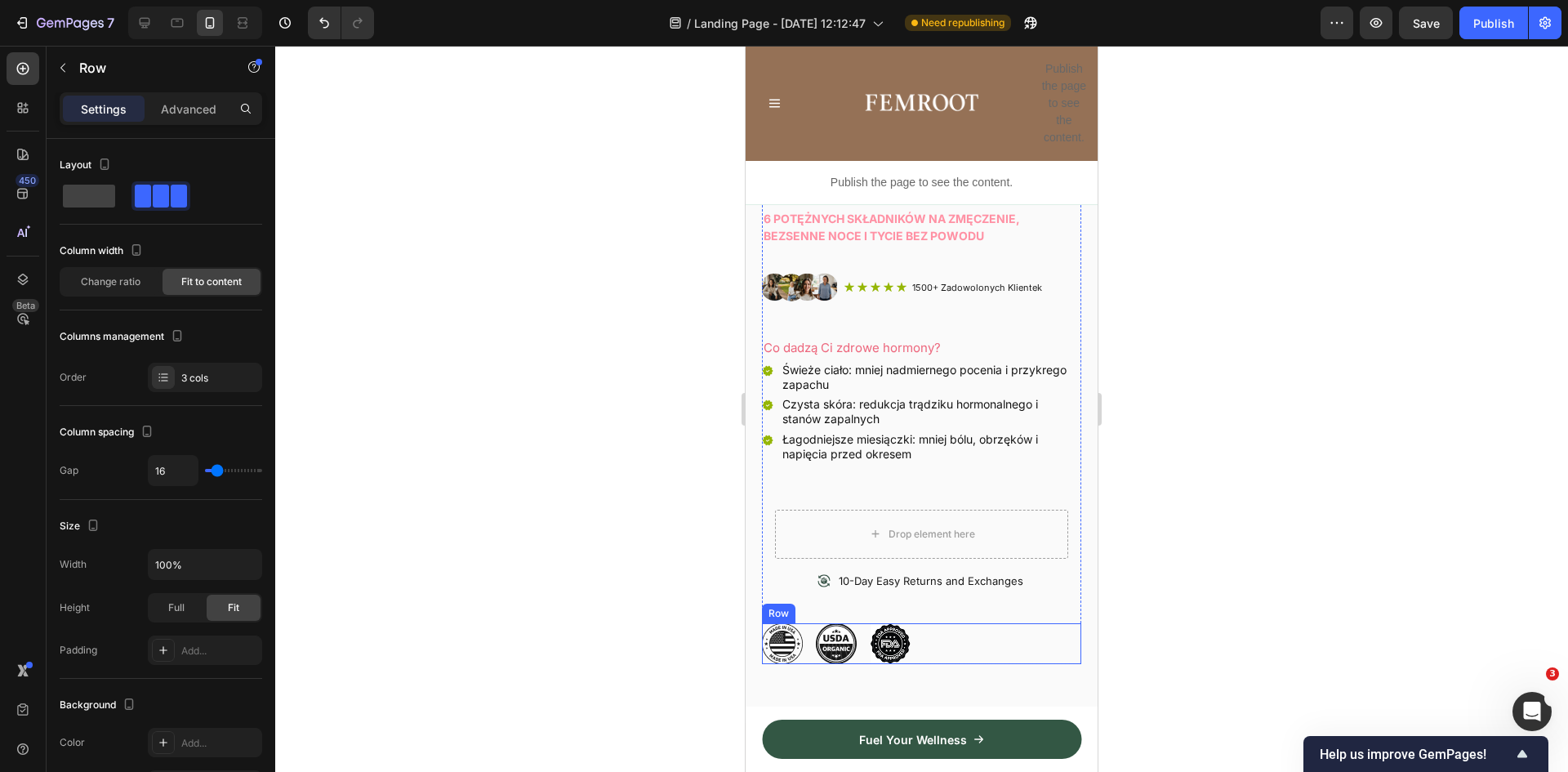
click at [949, 630] on div "Image Image Image Row" at bounding box center [921, 644] width 319 height 41
click at [864, 602] on icon at bounding box center [863, 607] width 10 height 11
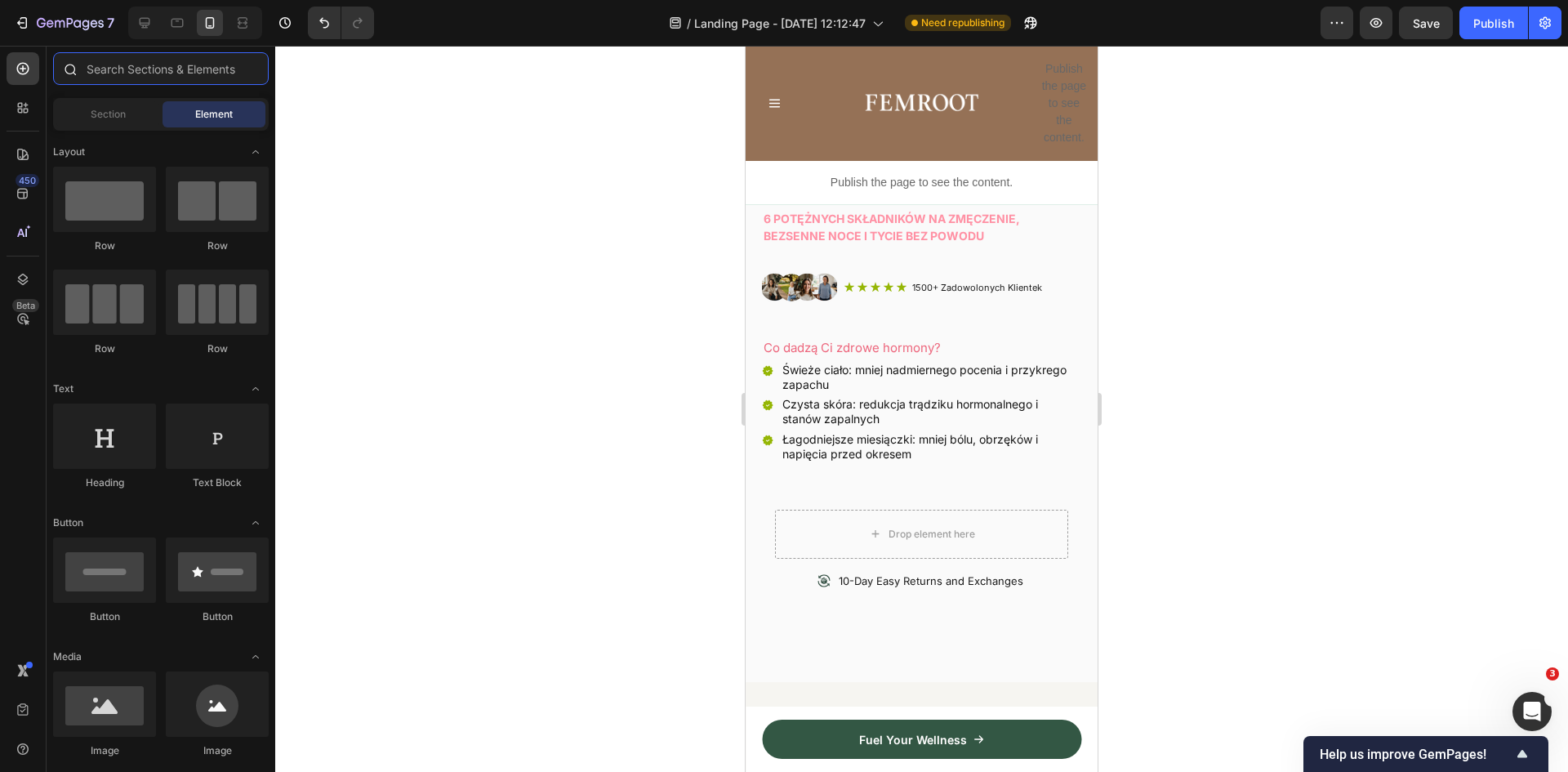
click at [119, 72] on input "text" at bounding box center [161, 69] width 216 height 33
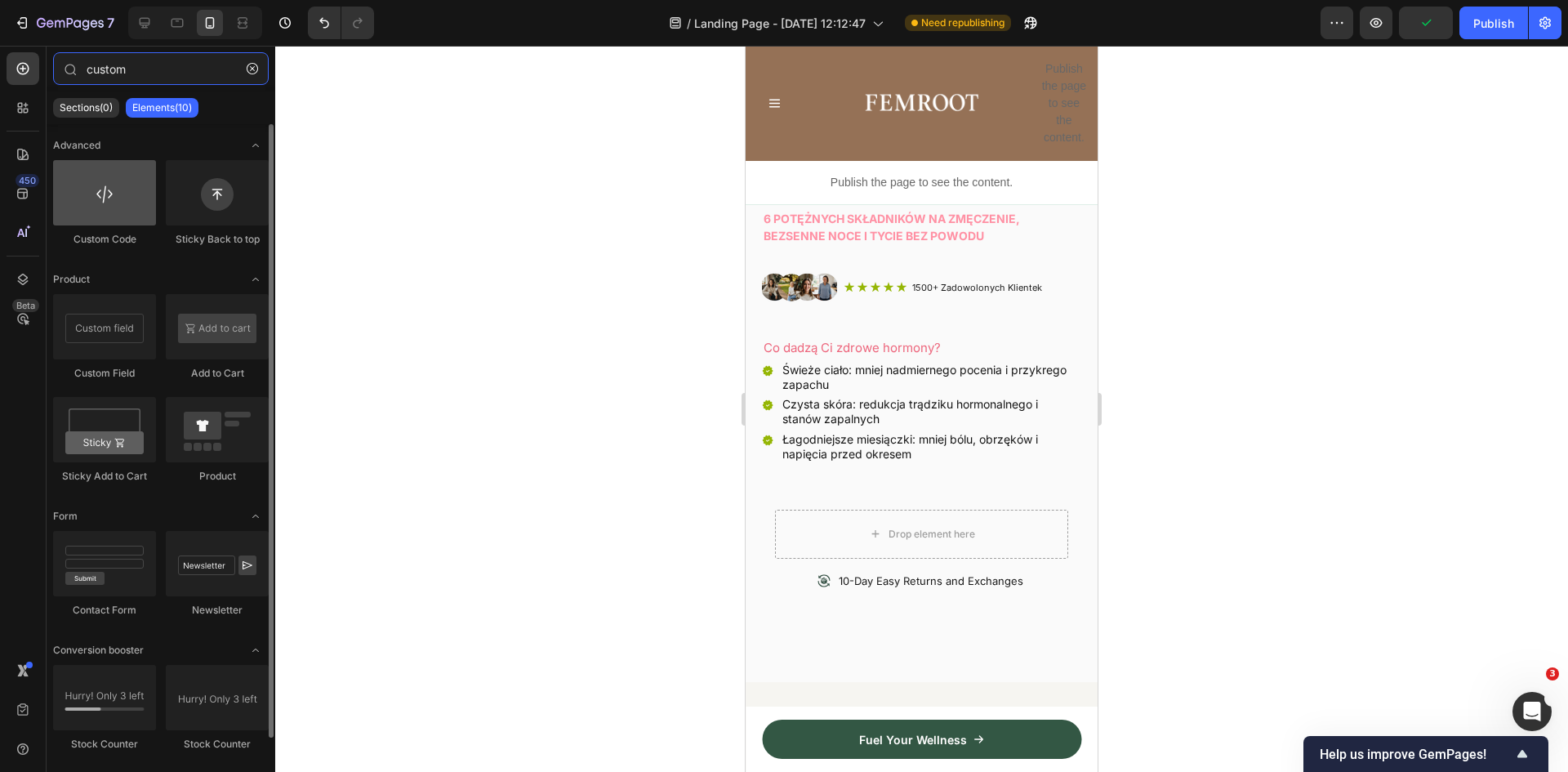
type input "custom"
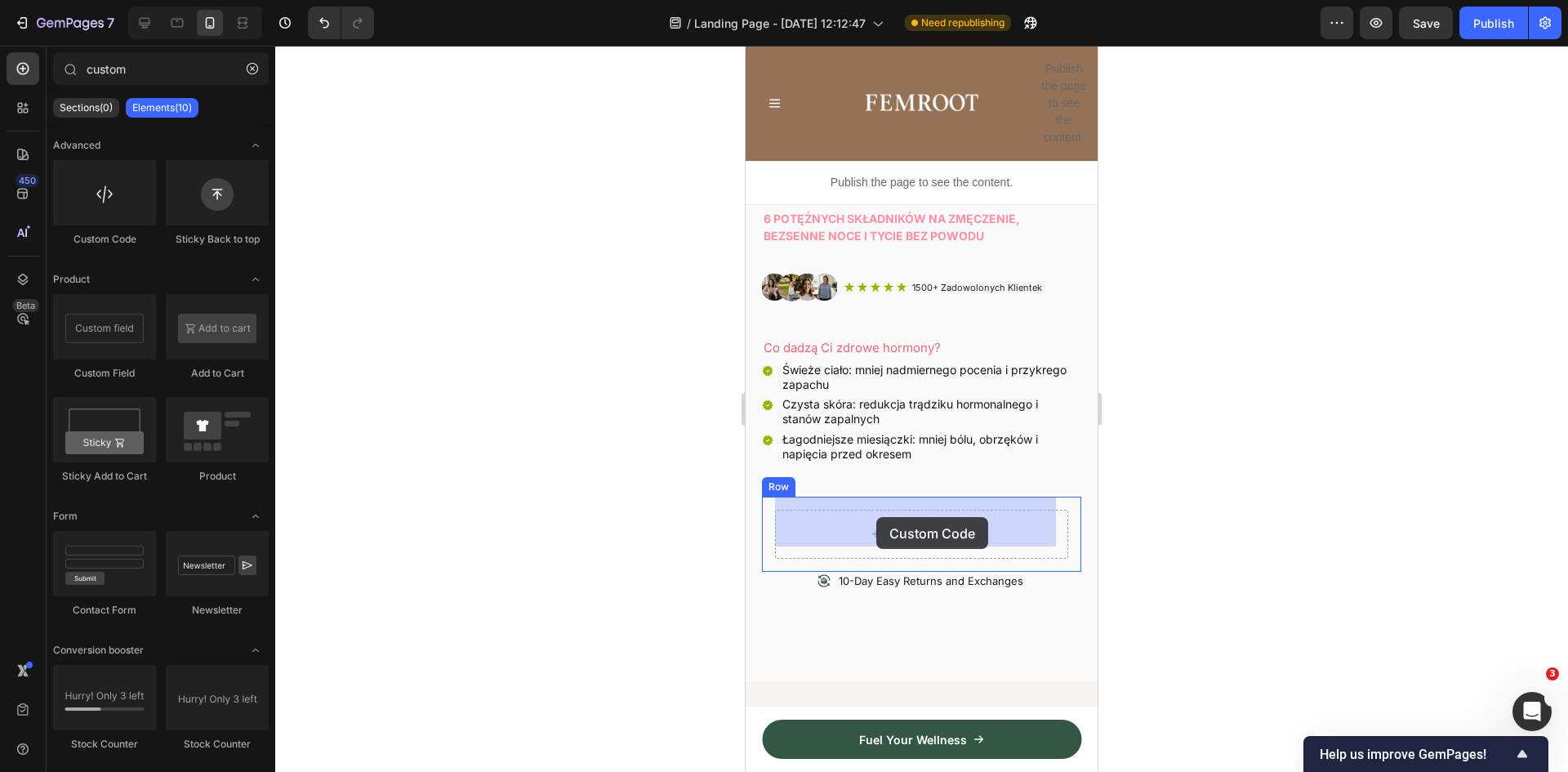
drag, startPoint x: 836, startPoint y: 244, endPoint x: 877, endPoint y: 517, distance: 276.1
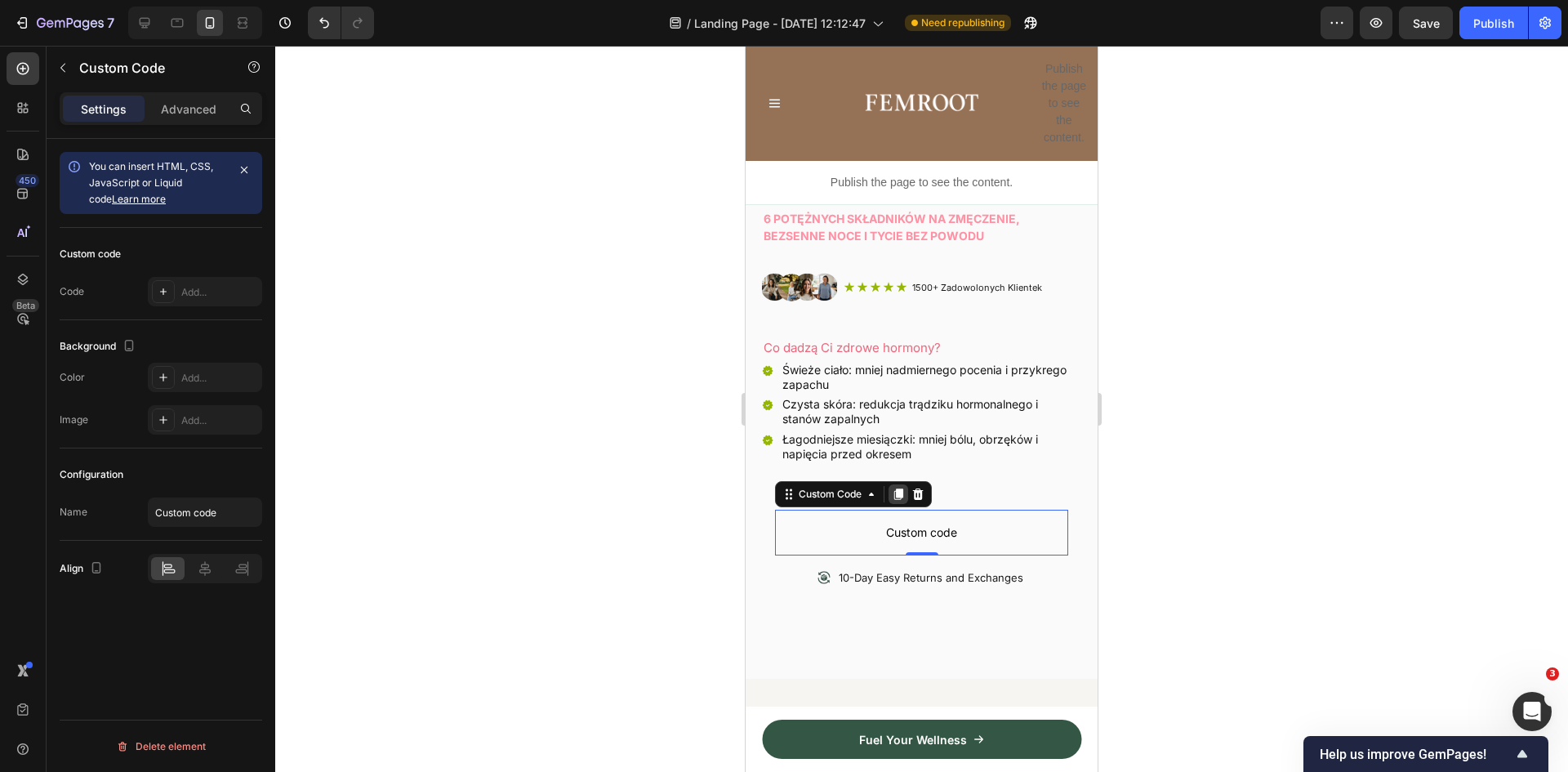
click at [899, 489] on icon at bounding box center [899, 494] width 9 height 11
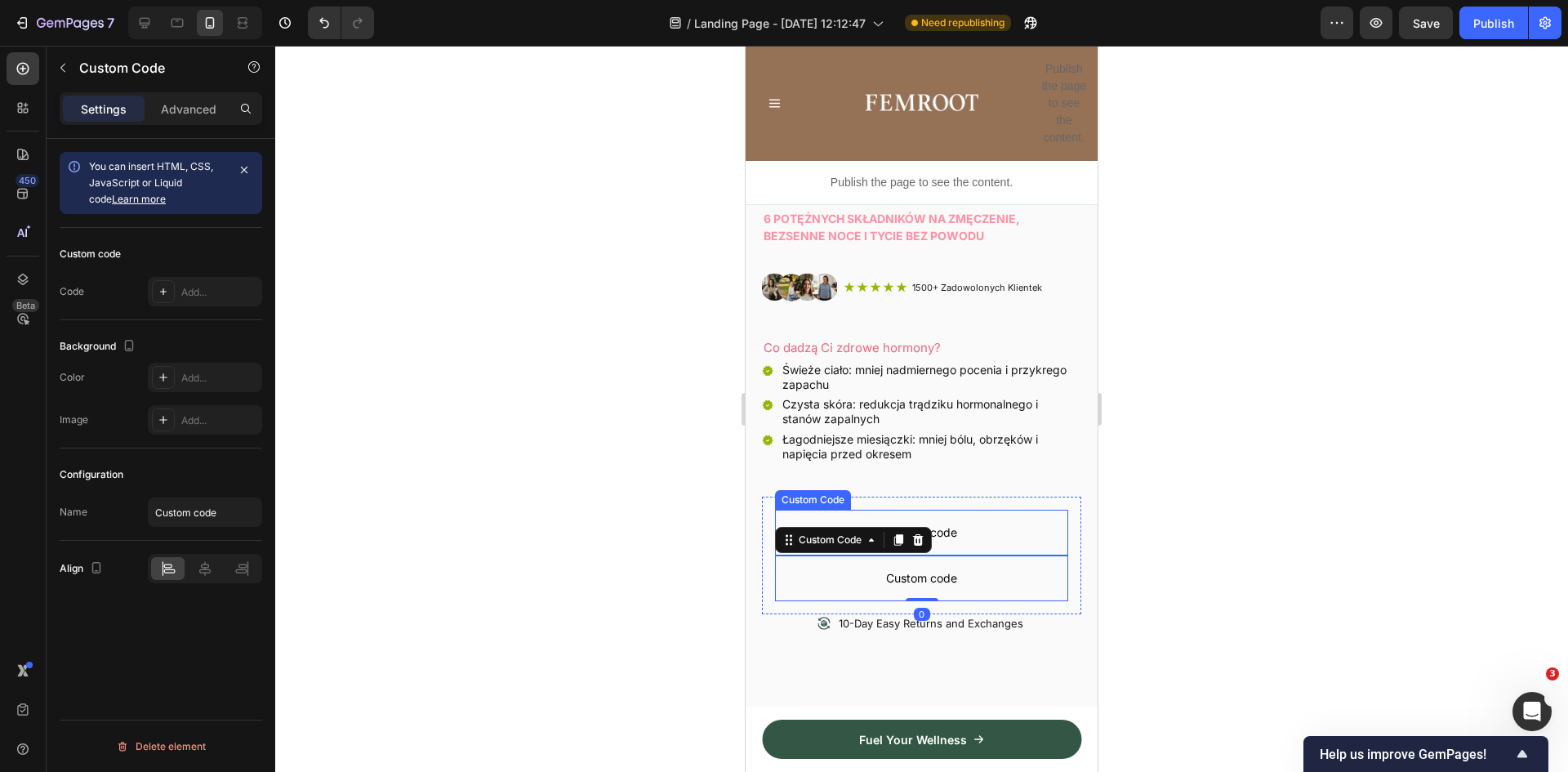
click at [997, 532] on p "Custom code" at bounding box center [921, 532] width 293 height 46
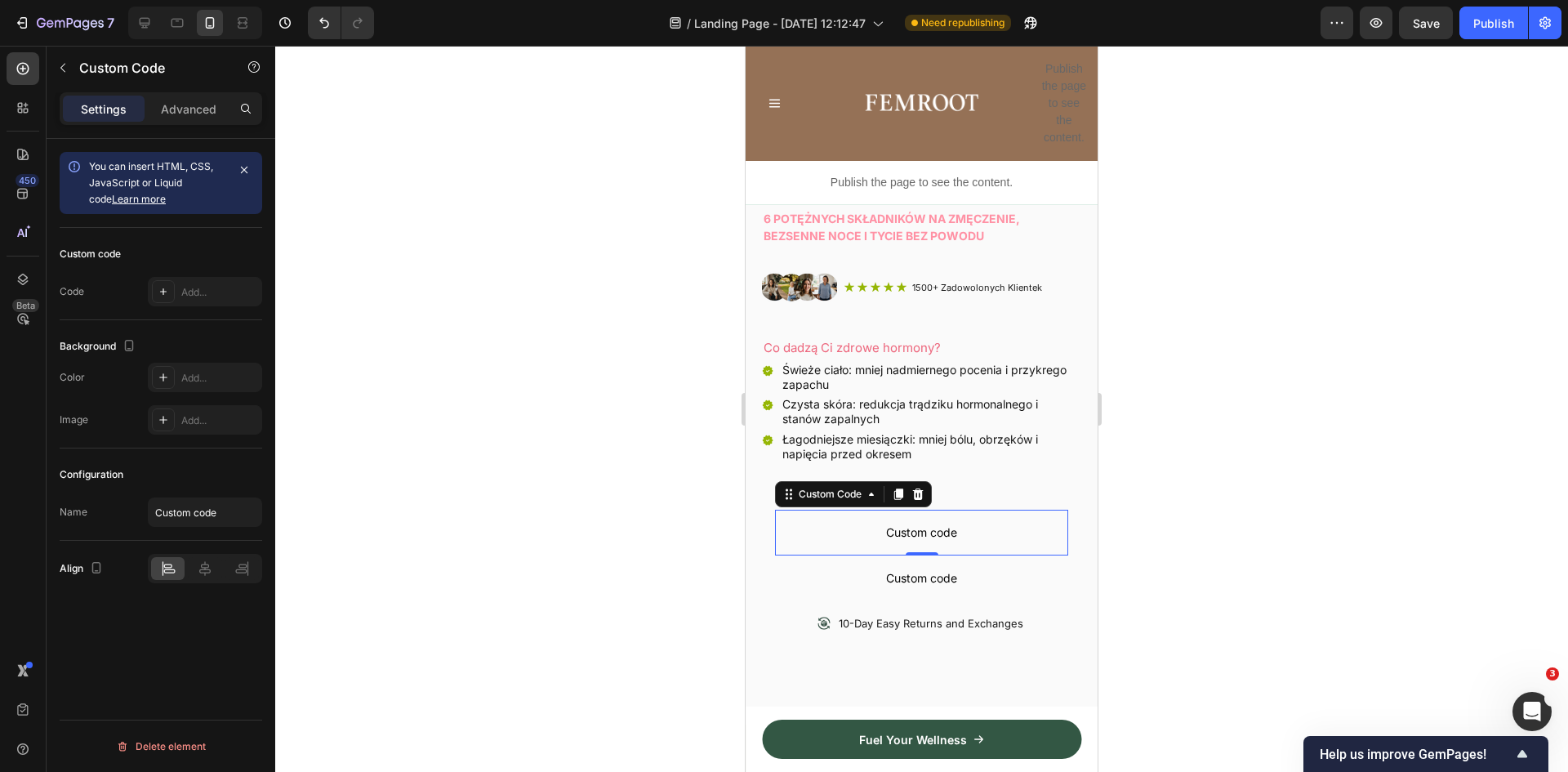
click at [923, 523] on span "Custom code" at bounding box center [921, 532] width 293 height 20
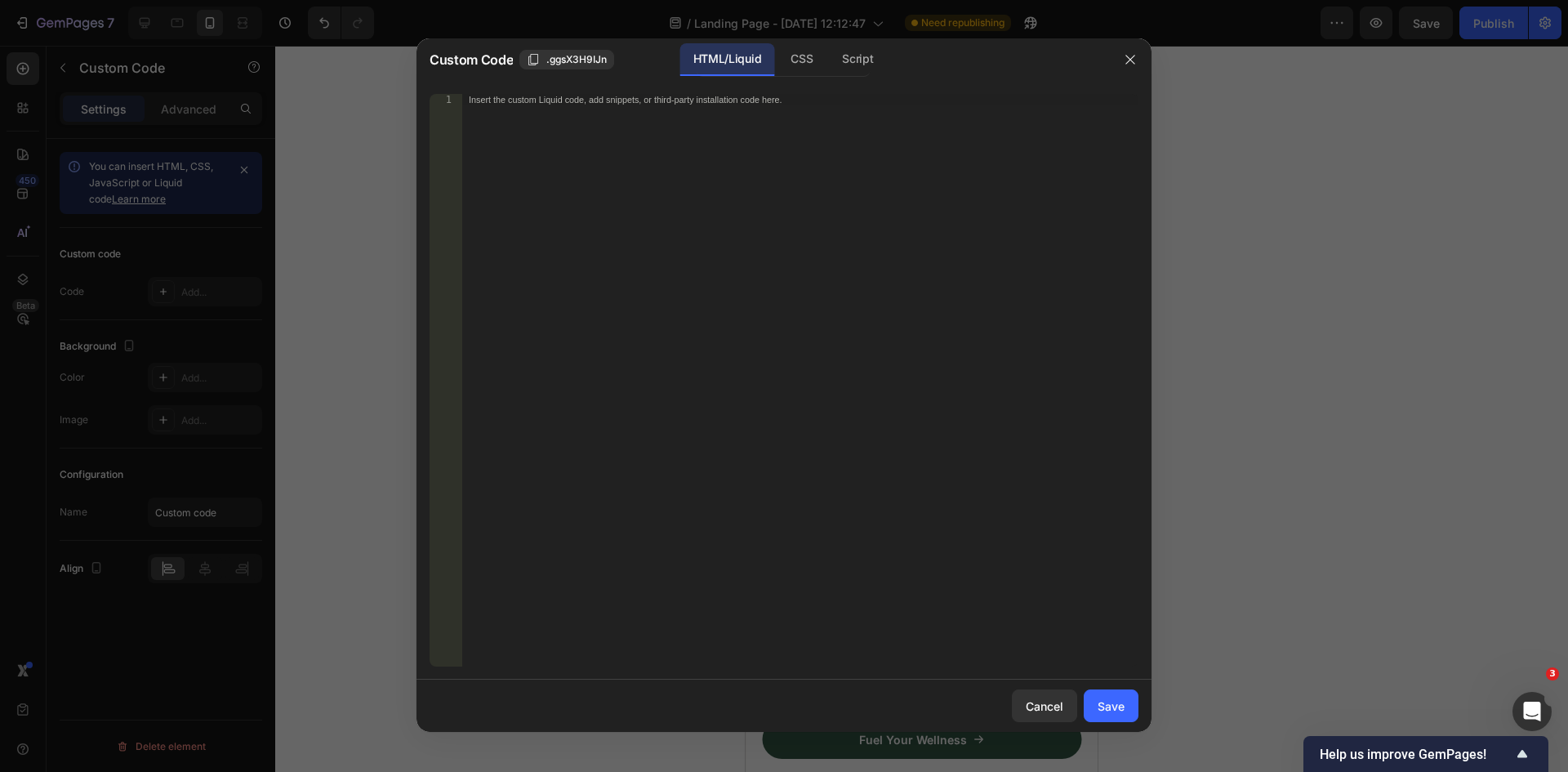
click at [716, 207] on div "Insert the custom Liquid code, add snippets, or third-party installation code h…" at bounding box center [800, 391] width 677 height 595
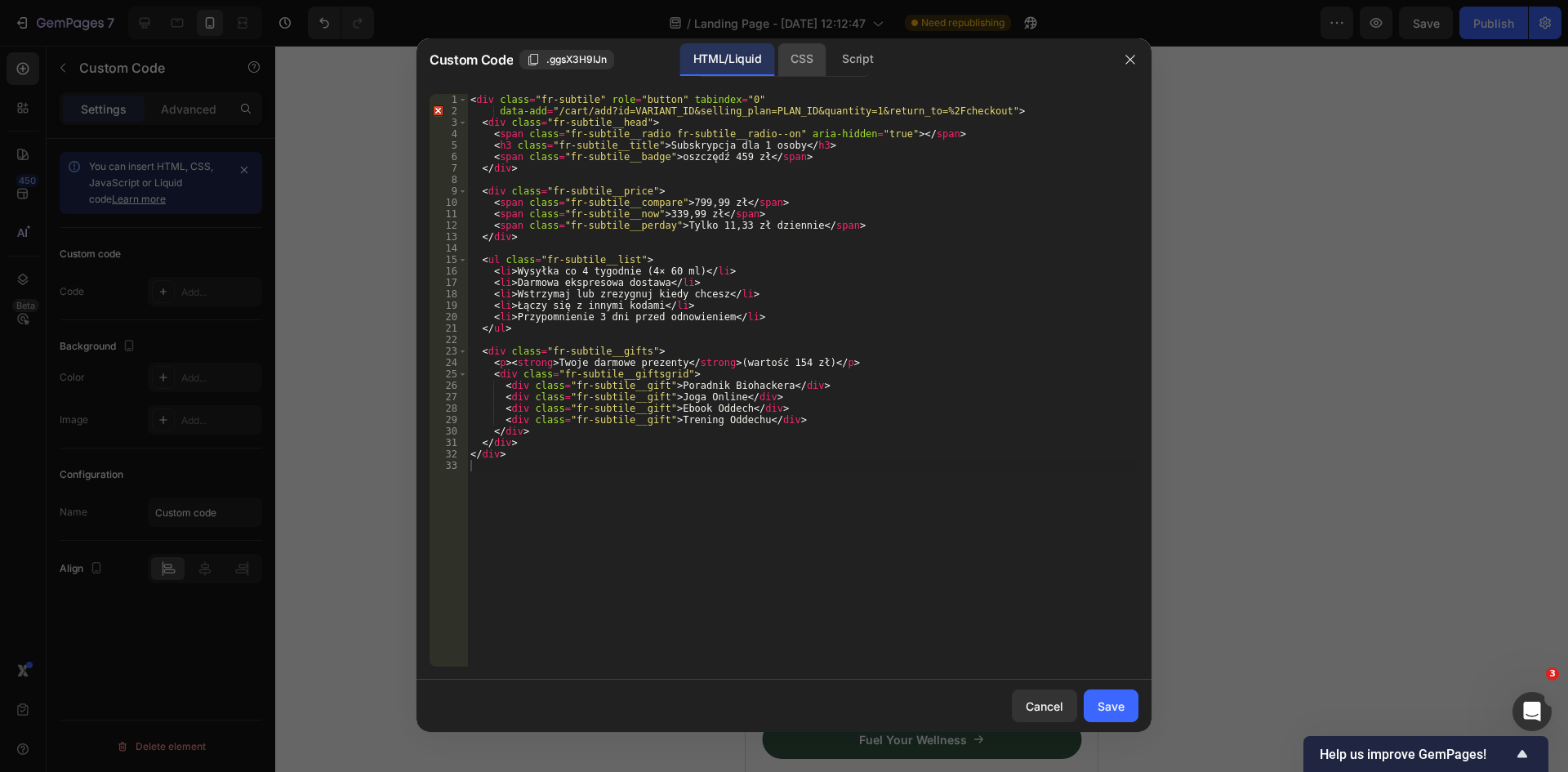
click at [795, 57] on div "CSS" at bounding box center [802, 59] width 48 height 33
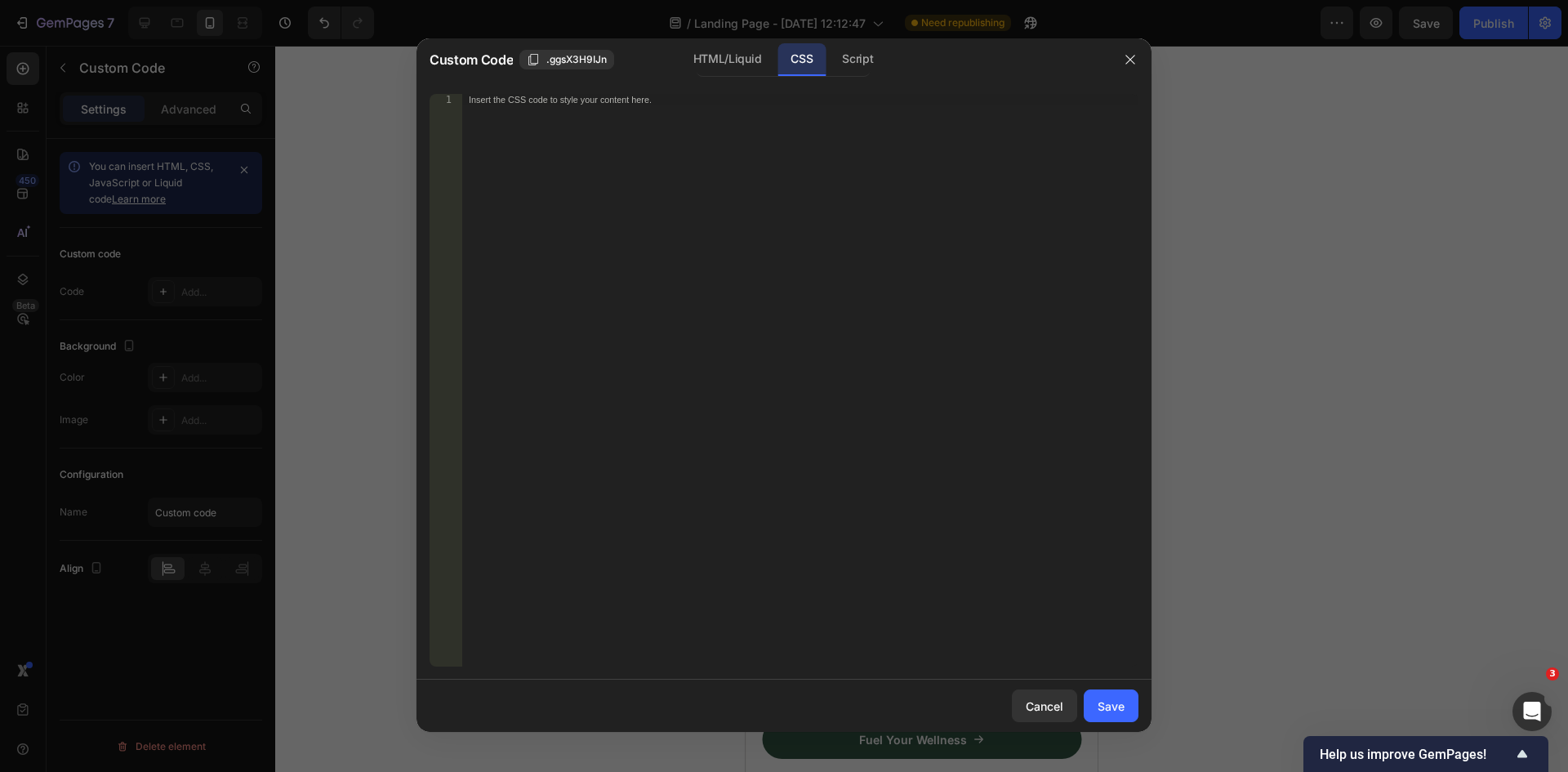
click at [853, 262] on div "Insert the CSS code to style your content here." at bounding box center [800, 391] width 677 height 595
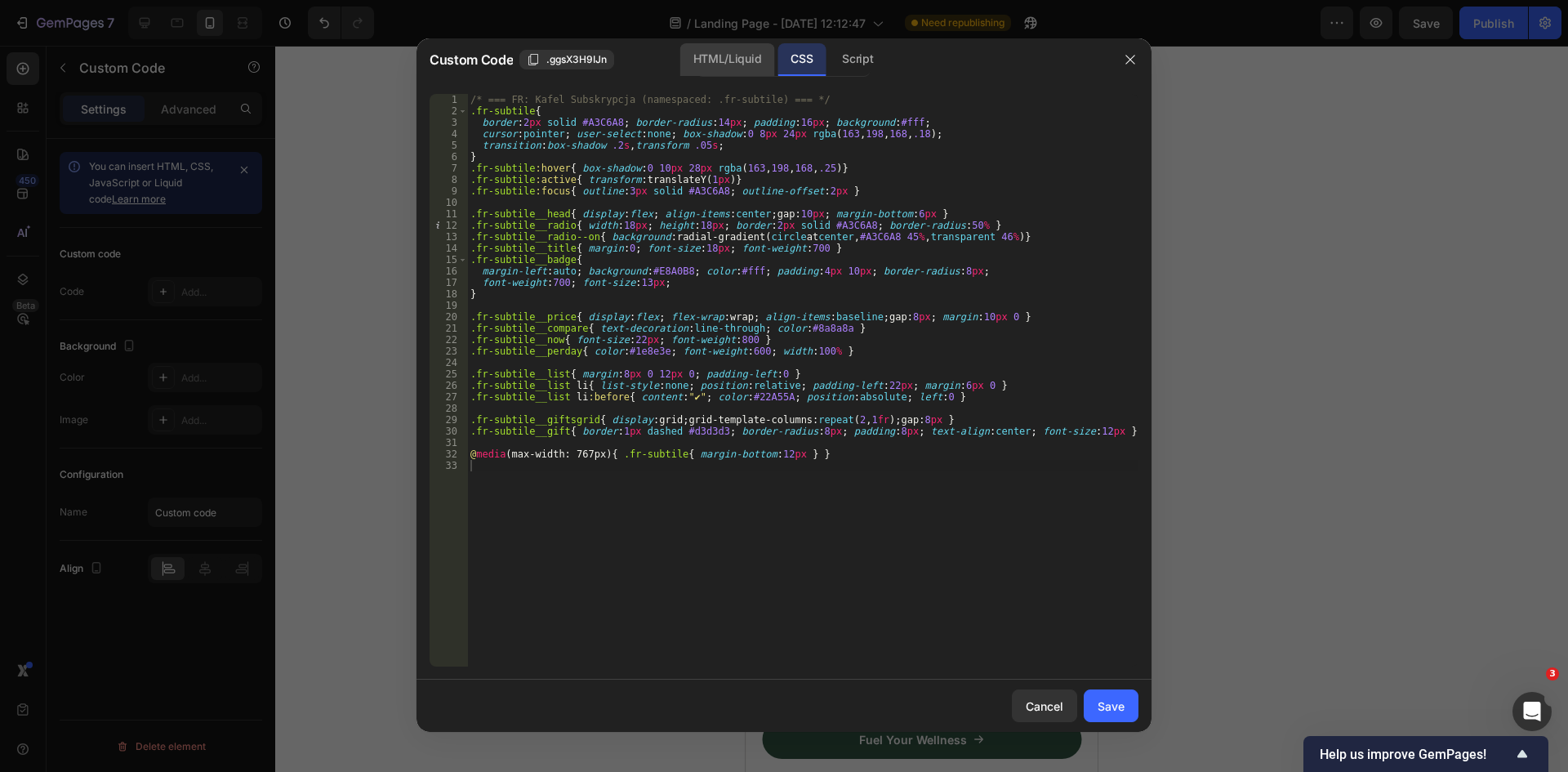
click at [744, 58] on div "HTML/Liquid" at bounding box center [726, 59] width 94 height 33
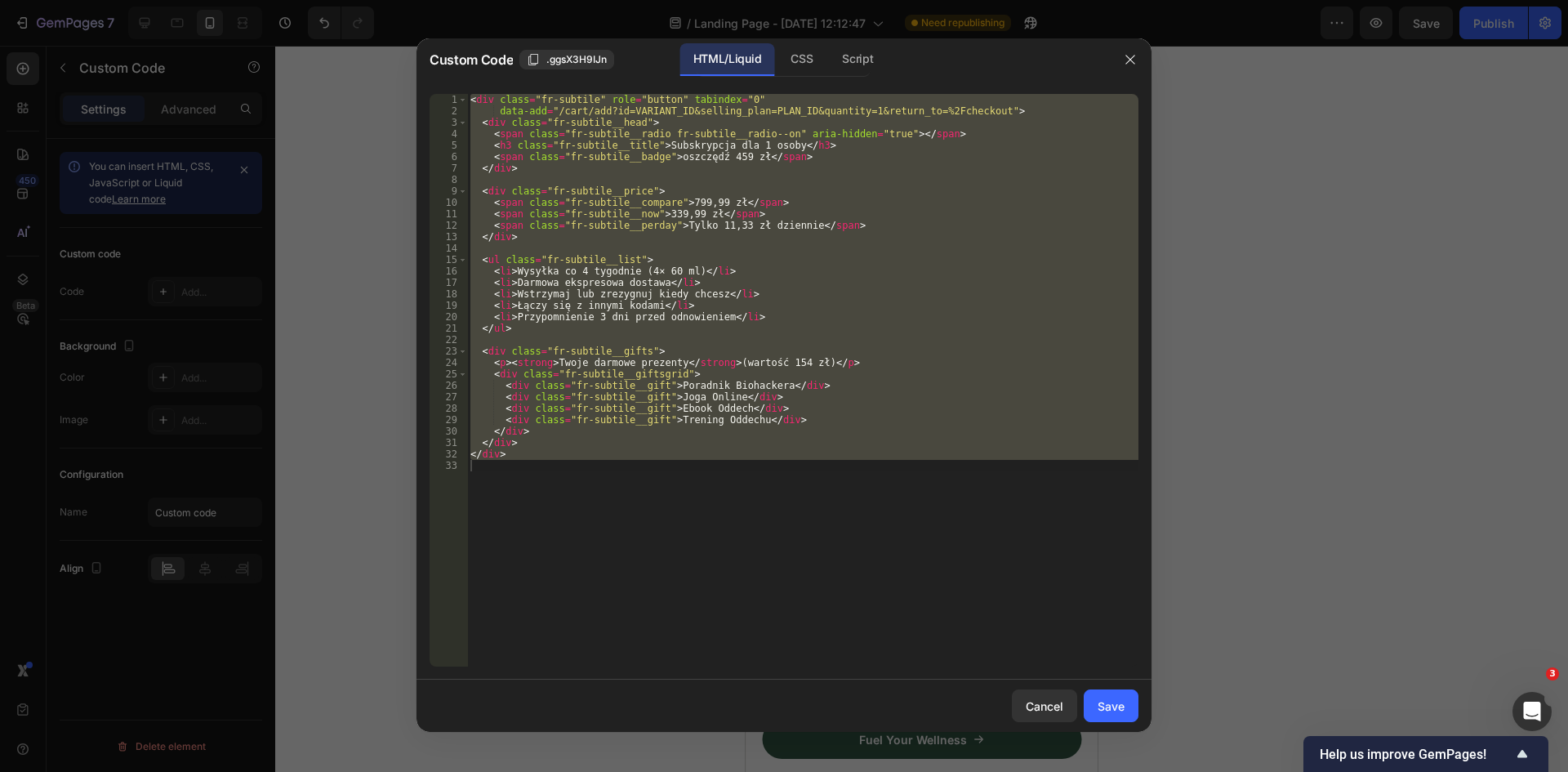
click at [786, 223] on div "< div class = "fr-subtile" role = "button" tabindex = "0" data-add = "/cart/add…" at bounding box center [803, 380] width 672 height 573
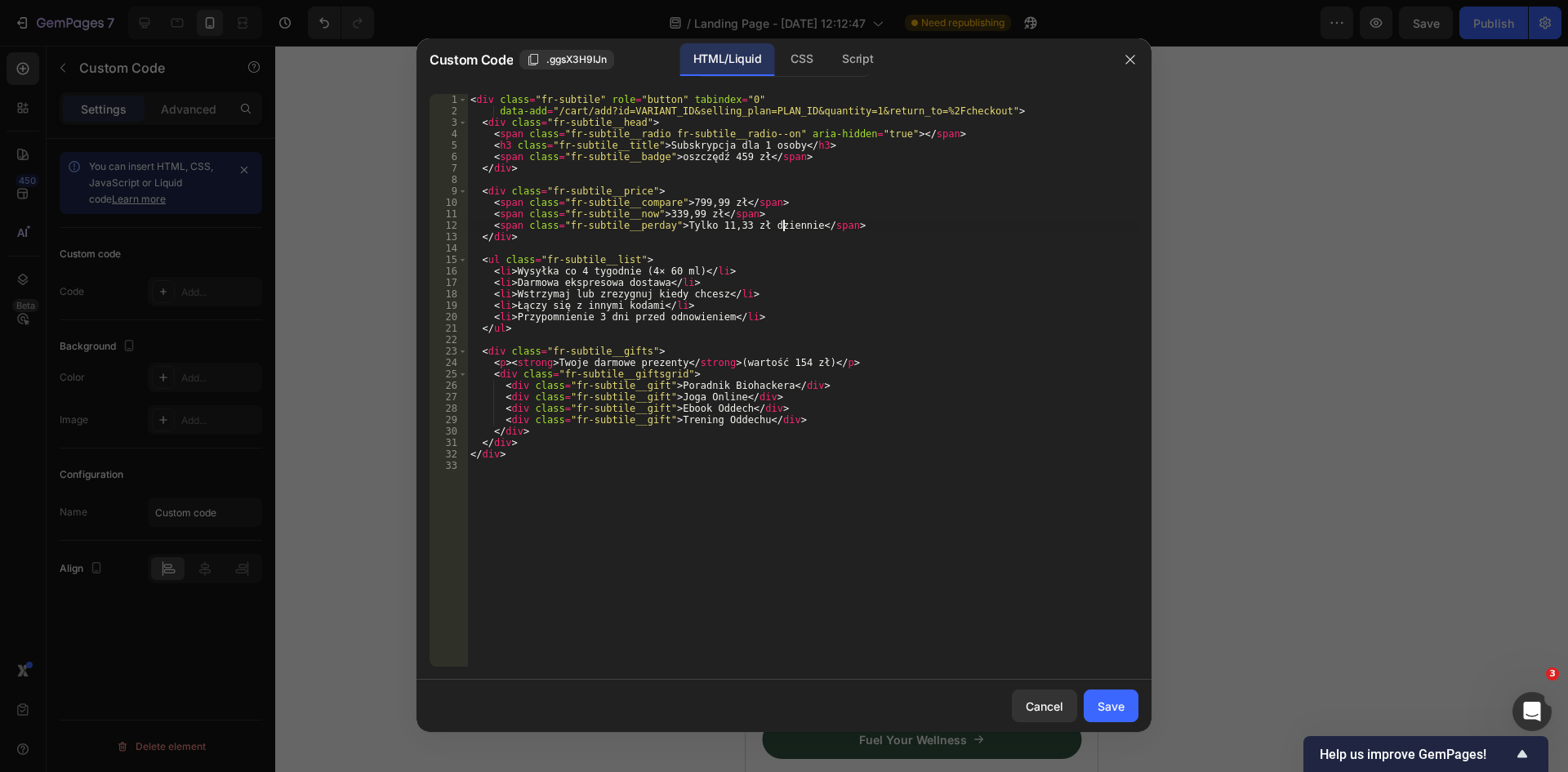
type textarea "</div>"
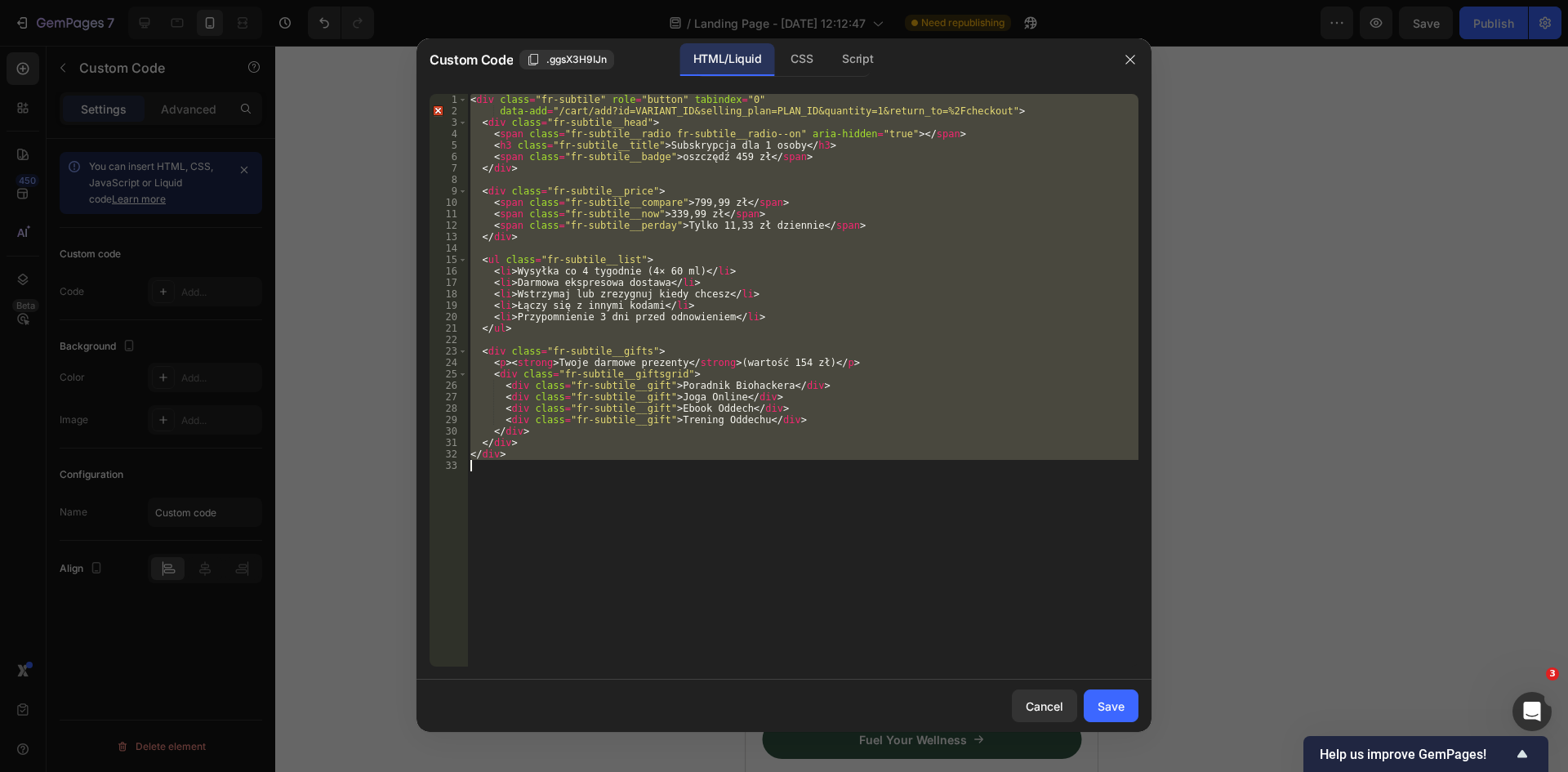
paste textarea
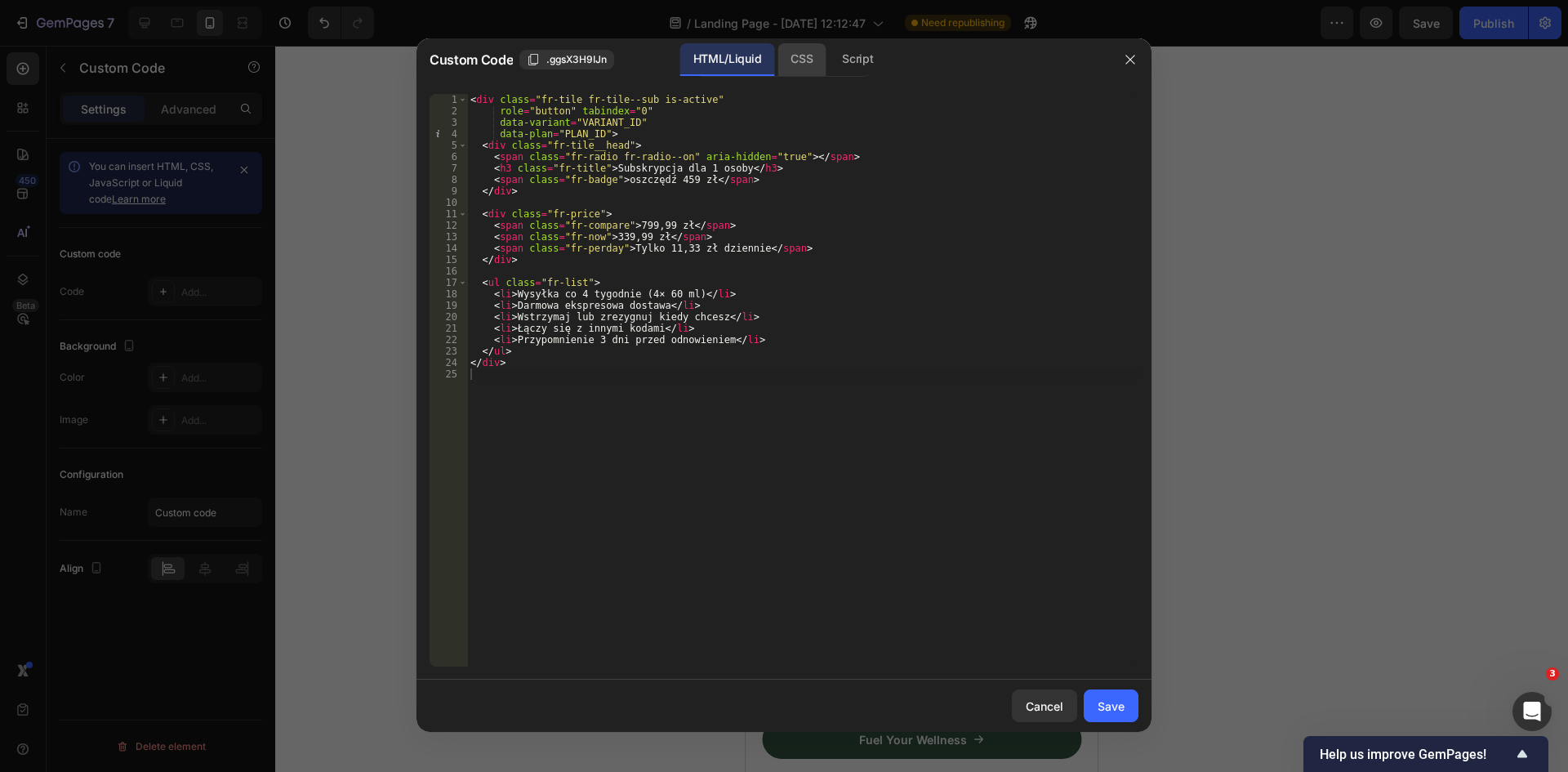
click at [796, 58] on div "CSS" at bounding box center [802, 59] width 48 height 33
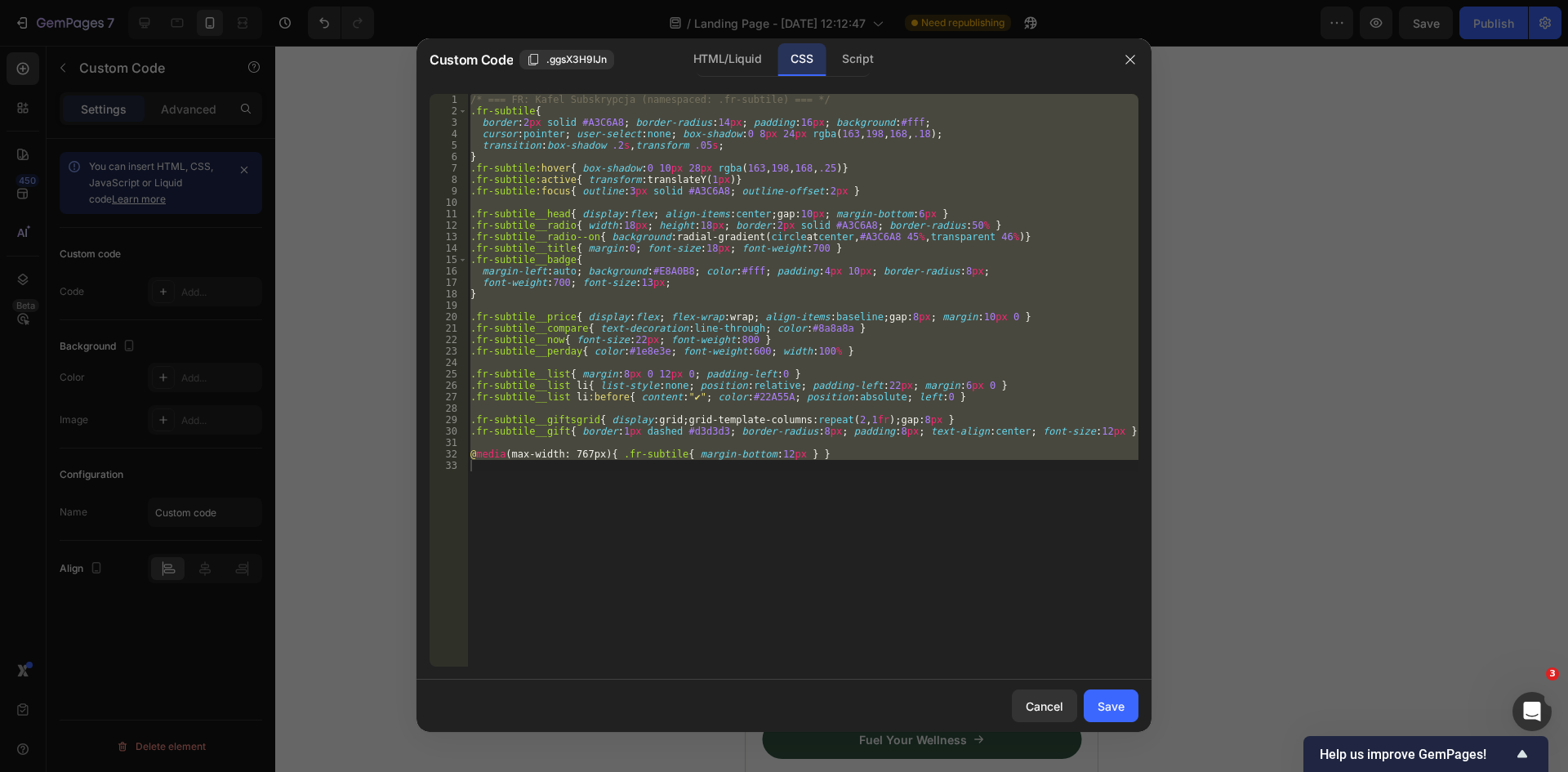
click at [728, 241] on div "/* === FR: Kafel Subskrypcja (namespaced: .fr-subtile) === */ .fr-subtile { bor…" at bounding box center [803, 380] width 672 height 573
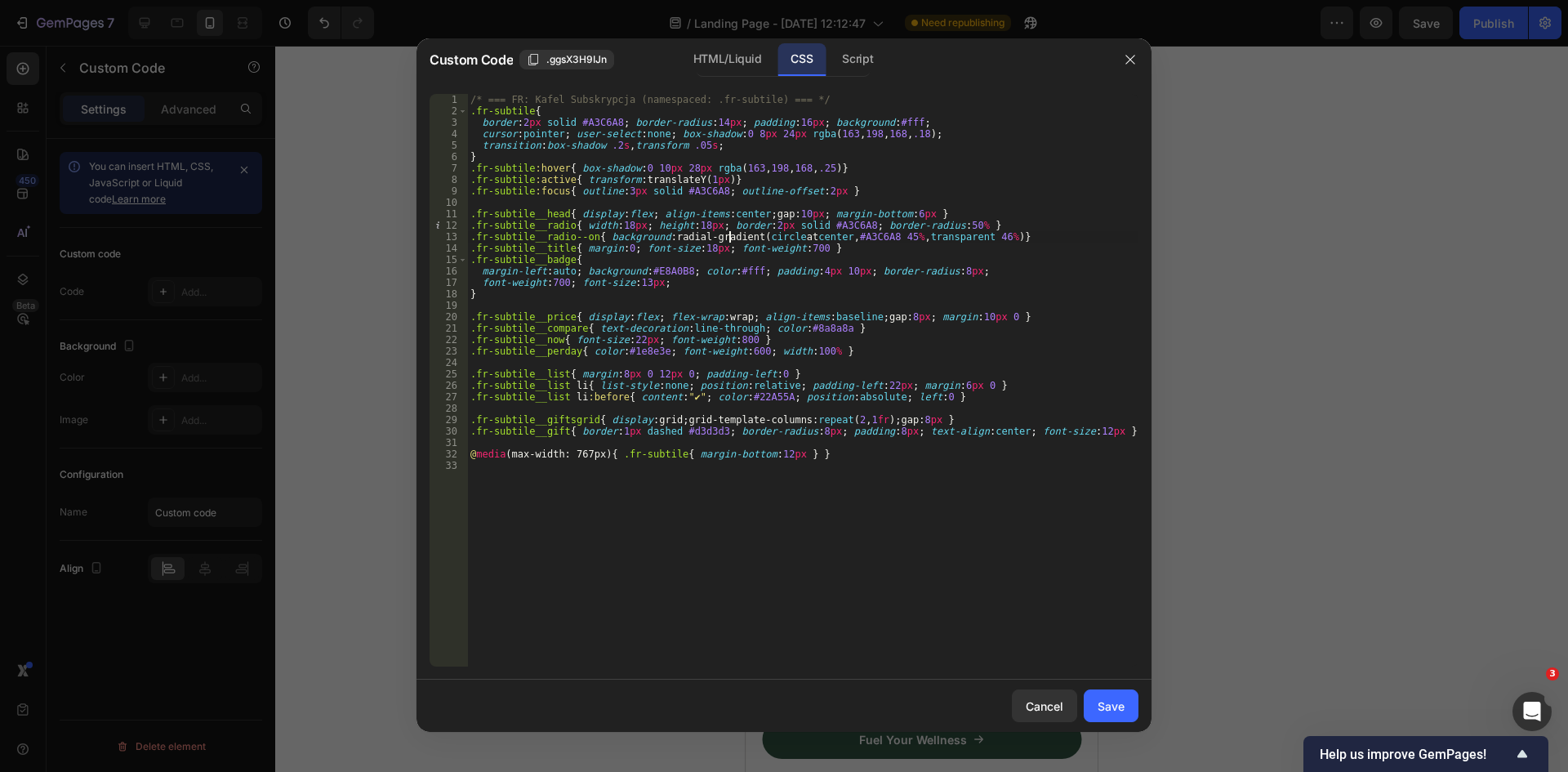
type textarea "@media (max-width: 767px){ .fr-subtile{ margin-bottom:12px } }"
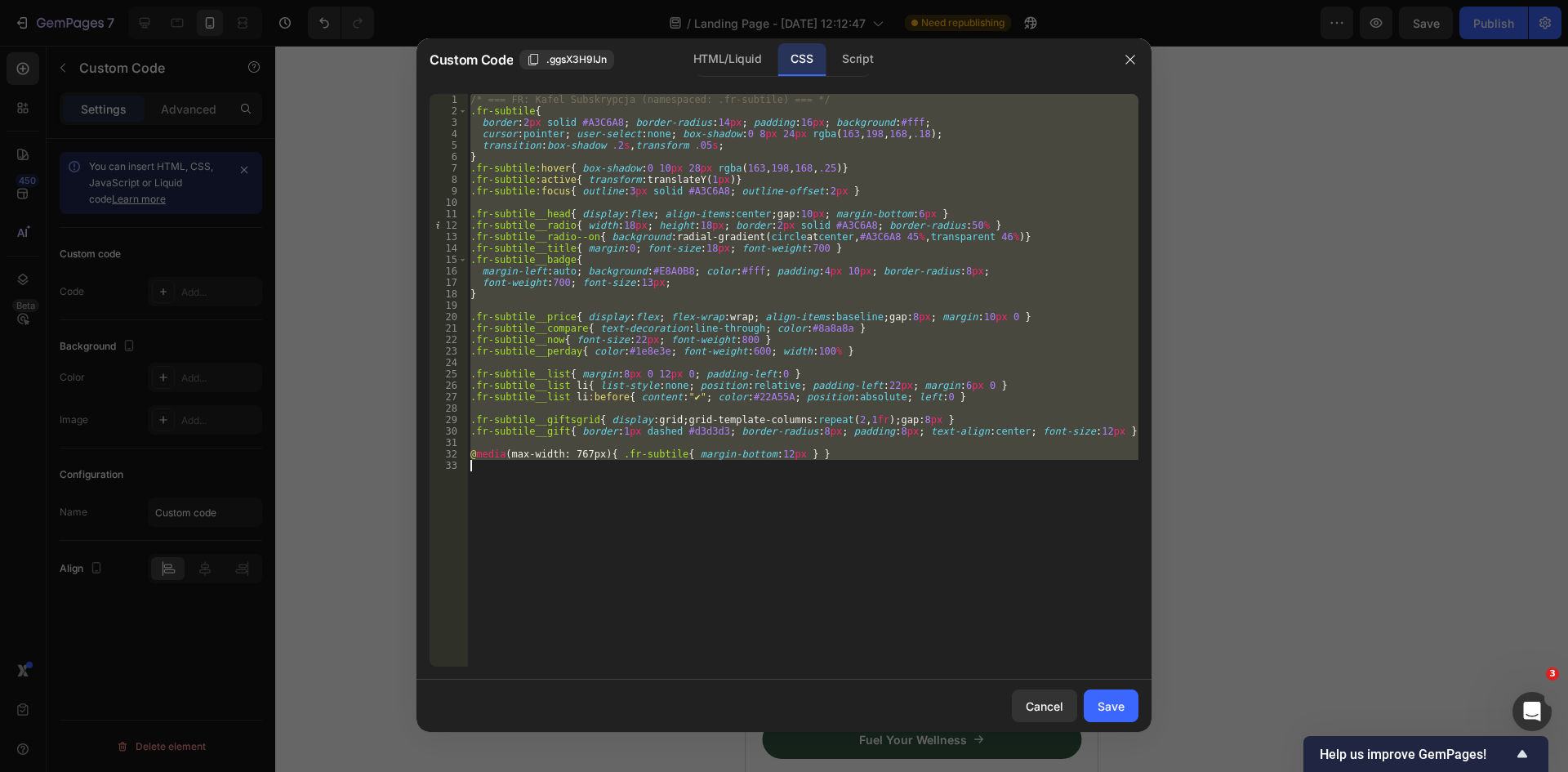
paste textarea
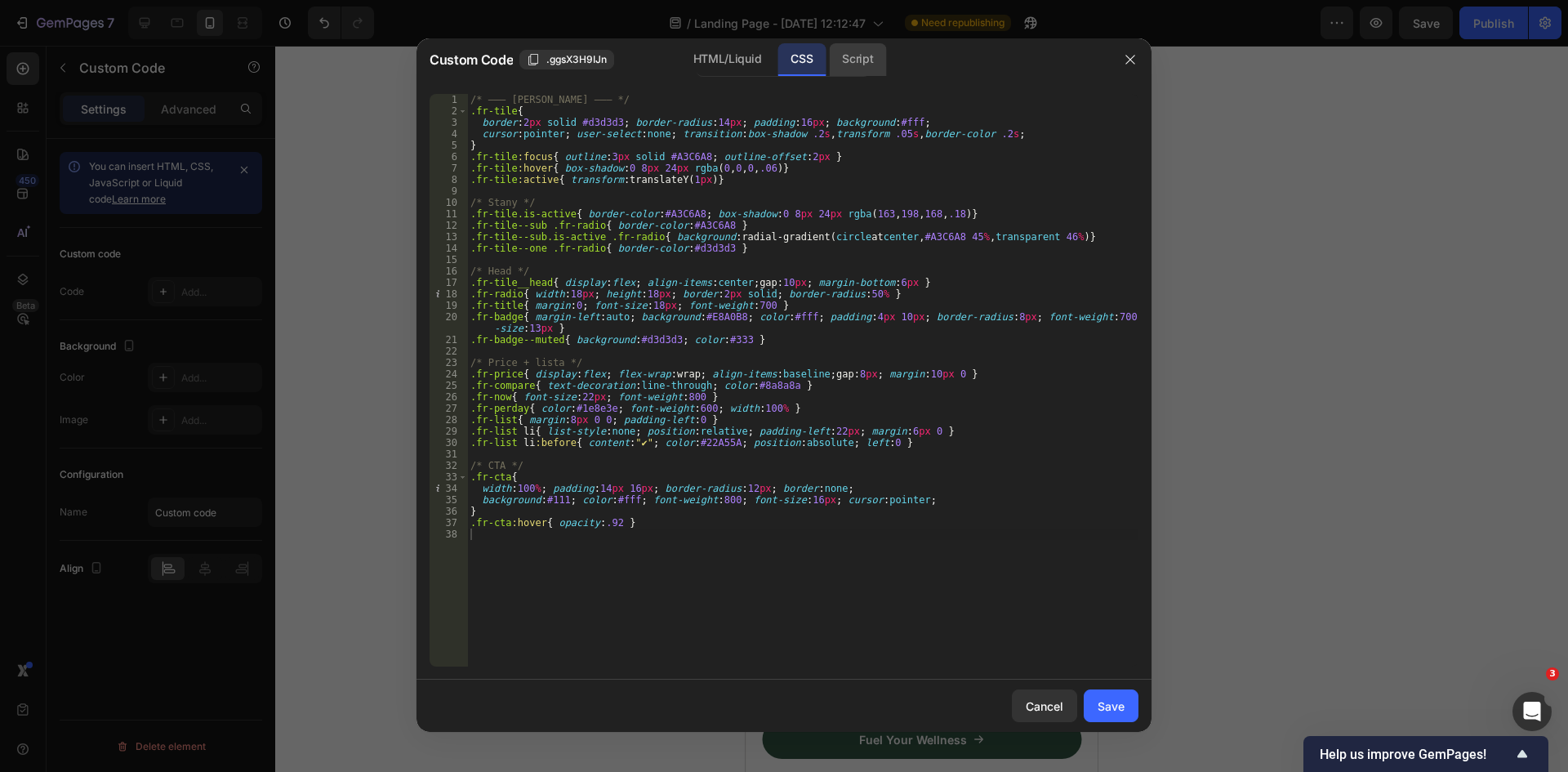
click at [856, 73] on div "Script" at bounding box center [857, 59] width 58 height 33
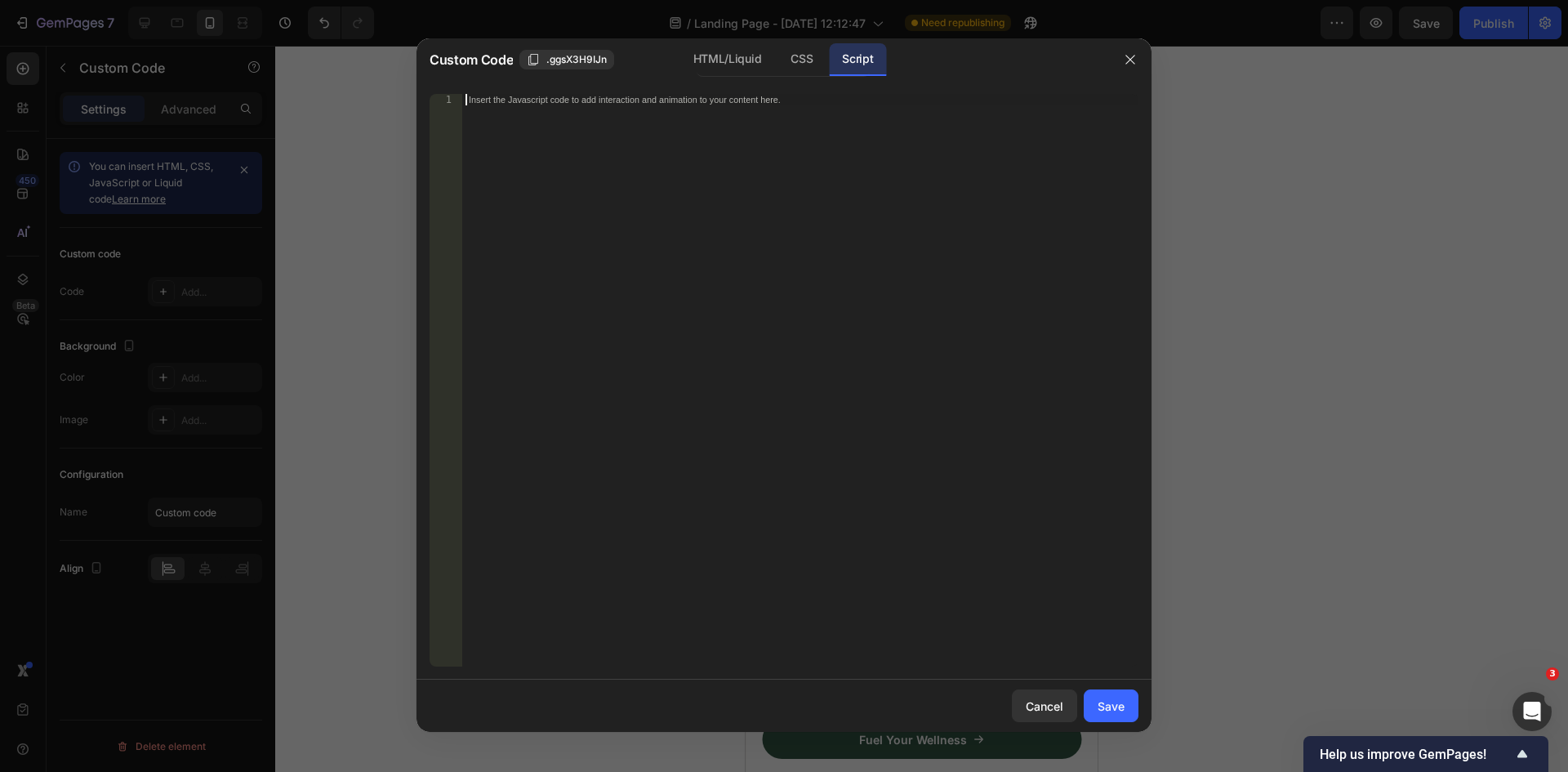
click at [812, 243] on div "Insert the Javascript code to add interaction and animation to your content her…" at bounding box center [800, 391] width 677 height 595
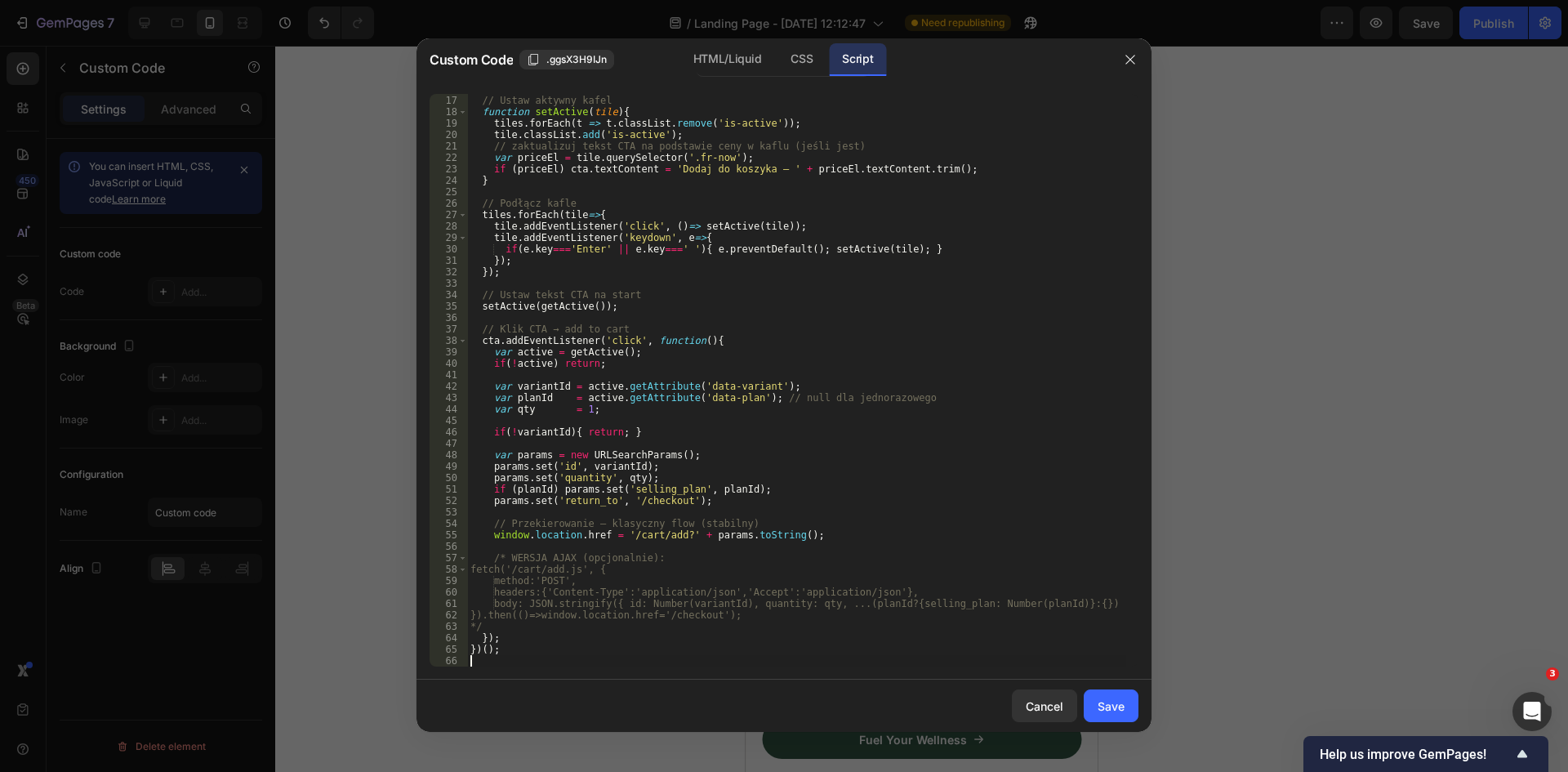
scroll to position [0, 0]
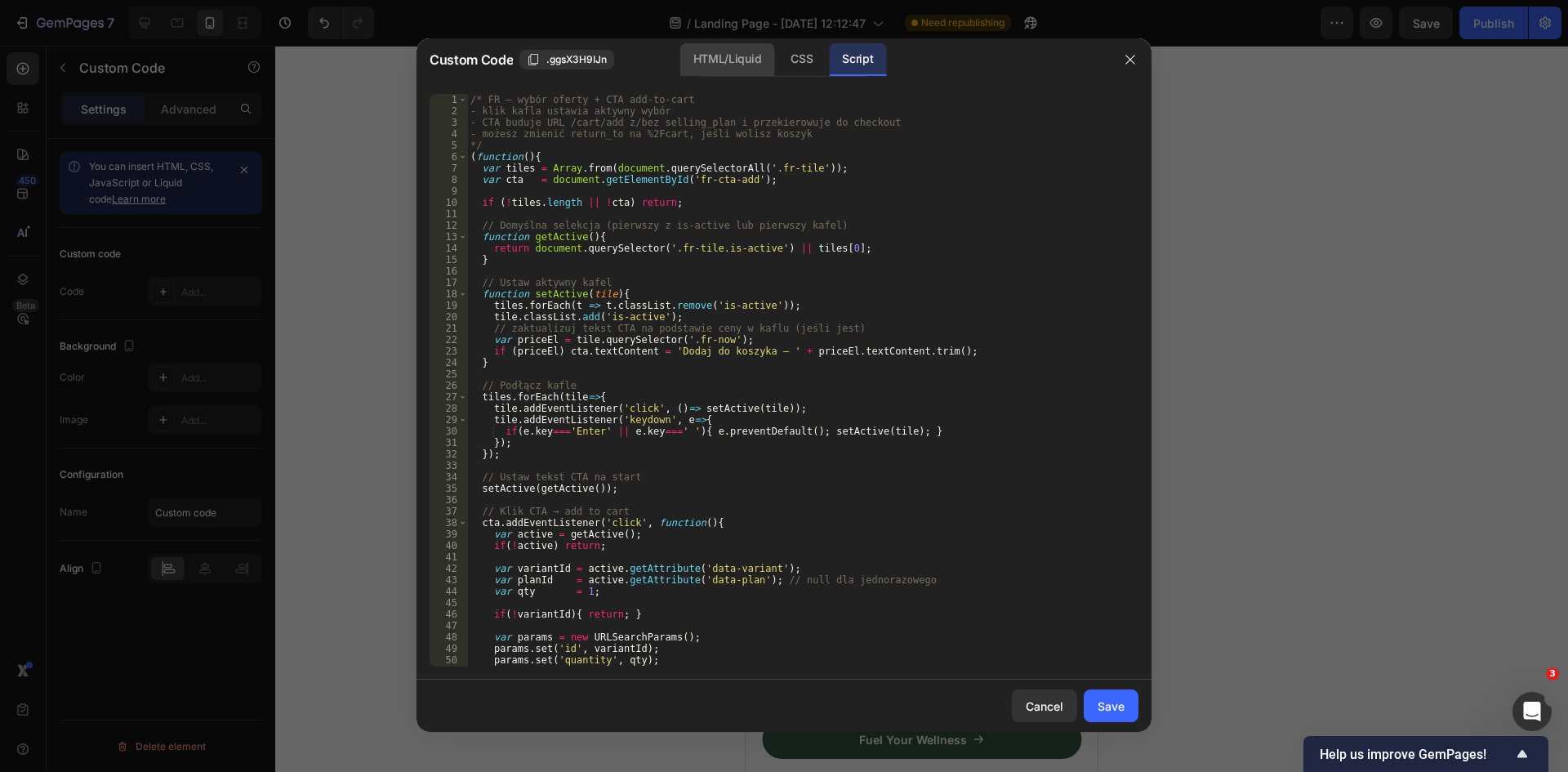
click at [723, 58] on div "HTML/Liquid" at bounding box center [726, 59] width 94 height 33
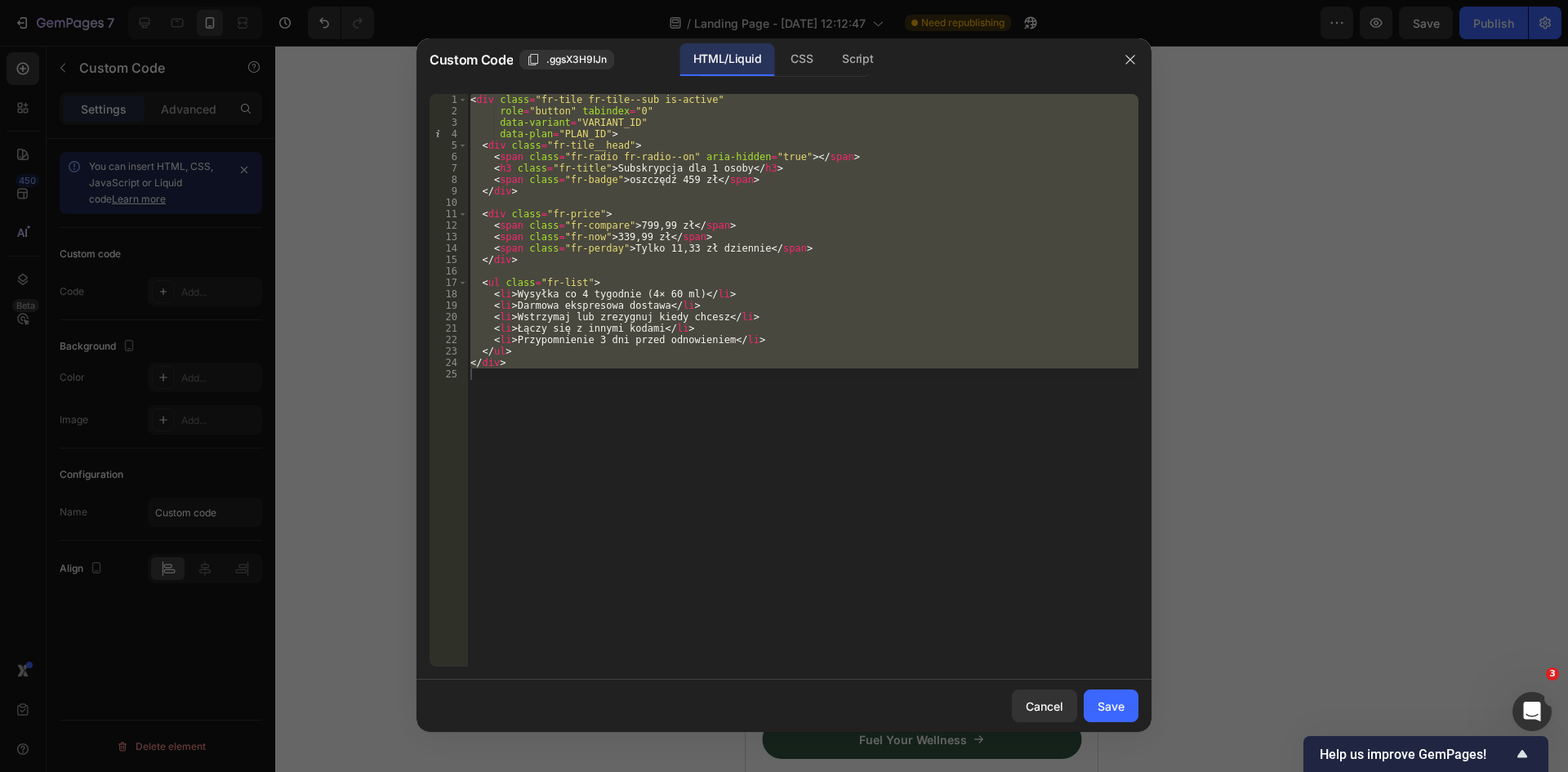
type textarea "</div>"
click at [848, 398] on div "< div class = "fr-tile fr-tile--sub is-active" role = "button" tabindex = "0" d…" at bounding box center [803, 380] width 672 height 573
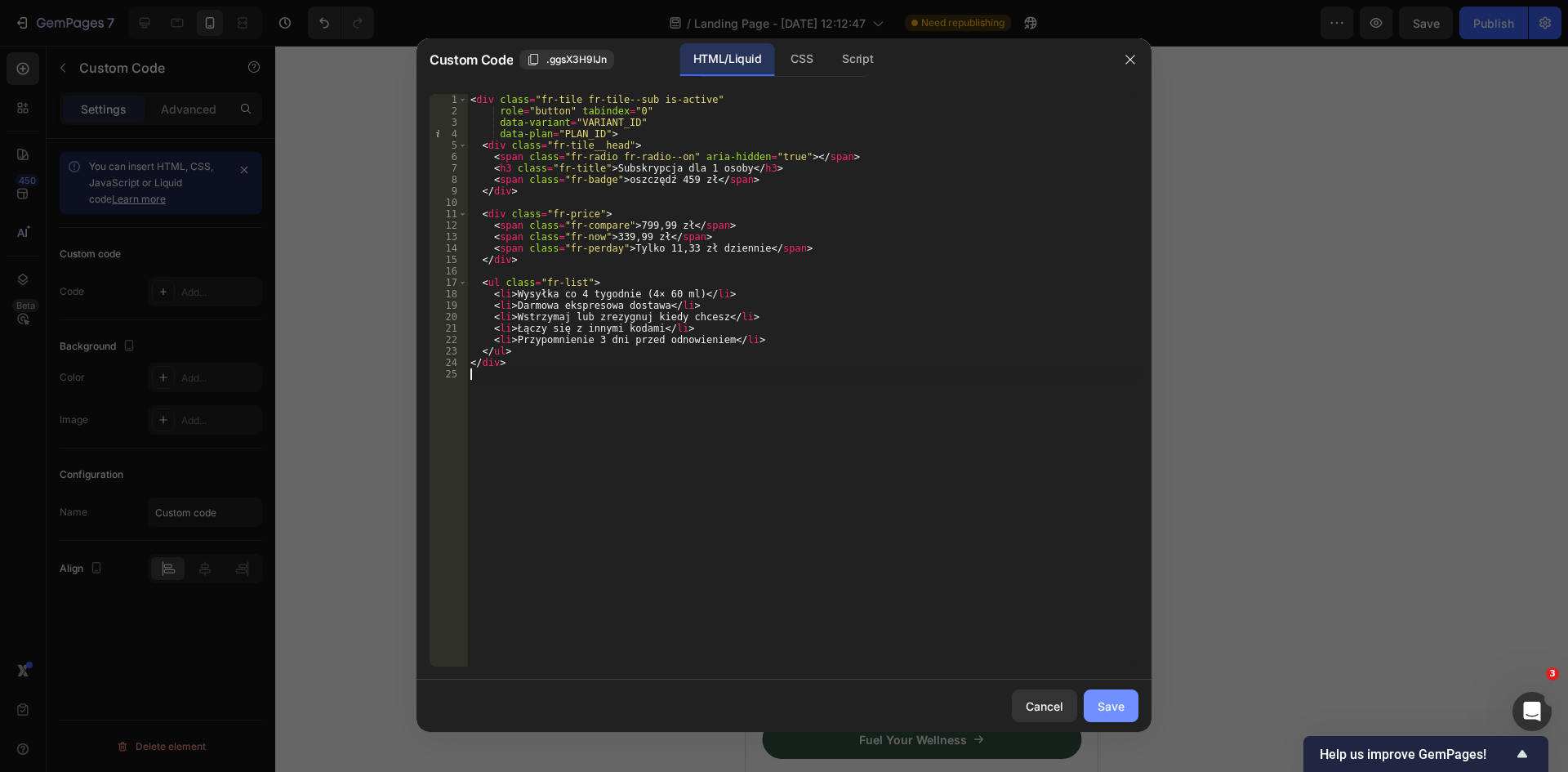
click at [1113, 705] on div "Save" at bounding box center [1110, 706] width 27 height 17
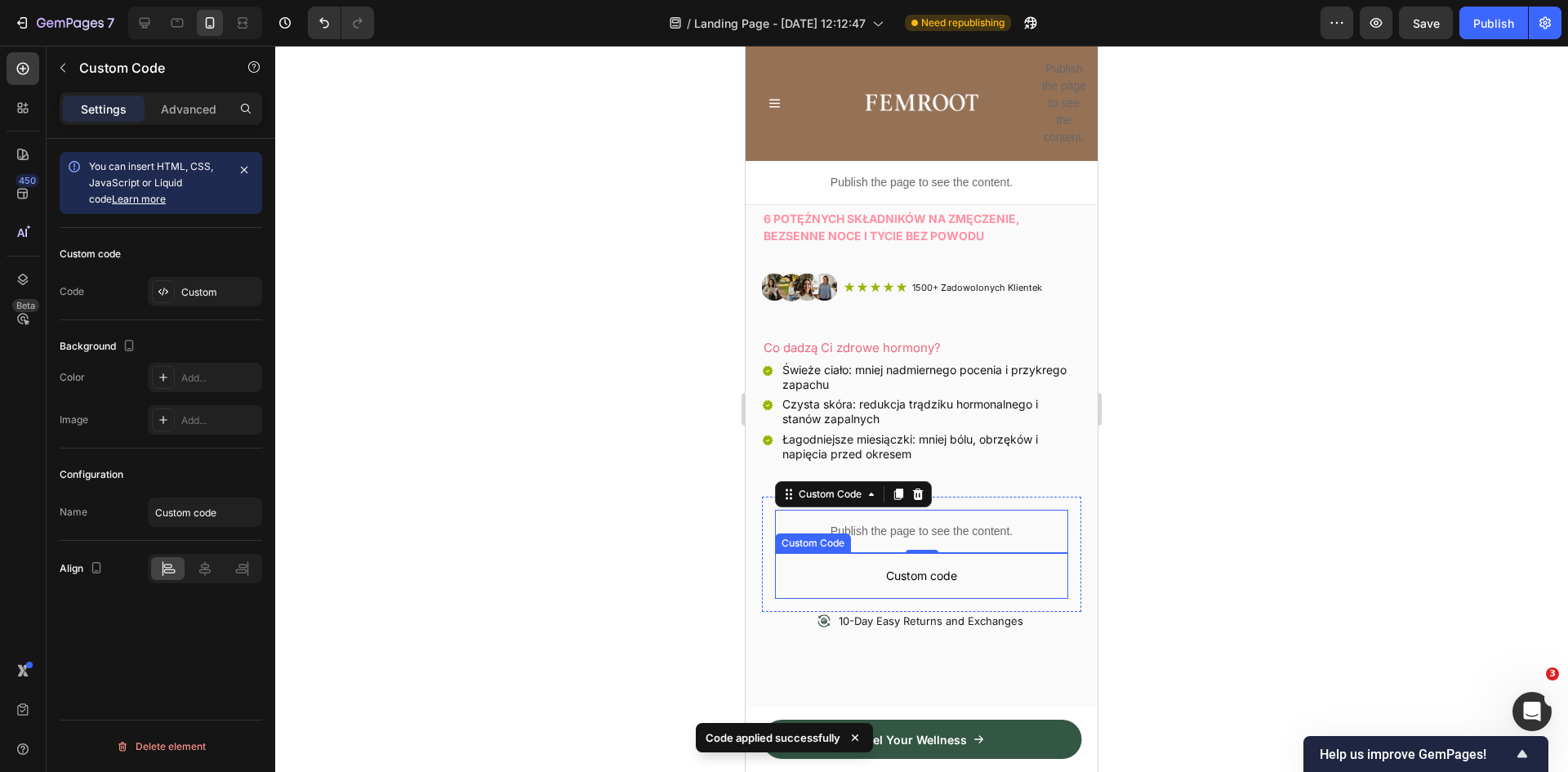
click at [929, 566] on span "Custom code" at bounding box center [921, 575] width 293 height 20
click at [919, 532] on icon at bounding box center [918, 537] width 10 height 11
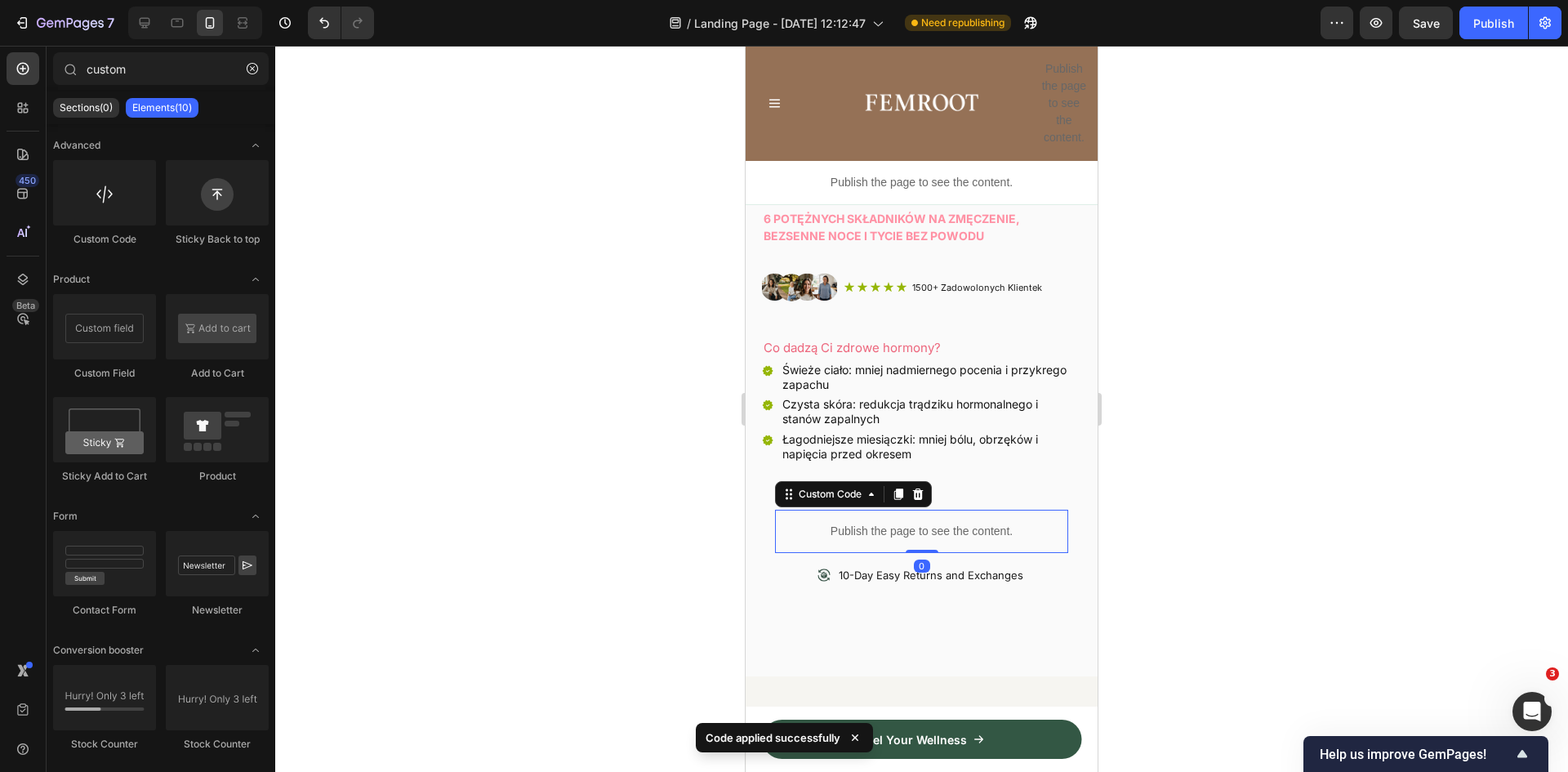
click at [875, 523] on p "Publish the page to see the content." at bounding box center [921, 532] width 293 height 17
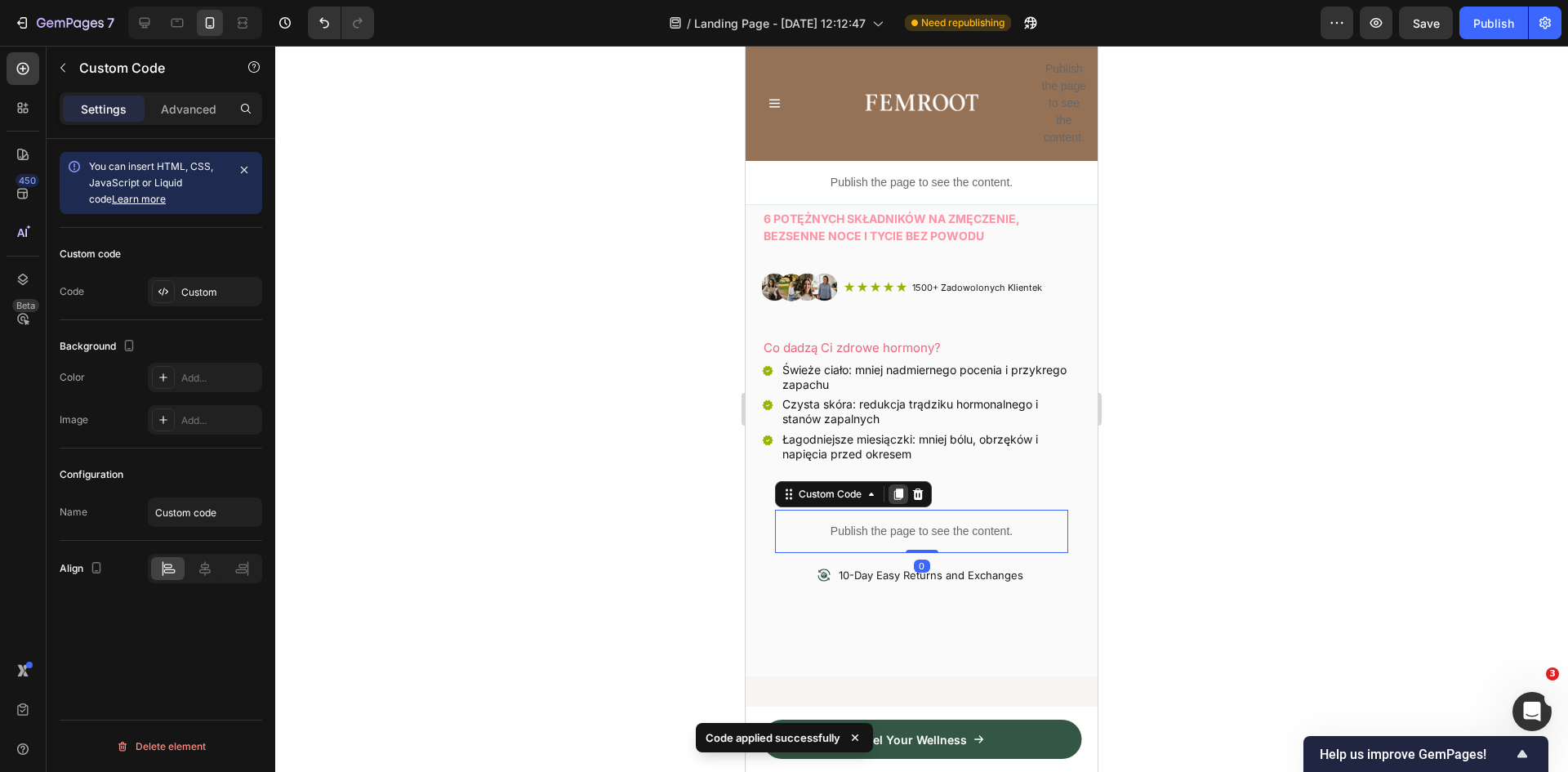
click at [900, 489] on icon at bounding box center [899, 494] width 9 height 11
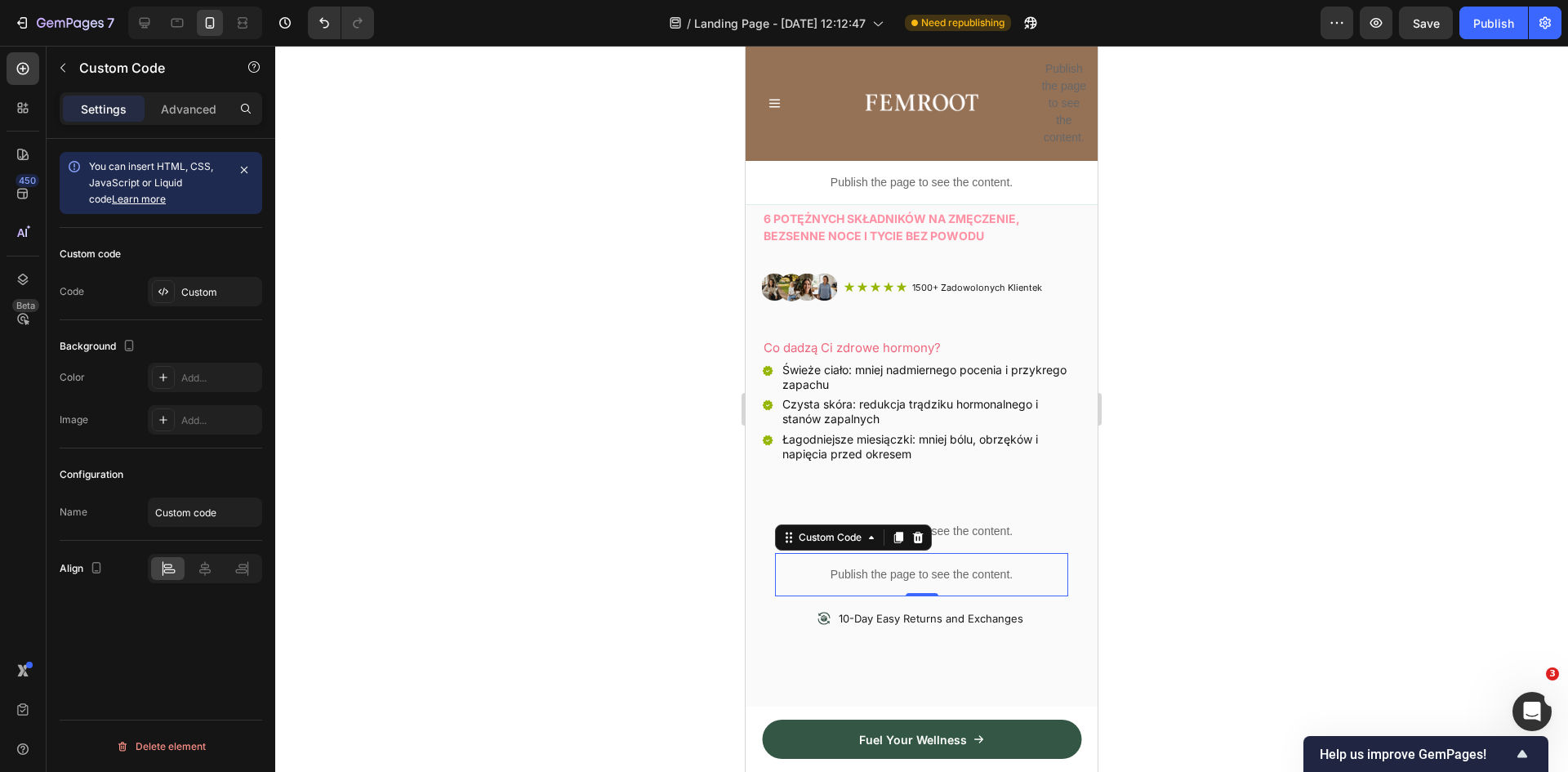
click at [848, 566] on p "Publish the page to see the content." at bounding box center [921, 574] width 293 height 17
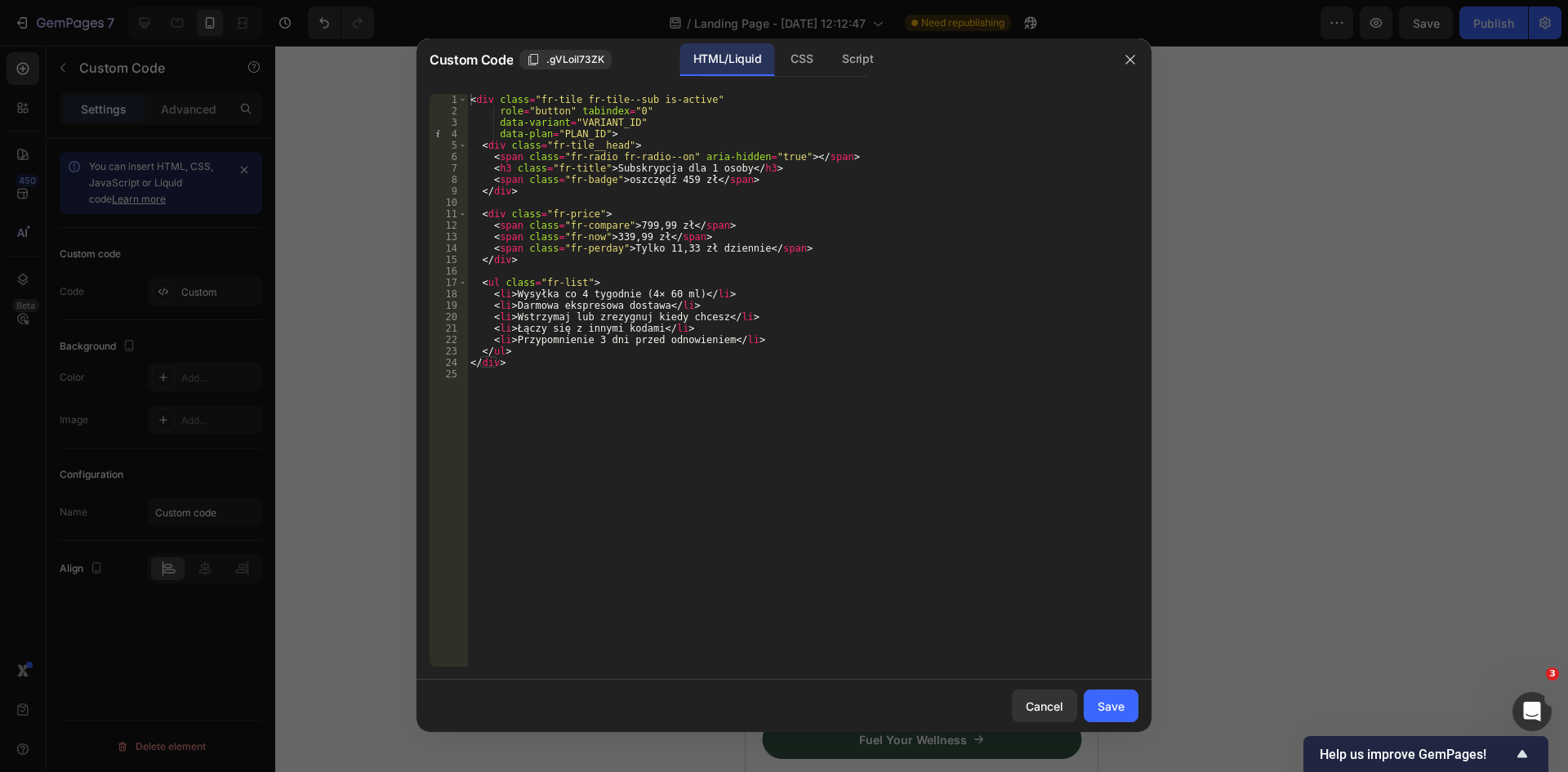
click at [710, 367] on div "< div class = "fr-tile fr-tile--sub is-active" role = "button" tabindex = "0" d…" at bounding box center [803, 391] width 672 height 595
type textarea "</div>"
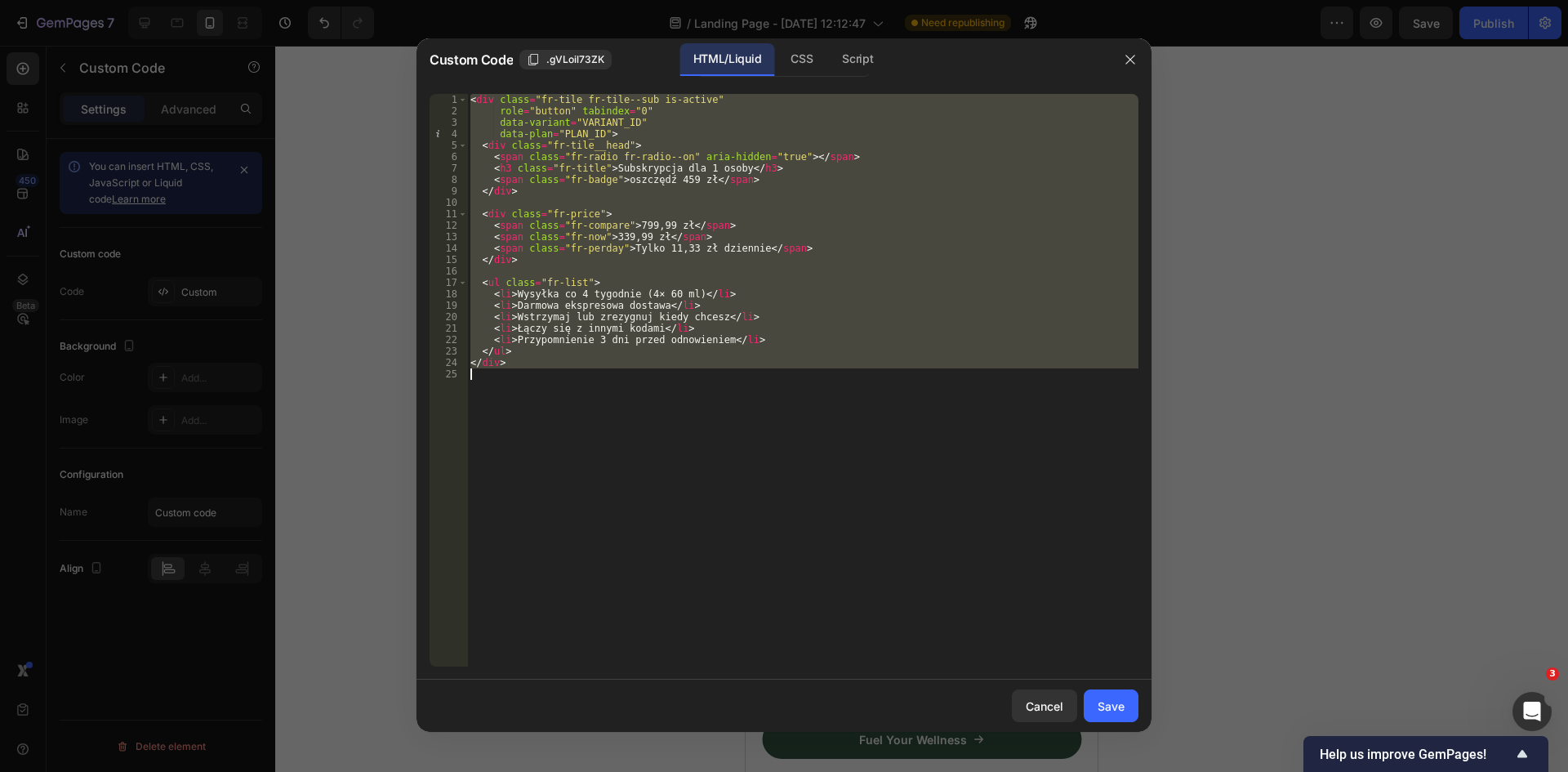
paste textarea
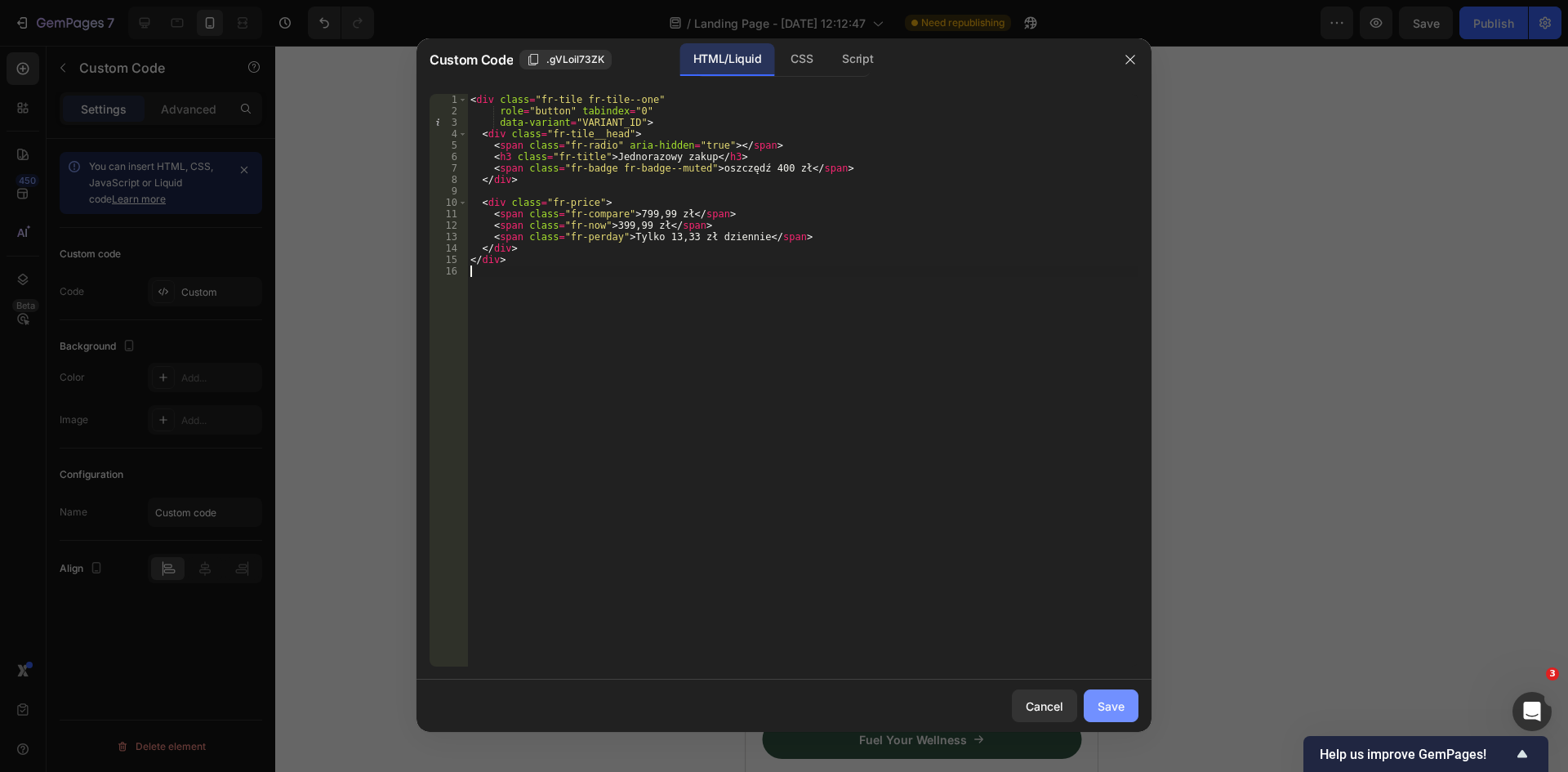
click at [1109, 704] on div "Save" at bounding box center [1110, 706] width 27 height 17
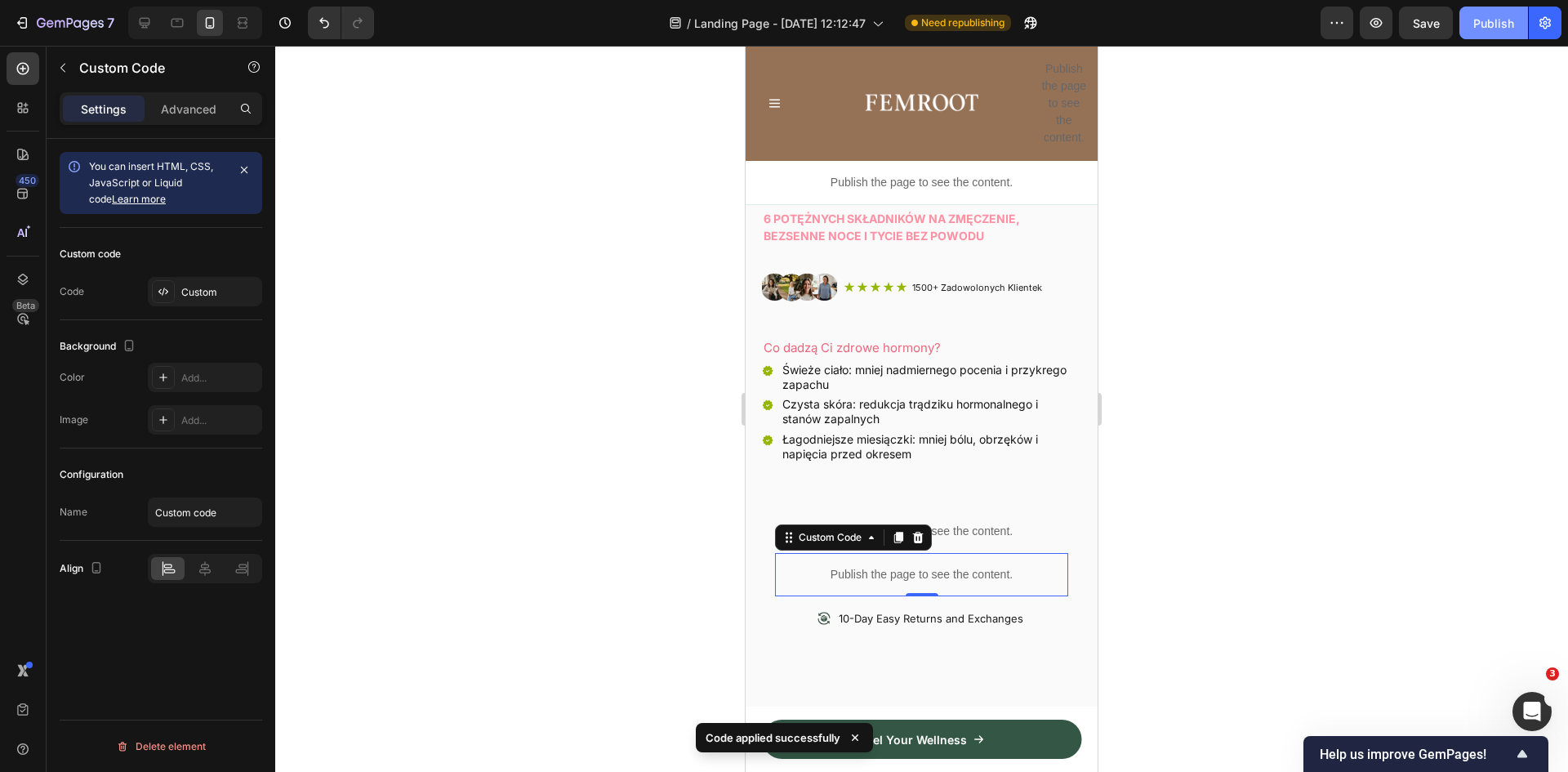
click at [1480, 25] on div "Publish" at bounding box center [1494, 23] width 41 height 17
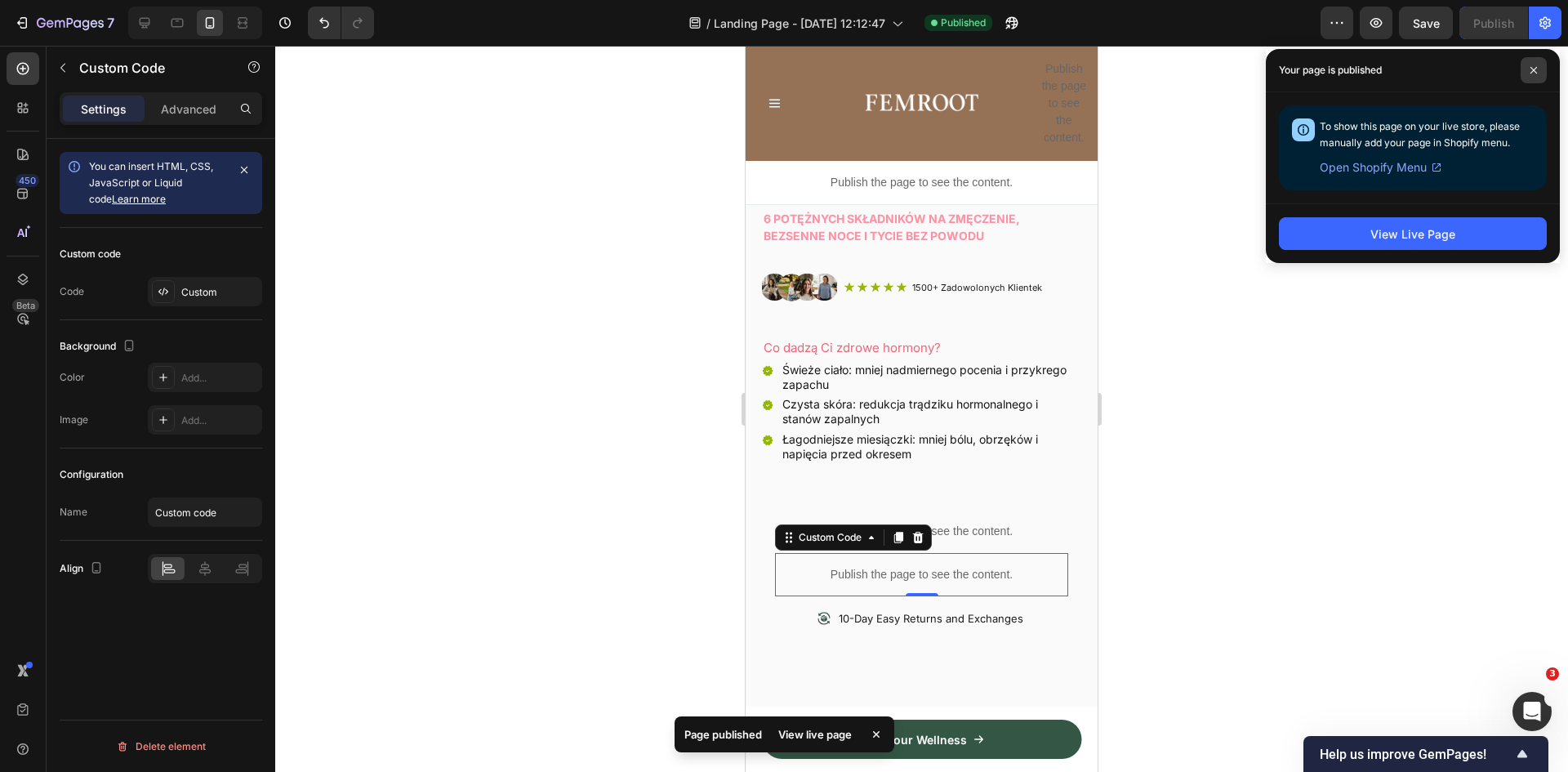
click at [1536, 72] on icon at bounding box center [1535, 70] width 9 height 9
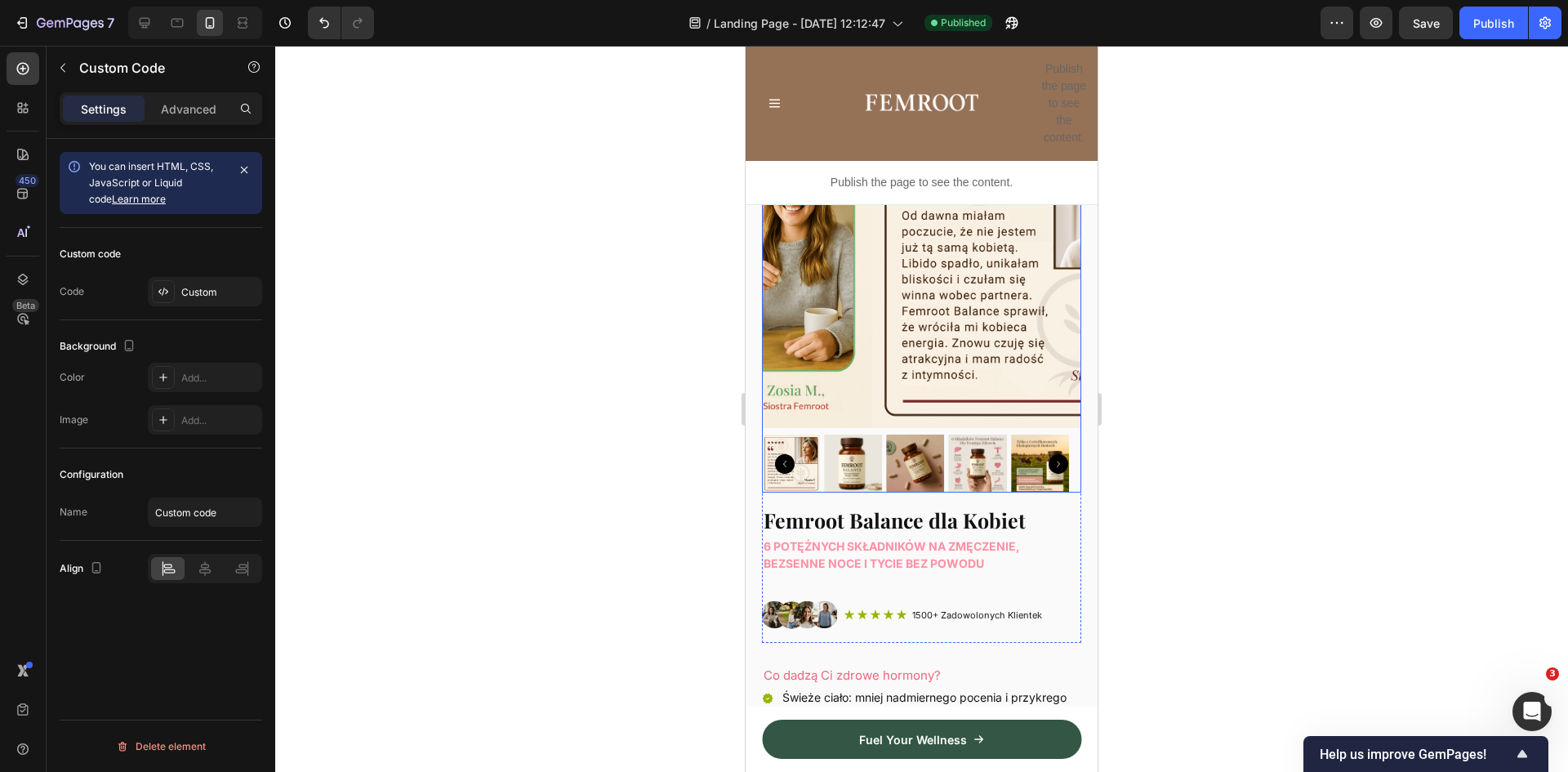
scroll to position [163, 0]
click at [61, 65] on icon "button" at bounding box center [63, 67] width 13 height 13
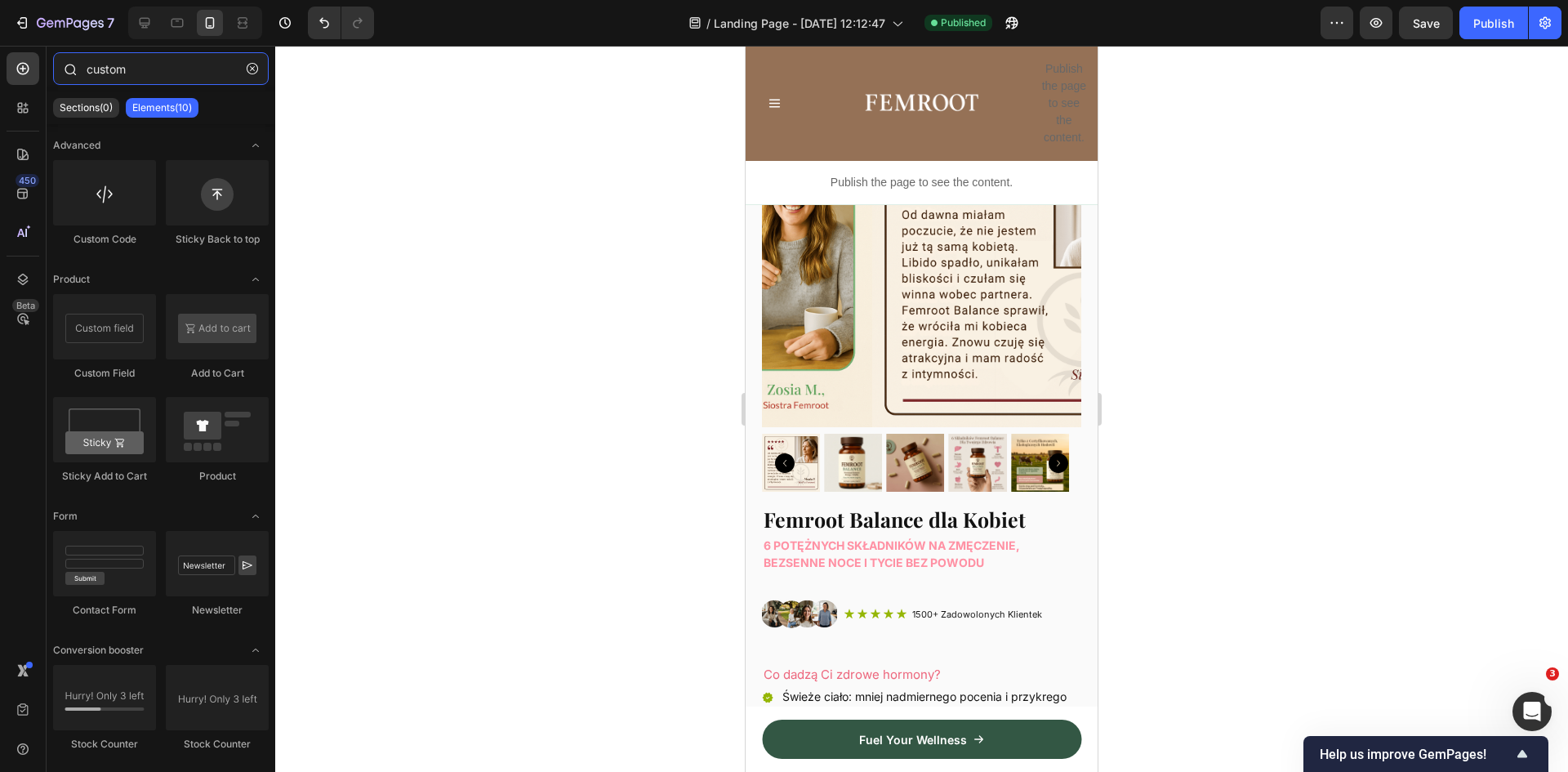
drag, startPoint x: 162, startPoint y: 68, endPoint x: 239, endPoint y: 62, distance: 77.2
click at [242, 64] on div "custom" at bounding box center [161, 72] width 228 height 40
click at [251, 62] on button "button" at bounding box center [252, 69] width 26 height 26
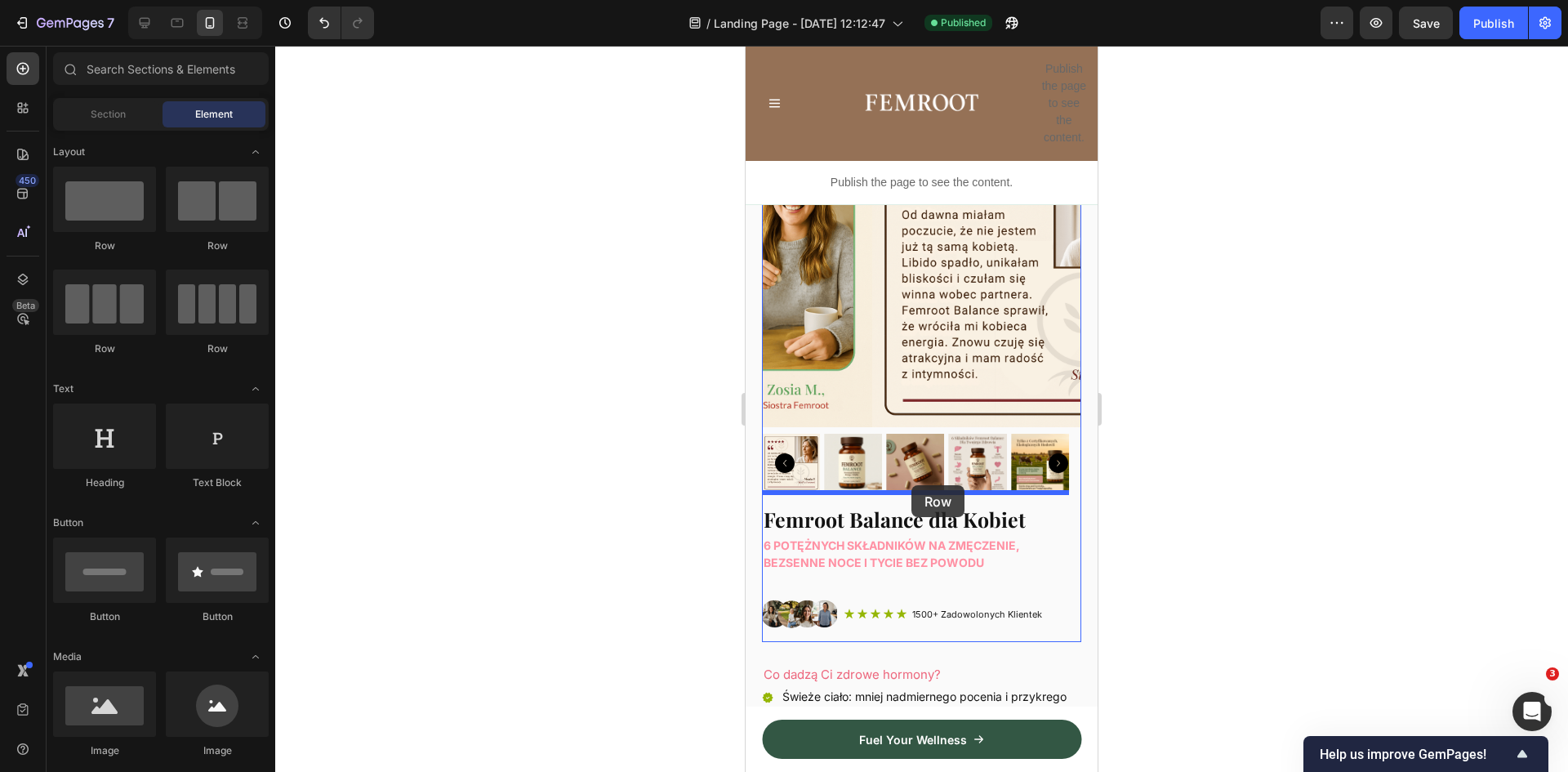
drag, startPoint x: 845, startPoint y: 258, endPoint x: 912, endPoint y: 486, distance: 237.6
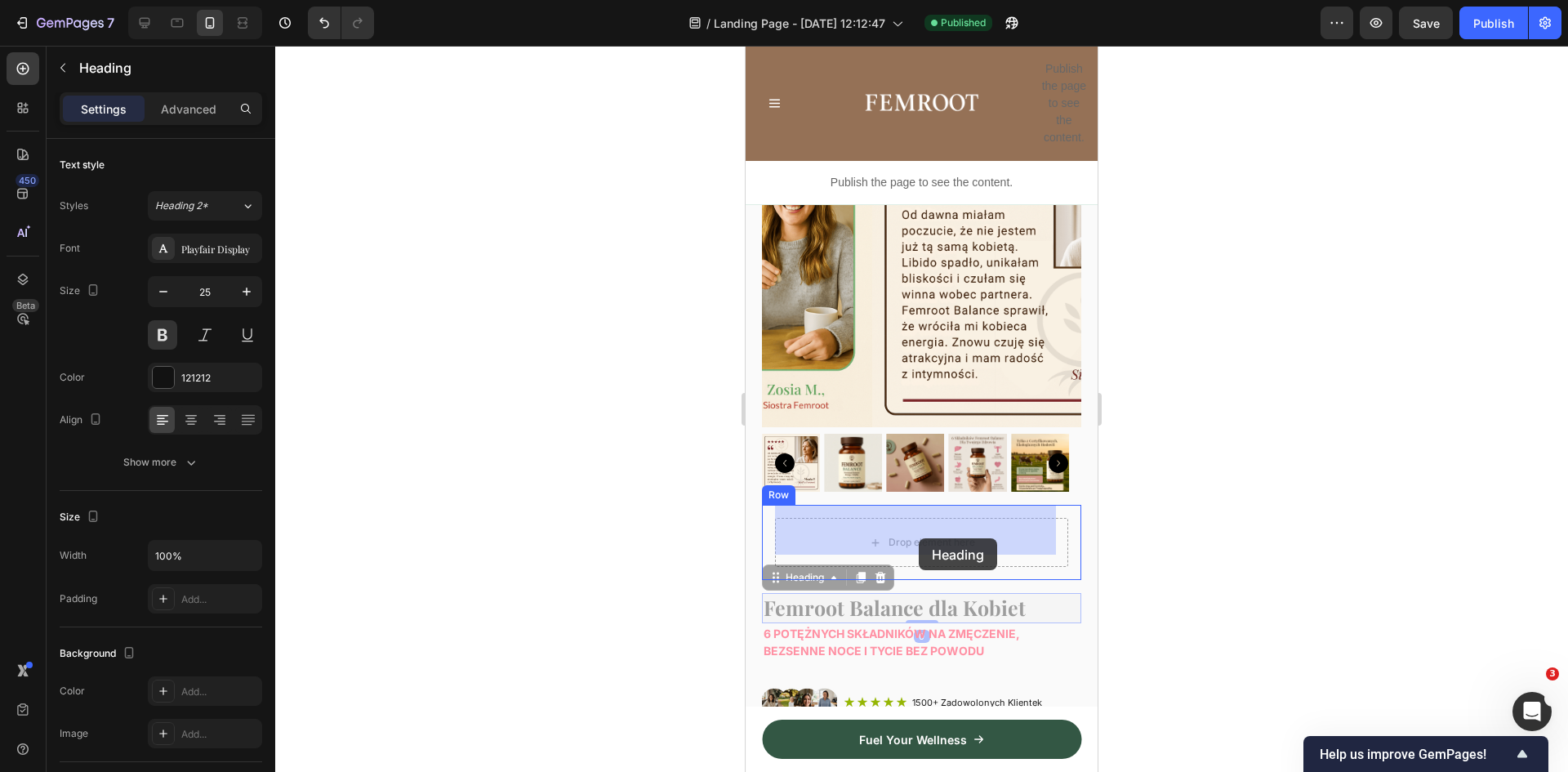
drag, startPoint x: 875, startPoint y: 602, endPoint x: 918, endPoint y: 539, distance: 76.3
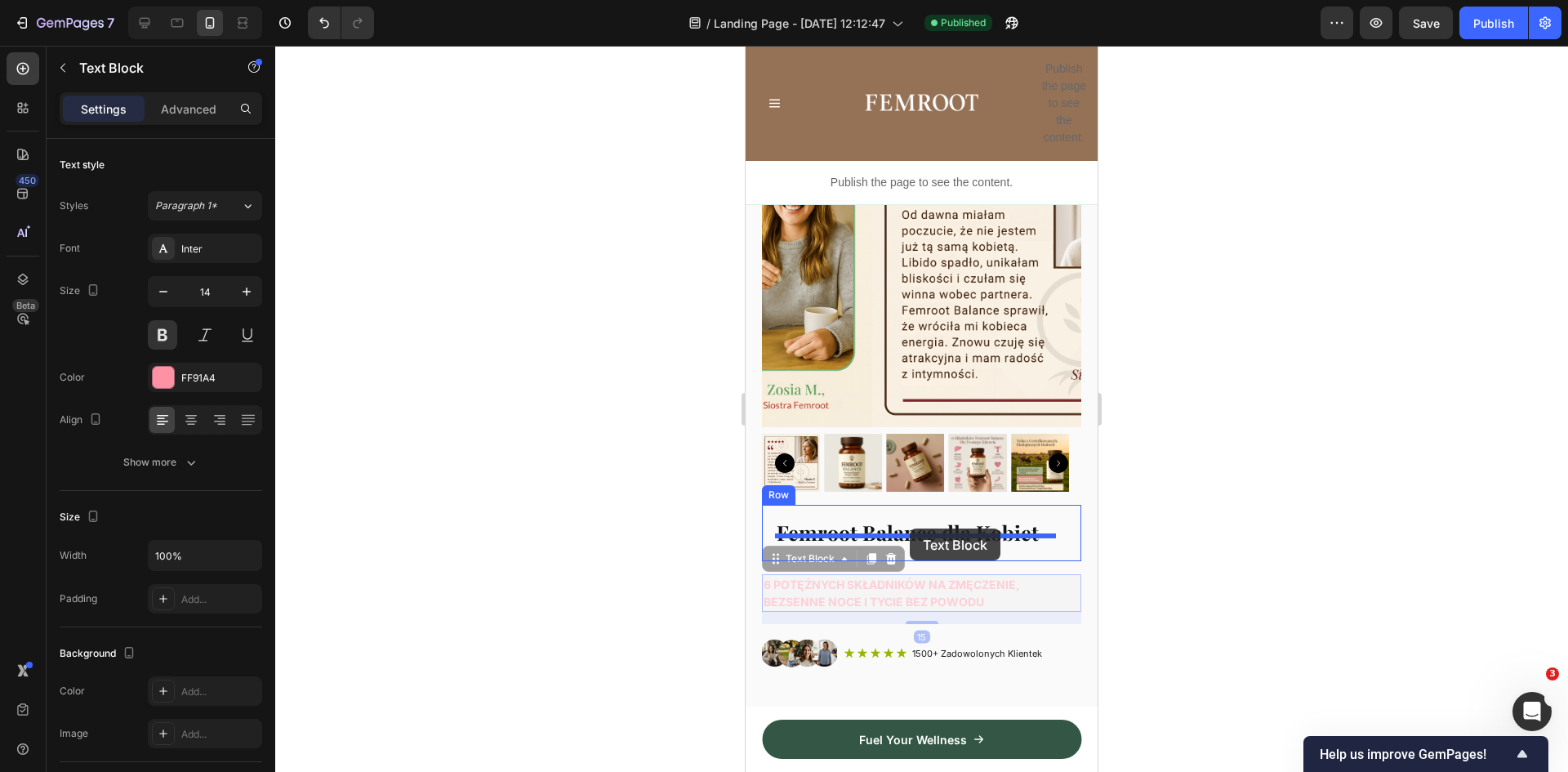
drag, startPoint x: 855, startPoint y: 574, endPoint x: 910, endPoint y: 528, distance: 71.7
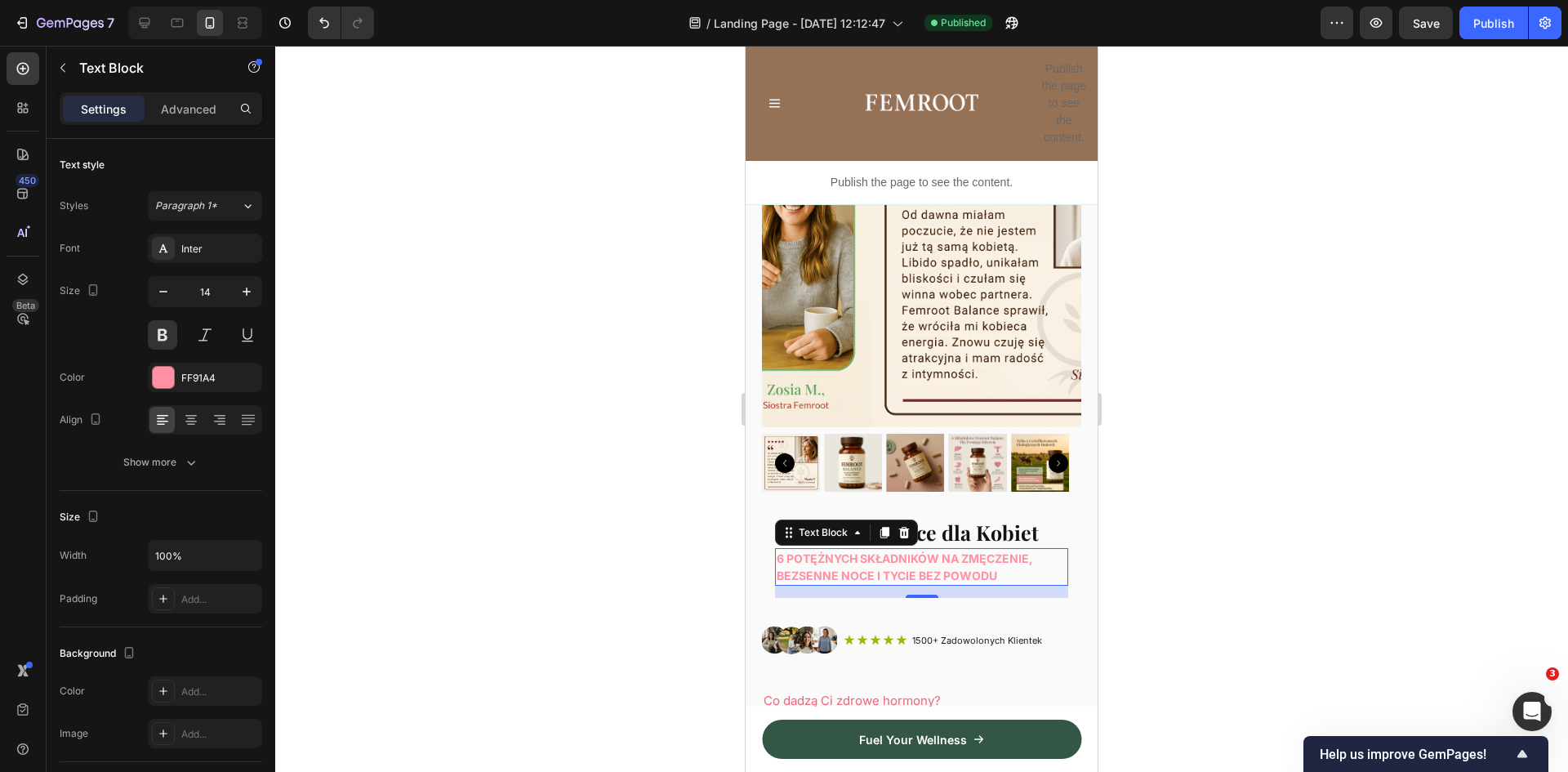
click at [1247, 473] on div at bounding box center [922, 409] width 1293 height 726
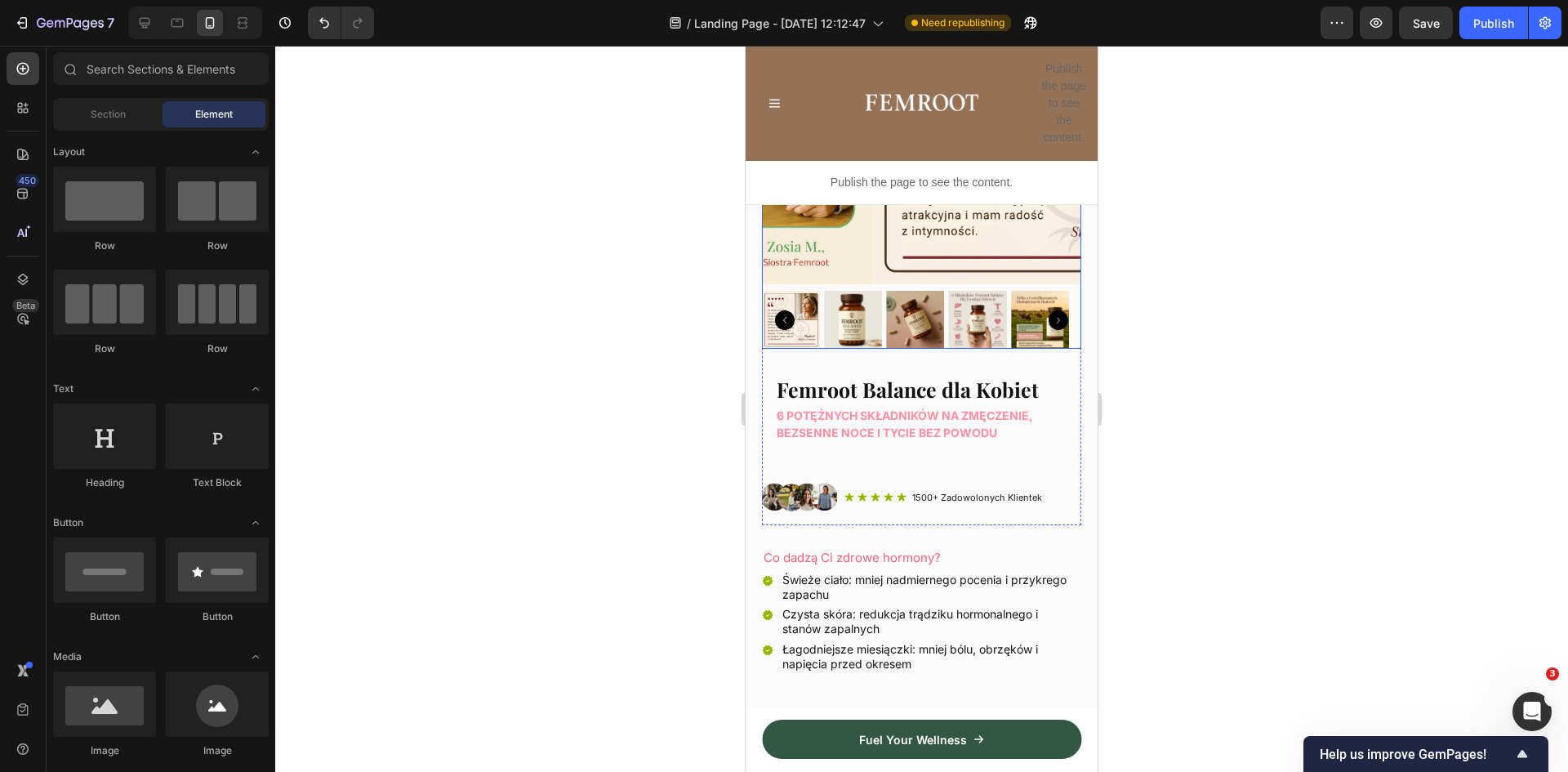
scroll to position [326, 0]
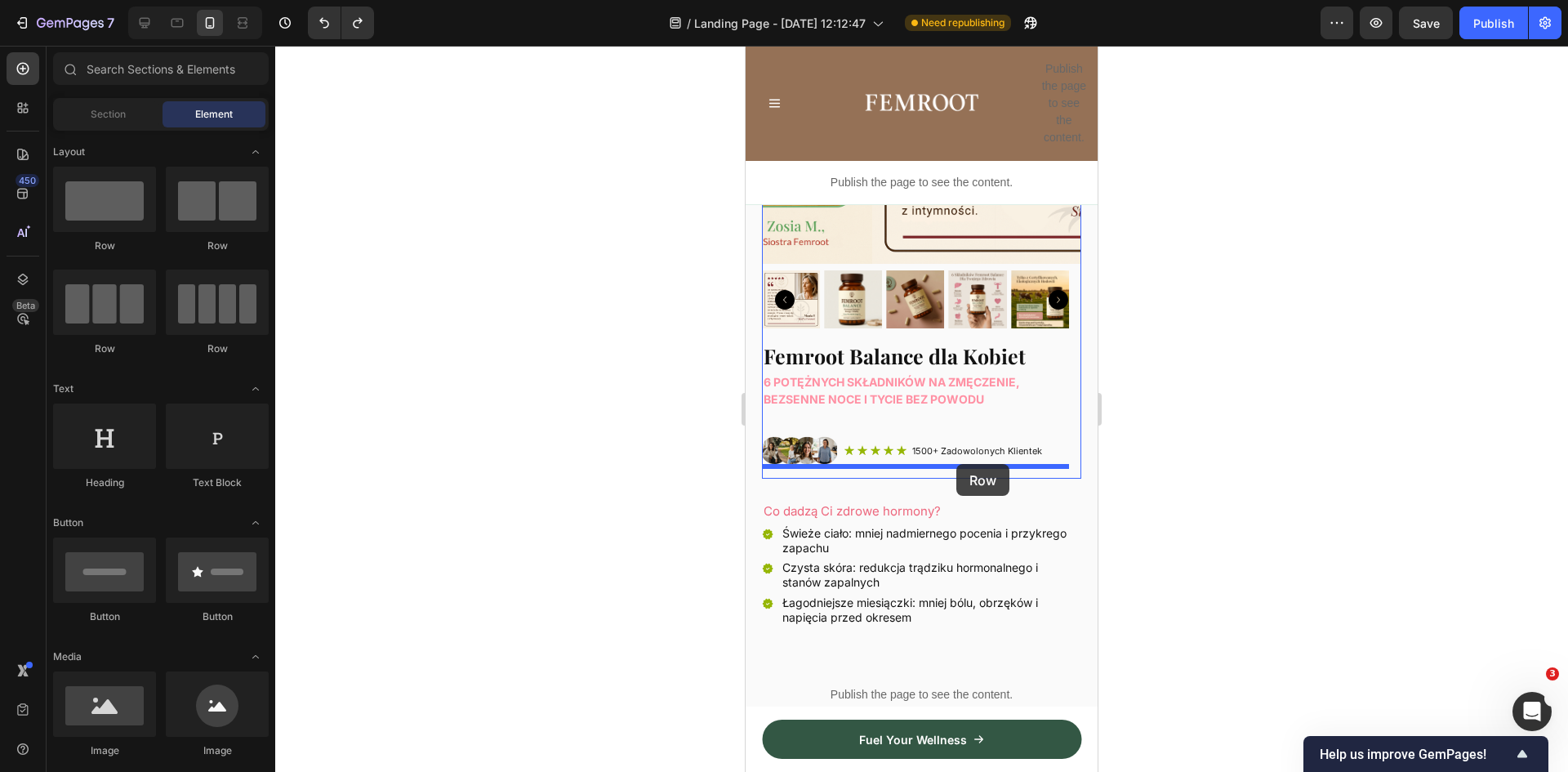
drag, startPoint x: 860, startPoint y: 249, endPoint x: 957, endPoint y: 464, distance: 235.9
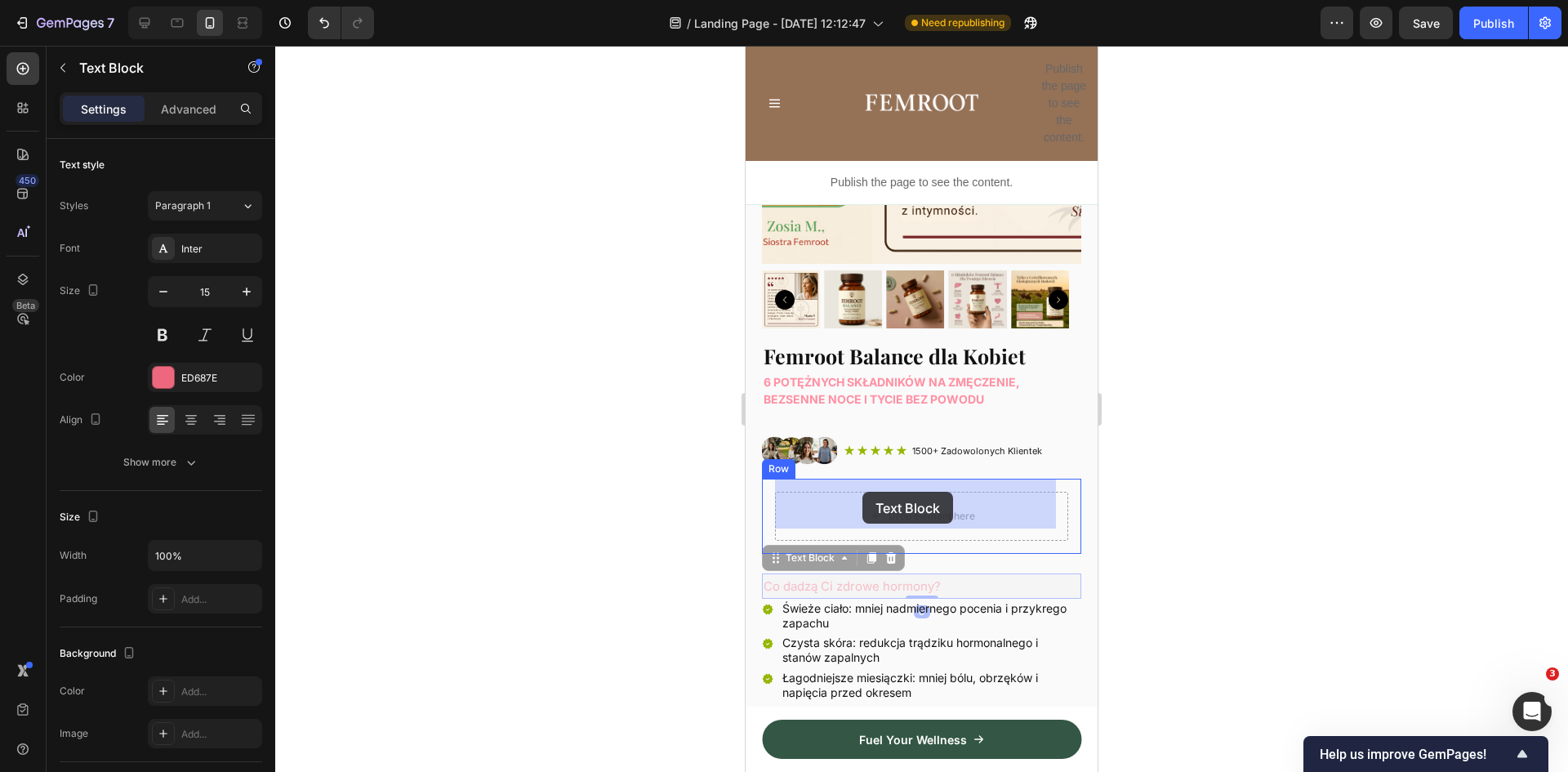
drag, startPoint x: 806, startPoint y: 573, endPoint x: 862, endPoint y: 492, distance: 98.5
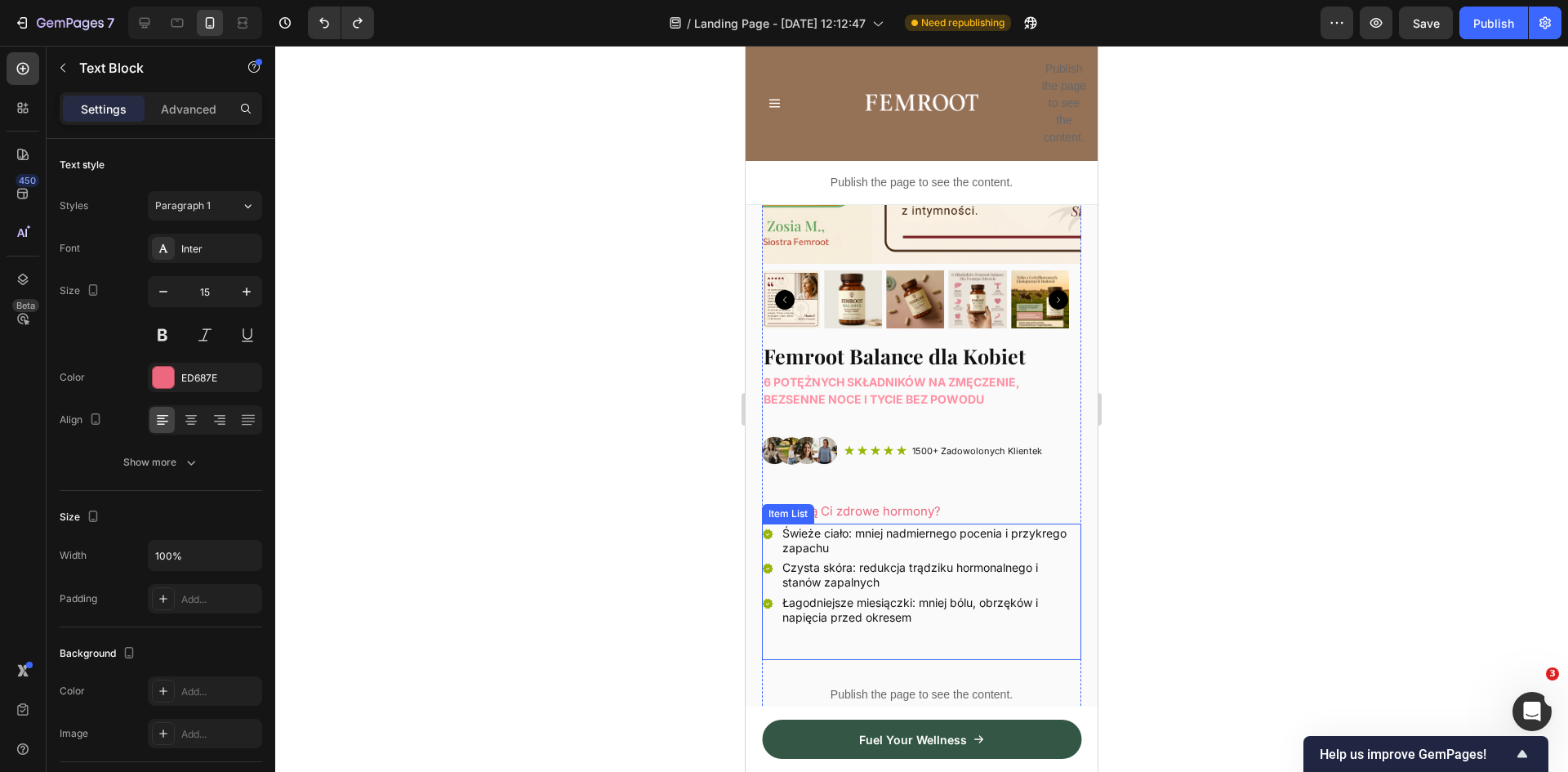
click at [784, 506] on div "Item List" at bounding box center [787, 514] width 52 height 20
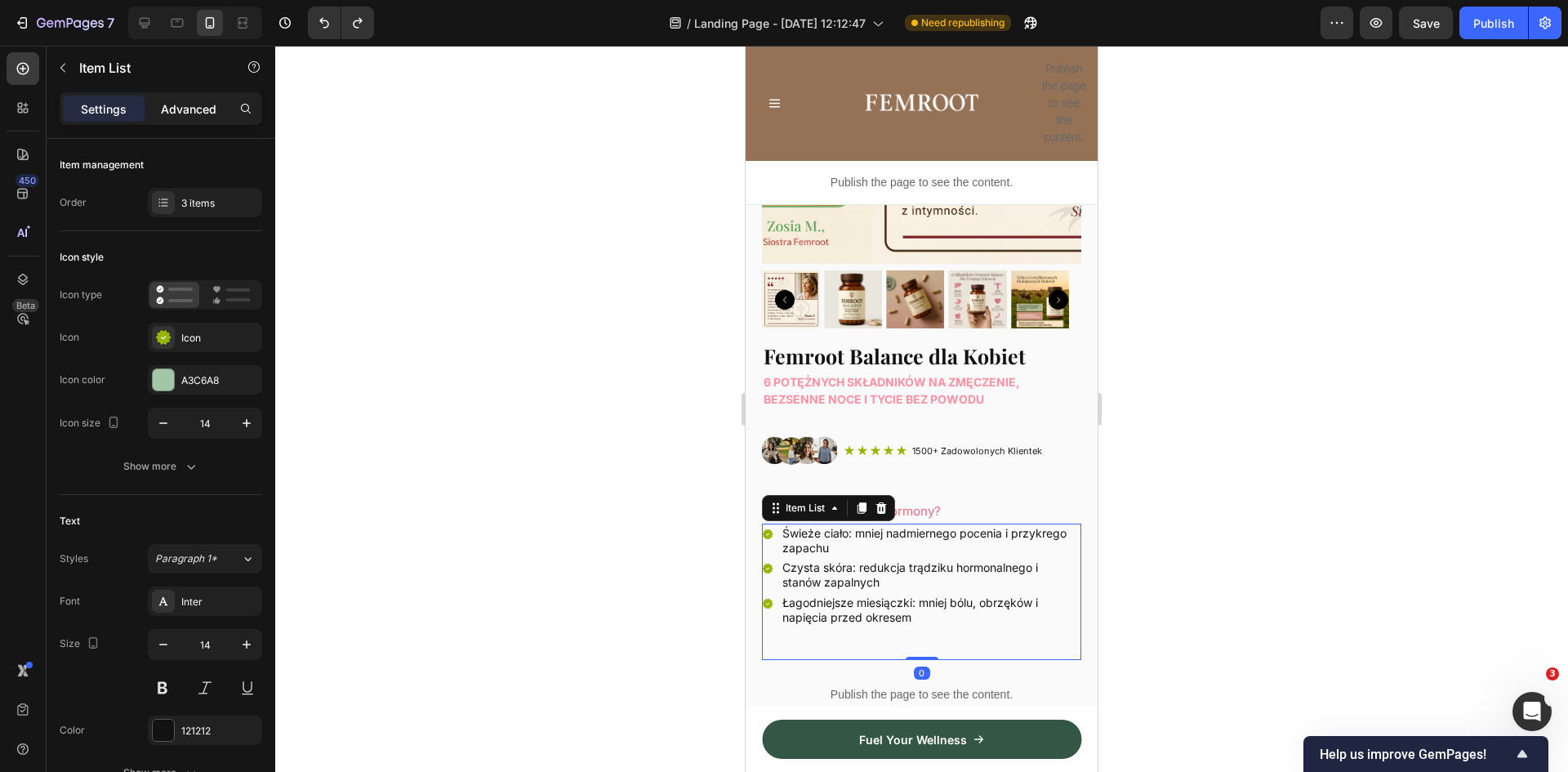
click at [179, 120] on div "Advanced" at bounding box center [188, 108] width 82 height 26
type input "100%"
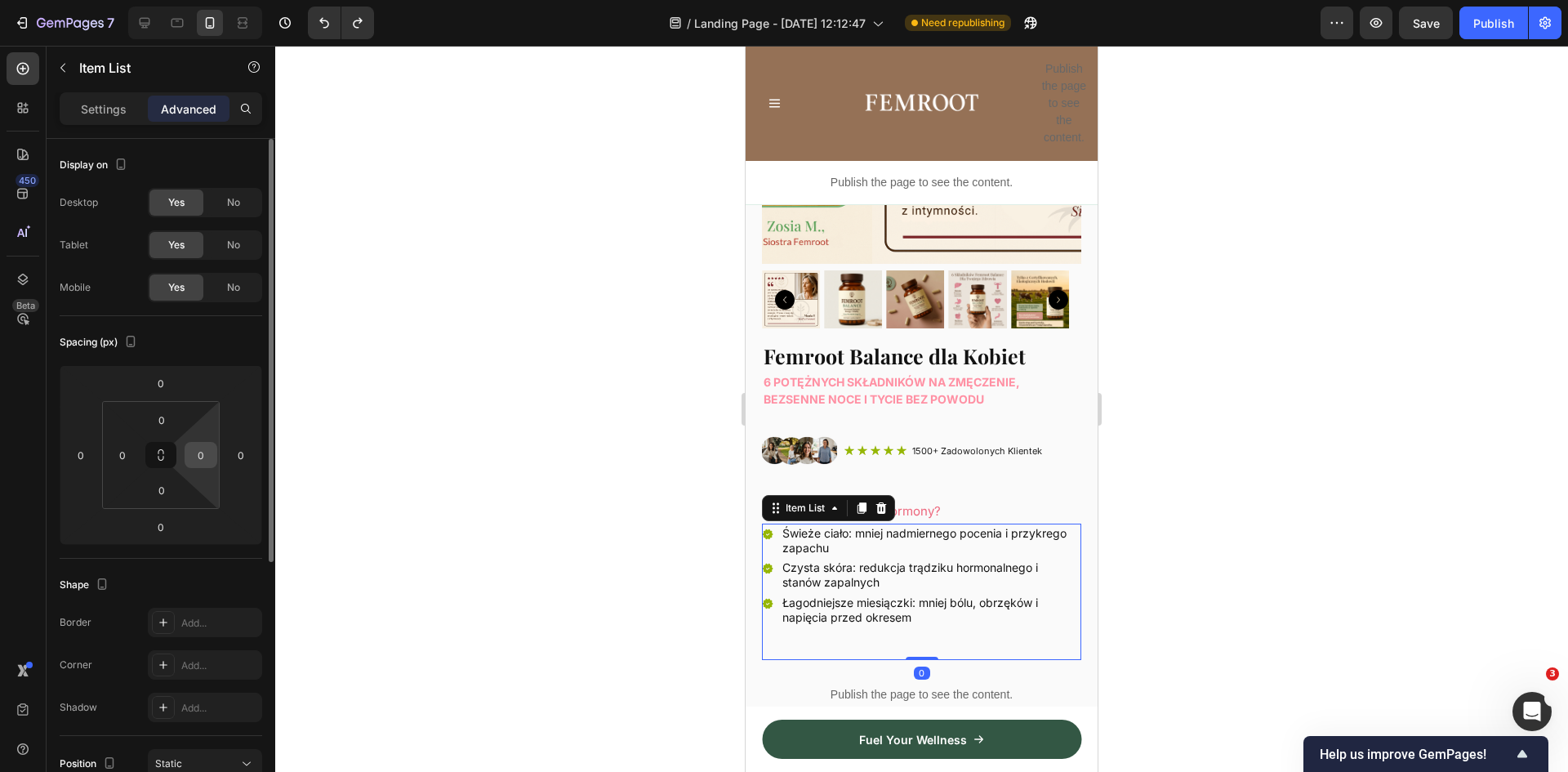
click at [199, 464] on input "0" at bounding box center [201, 455] width 25 height 25
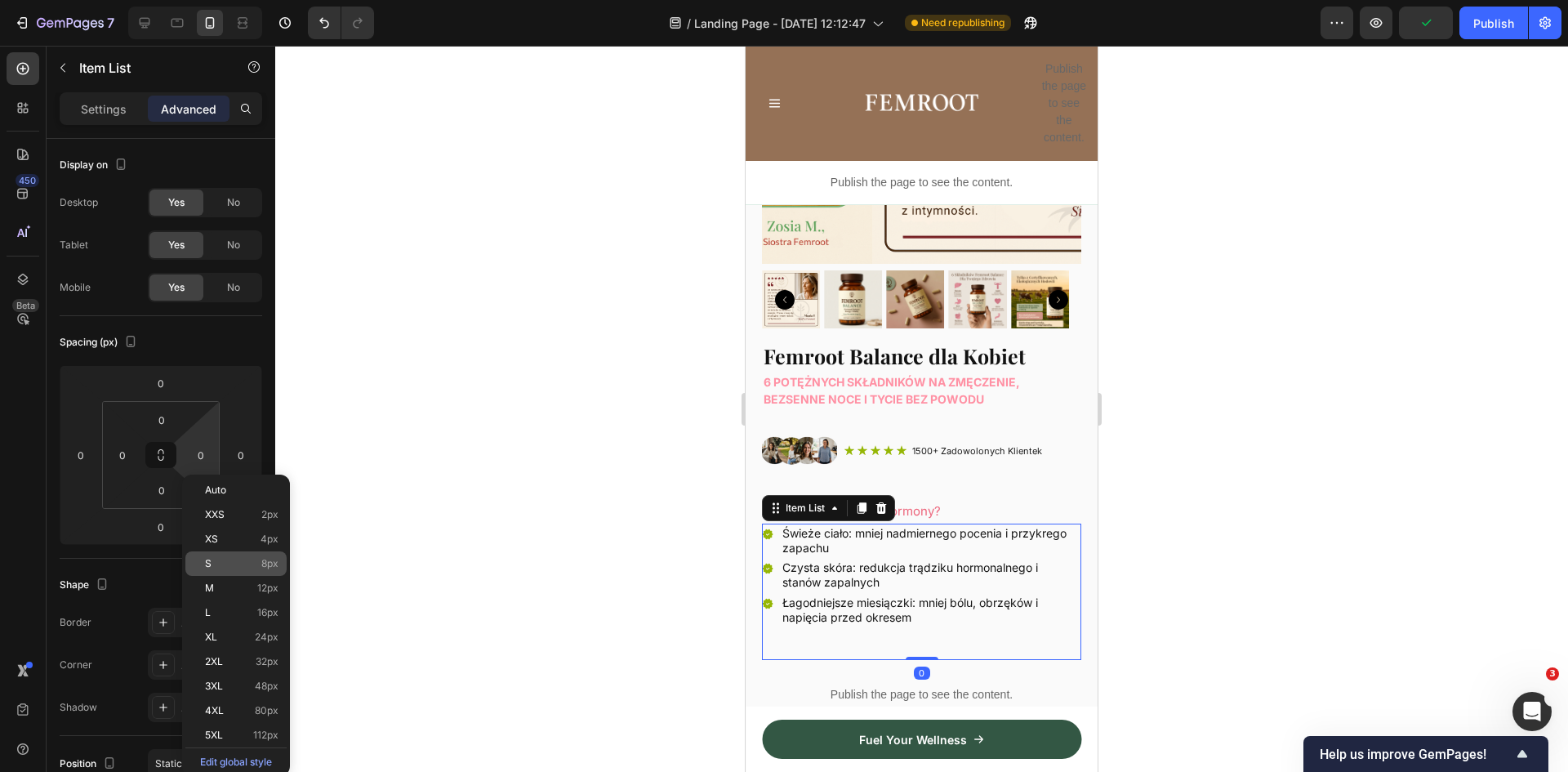
click at [234, 555] on div "S 8px" at bounding box center [236, 563] width 101 height 25
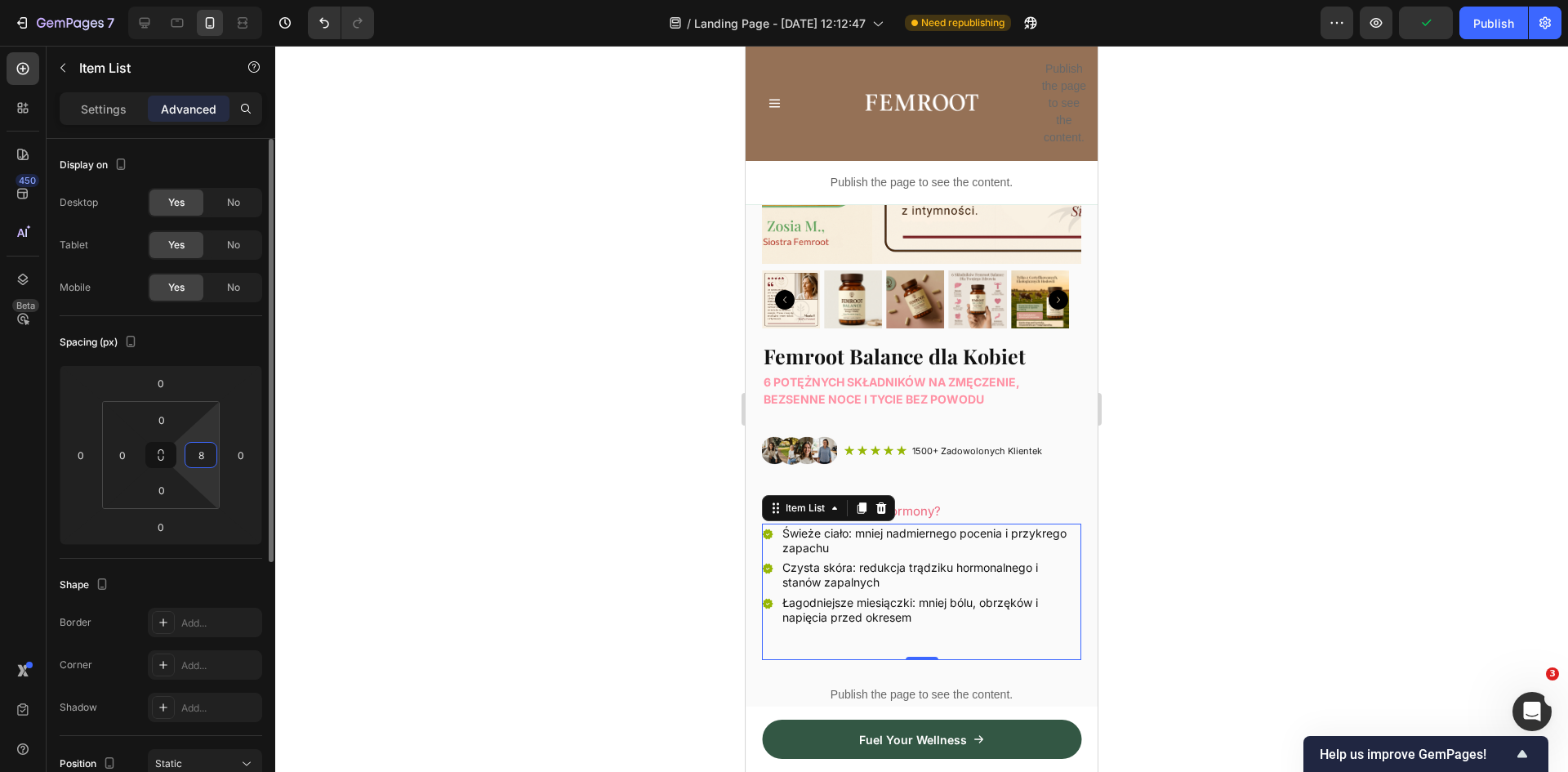
click at [204, 450] on input "8" at bounding box center [201, 455] width 25 height 25
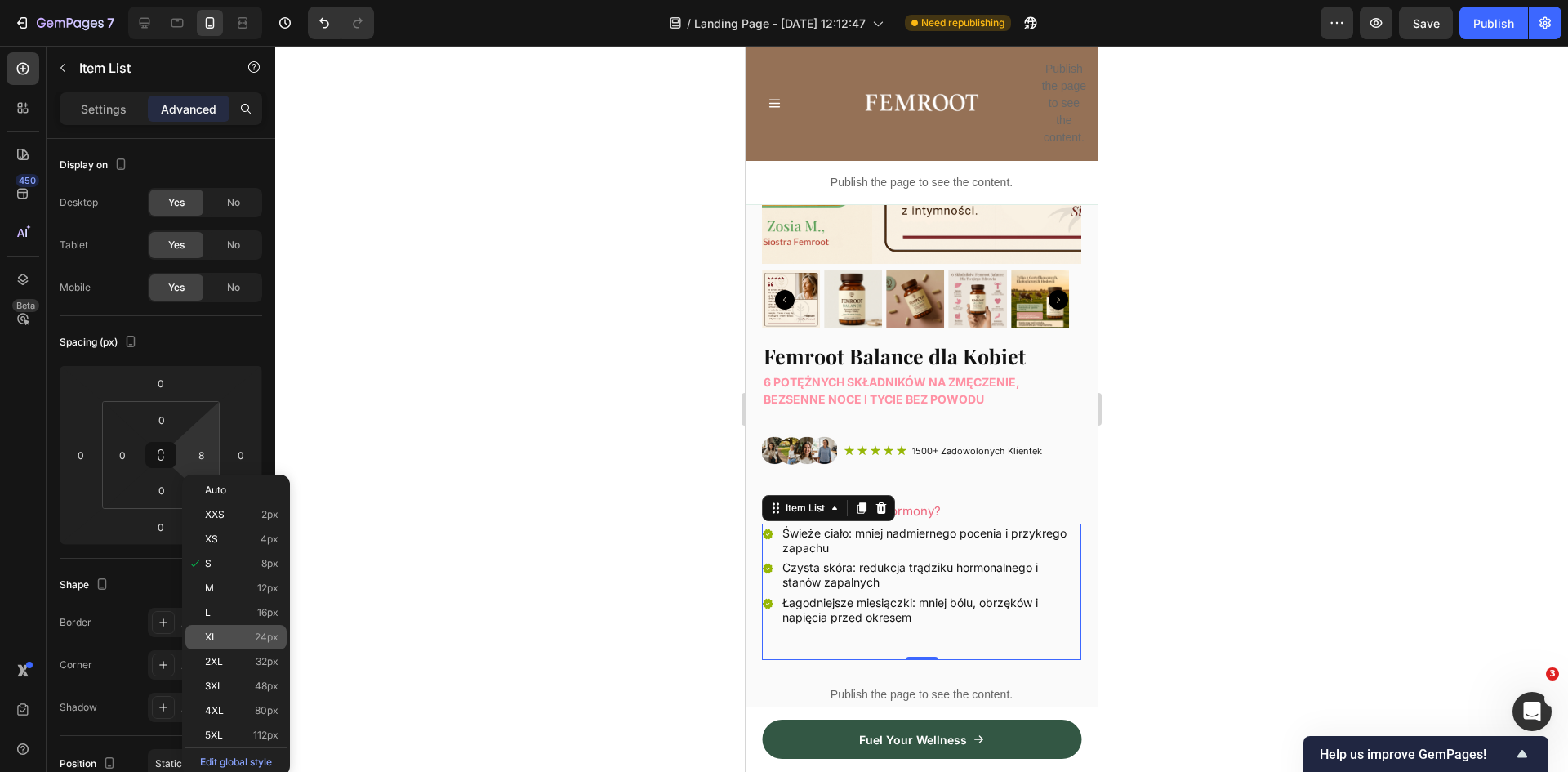
click at [227, 628] on div "XL 24px" at bounding box center [236, 637] width 101 height 25
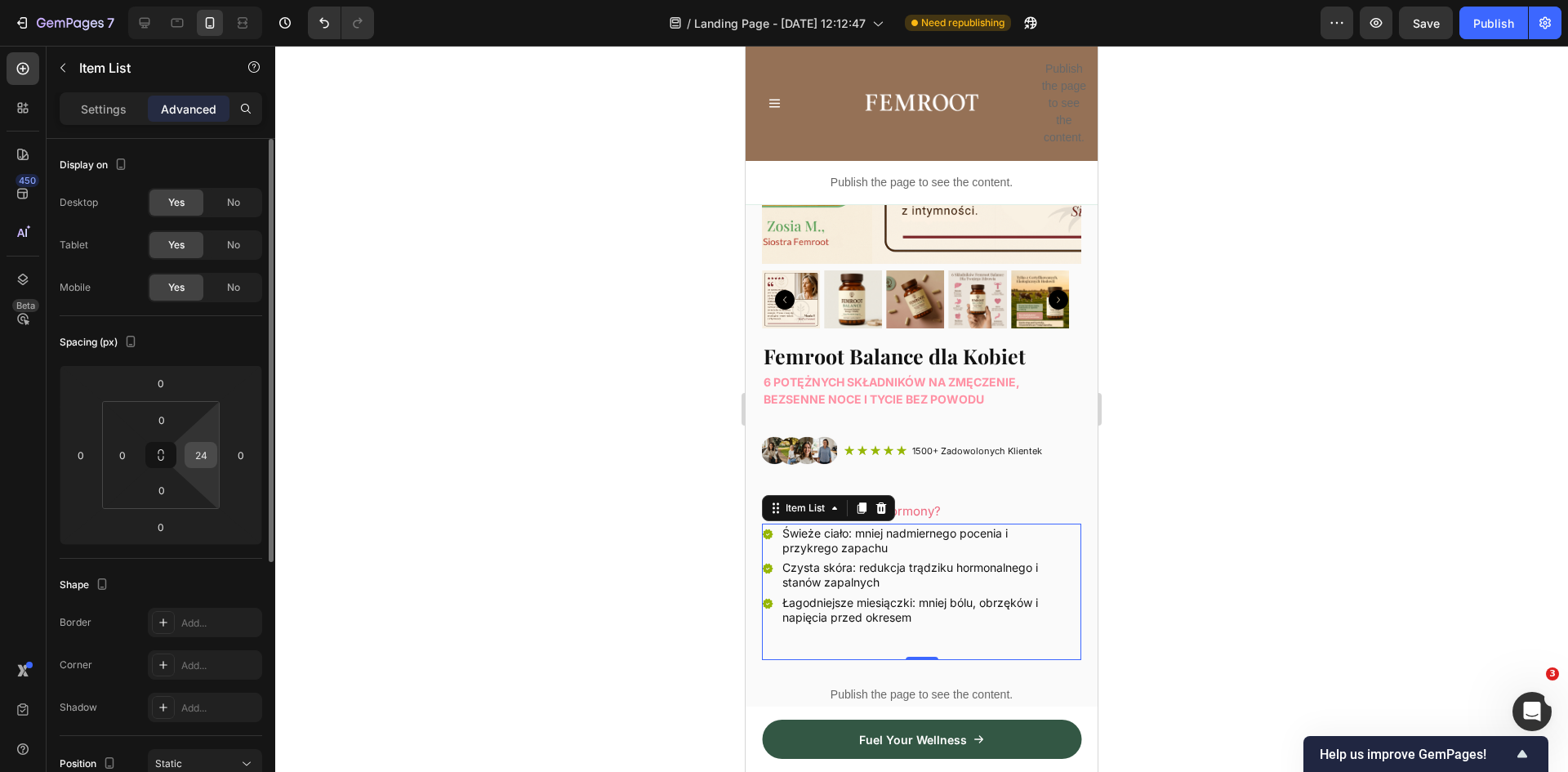
click at [206, 458] on input "24" at bounding box center [201, 455] width 25 height 25
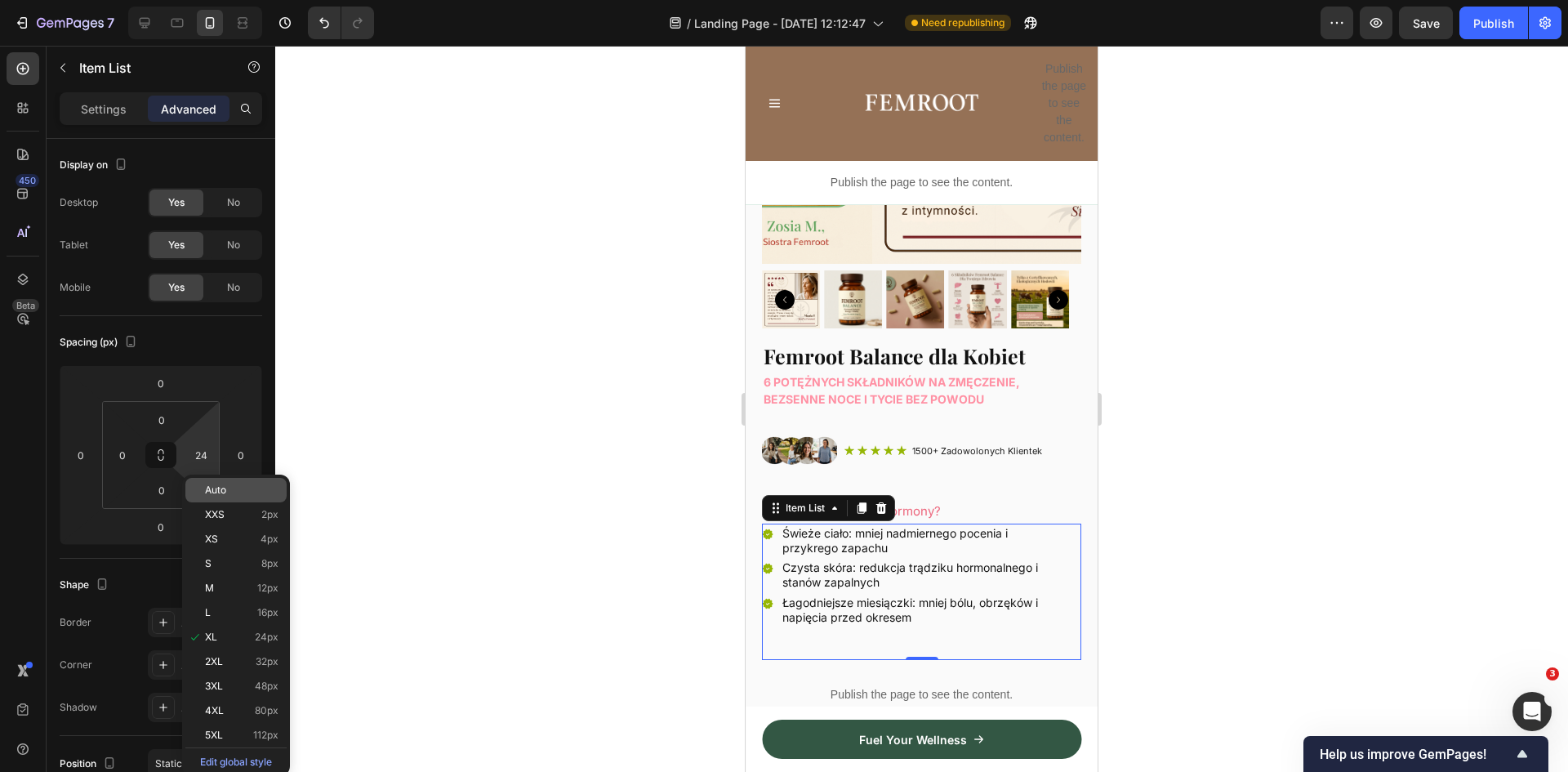
click at [238, 489] on p "Auto" at bounding box center [242, 489] width 74 height 11
type input "Auto"
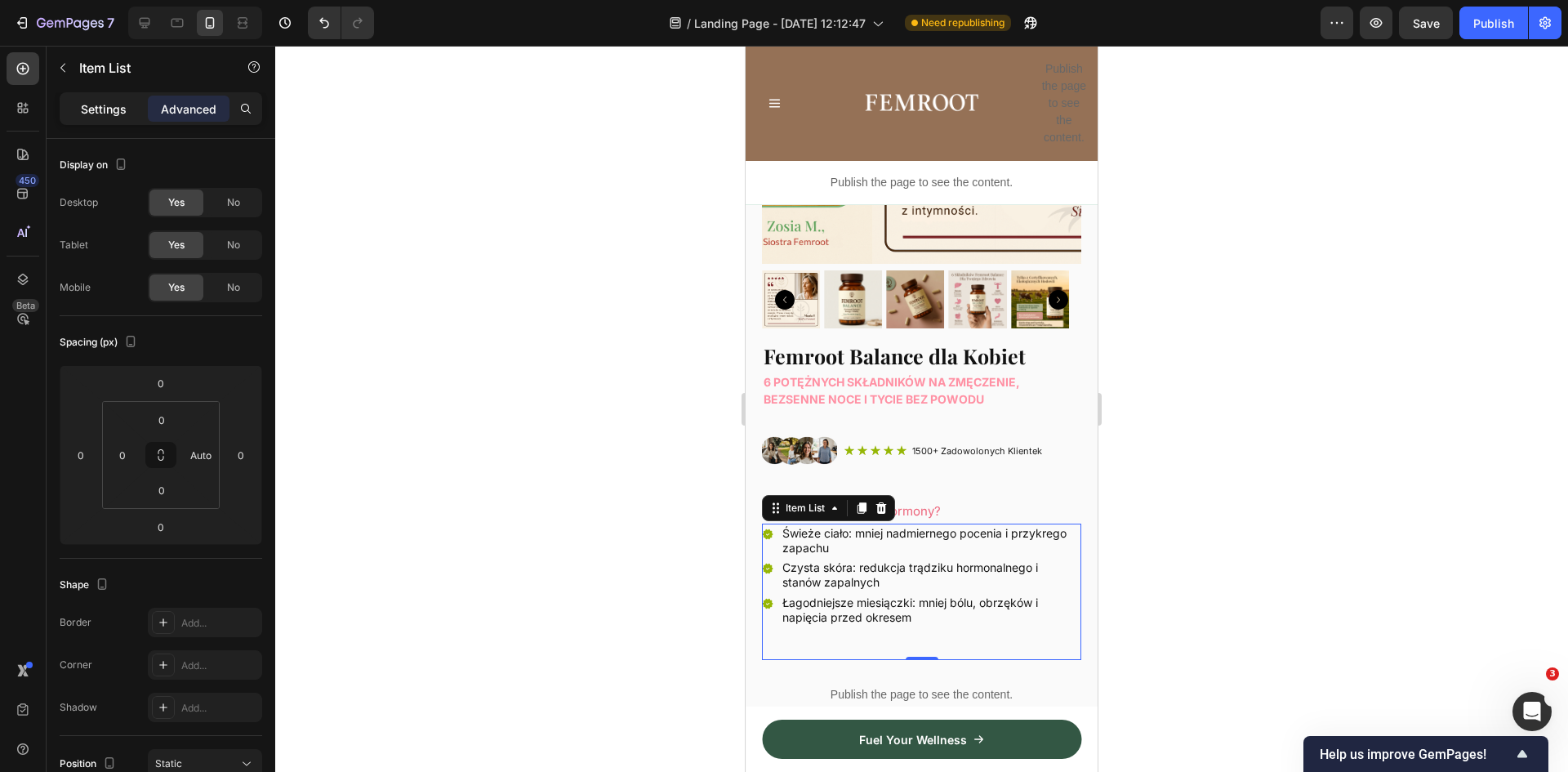
click at [92, 112] on p "Settings" at bounding box center [103, 109] width 46 height 17
type input "8"
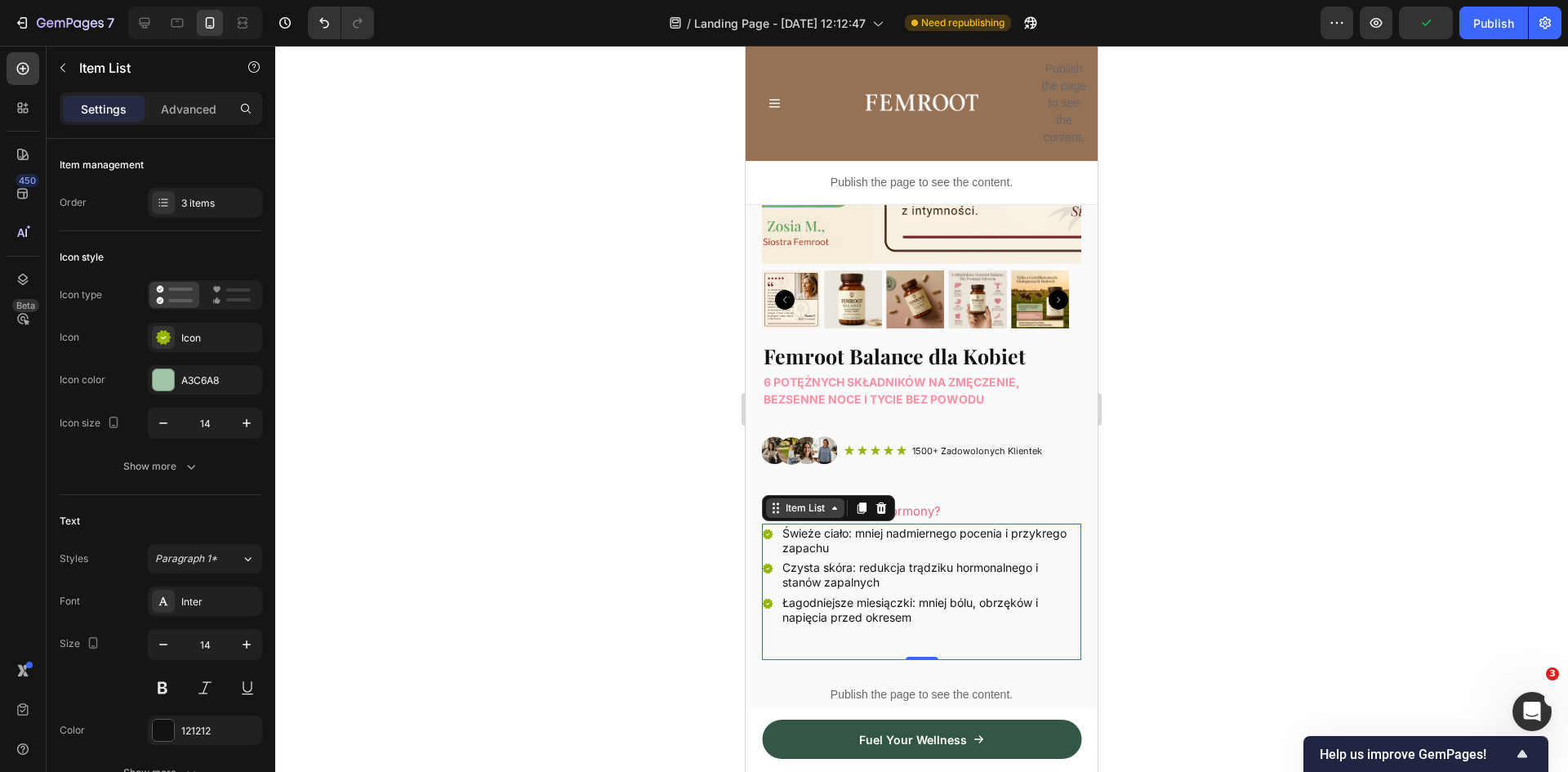
click at [808, 501] on div "Item List" at bounding box center [805, 508] width 46 height 15
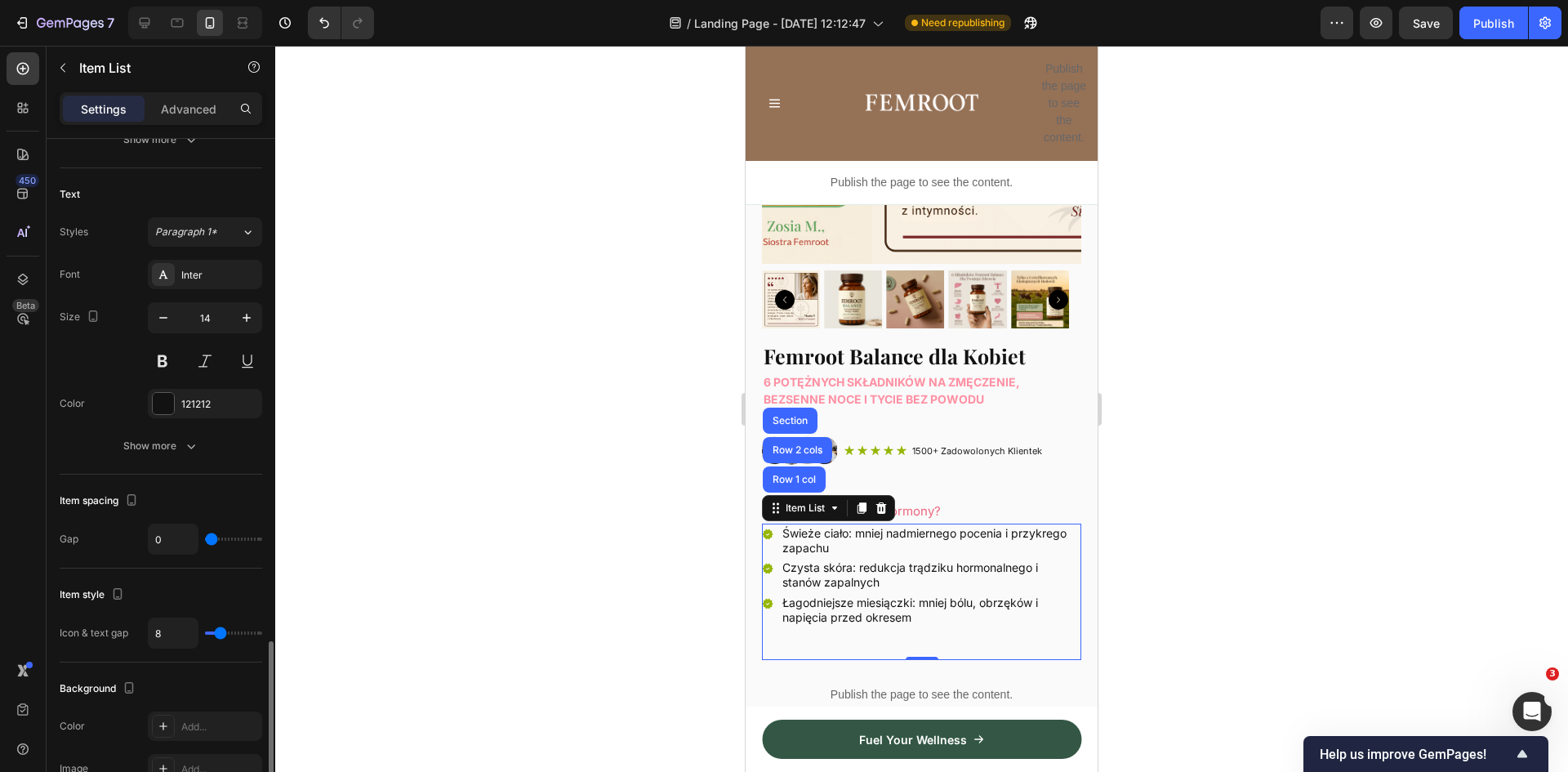
scroll to position [572, 0]
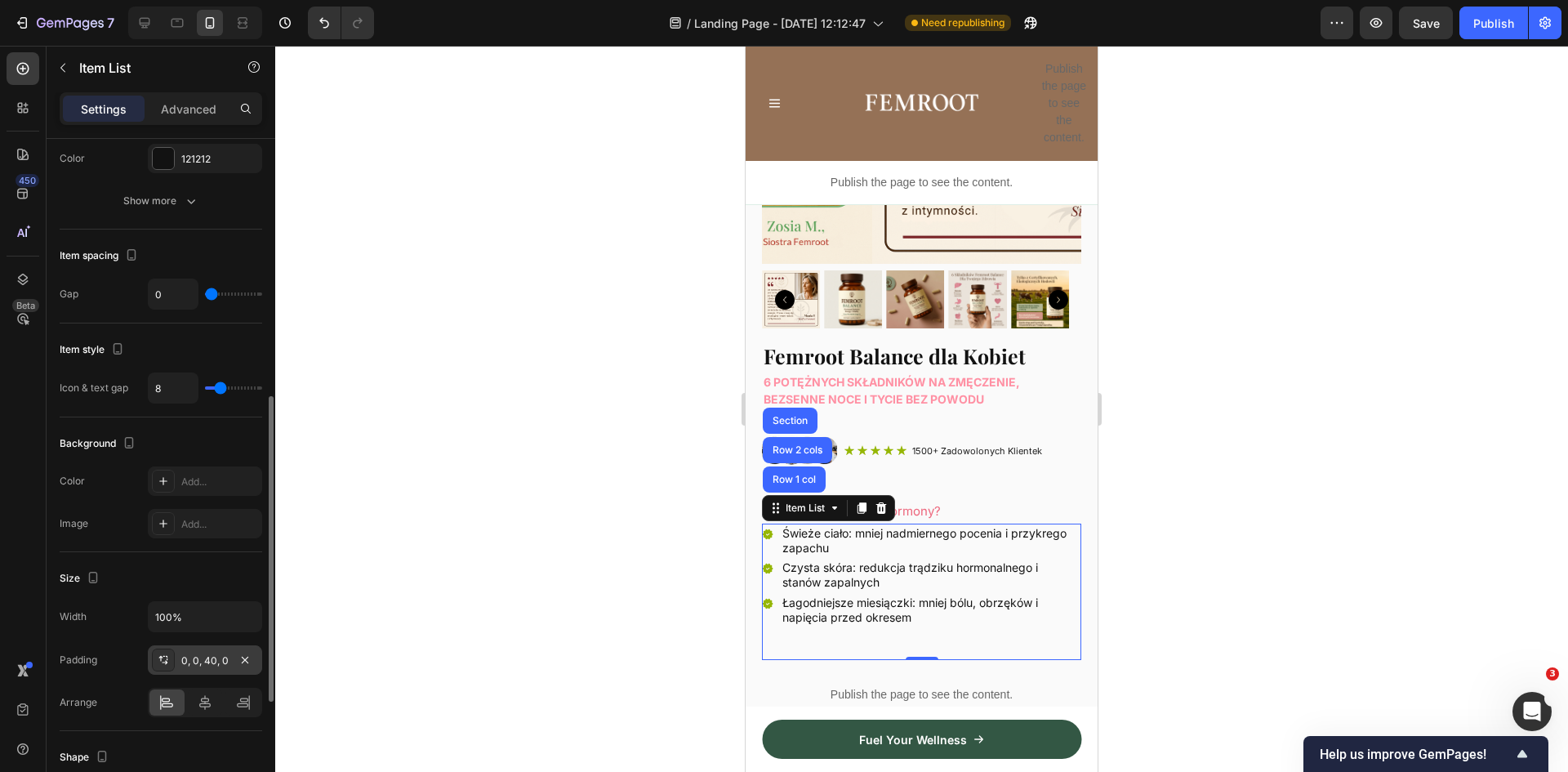
click at [211, 656] on div "0, 0, 40, 0" at bounding box center [204, 660] width 47 height 15
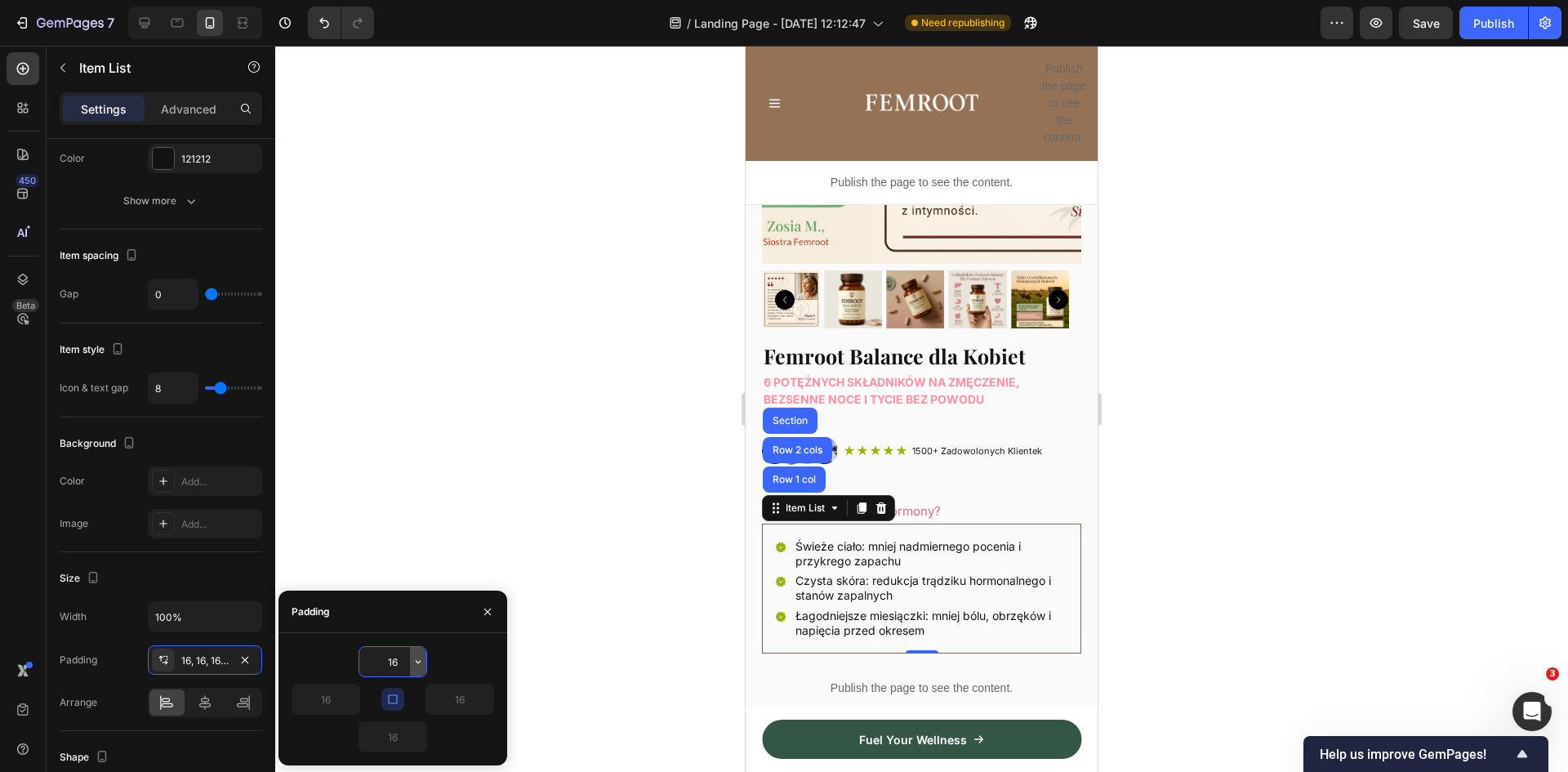
click at [416, 657] on icon "button" at bounding box center [417, 661] width 13 height 13
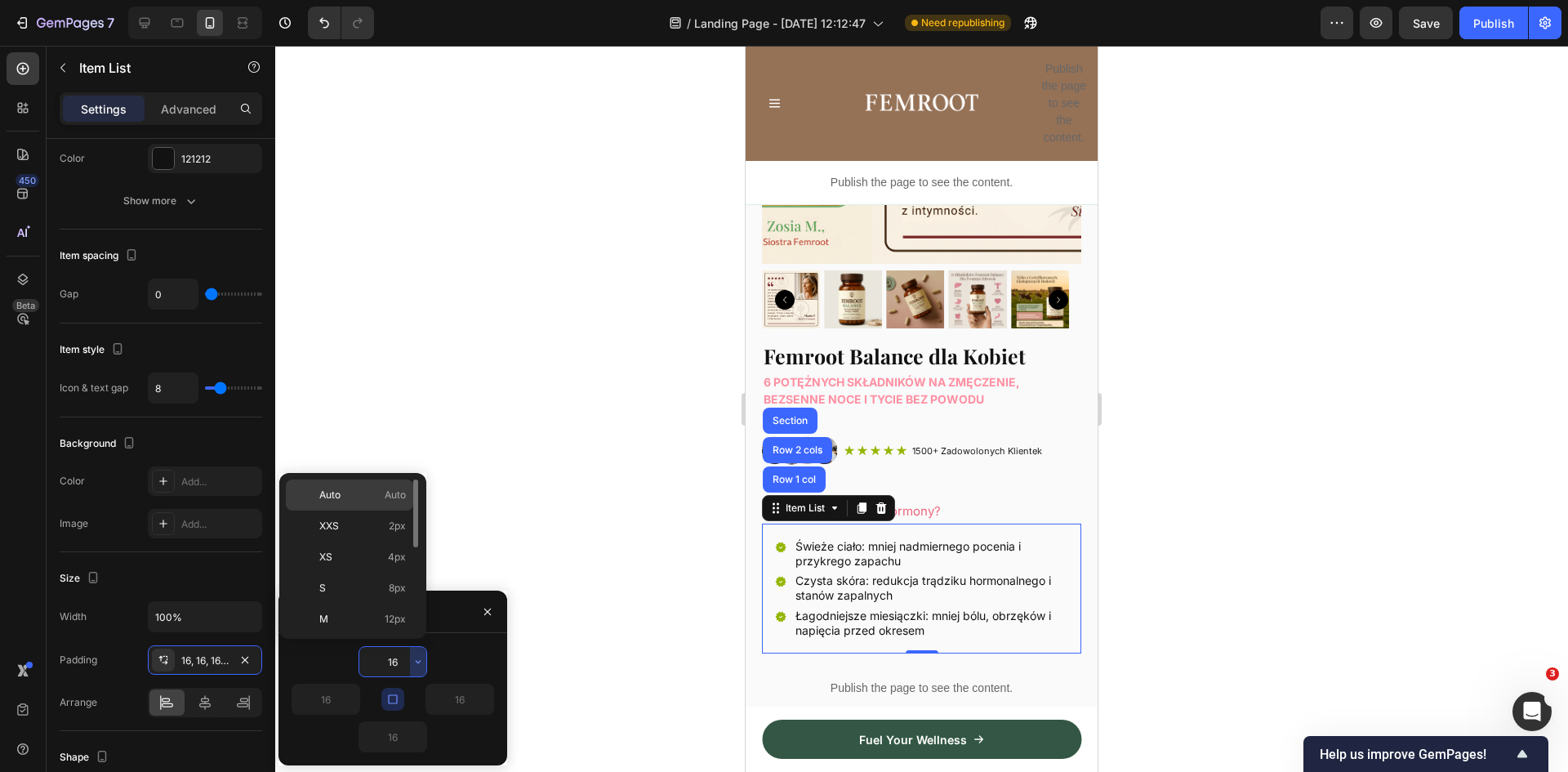
click at [343, 498] on p "Auto Auto" at bounding box center [362, 495] width 87 height 15
type input "Auto"
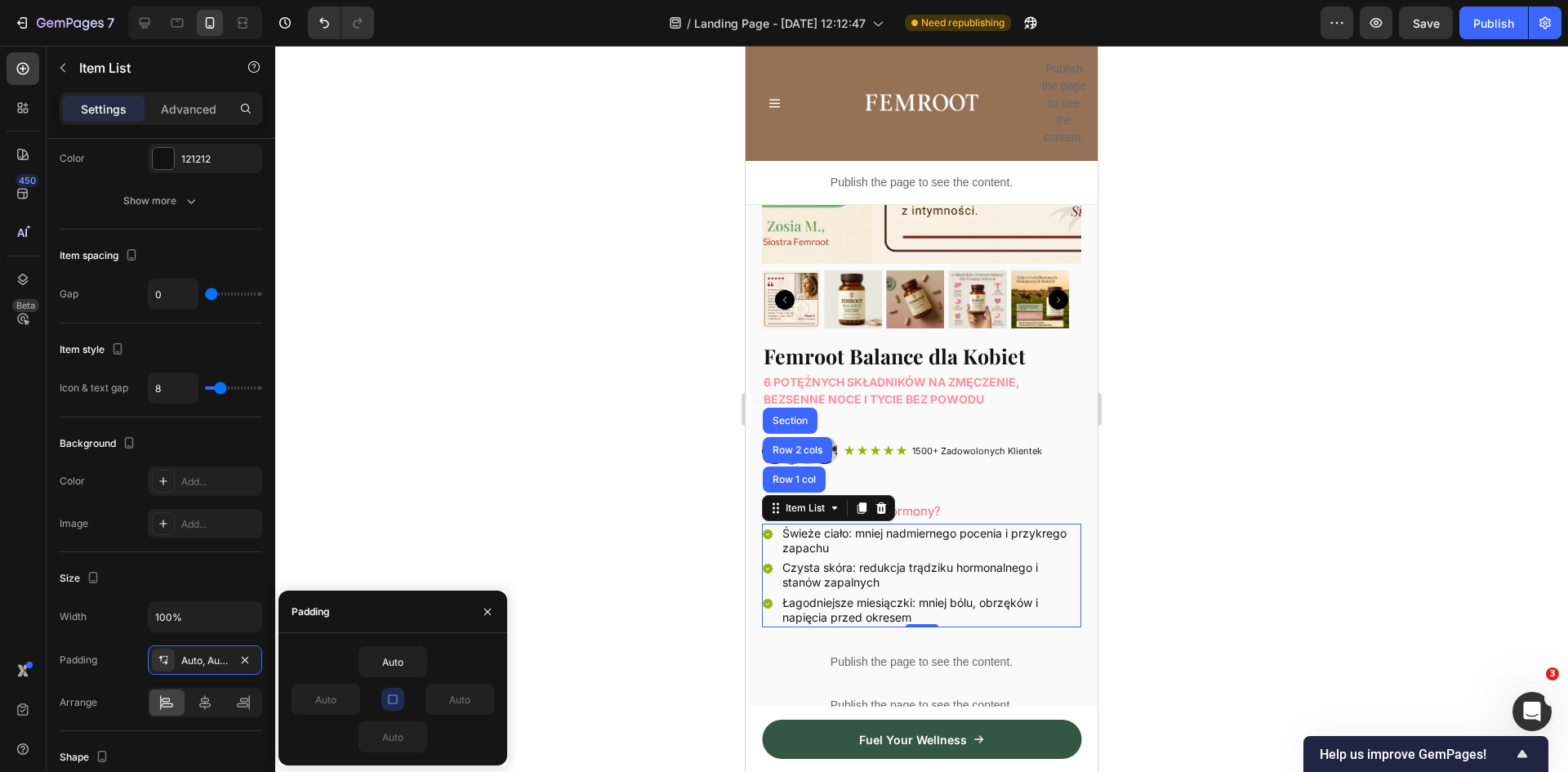
click at [394, 700] on icon "button" at bounding box center [392, 699] width 13 height 13
click at [487, 701] on icon "button" at bounding box center [484, 699] width 13 height 13
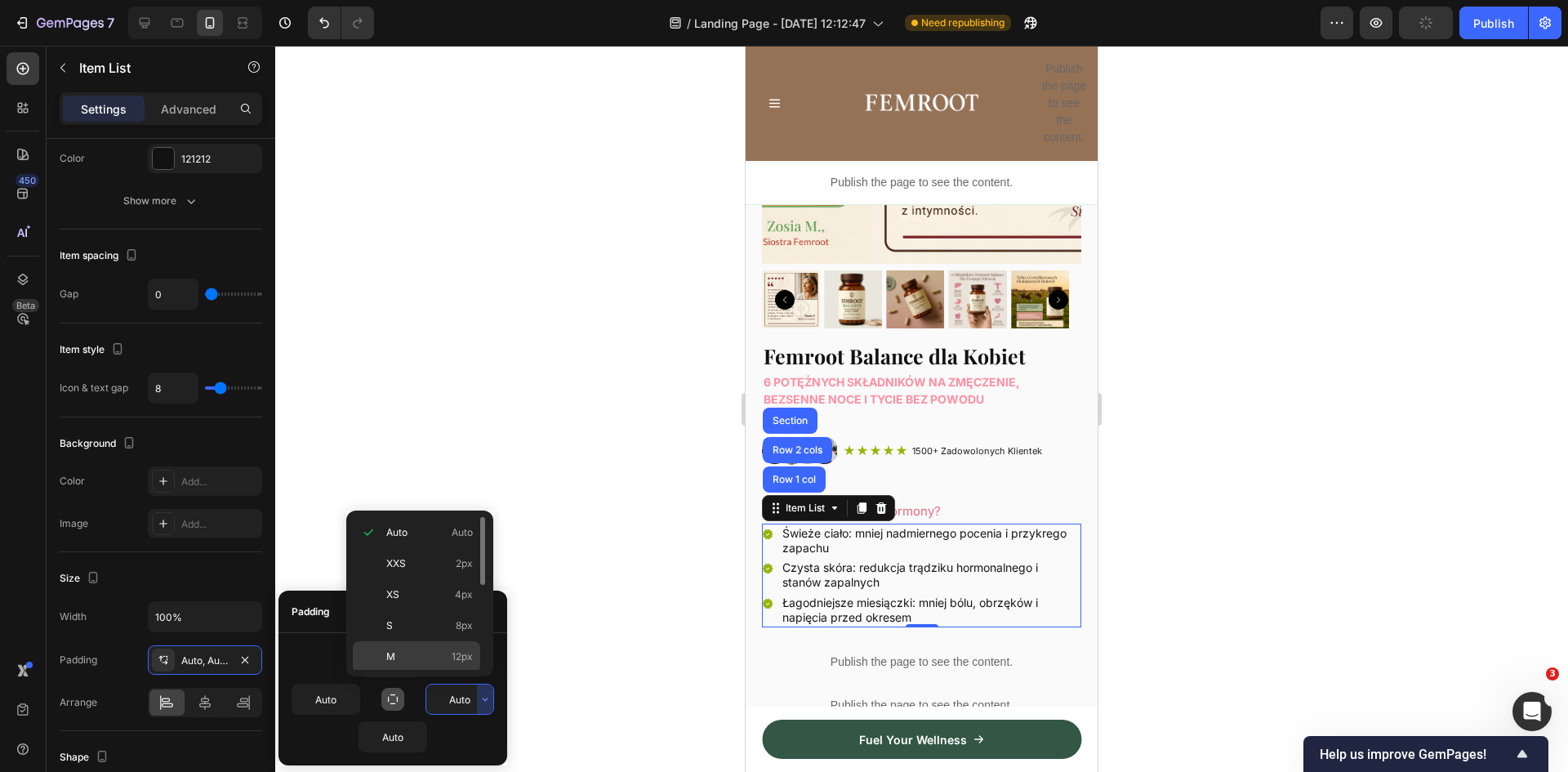
click at [406, 655] on p "M 12px" at bounding box center [429, 656] width 87 height 15
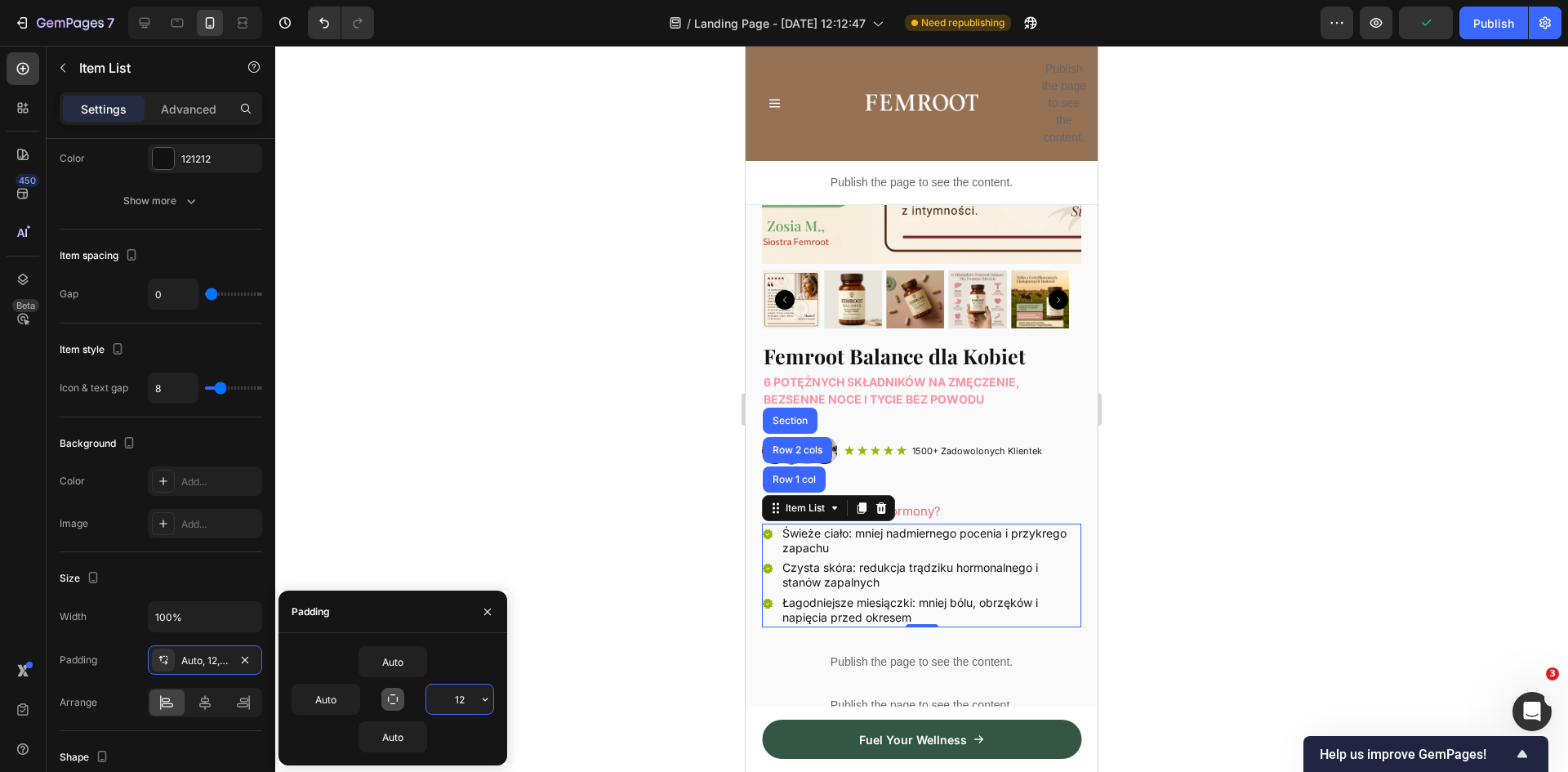
click at [476, 695] on input "12" at bounding box center [460, 699] width 67 height 29
click at [486, 698] on icon "button" at bounding box center [484, 699] width 13 height 13
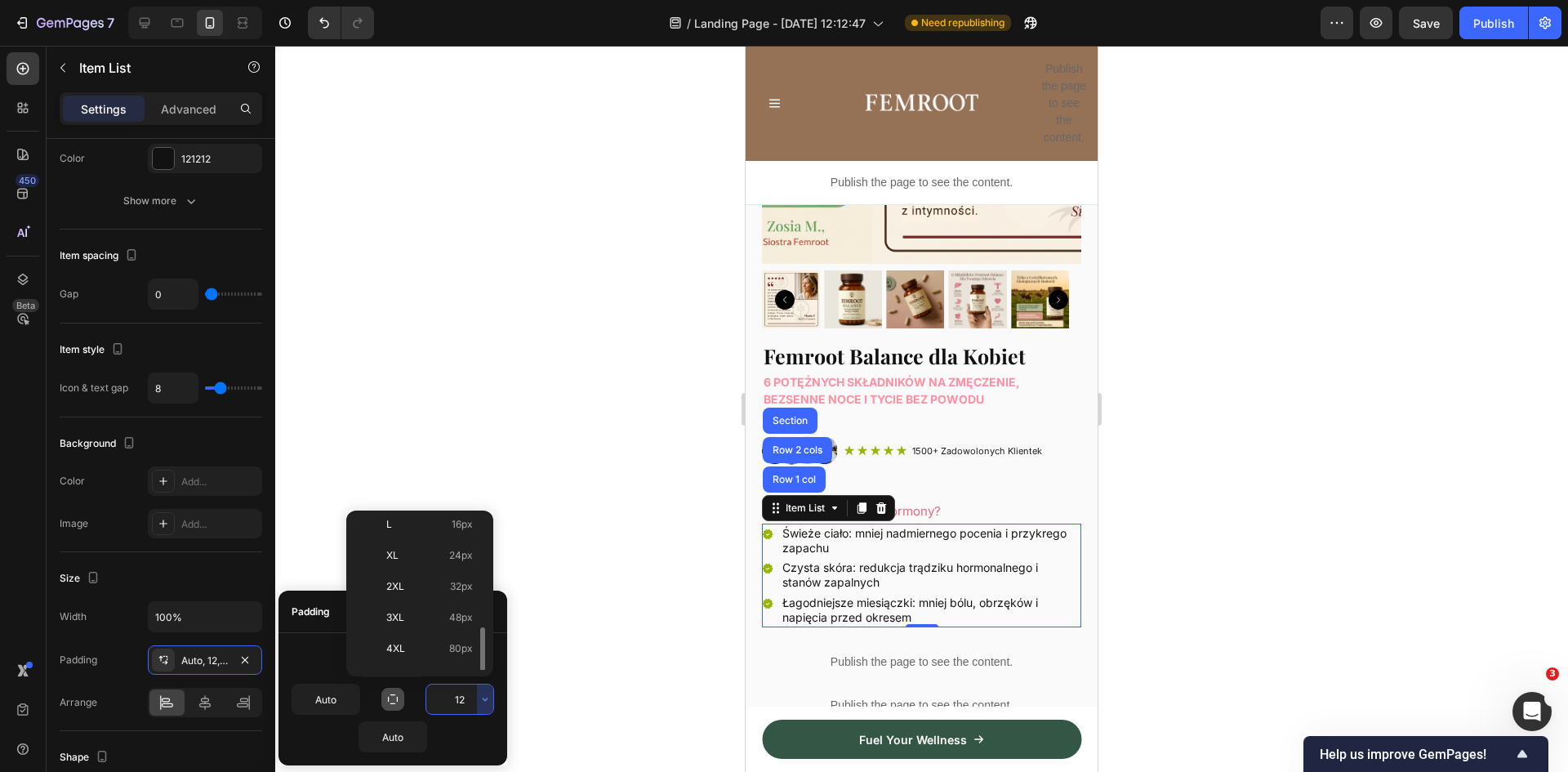
scroll to position [189, 0]
click at [433, 618] on p "4XL 80px" at bounding box center [429, 623] width 87 height 15
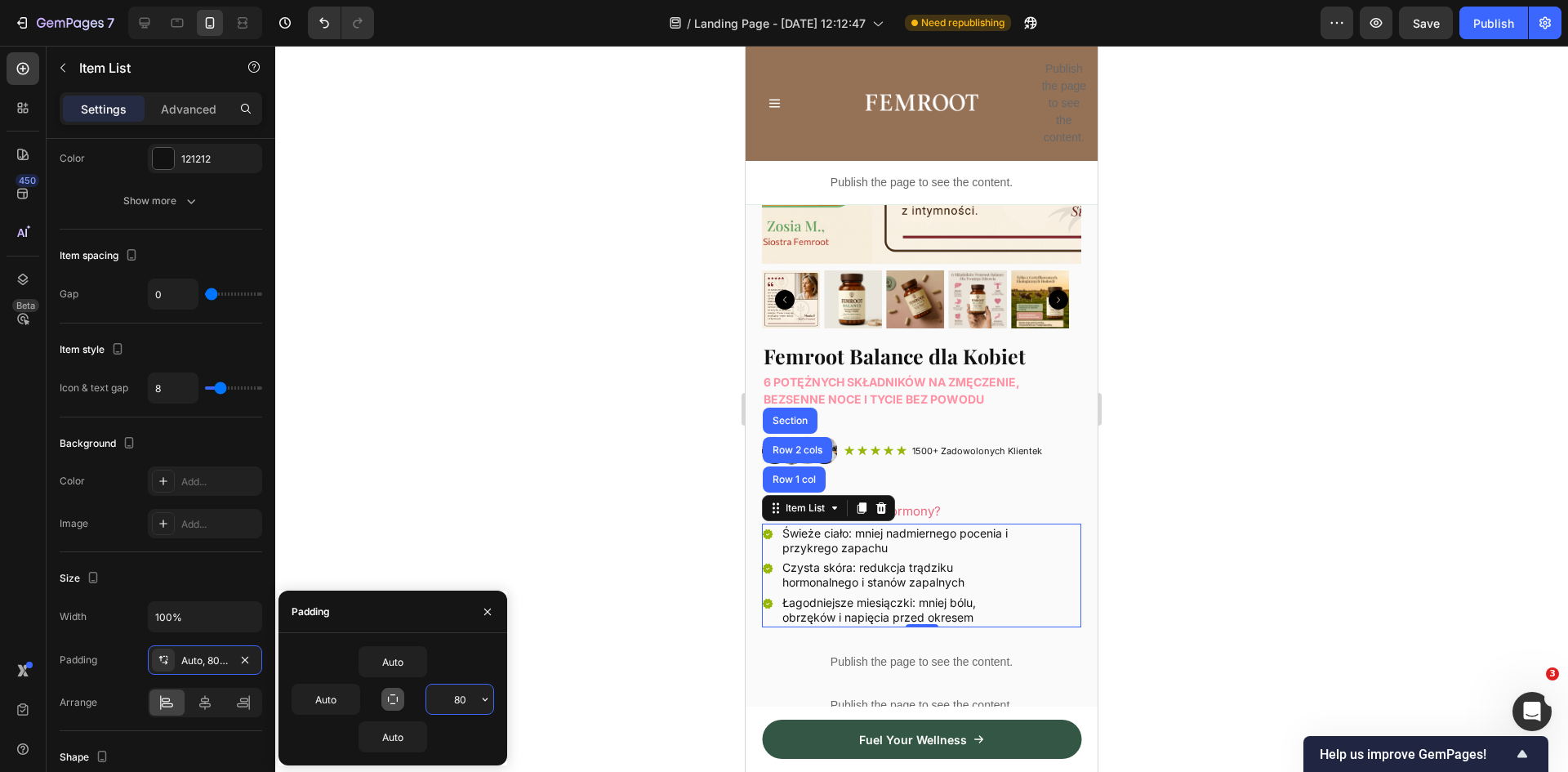
click at [471, 699] on input "80" at bounding box center [460, 699] width 67 height 29
type input "72"
click at [1217, 499] on div at bounding box center [922, 409] width 1293 height 726
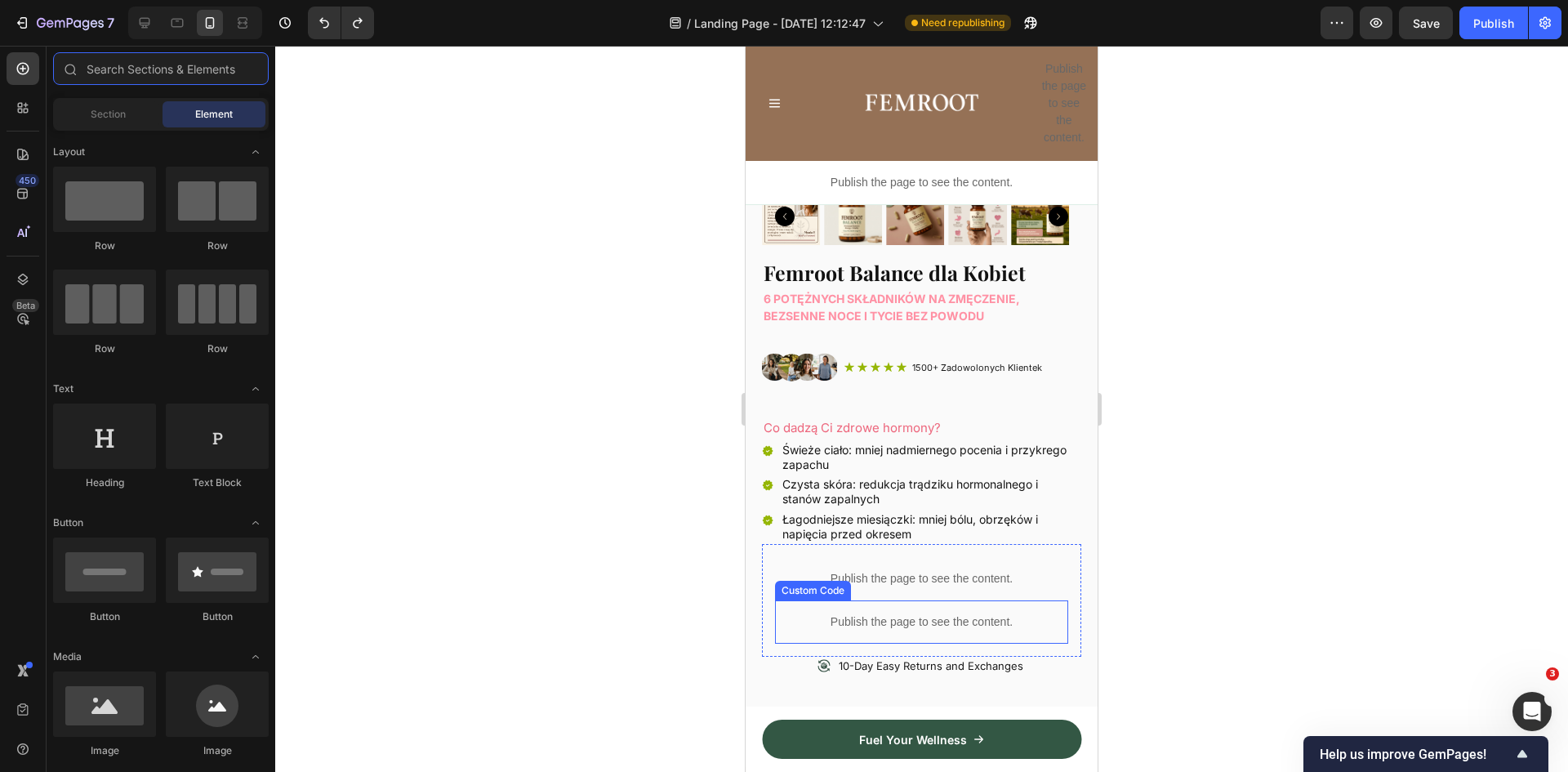
scroll to position [490, 0]
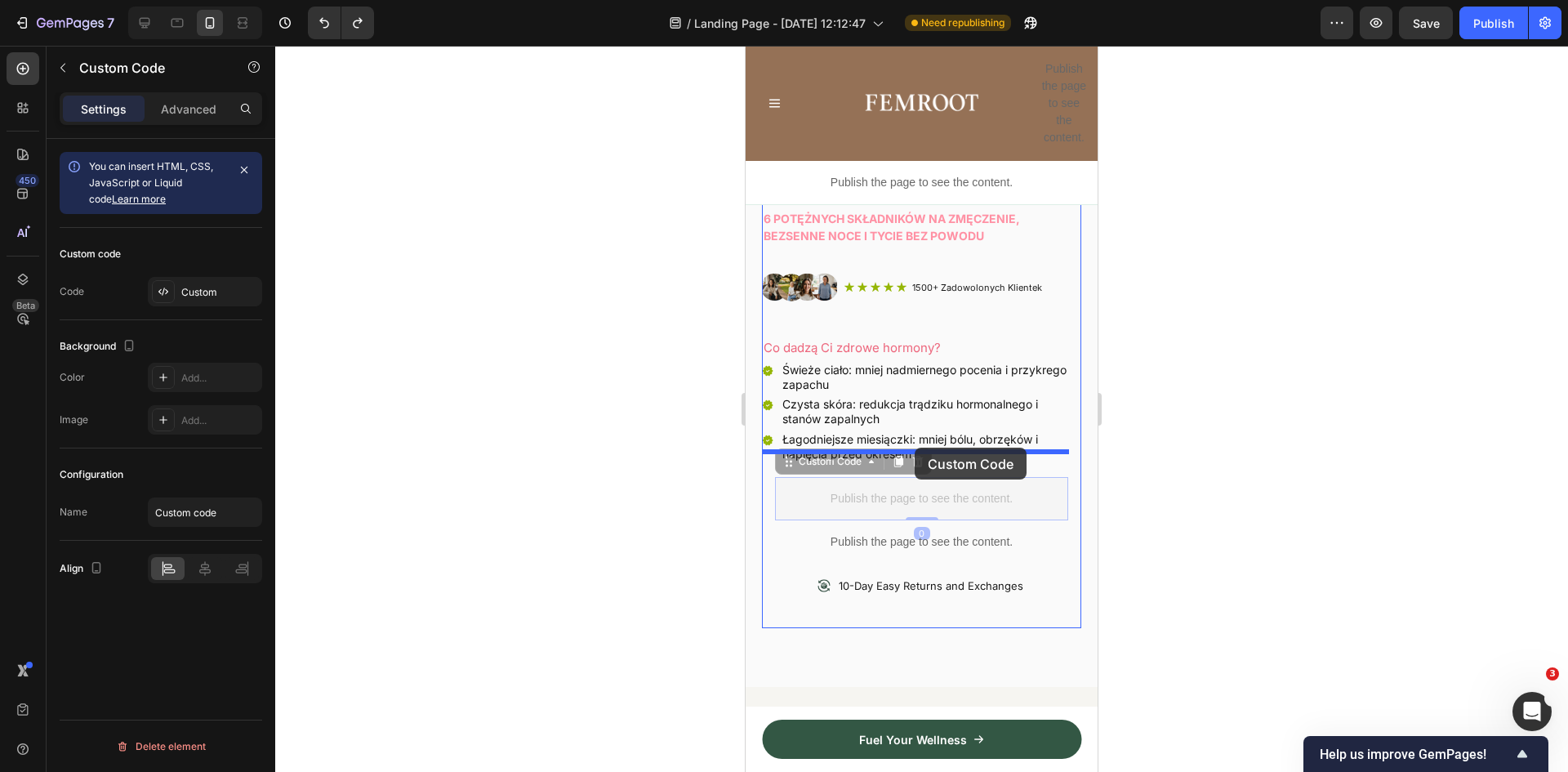
drag, startPoint x: 811, startPoint y: 486, endPoint x: 915, endPoint y: 449, distance: 110.4
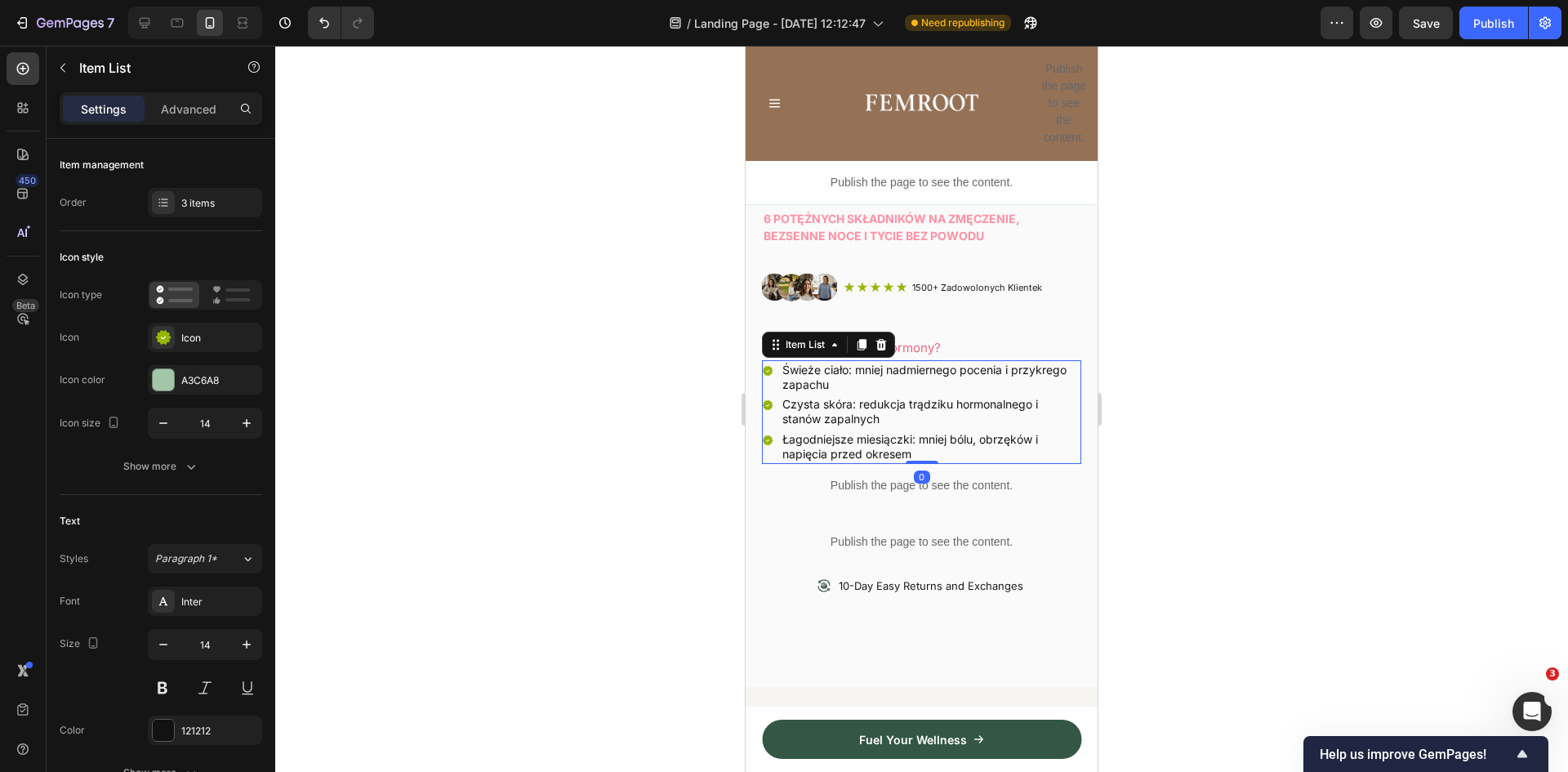
click at [915, 449] on div "Świeże ciało: mniej nadmiernego pocenia i przykrego zapachu Czysta skóra: reduk…" at bounding box center [921, 411] width 319 height 104
type input "100%"
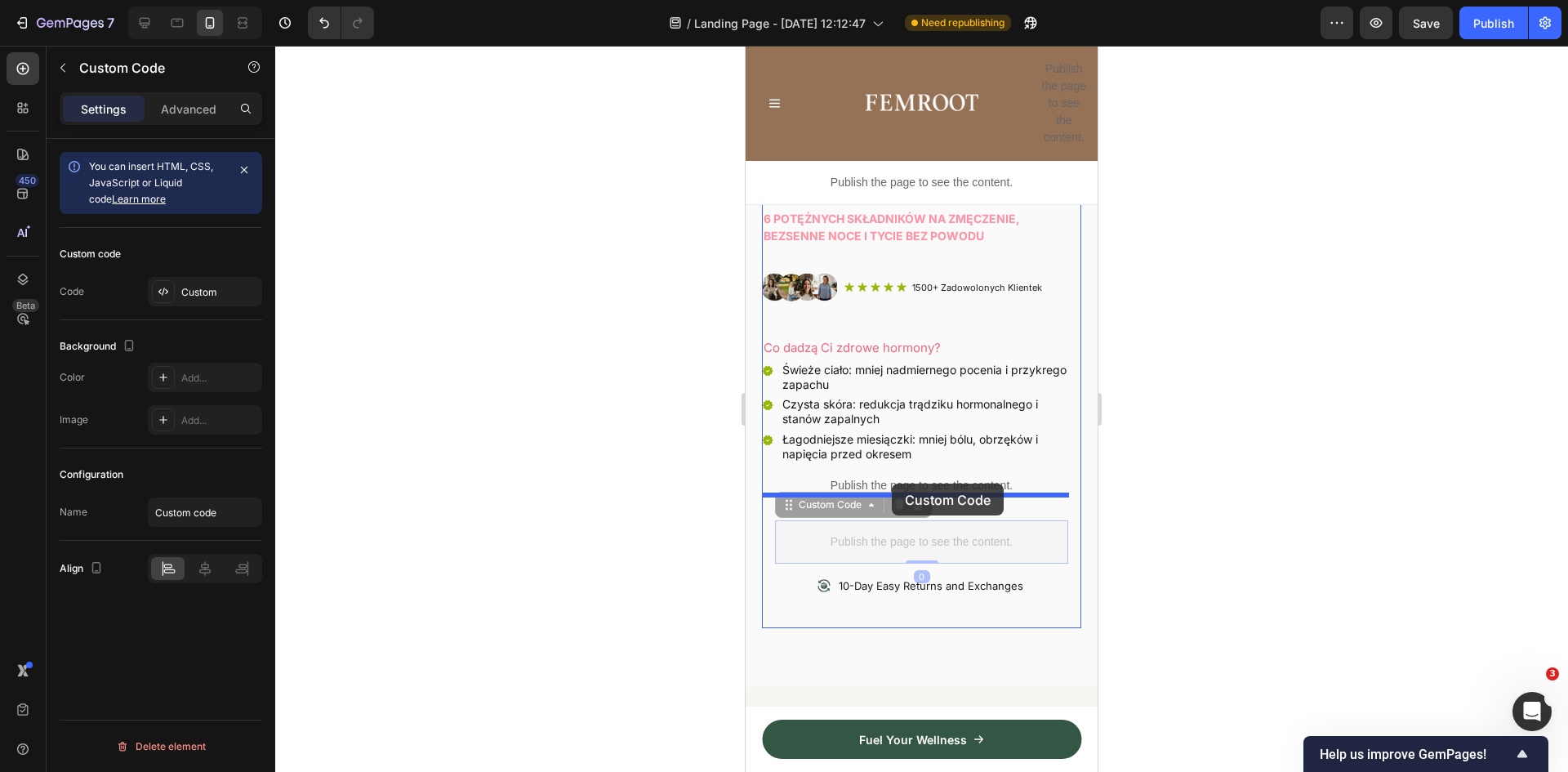
drag, startPoint x: 830, startPoint y: 526, endPoint x: 892, endPoint y: 483, distance: 75.5
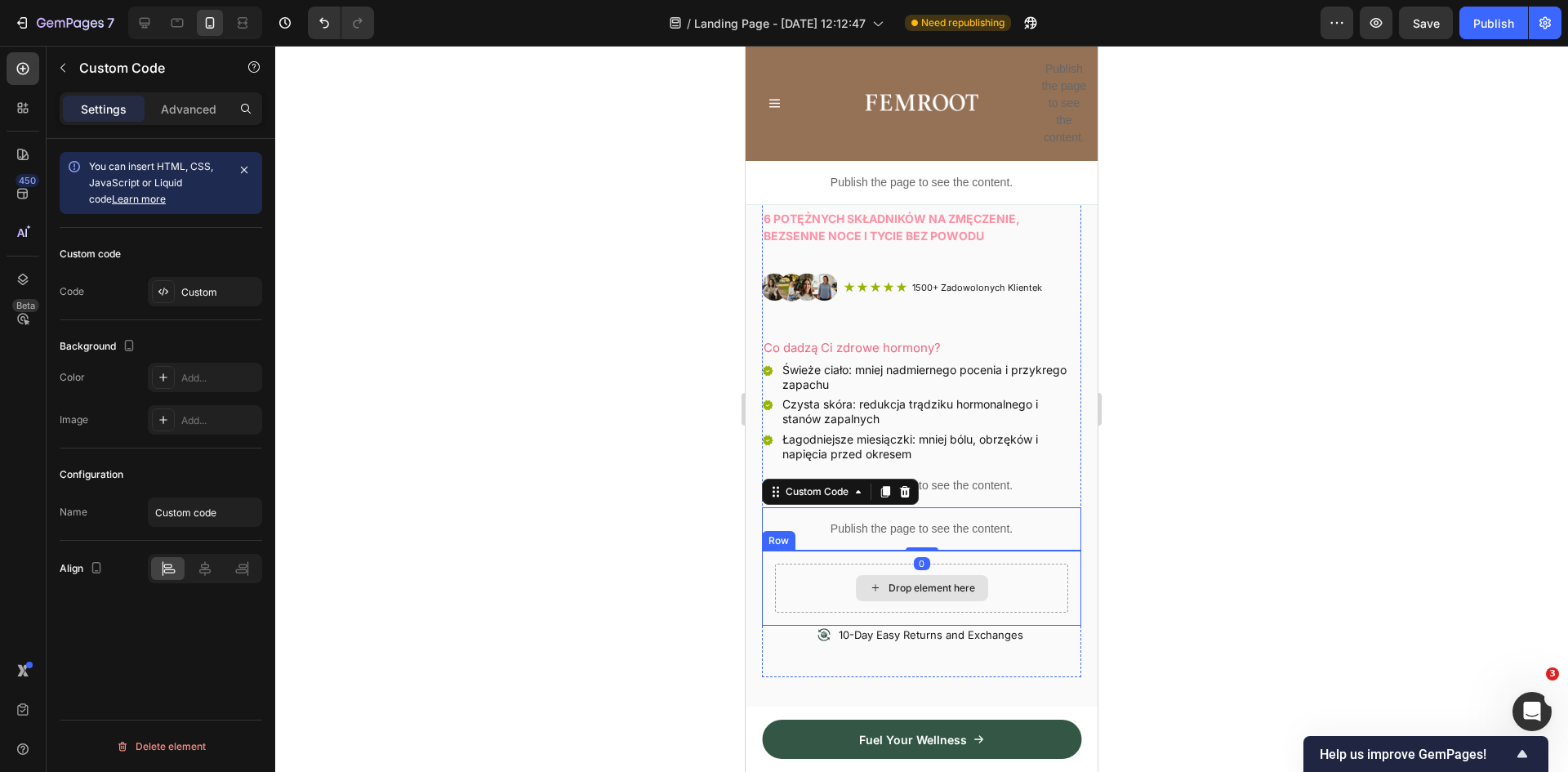
click at [802, 563] on div "Drop element here" at bounding box center [921, 587] width 293 height 49
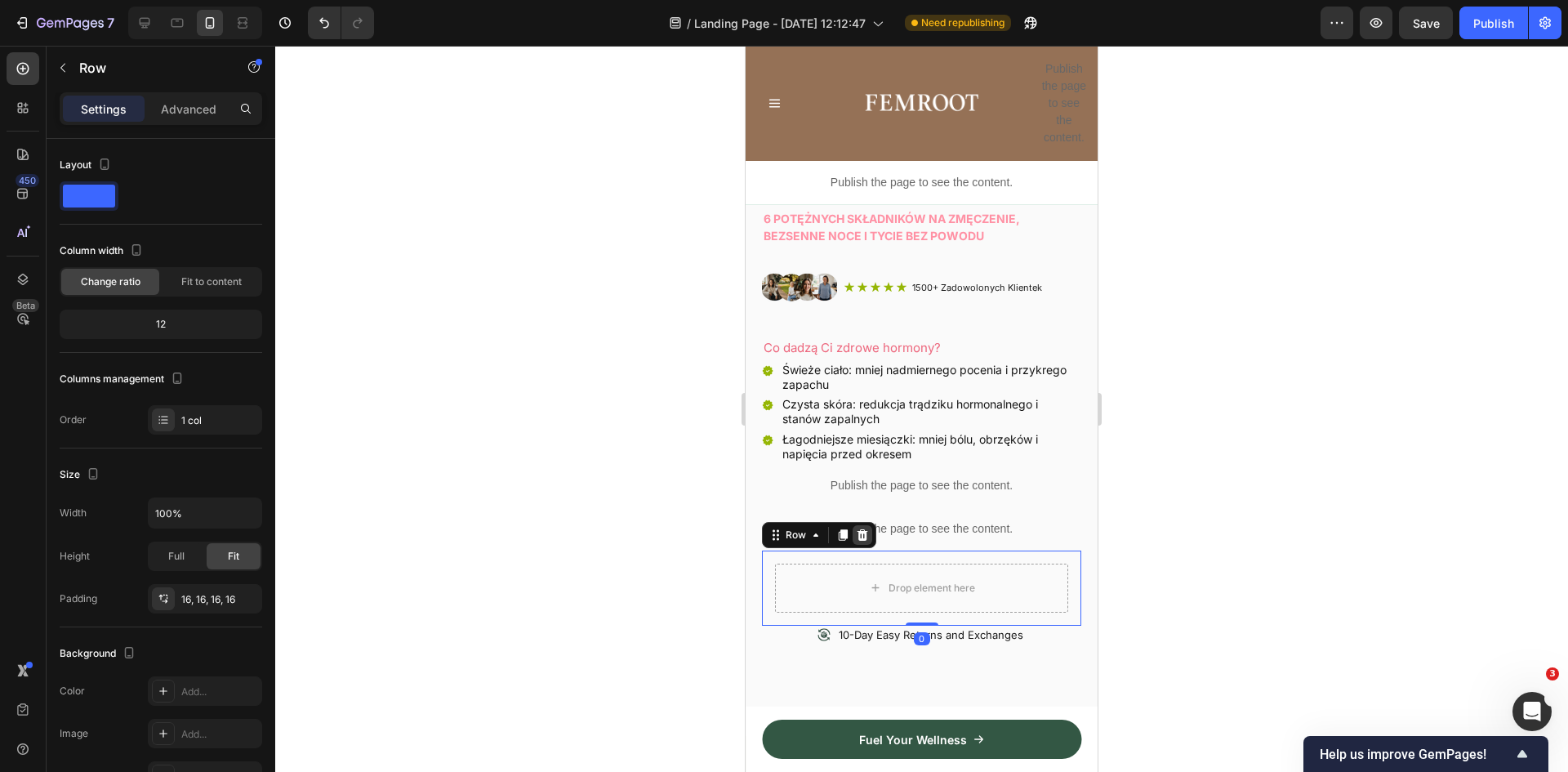
click at [865, 529] on icon at bounding box center [863, 534] width 10 height 11
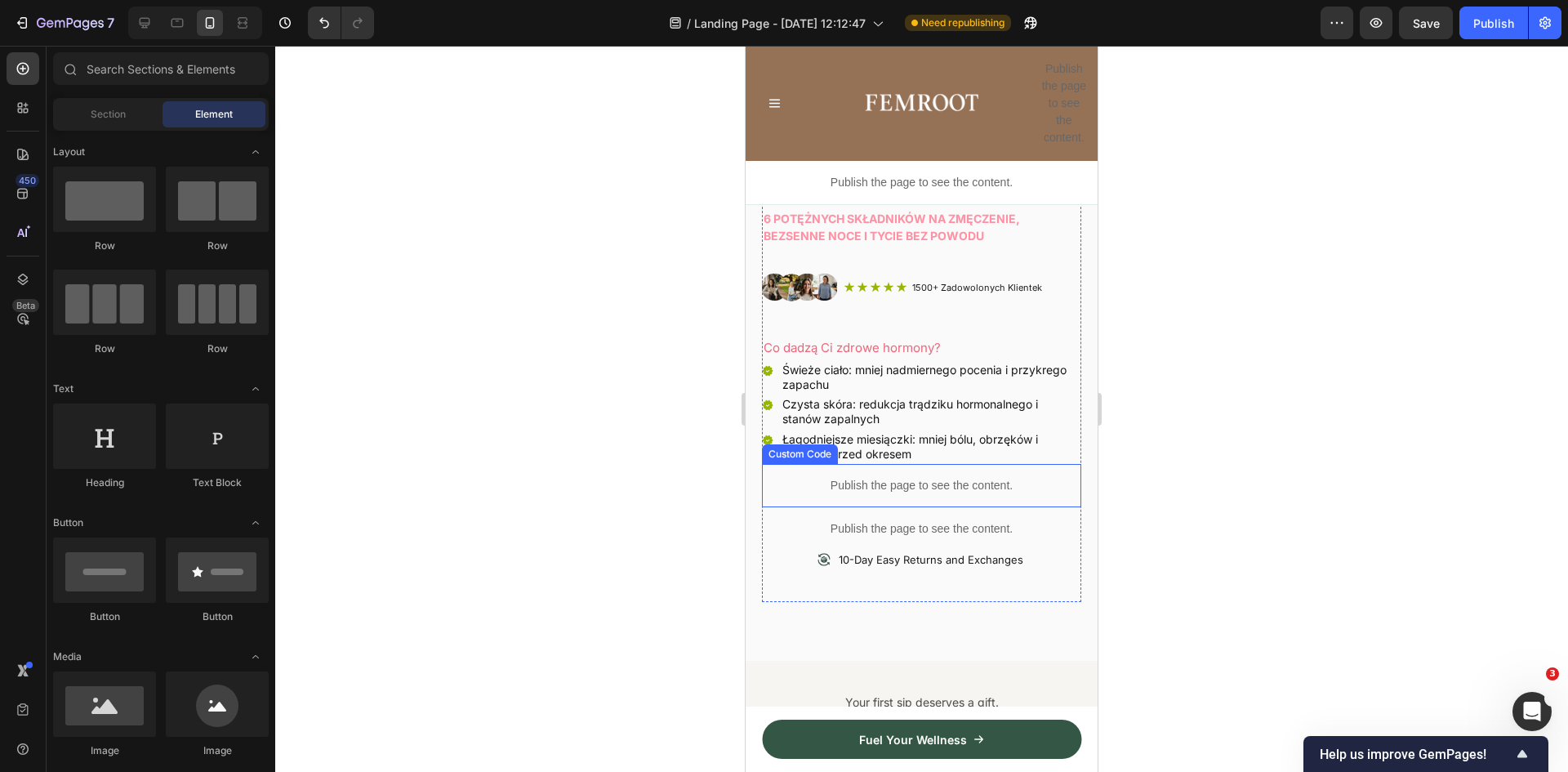
click at [912, 477] on p "Publish the page to see the content." at bounding box center [921, 486] width 319 height 17
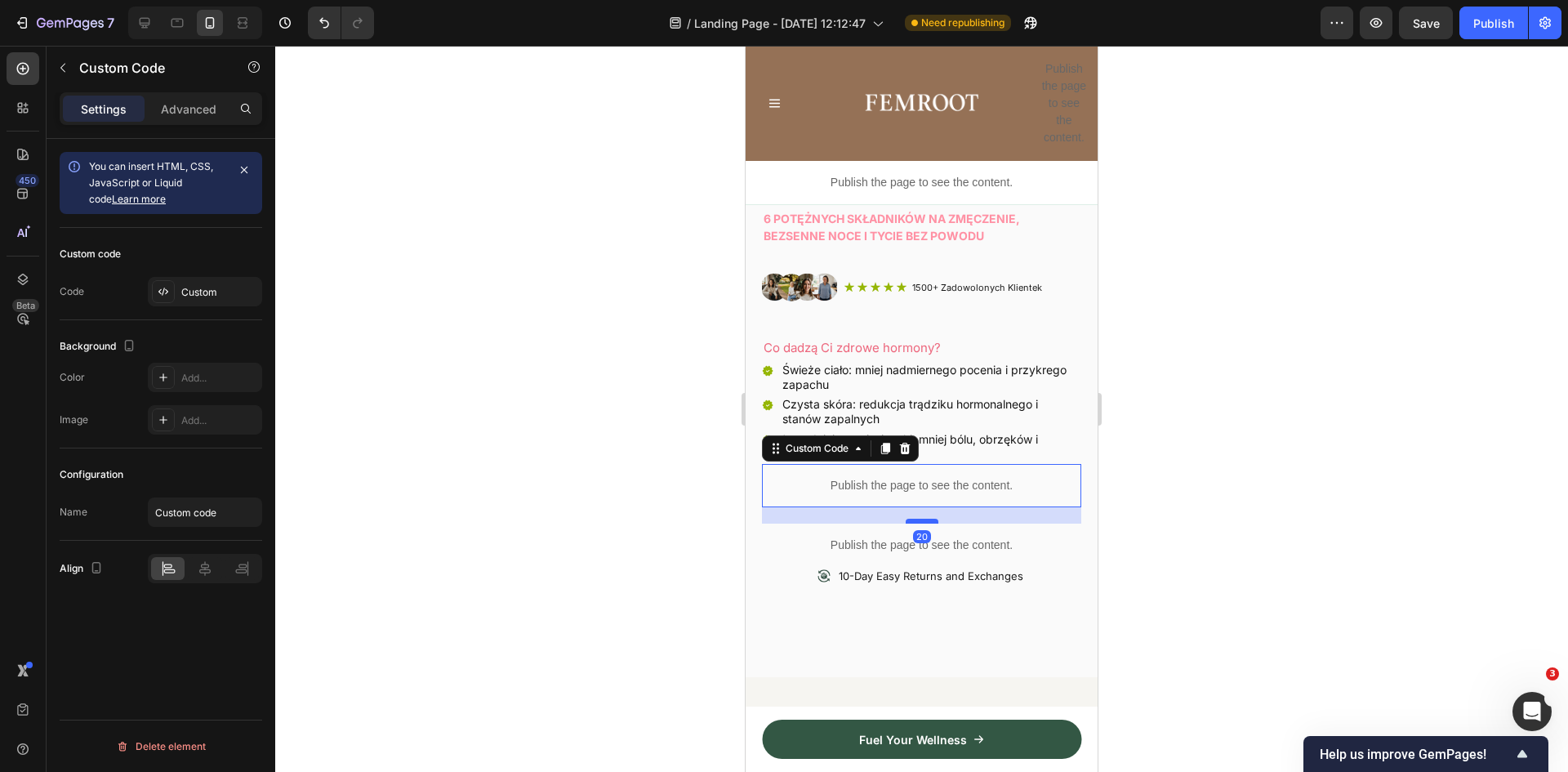
drag, startPoint x: 918, startPoint y: 492, endPoint x: 920, endPoint y: 508, distance: 16.1
click at [920, 519] on div at bounding box center [922, 521] width 33 height 5
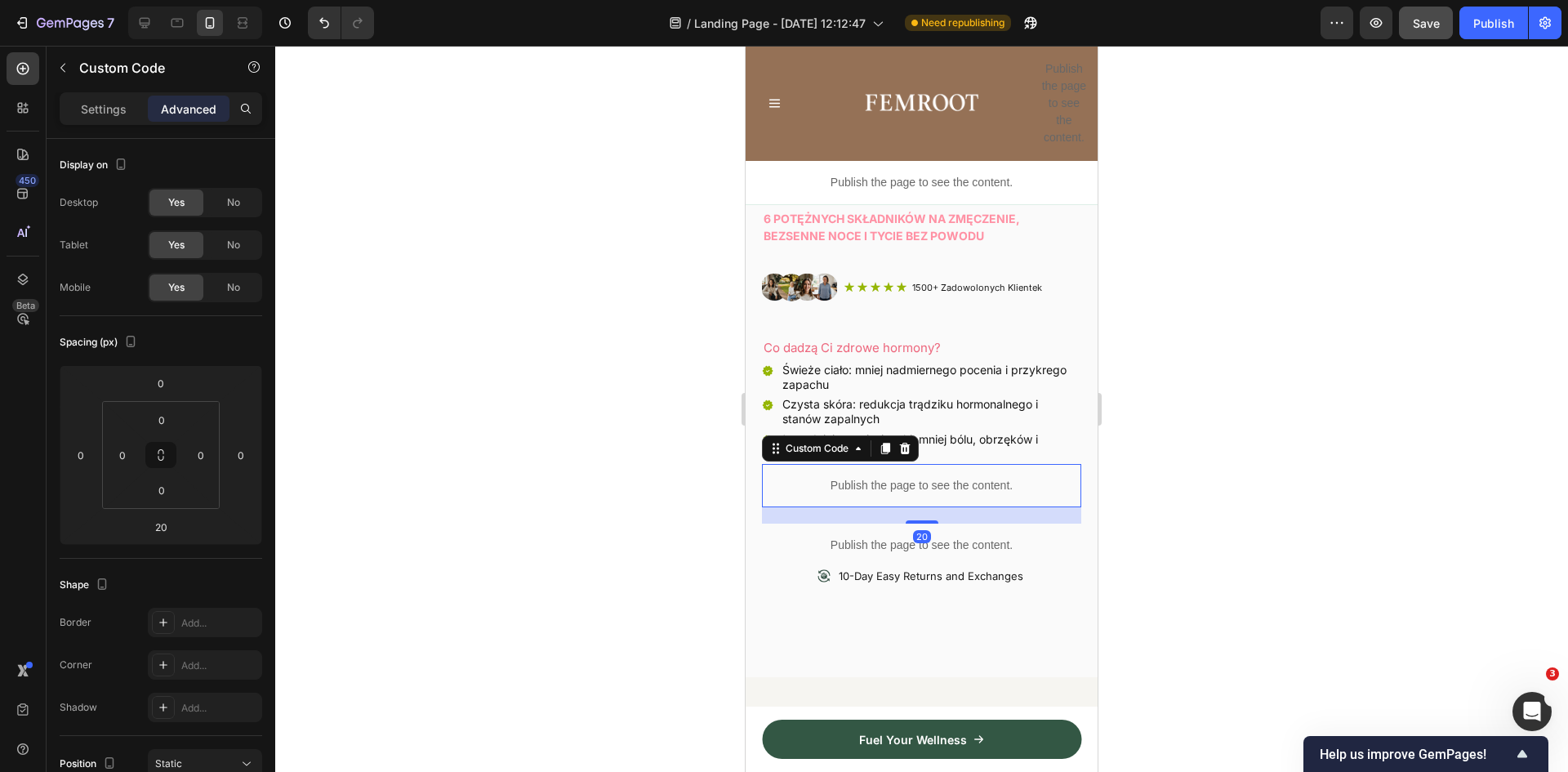
click at [1442, 25] on button "Save" at bounding box center [1425, 23] width 54 height 33
click at [1480, 23] on div "Publish" at bounding box center [1494, 23] width 41 height 17
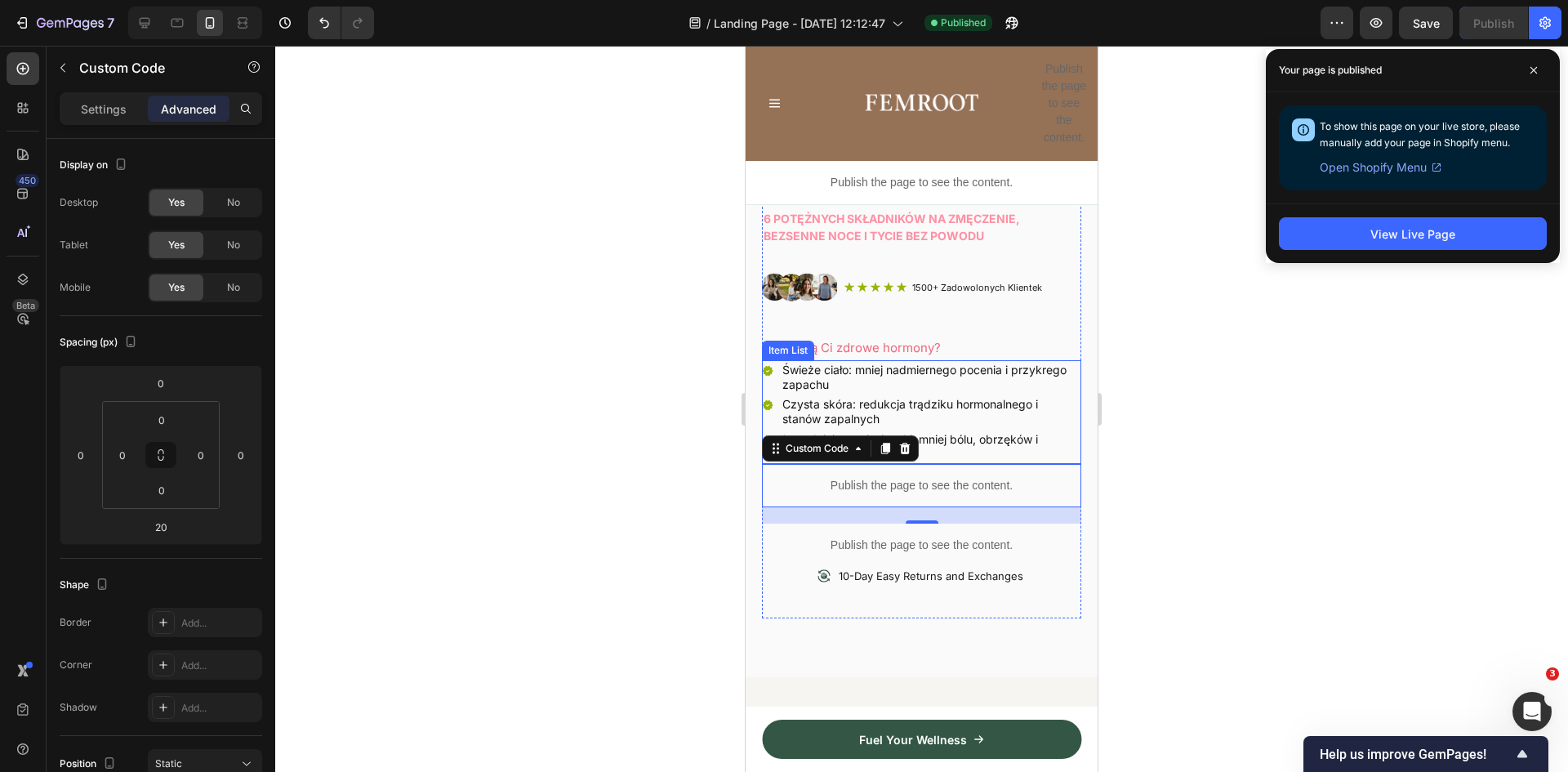
click at [978, 432] on p "Łagodniejsze miesiączki: mniej bólu, obrzęków i napięcia przed okresem" at bounding box center [930, 447] width 296 height 29
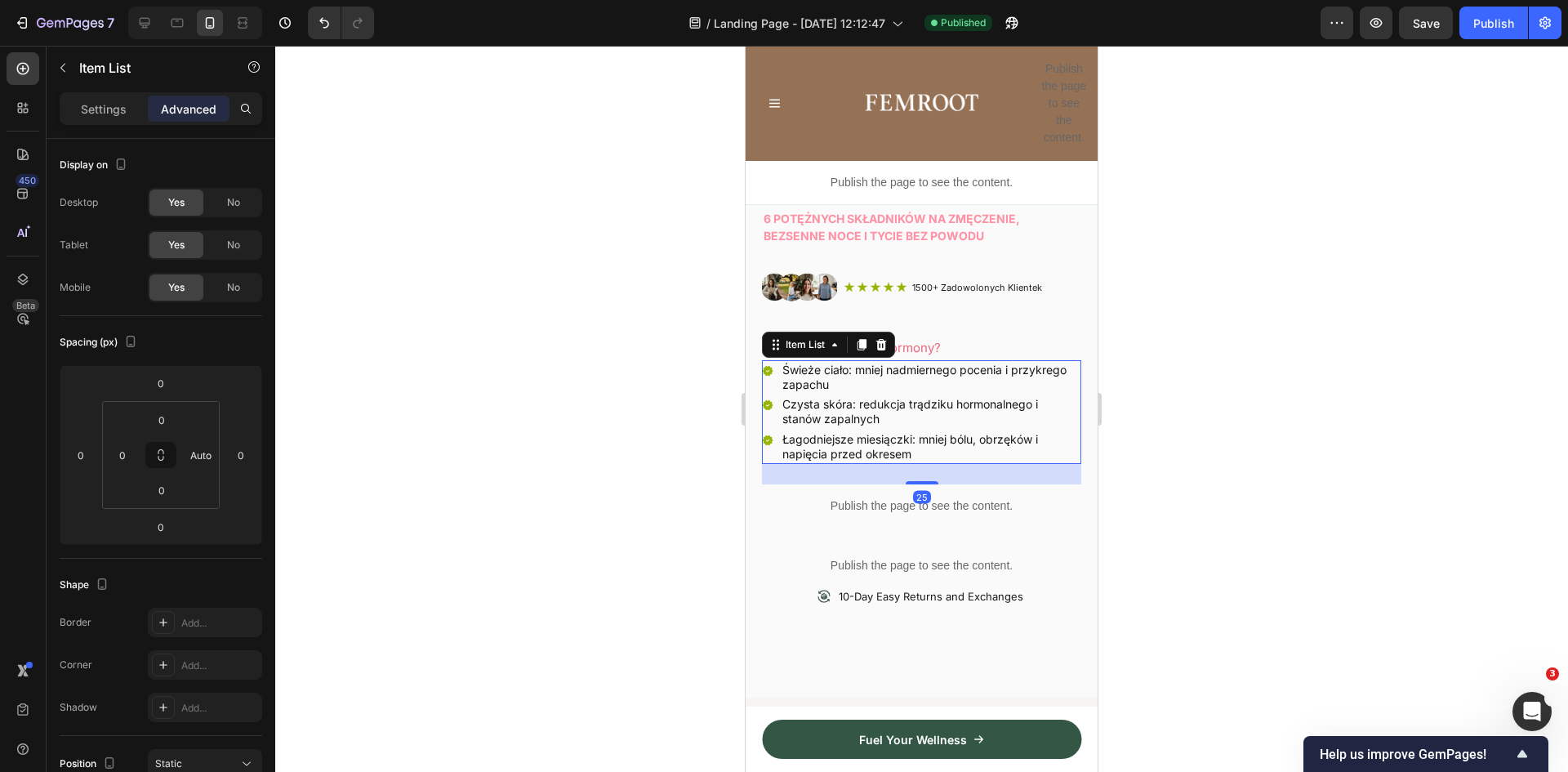
drag, startPoint x: 922, startPoint y: 451, endPoint x: 920, endPoint y: 471, distance: 20.1
click at [920, 481] on div at bounding box center [922, 483] width 33 height 3
type input "25"
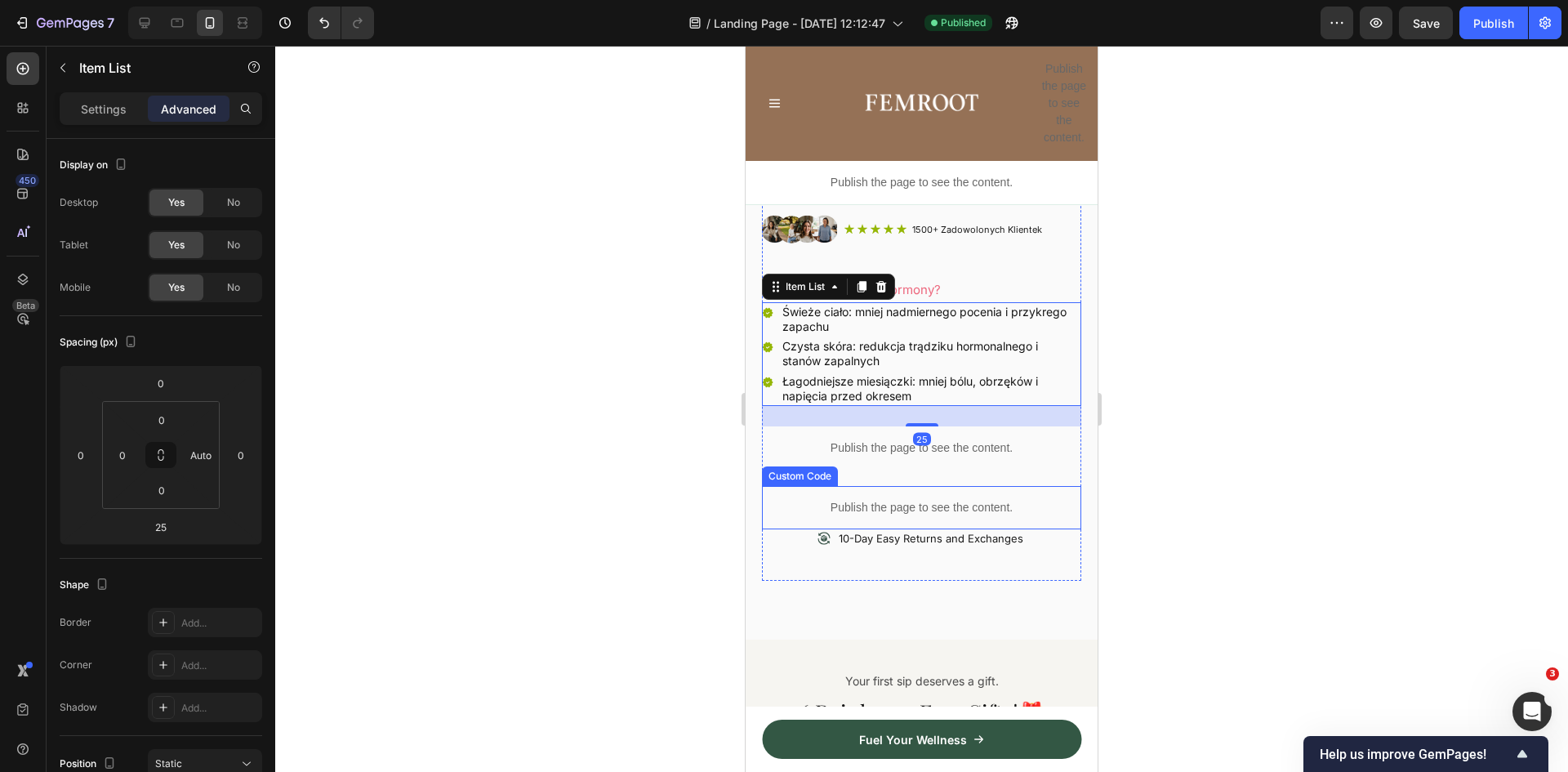
scroll to position [572, 0]
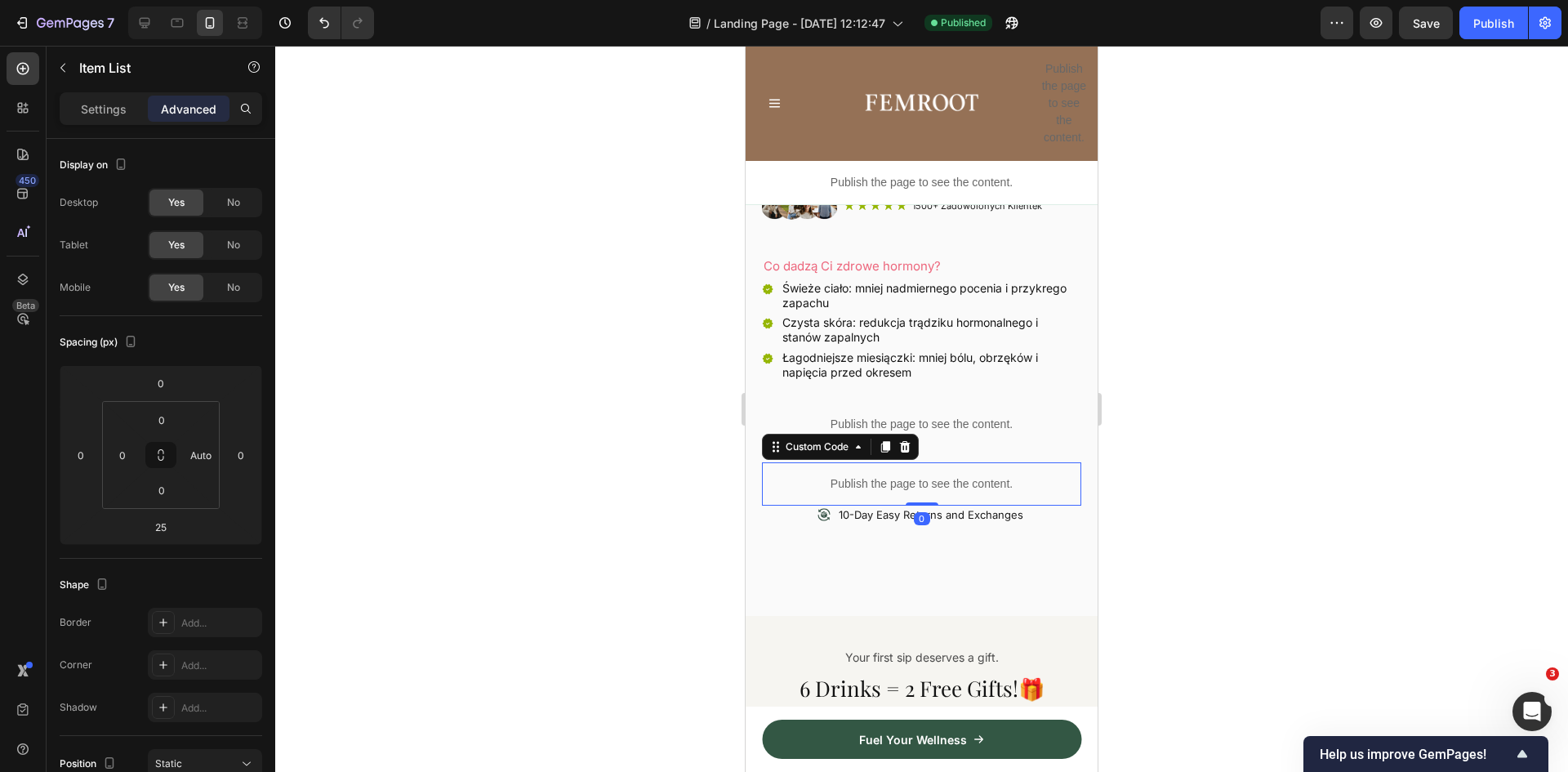
click at [879, 476] on p "Publish the page to see the content." at bounding box center [921, 484] width 319 height 17
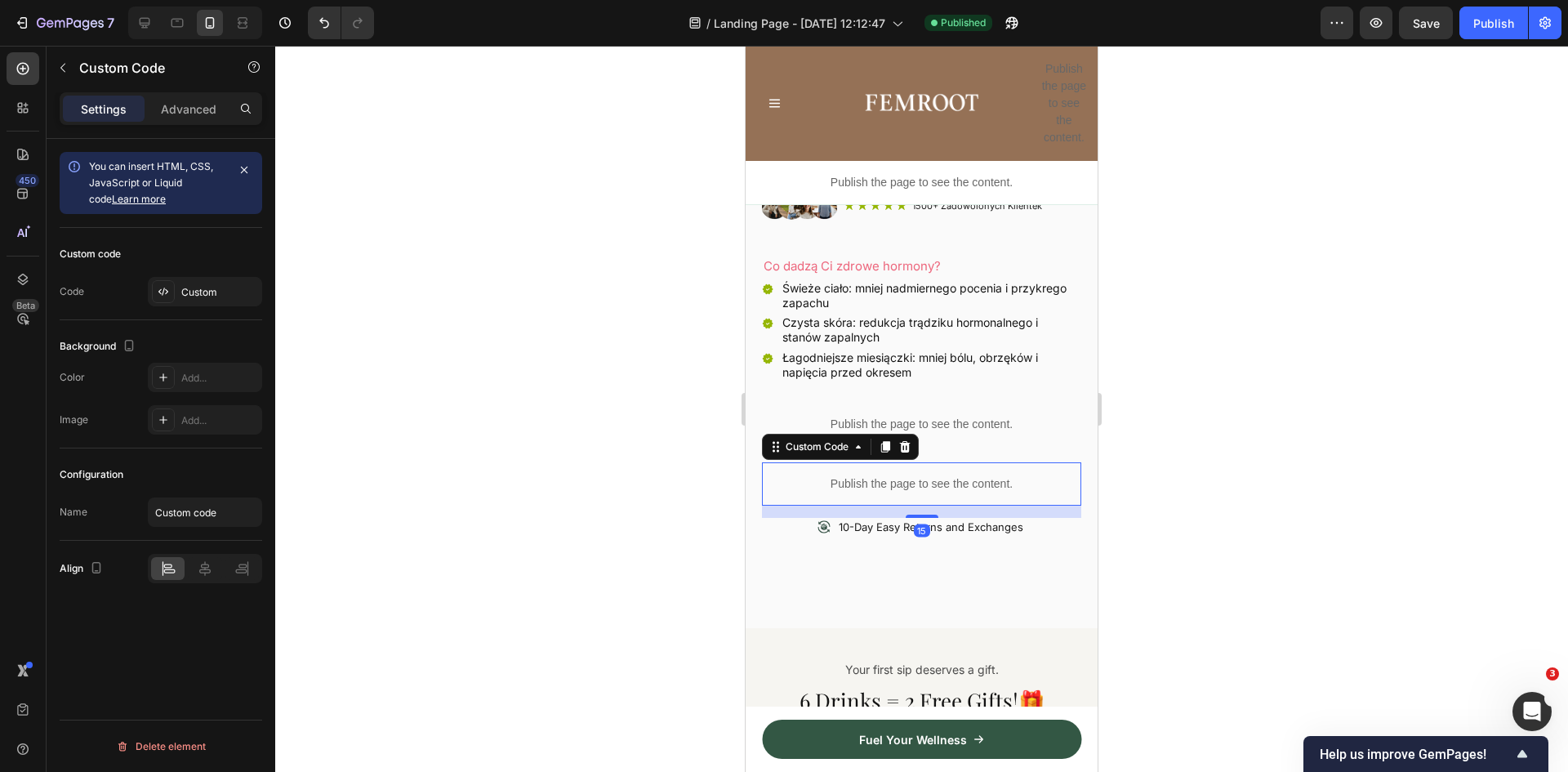
click at [915, 514] on div at bounding box center [922, 516] width 33 height 3
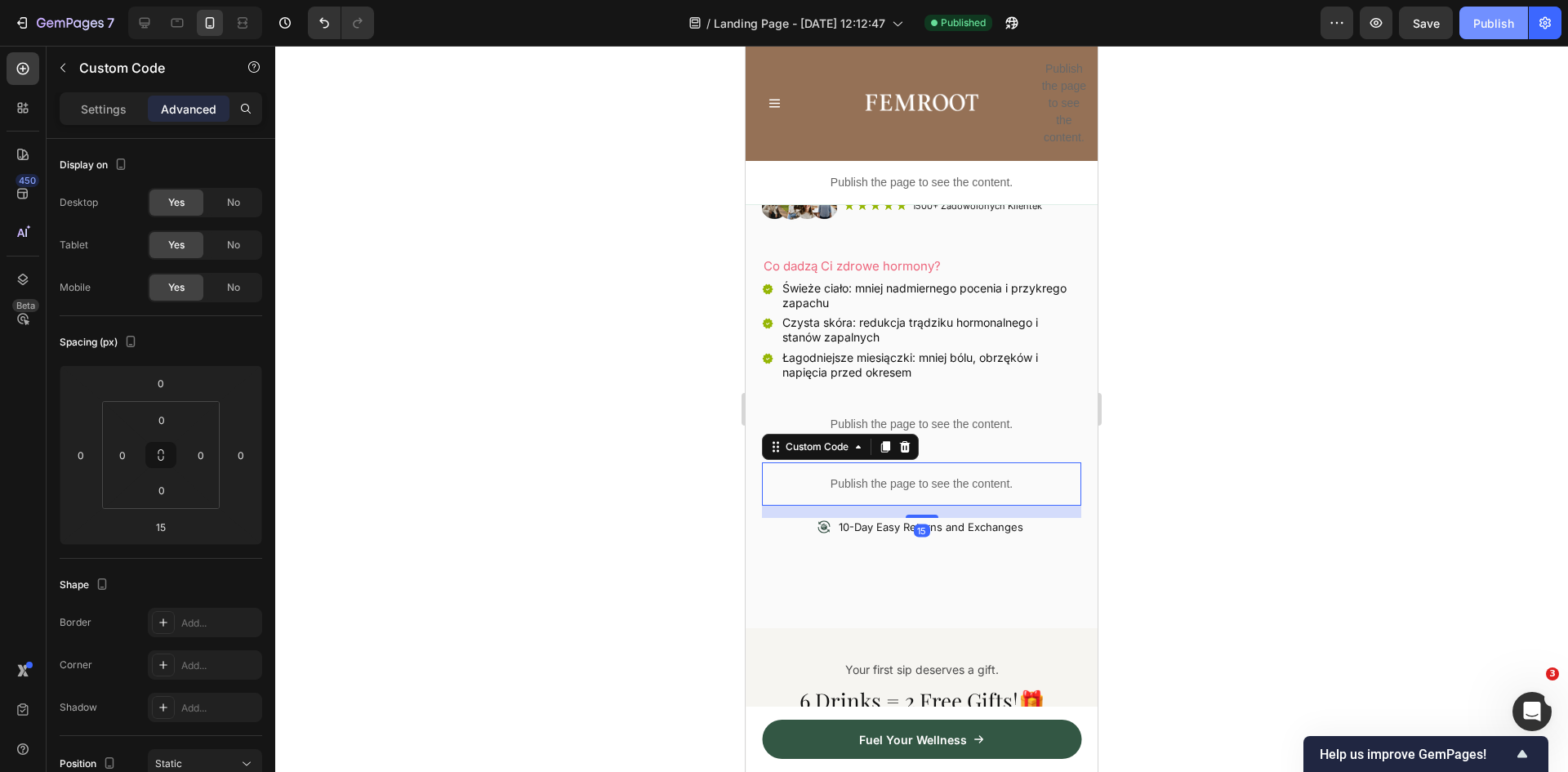
click at [1494, 9] on button "Publish" at bounding box center [1494, 23] width 69 height 33
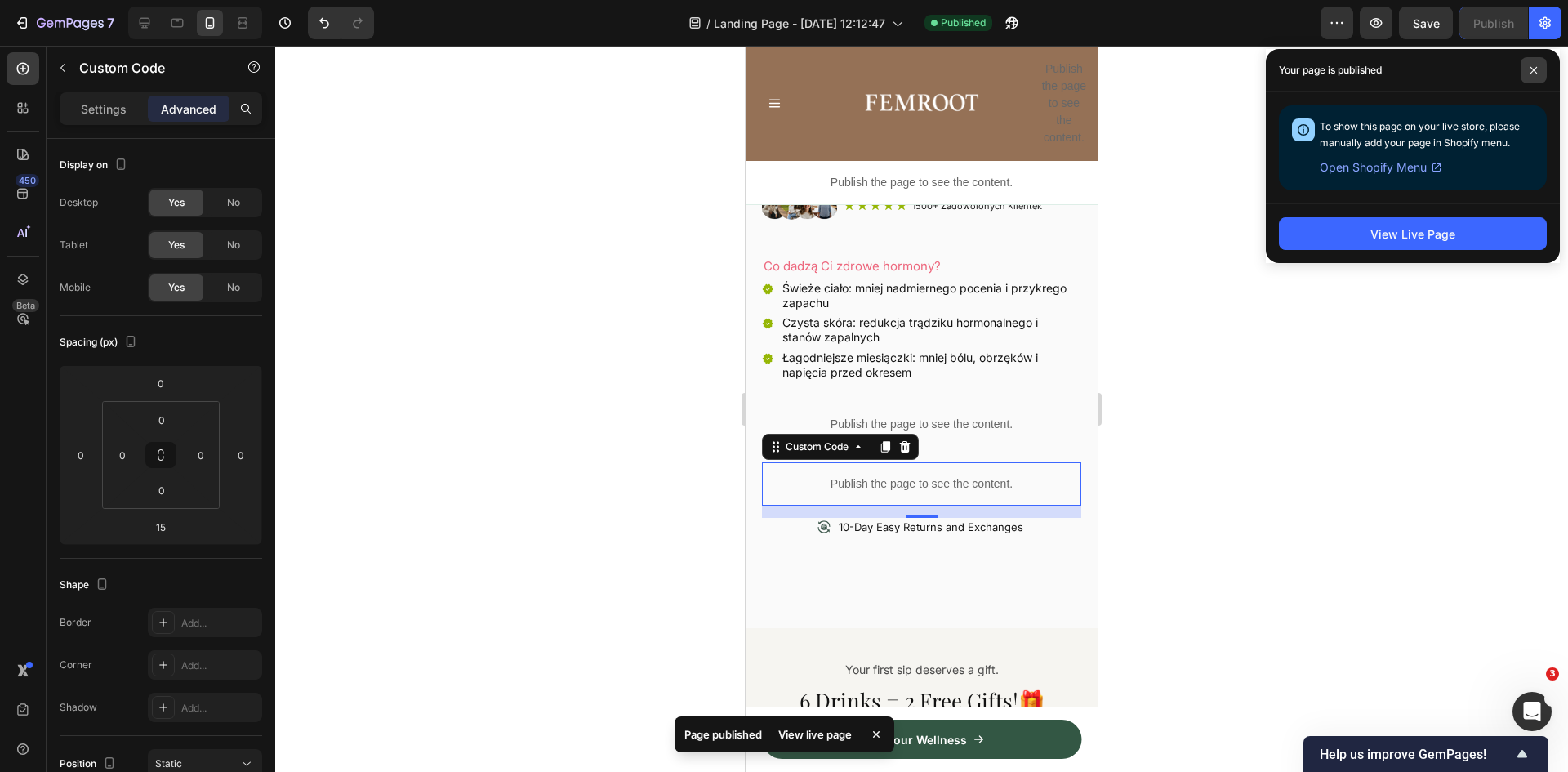
click at [1539, 73] on span at bounding box center [1534, 70] width 26 height 26
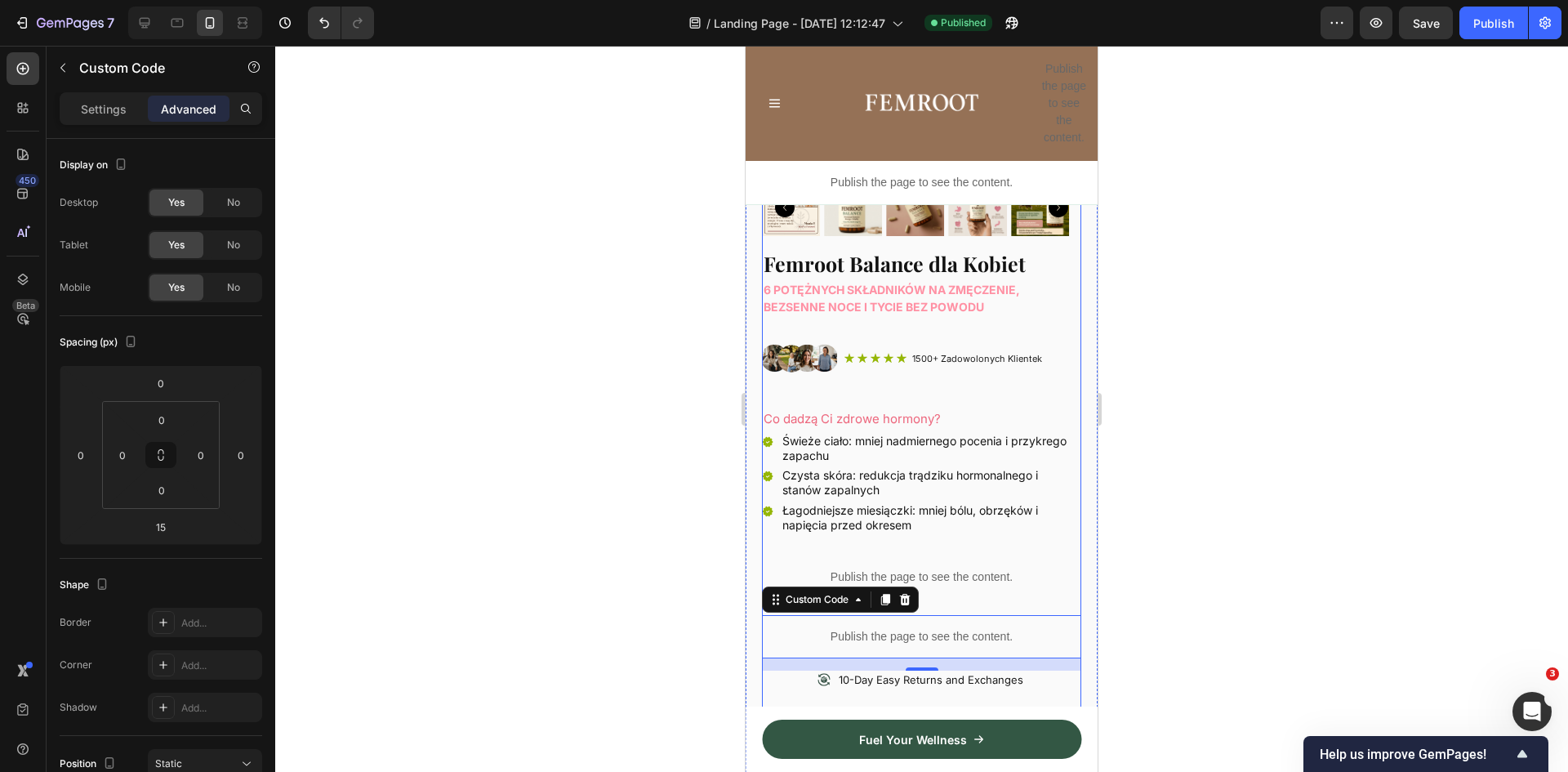
scroll to position [409, 0]
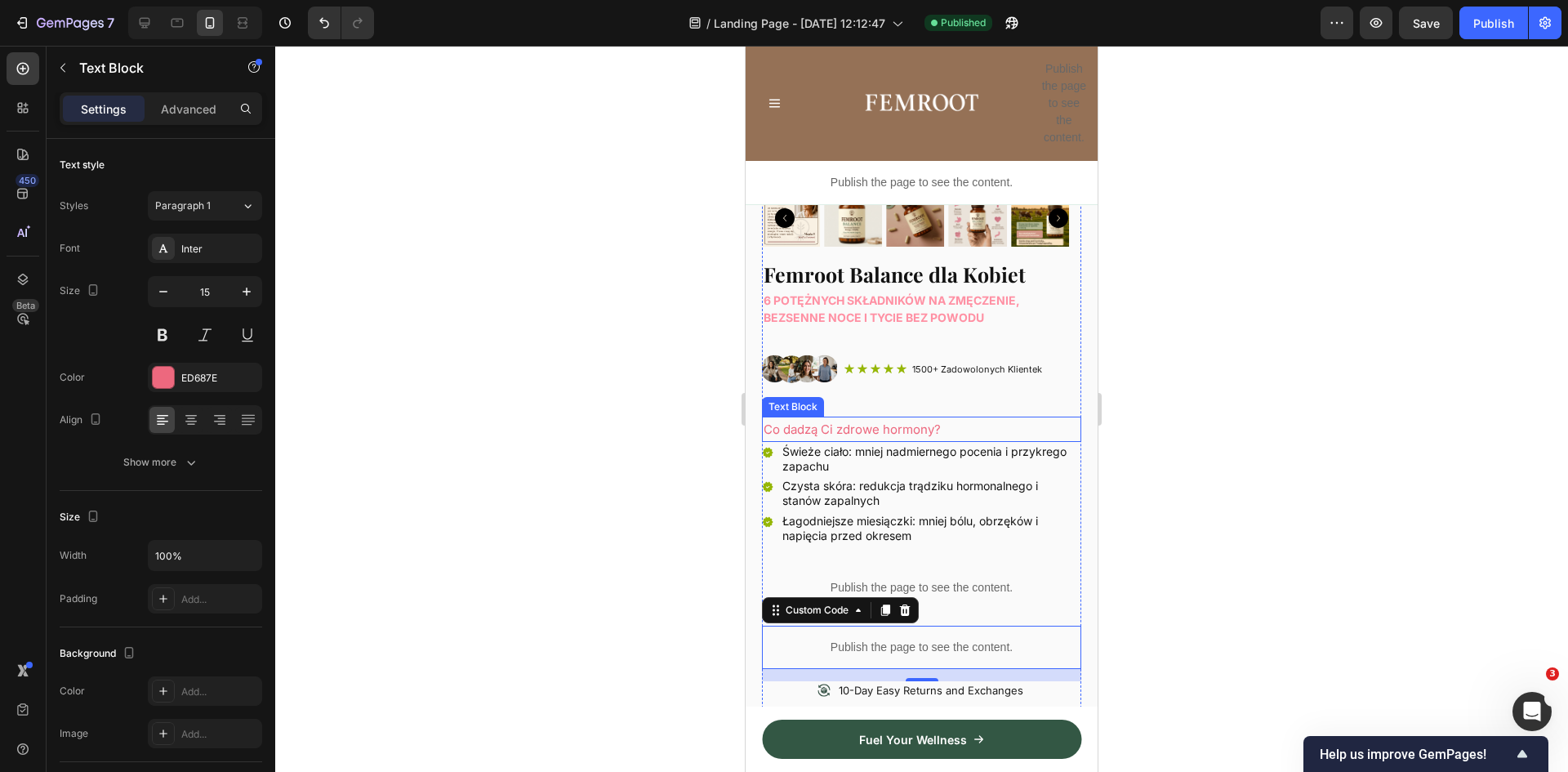
click at [791, 418] on p "Co dadzą Ci zdrowe hormony?" at bounding box center [921, 429] width 316 height 22
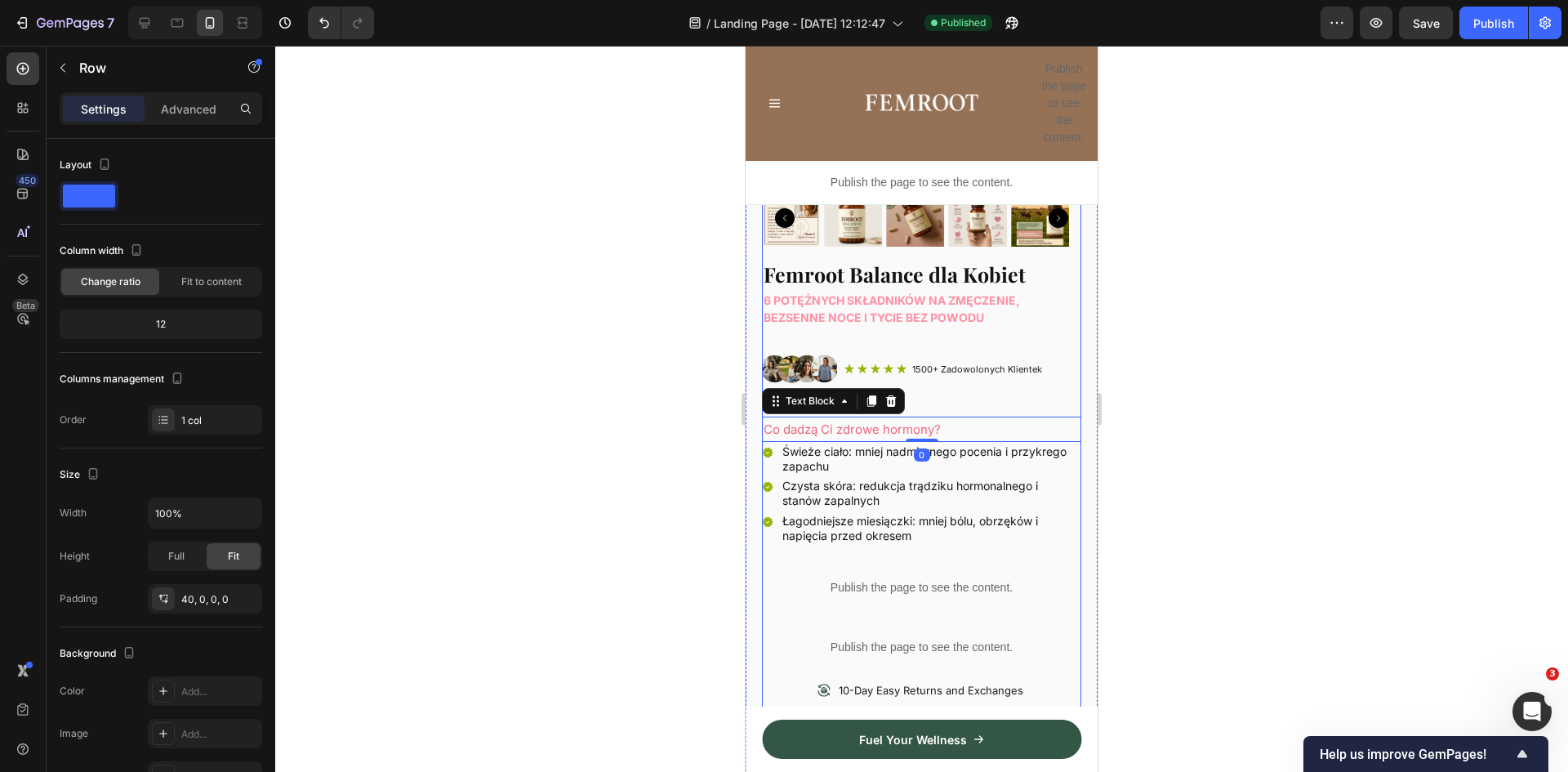
click at [951, 395] on div "Product Images Femroot Balance dla Kobiet Heading 6 potężnych składników na zmę…" at bounding box center [921, 297] width 319 height 870
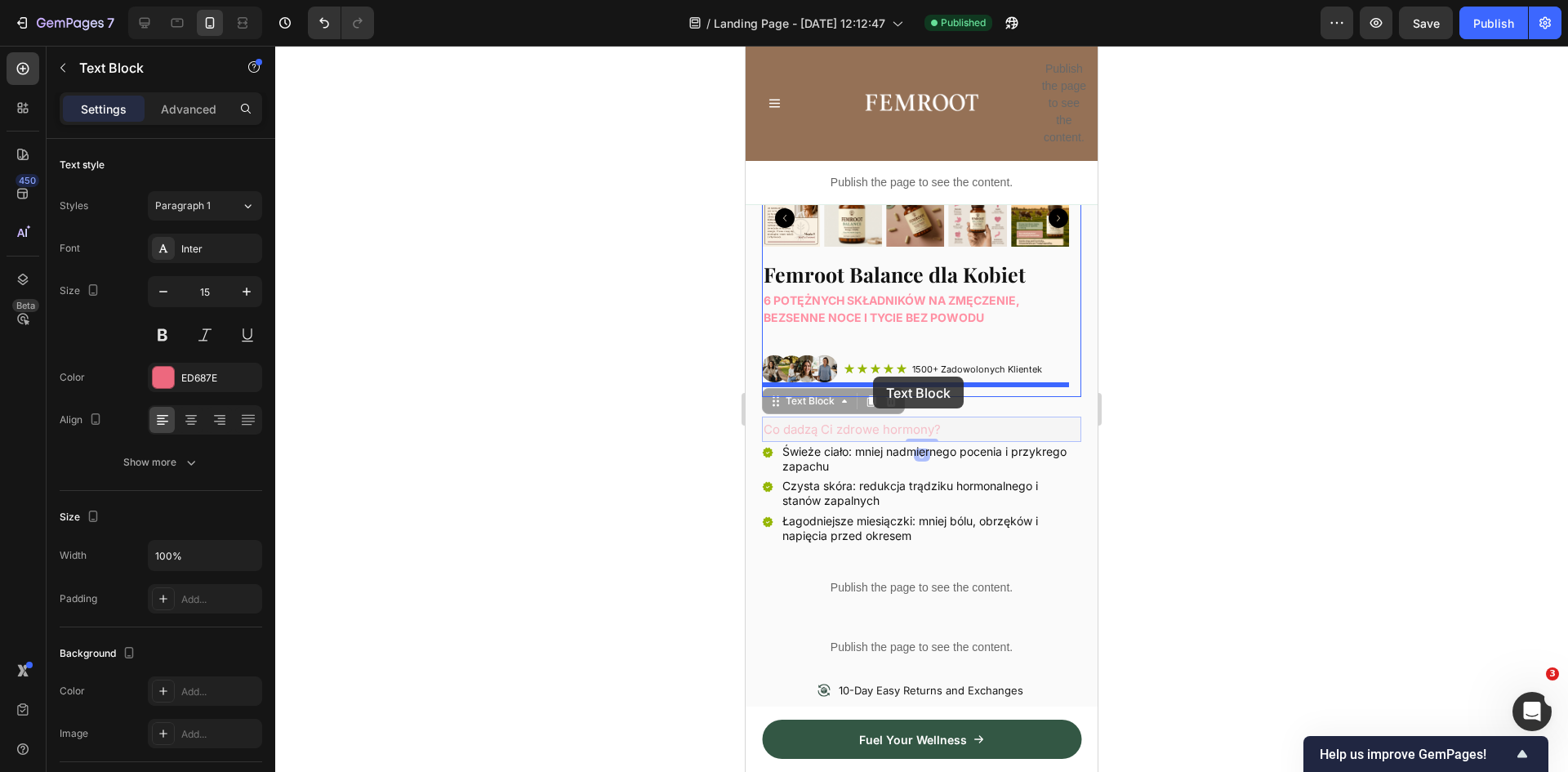
drag, startPoint x: 787, startPoint y: 411, endPoint x: 873, endPoint y: 377, distance: 92.5
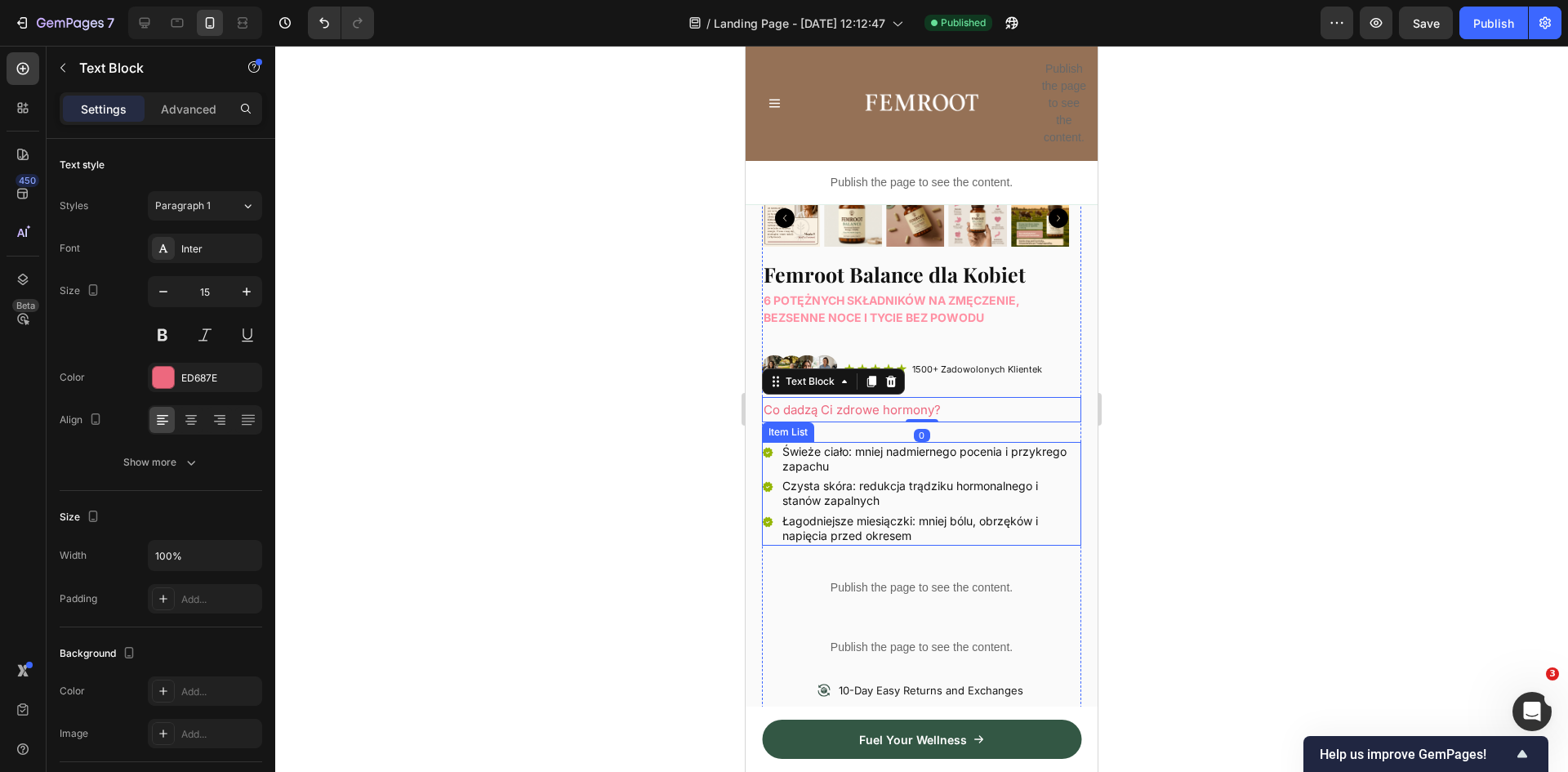
click at [776, 442] on div "Świeże ciało: mniej nadmiernego pocenia i przykrego zapachu" at bounding box center [921, 459] width 319 height 34
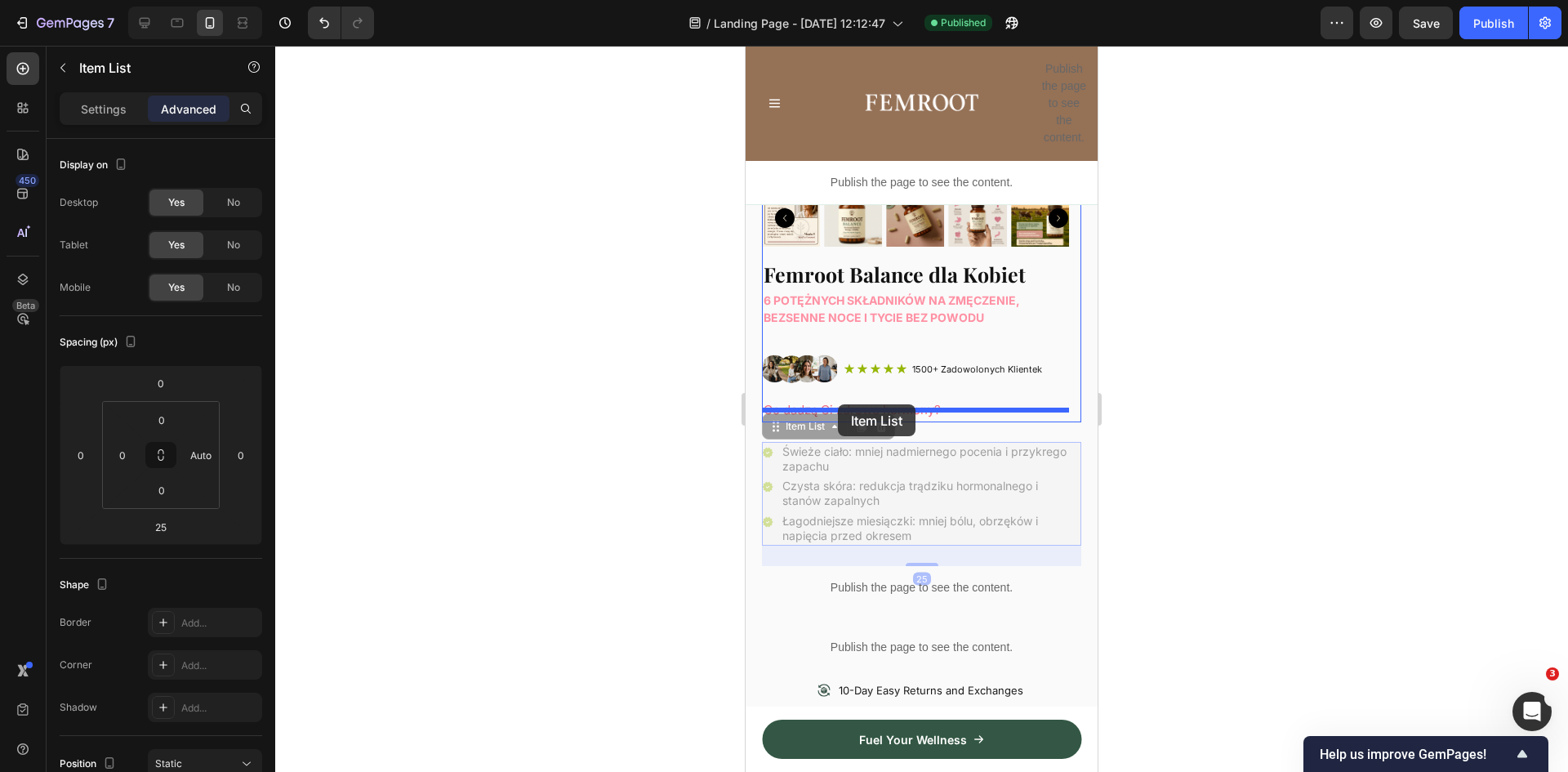
drag, startPoint x: 790, startPoint y: 411, endPoint x: 838, endPoint y: 404, distance: 48.5
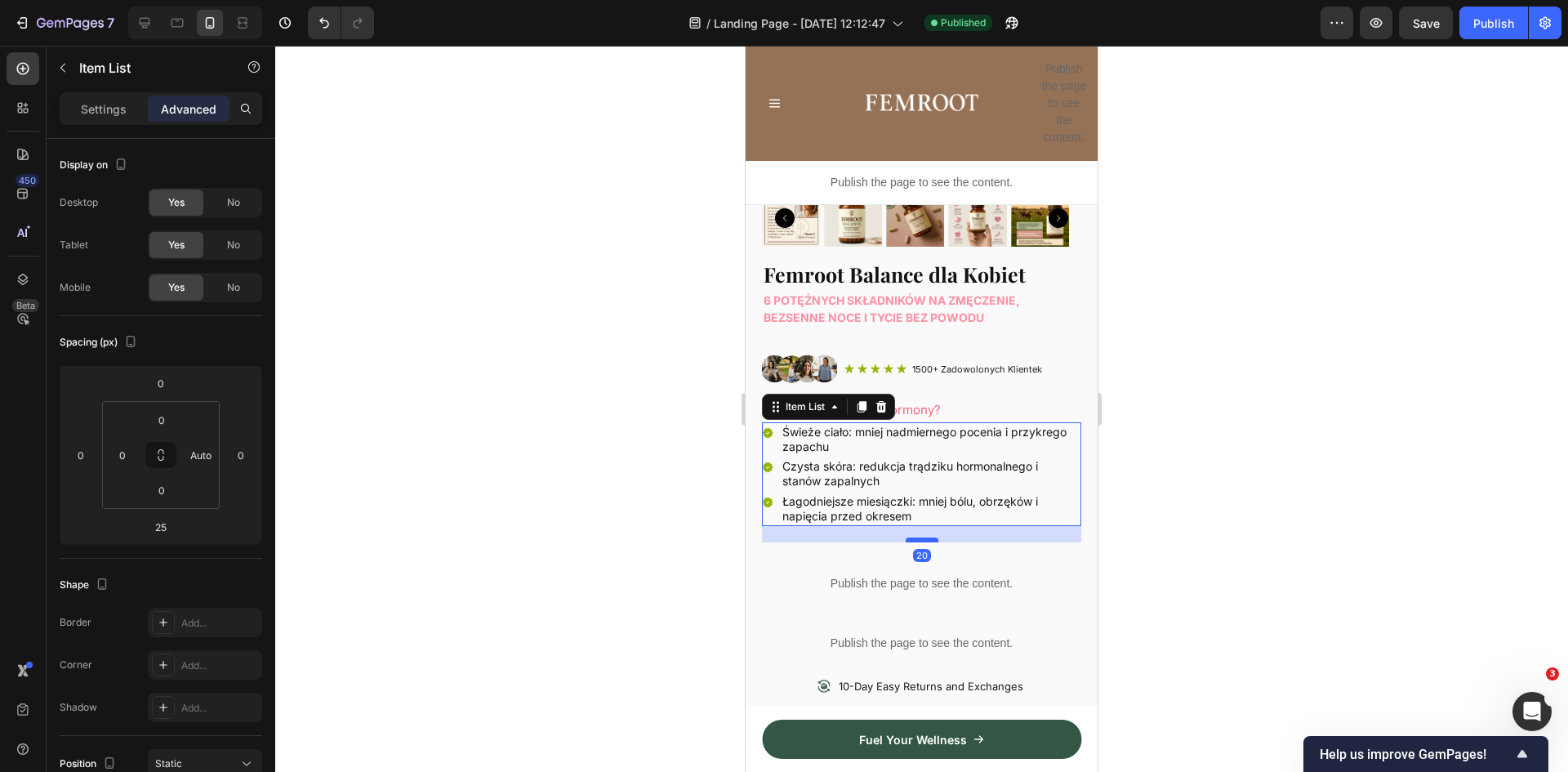
click at [912, 538] on div at bounding box center [922, 540] width 33 height 5
type input "20"
click at [1479, 26] on div "Publish" at bounding box center [1494, 23] width 41 height 17
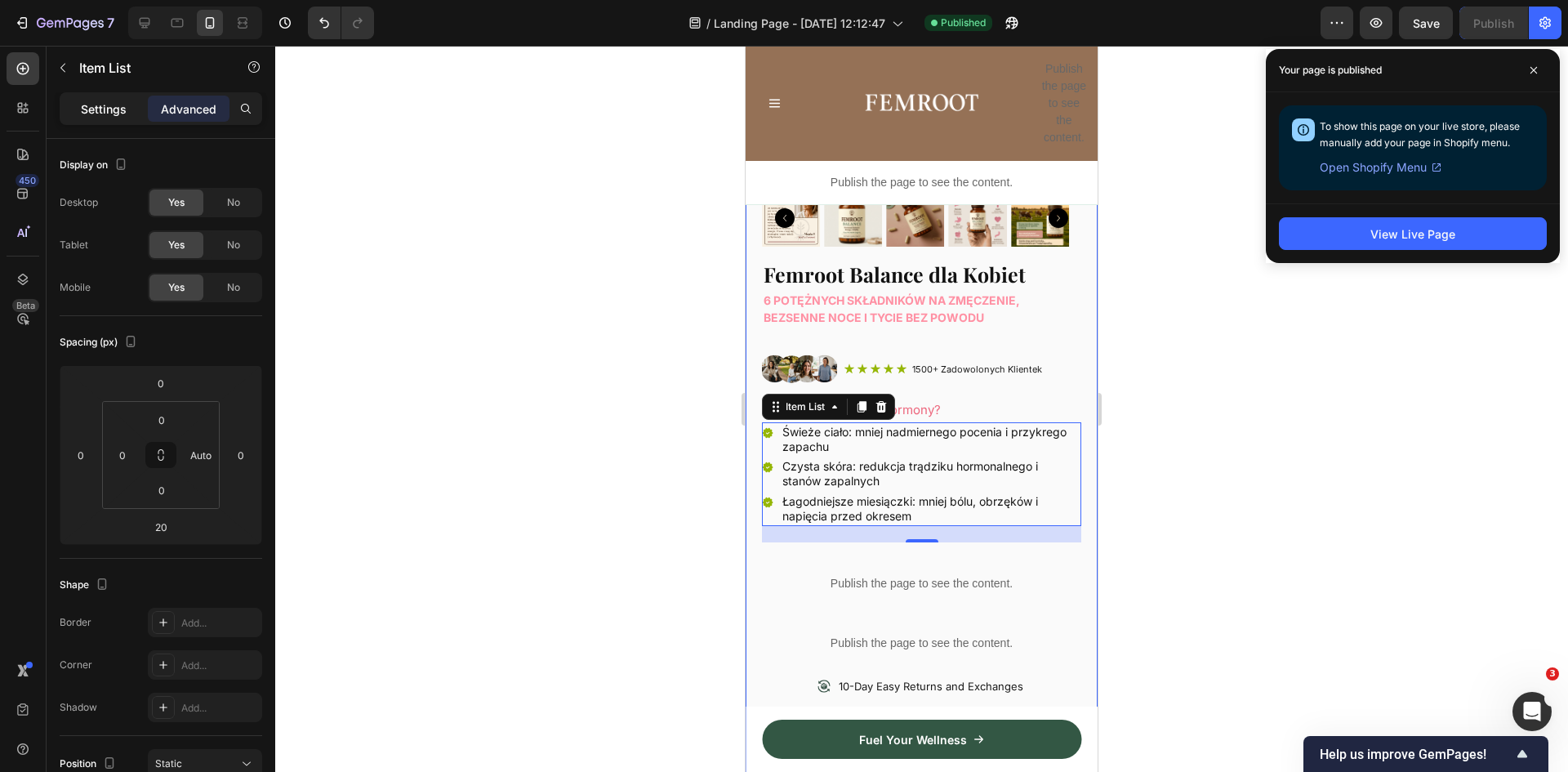
click at [107, 105] on p "Settings" at bounding box center [103, 109] width 46 height 17
type input "8"
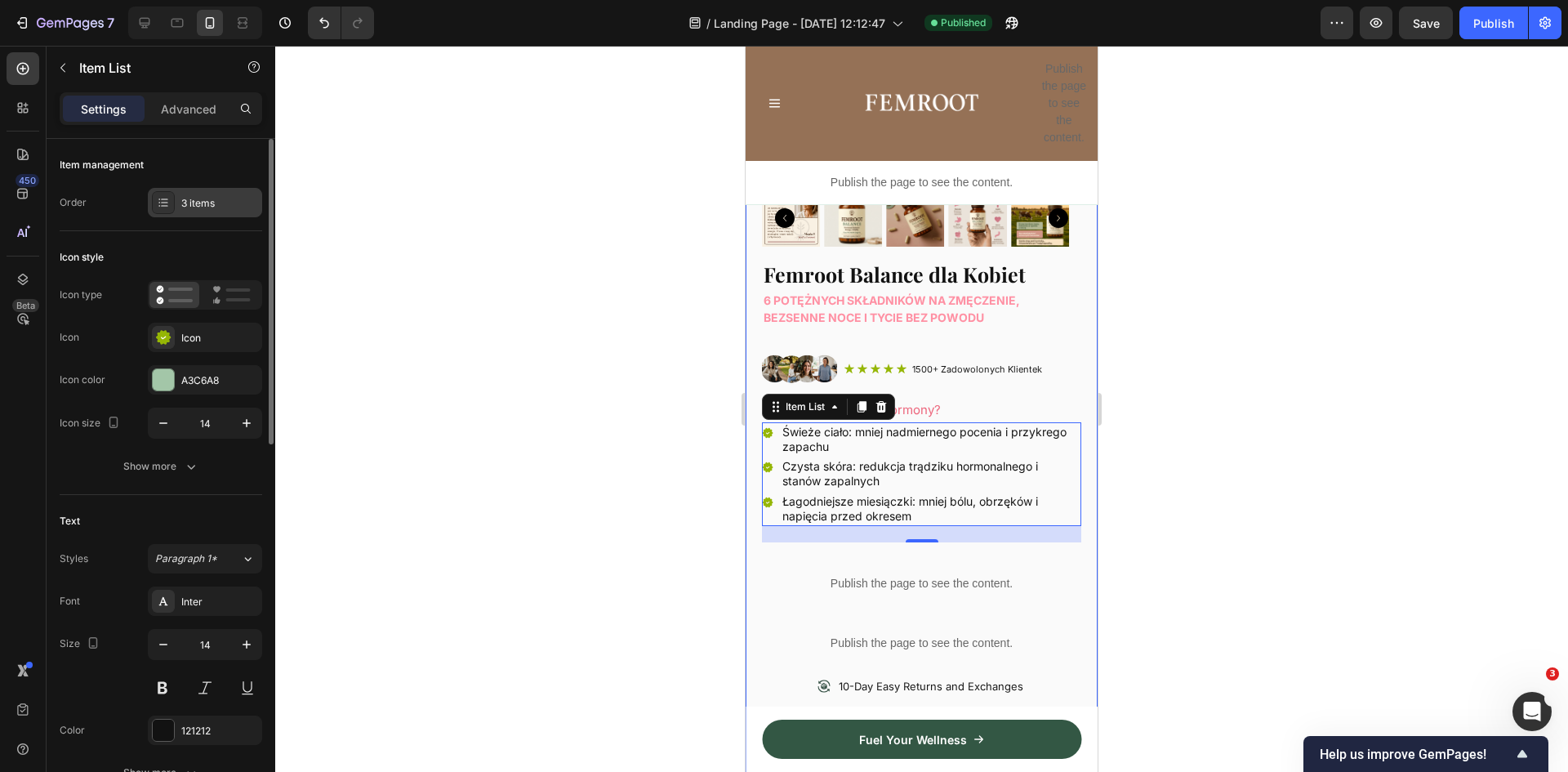
click at [177, 198] on div "3 items" at bounding box center [204, 203] width 114 height 29
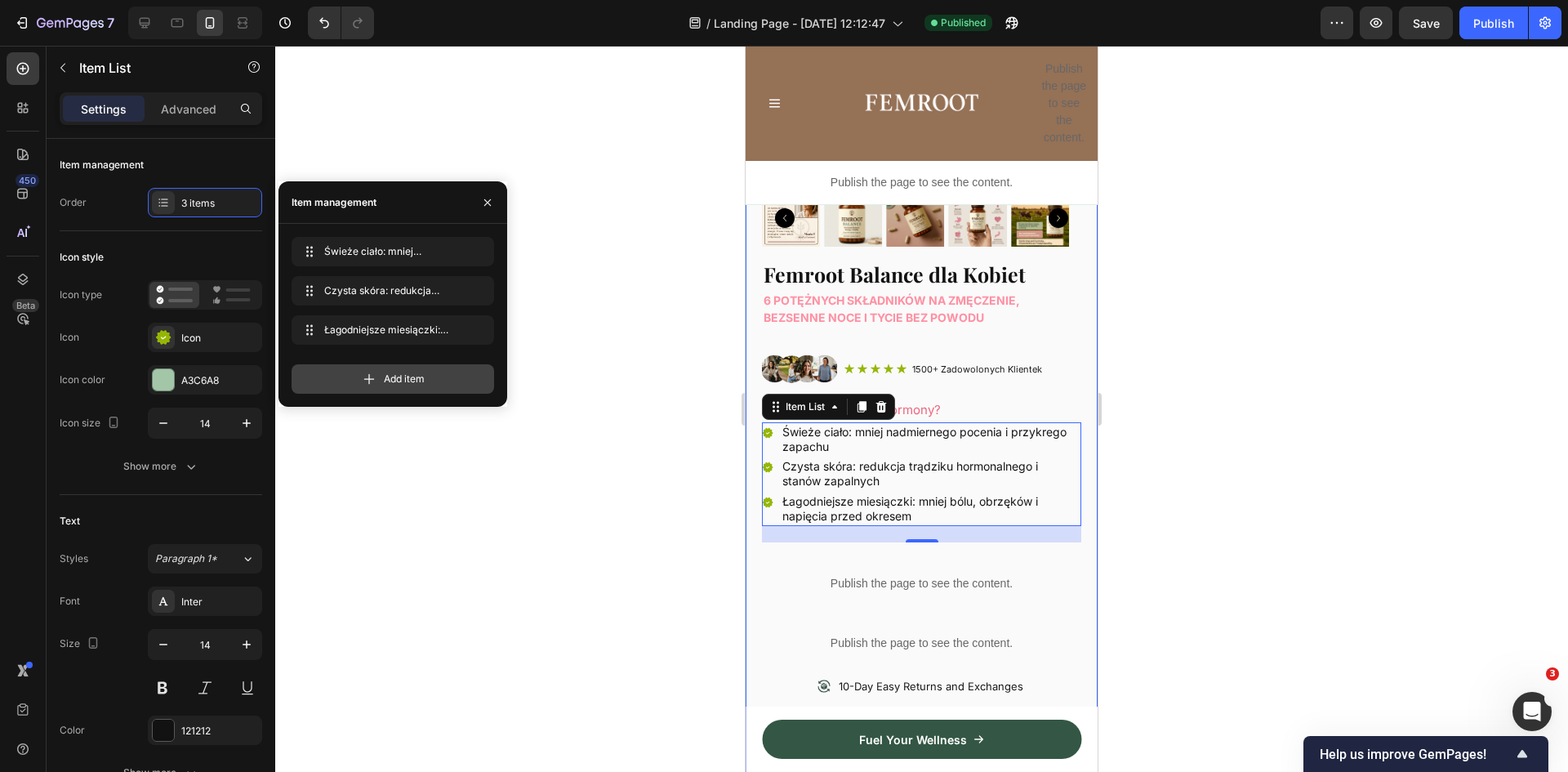
click at [348, 371] on div "Add item" at bounding box center [393, 379] width 203 height 29
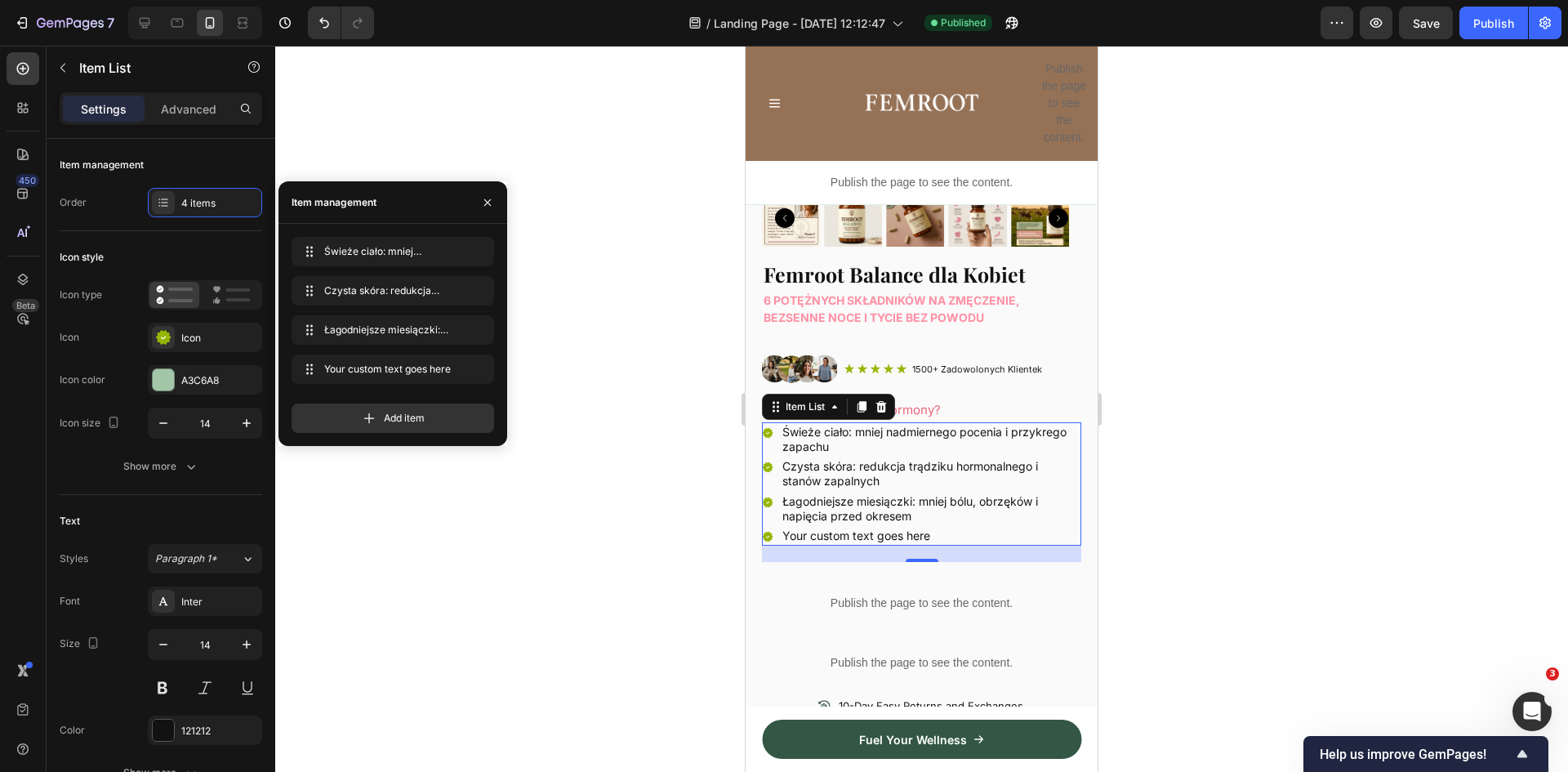
click at [859, 526] on div "Your custom text goes here" at bounding box center [930, 536] width 301 height 20
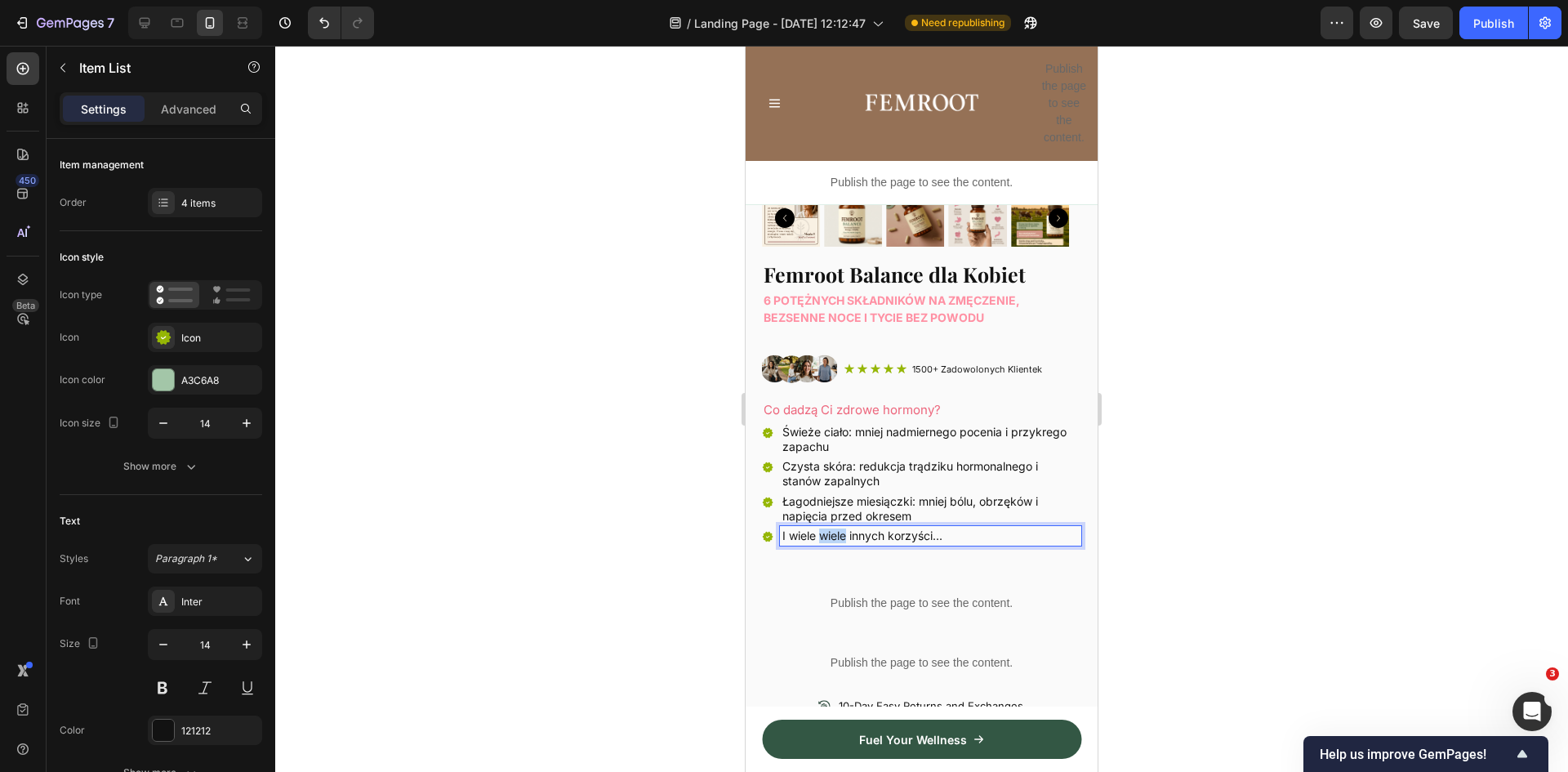
drag, startPoint x: 847, startPoint y: 522, endPoint x: 821, endPoint y: 525, distance: 26.2
click at [821, 528] on p "I wiele wiele innych korzyści..." at bounding box center [930, 535] width 296 height 15
click at [946, 528] on p "I wiele innych korzyści..." at bounding box center [930, 535] width 296 height 15
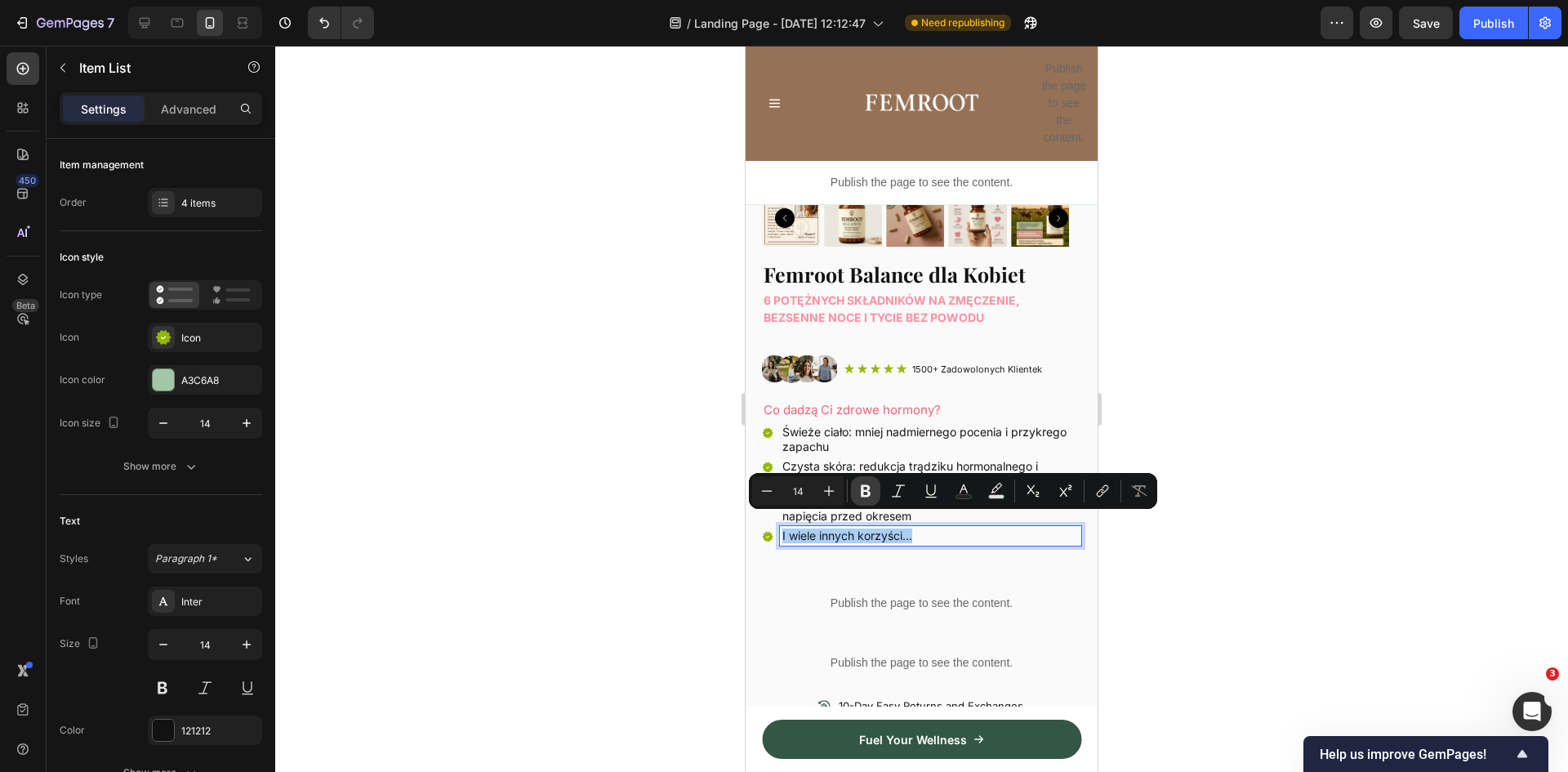
click at [860, 483] on icon "Editor contextual toolbar" at bounding box center [866, 490] width 16 height 16
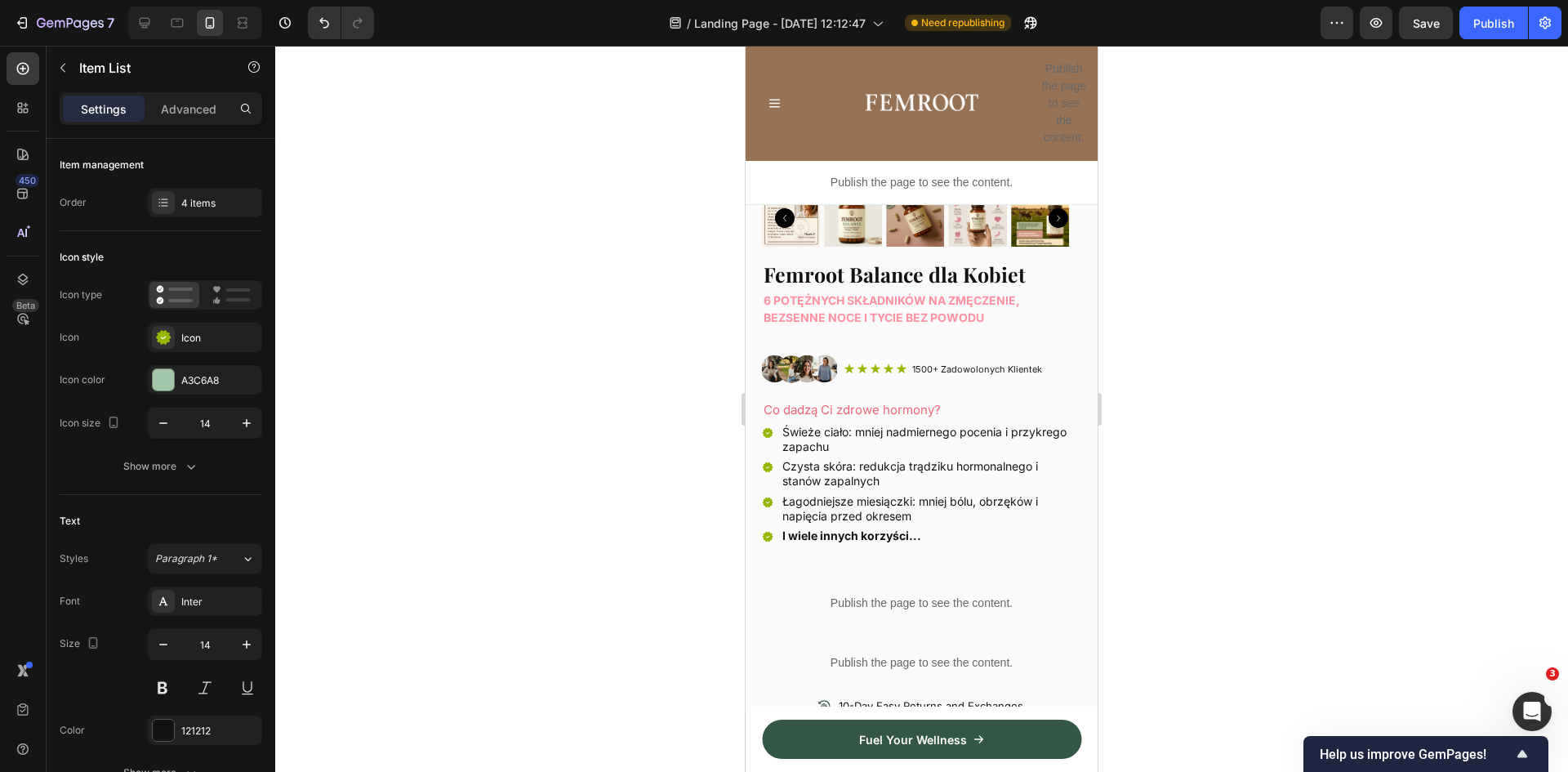
click at [1139, 548] on div at bounding box center [922, 409] width 1293 height 726
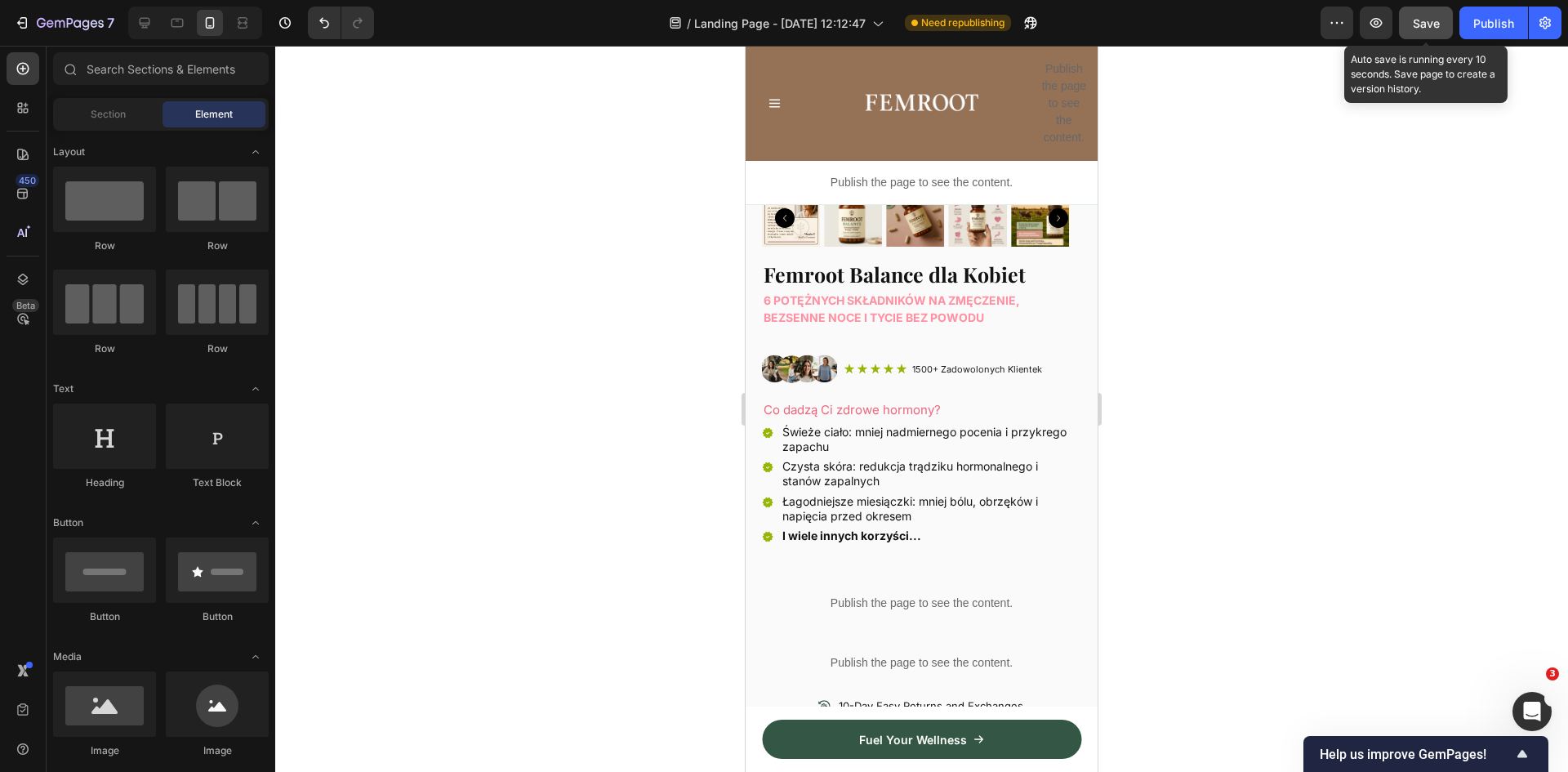
click at [1440, 26] on span "Save" at bounding box center [1426, 23] width 27 height 14
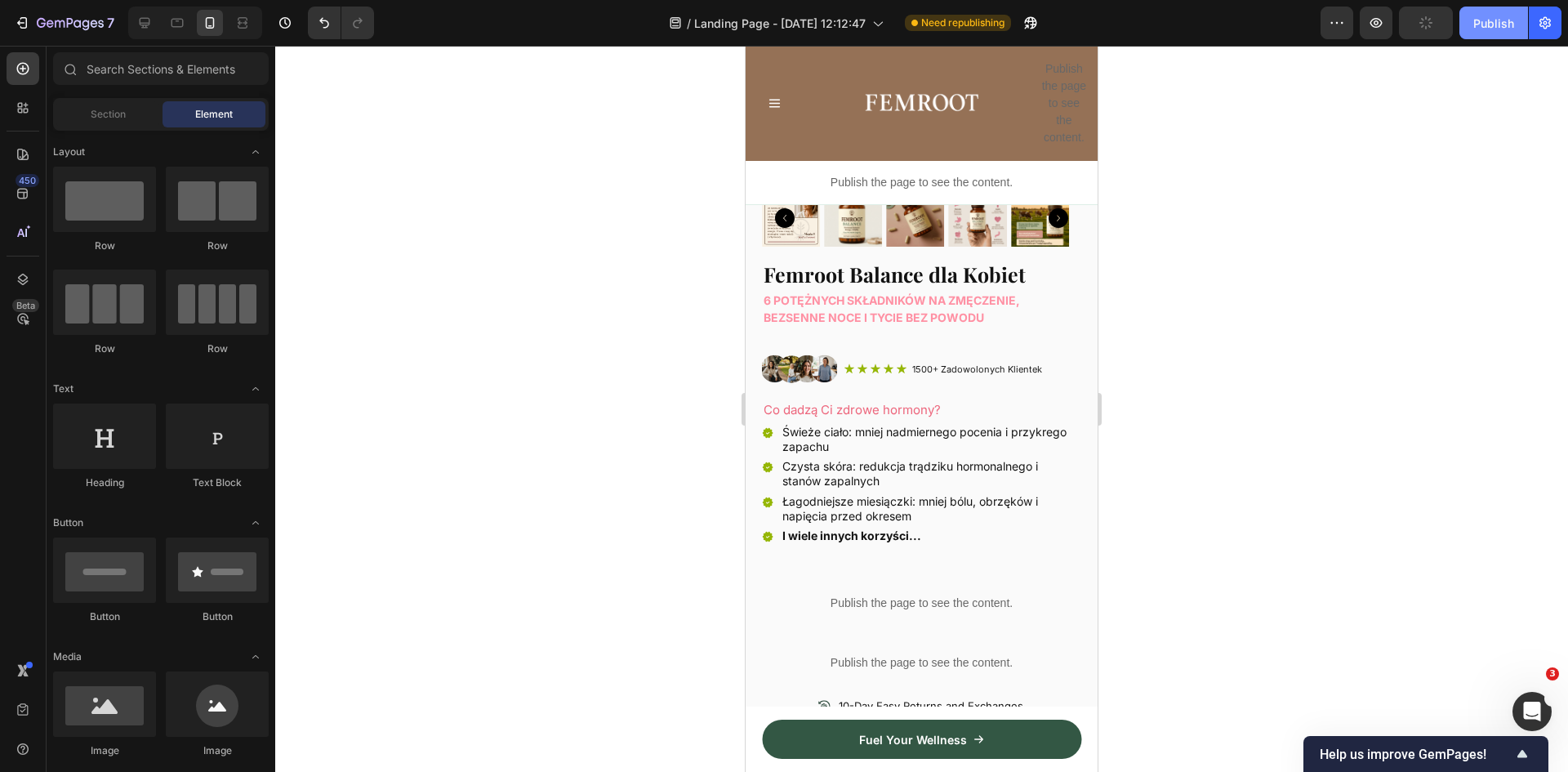
click at [1492, 27] on div "Publish" at bounding box center [1494, 23] width 41 height 17
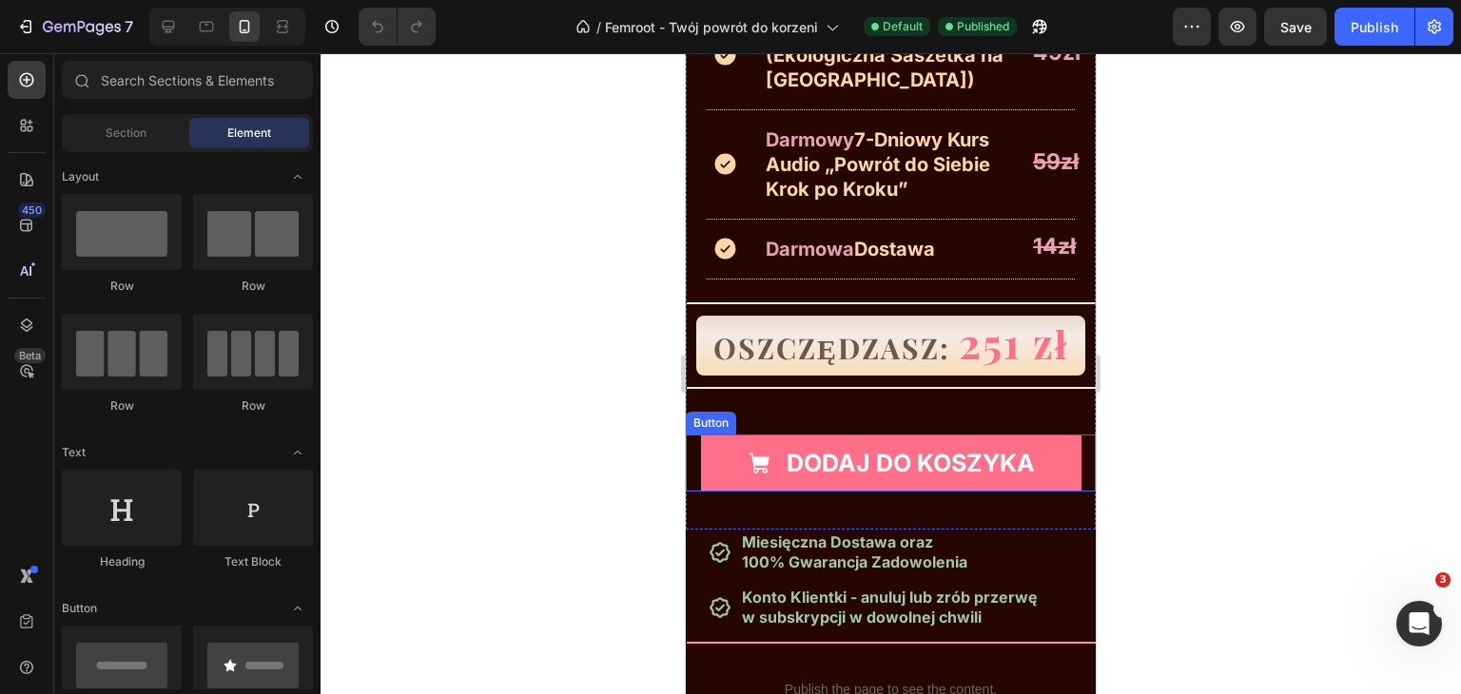
scroll to position [8998, 0]
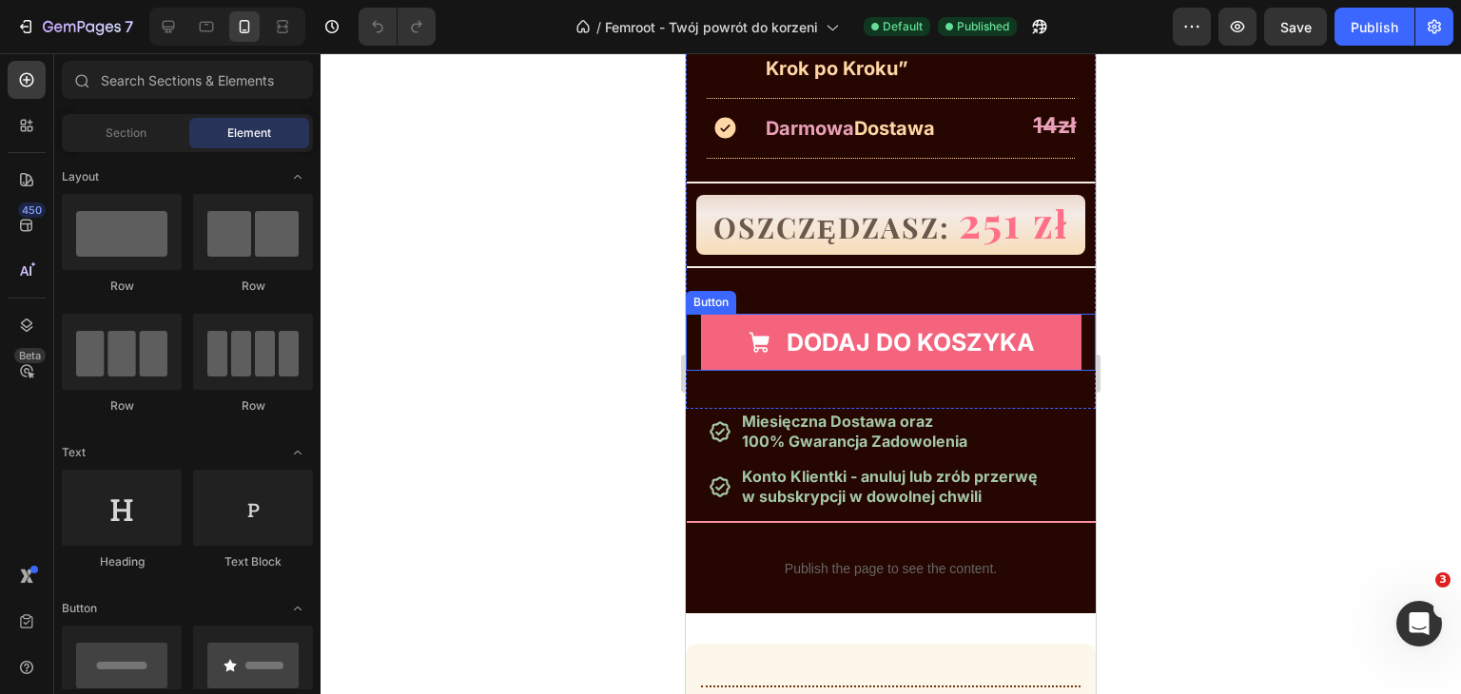
click at [708, 355] on link "DODAJ DO KOSZYKA" at bounding box center [891, 342] width 380 height 57
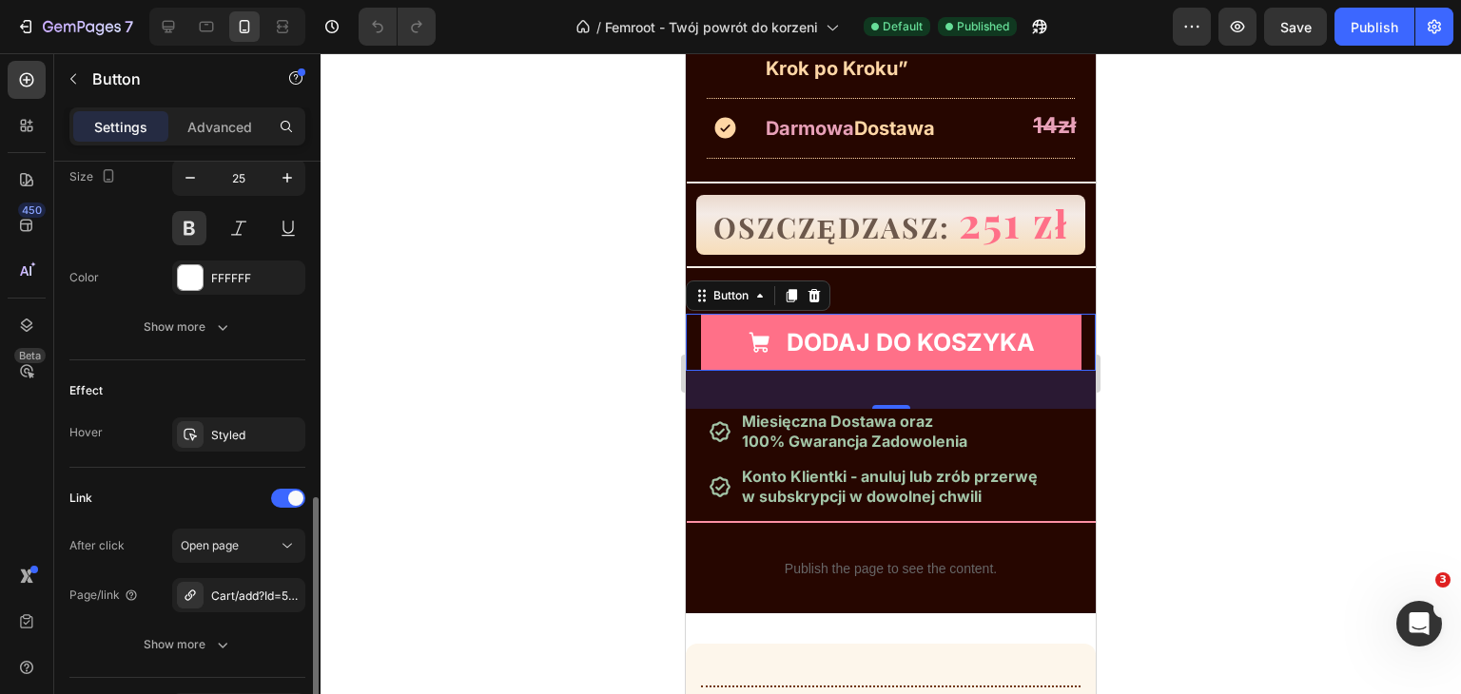
scroll to position [1073, 0]
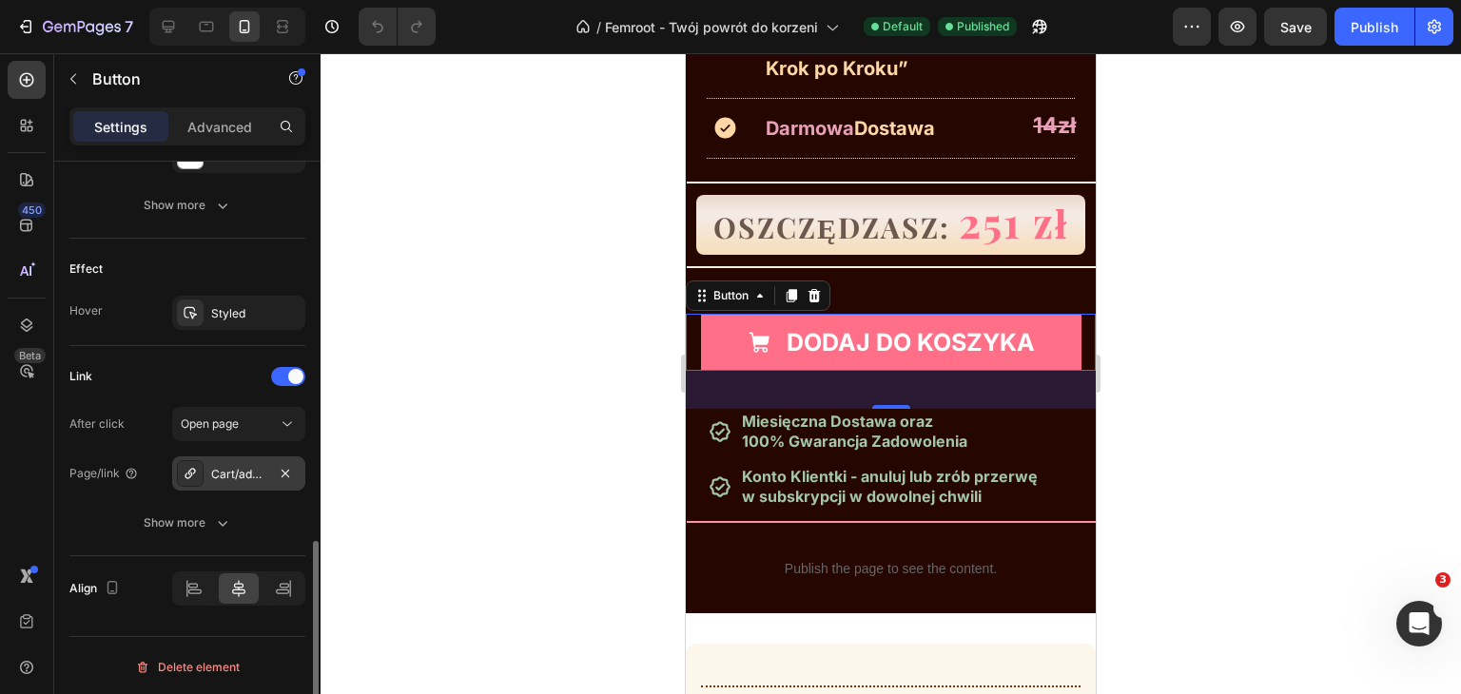
click at [246, 473] on div "Cart/add?Id=55669467251068&selling_plan=710893044092&quantity=1&return_to=%2Fch…" at bounding box center [238, 474] width 55 height 17
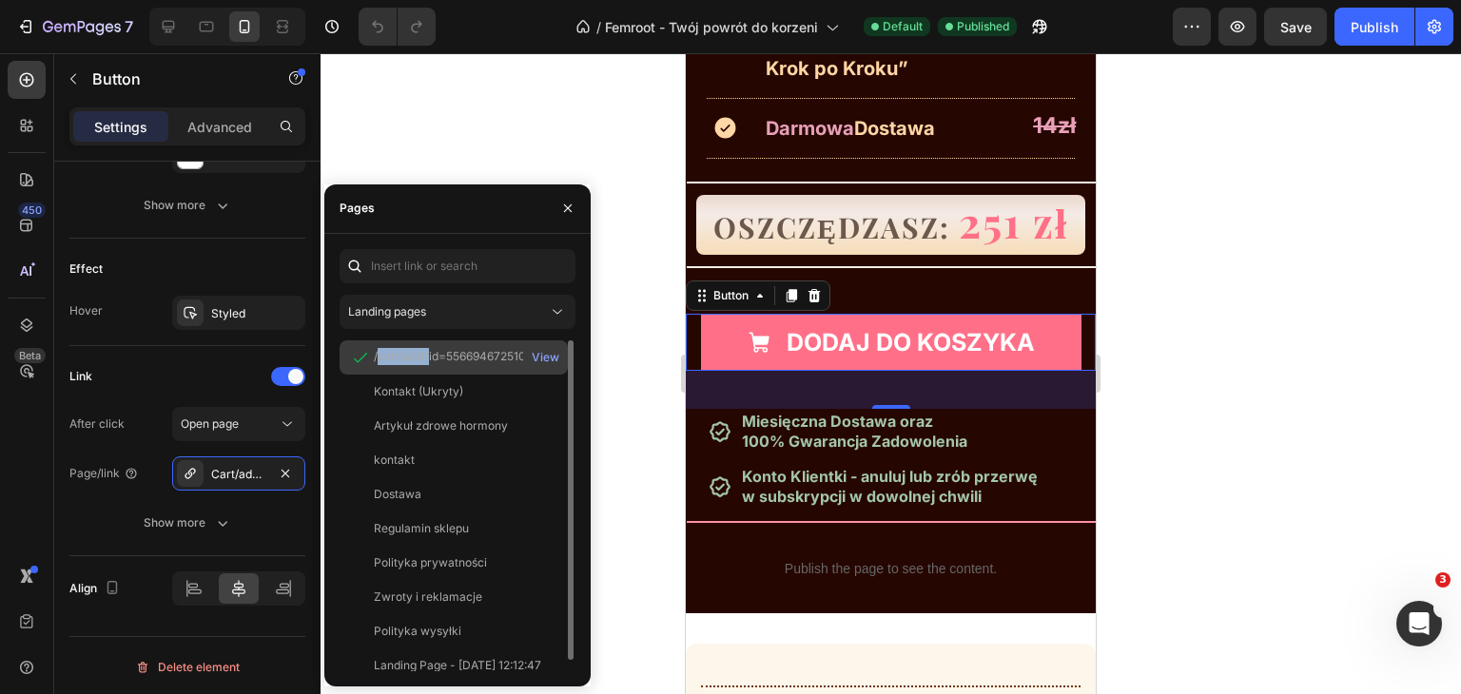
drag, startPoint x: 377, startPoint y: 356, endPoint x: 403, endPoint y: 357, distance: 26.7
click at [427, 357] on div "/cart/add?id=55669467251068&selling_plan=710893044092&quantity=1&return_to=%2Fc…" at bounding box center [465, 356] width 183 height 17
drag, startPoint x: 373, startPoint y: 356, endPoint x: 482, endPoint y: 357, distance: 109.4
click at [482, 357] on div "/cart/add?id=55669467251068&selling_plan=710893044092&quantity=1&return_to=%2Fc…" at bounding box center [453, 357] width 213 height 19
click at [540, 354] on div "View" at bounding box center [546, 357] width 28 height 17
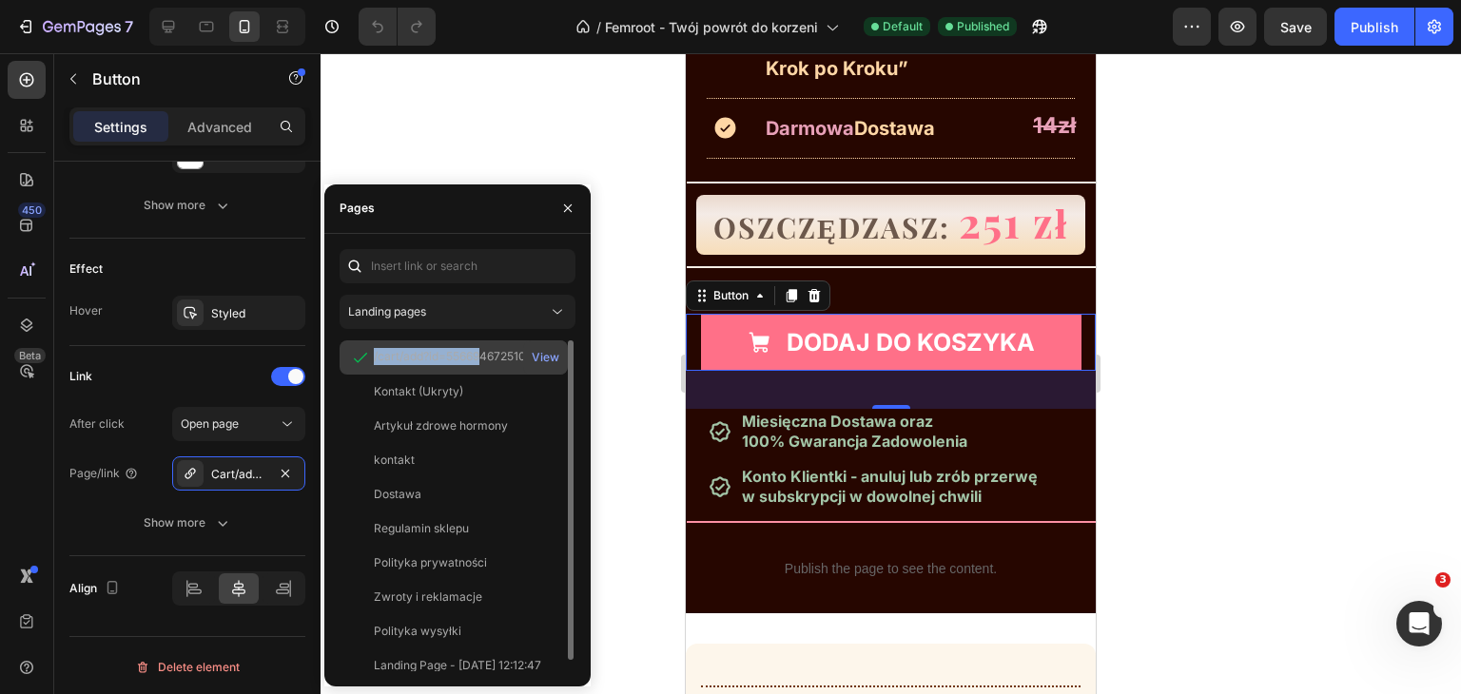
click at [426, 341] on div "/cart/add?id=55669467251068&selling_plan=710893044092&quantity=1&return_to=%2Fc…" at bounding box center [454, 358] width 228 height 34
click at [401, 352] on div "/cart/add?id=55669467251068&selling_plan=710893044092&quantity=1&return_to=%2Fc…" at bounding box center [465, 356] width 183 height 17
click at [391, 354] on div "/cart/add?id=55669467251068&selling_plan=710893044092&quantity=1&return_to=%2Fc…" at bounding box center [465, 356] width 183 height 17
click at [402, 357] on div "/cart/add?id=55669467251068&selling_plan=710893044092&quantity=1&return_to=%2Fc…" at bounding box center [465, 356] width 183 height 17
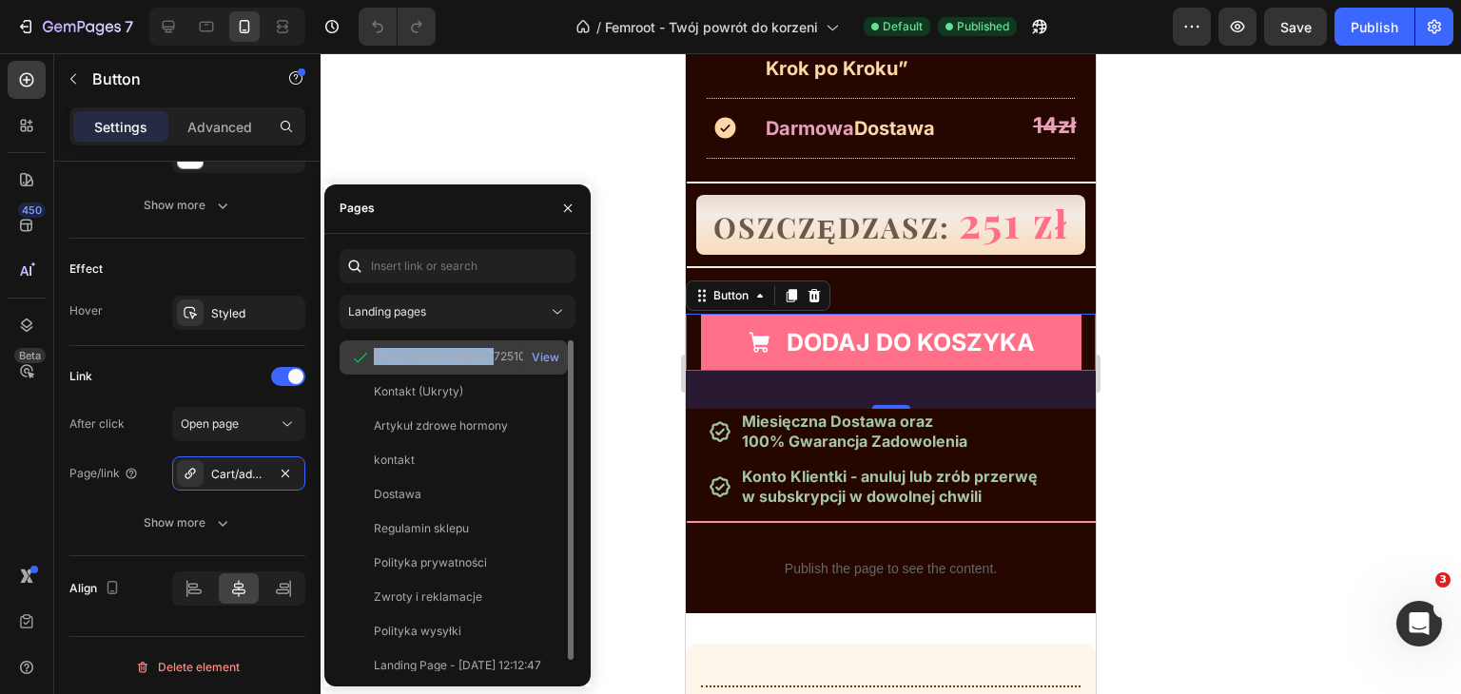
drag, startPoint x: 370, startPoint y: 355, endPoint x: 493, endPoint y: 358, distance: 122.7
click at [493, 358] on div "/cart/add?id=55669467251068&selling_plan=710893044092&quantity=1&return_to=%2Fc…" at bounding box center [453, 357] width 213 height 19
click at [451, 351] on div "/cart/add?id=55669467251068&selling_plan=710893044092&quantity=1&return_to=%2Fc…" at bounding box center [465, 356] width 183 height 17
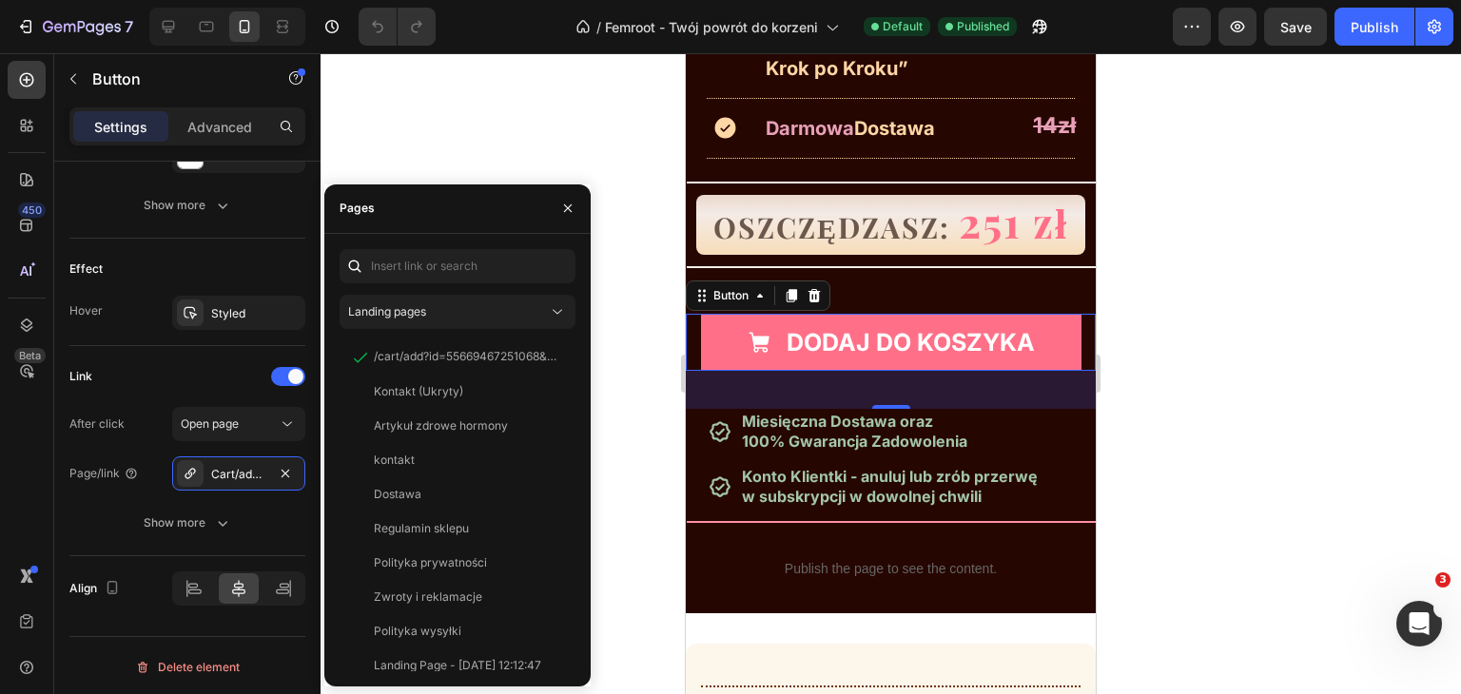
click at [506, 109] on div at bounding box center [891, 373] width 1140 height 641
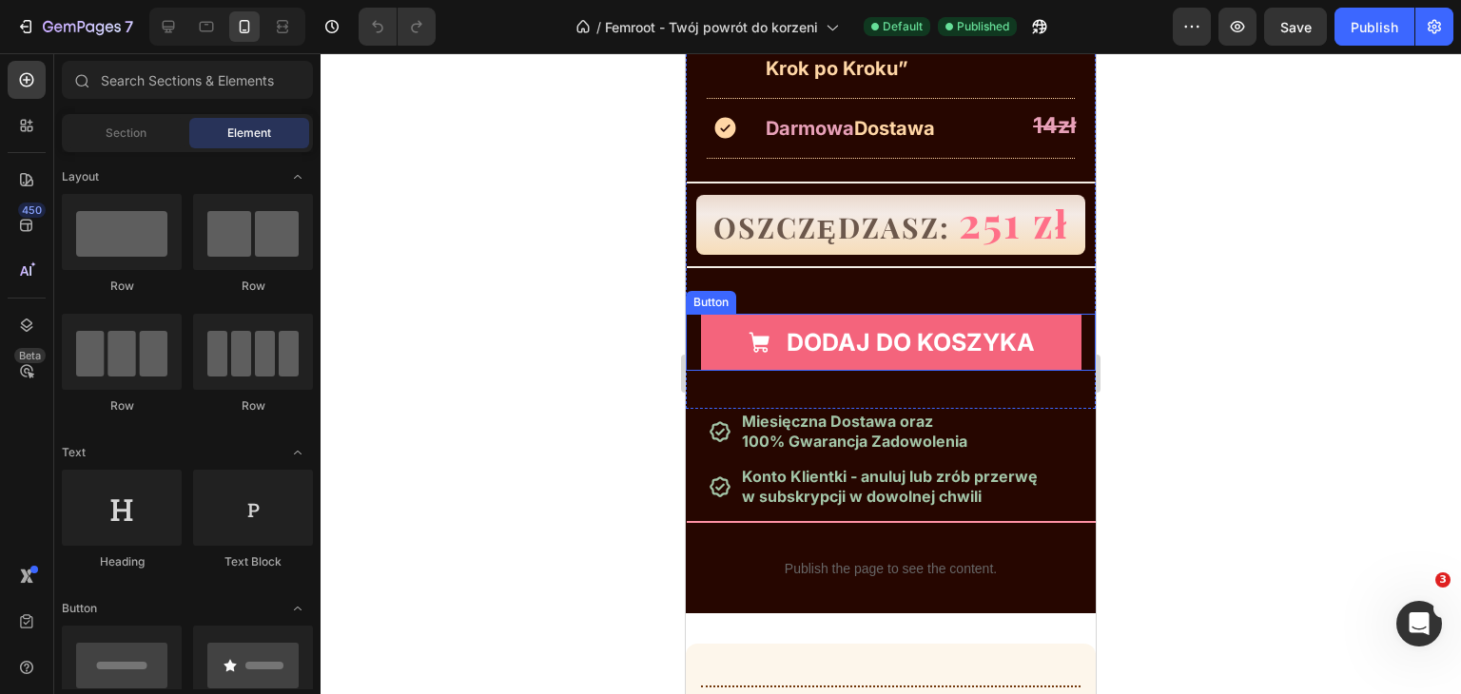
click at [737, 342] on link "DODAJ DO KOSZYKA" at bounding box center [891, 342] width 380 height 57
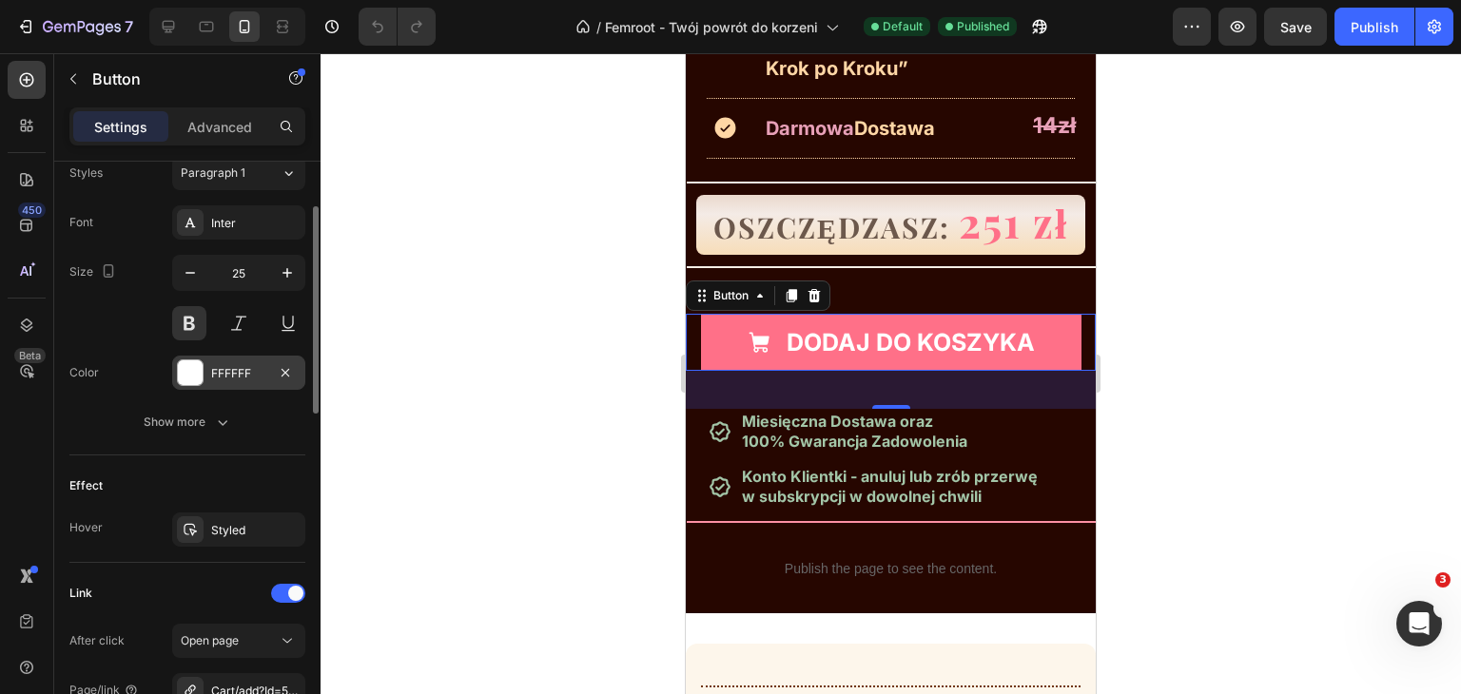
scroll to position [1046, 0]
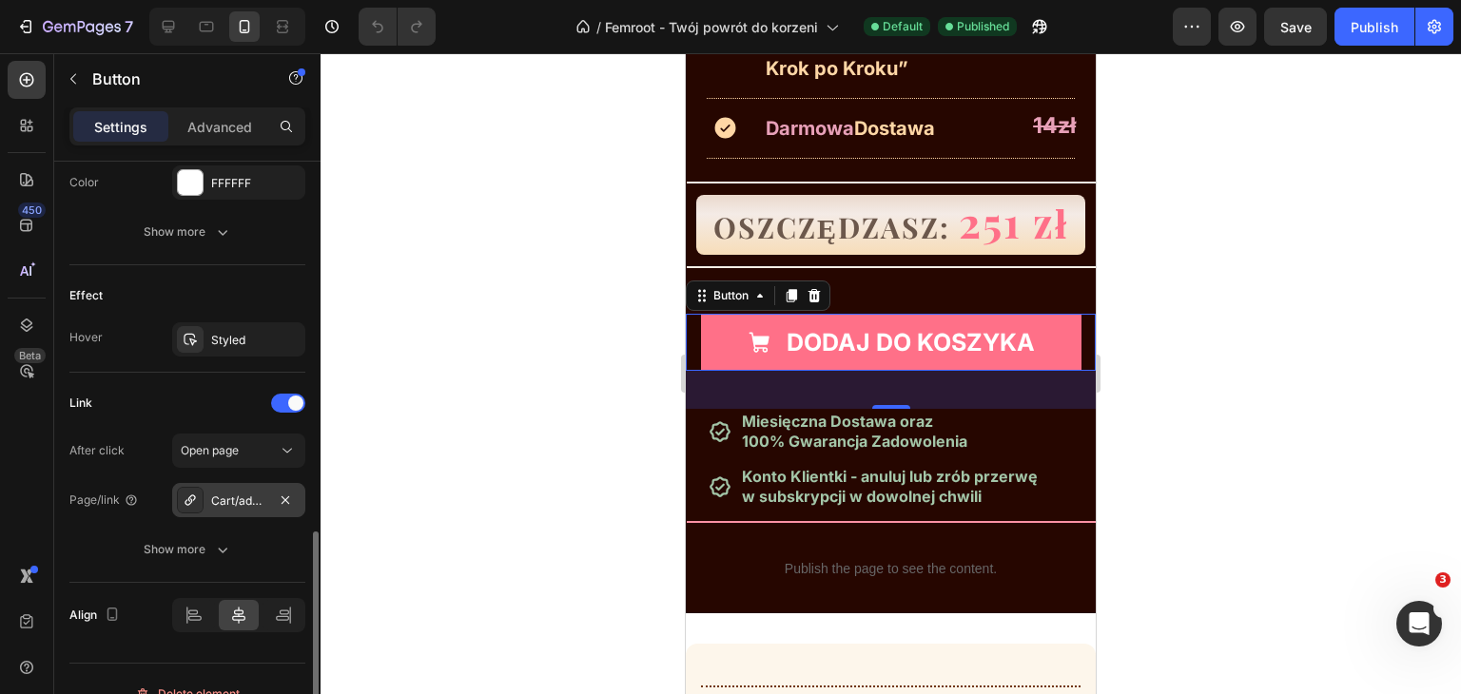
click at [243, 493] on div "Cart/add?Id=55669467251068&selling_plan=710893044092&quantity=1&return_to=%2Fch…" at bounding box center [238, 501] width 55 height 17
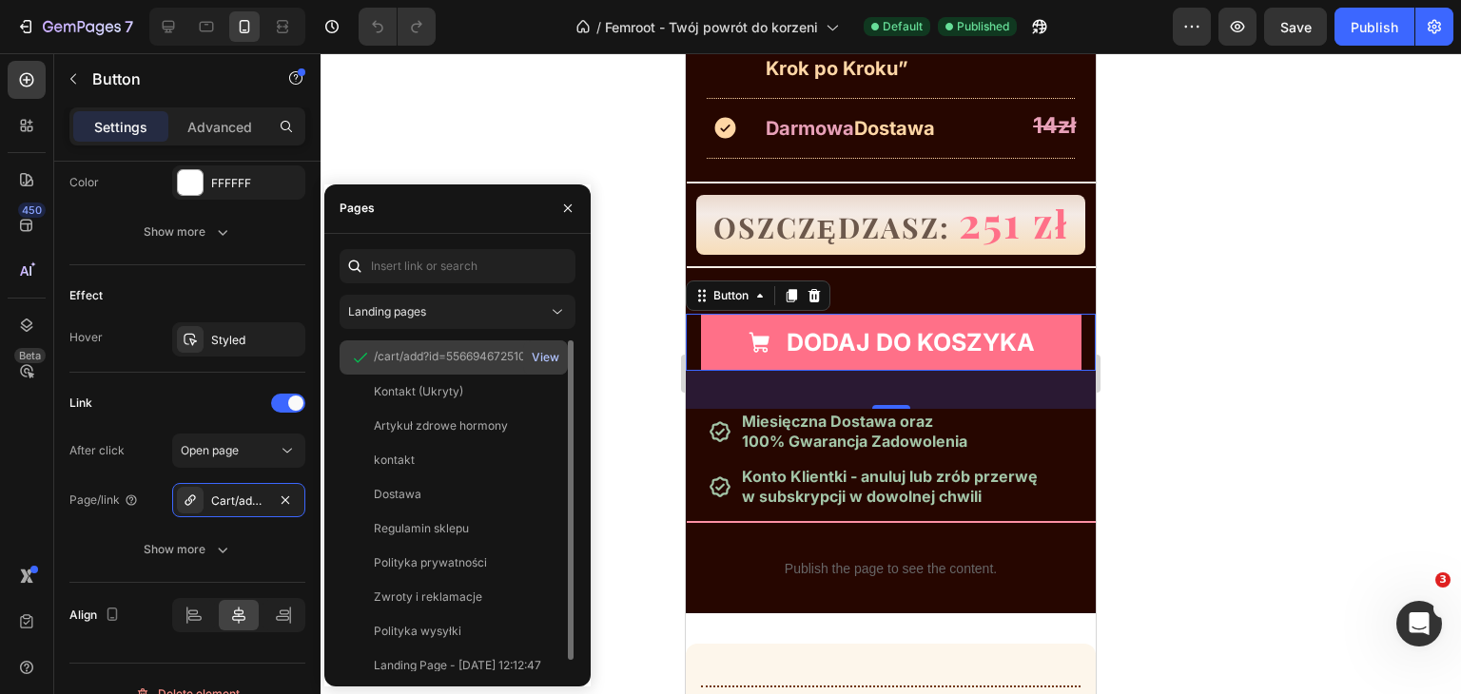
click at [540, 354] on div "View" at bounding box center [546, 357] width 28 height 17
